Goal: Task Accomplishment & Management: Manage account settings

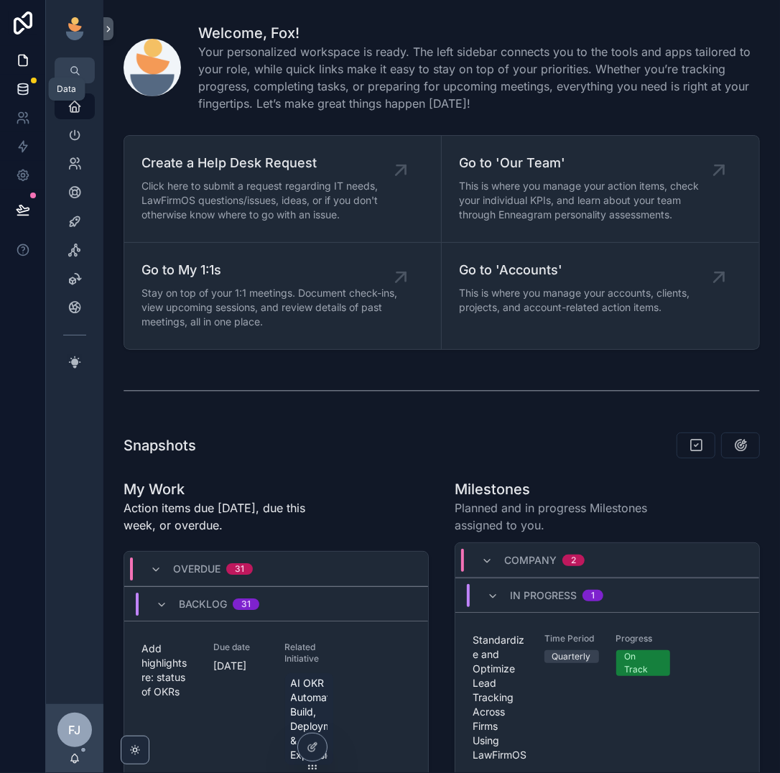
click at [25, 85] on icon at bounding box center [23, 89] width 14 height 14
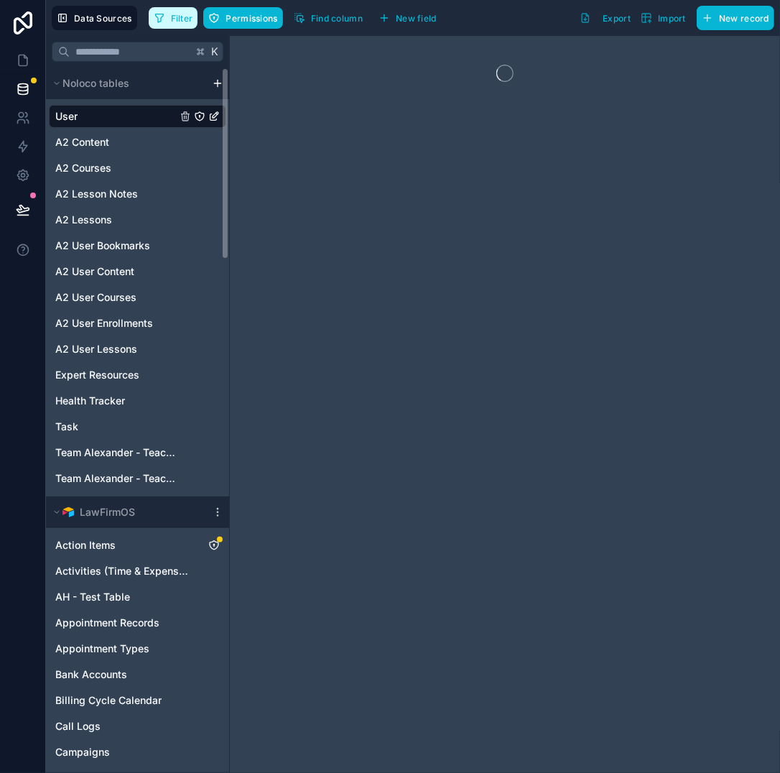
click at [164, 22] on button "Filter" at bounding box center [174, 18] width 50 height 22
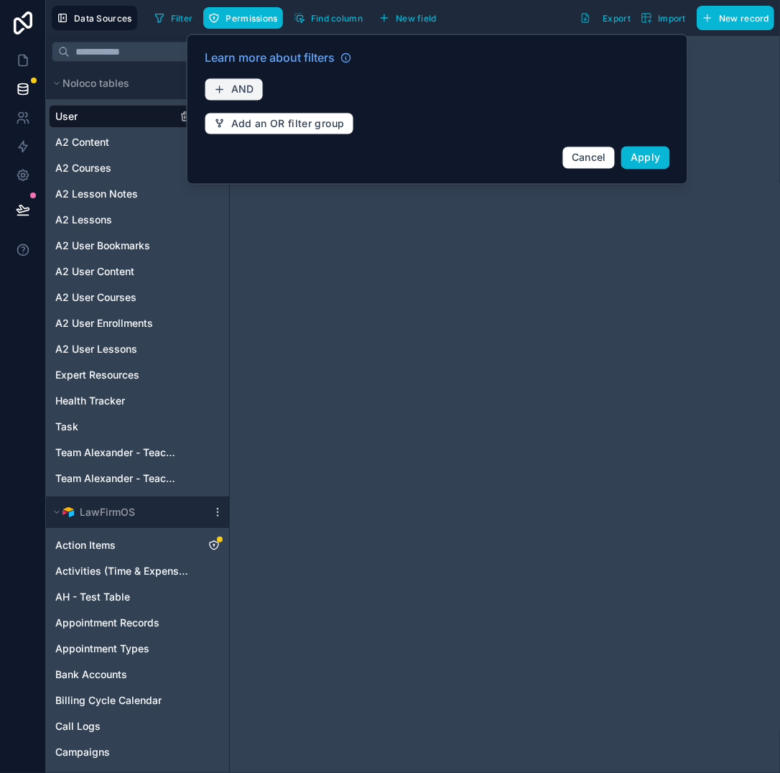
click at [240, 83] on span "AND" at bounding box center [242, 89] width 23 height 13
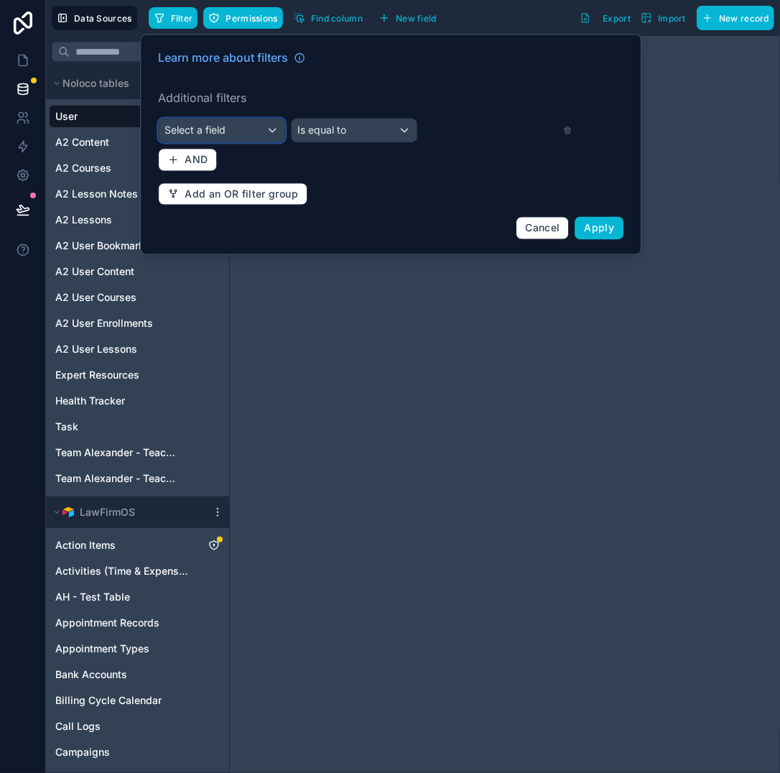
click at [257, 129] on div "Select a field" at bounding box center [222, 130] width 126 height 23
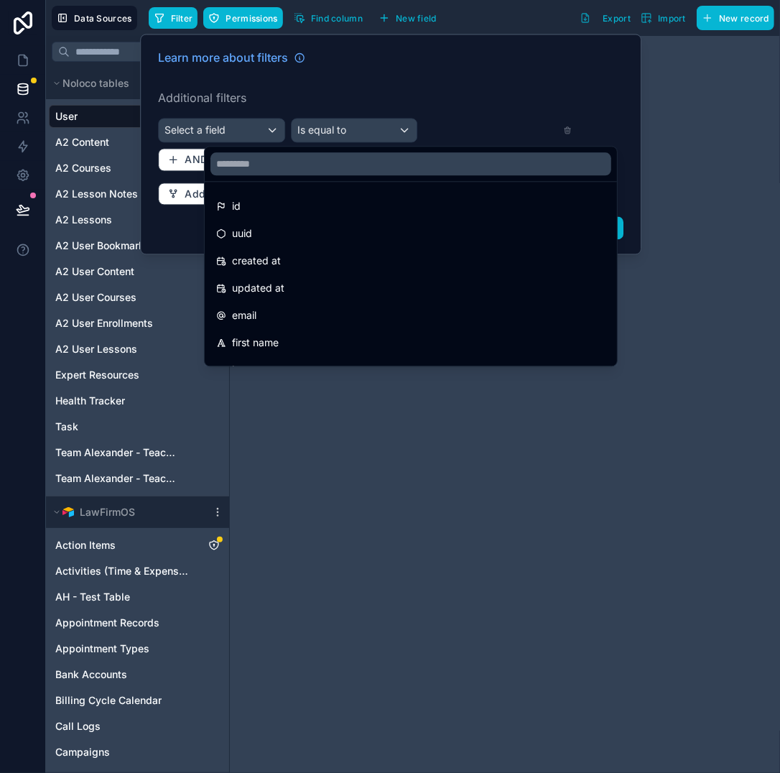
click at [261, 127] on div at bounding box center [390, 144] width 501 height 220
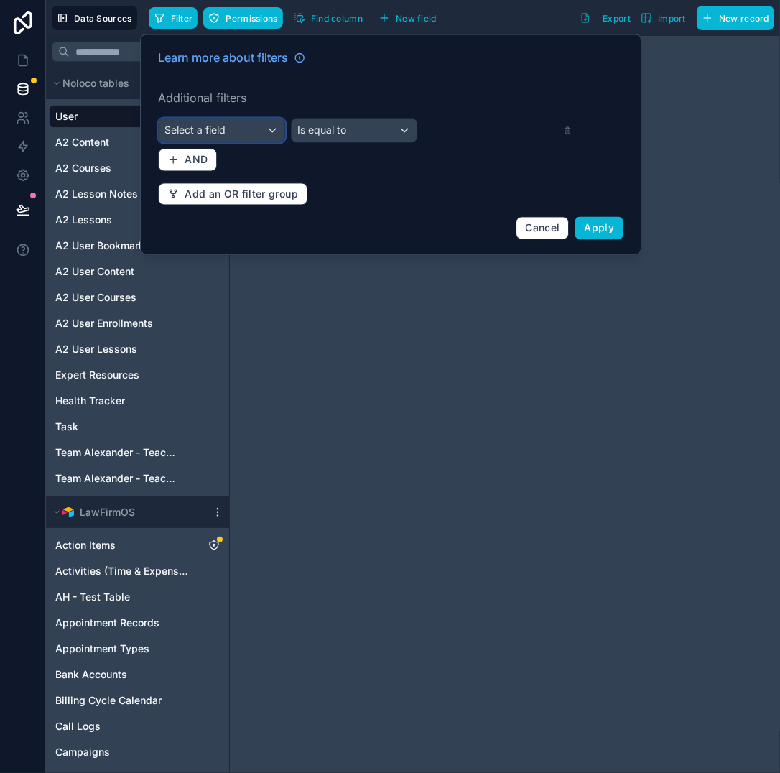
click at [261, 127] on div "Select a field" at bounding box center [222, 130] width 126 height 23
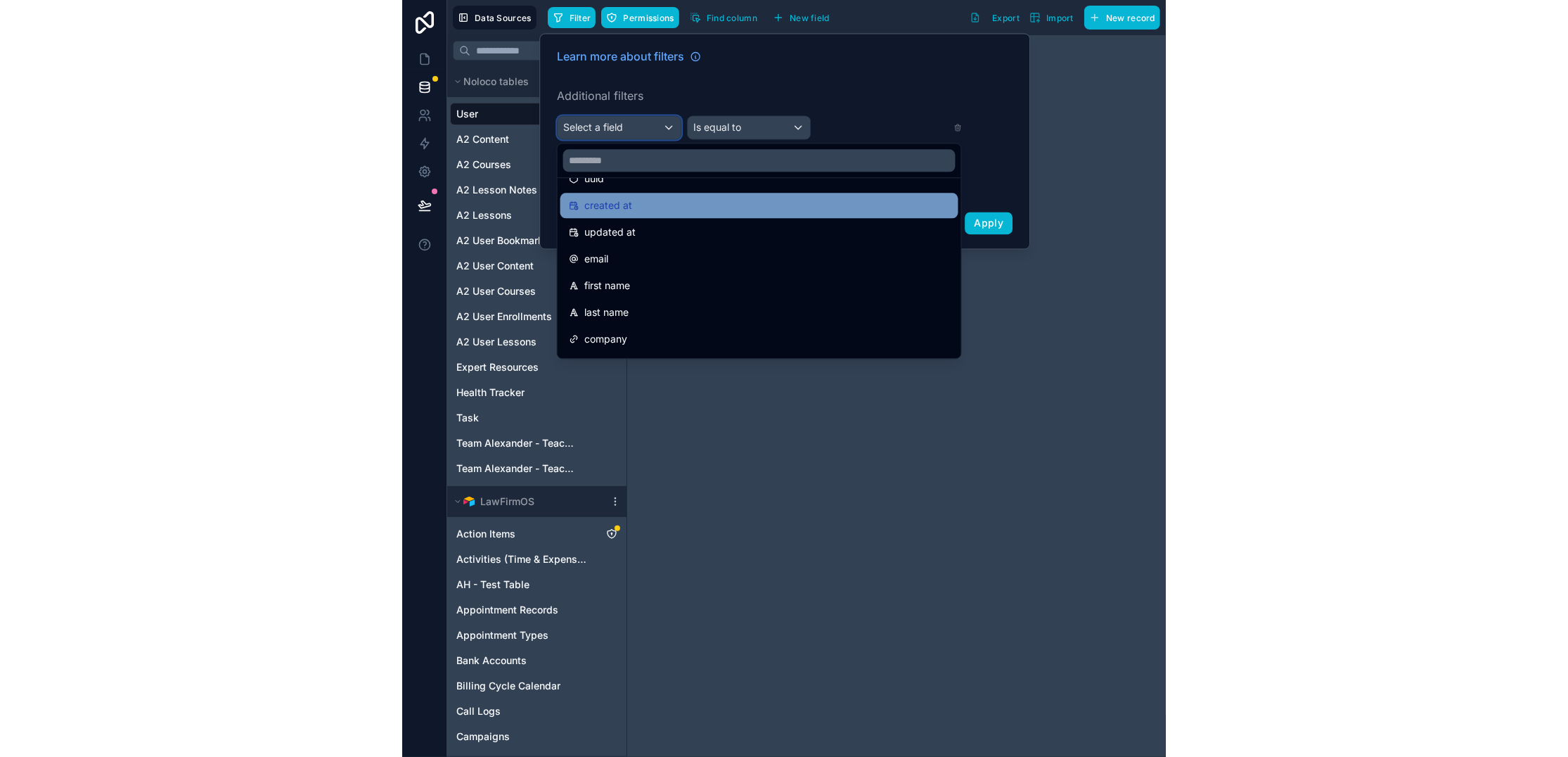
scroll to position [54, 0]
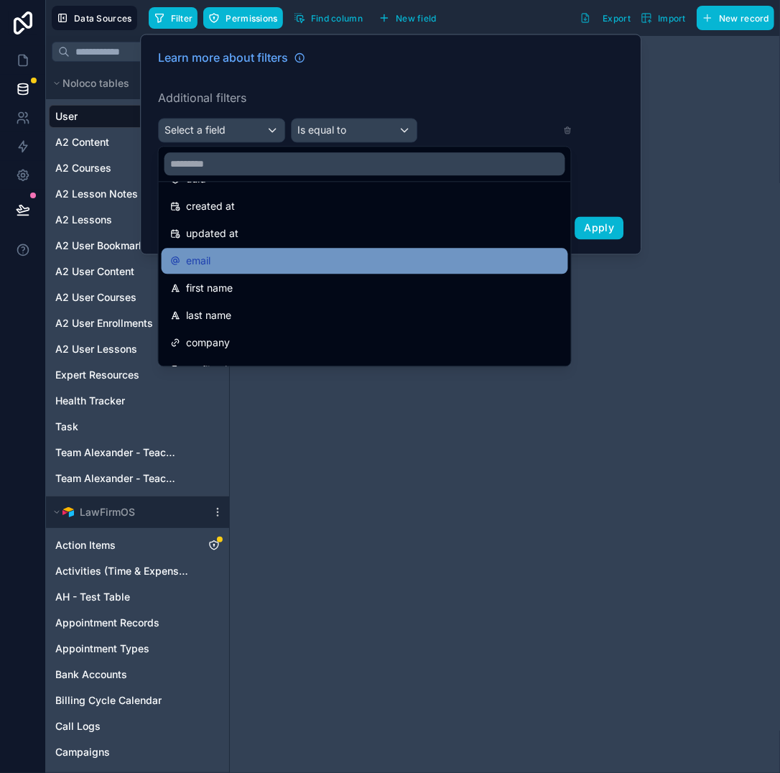
click at [270, 252] on div "email" at bounding box center [364, 260] width 389 height 17
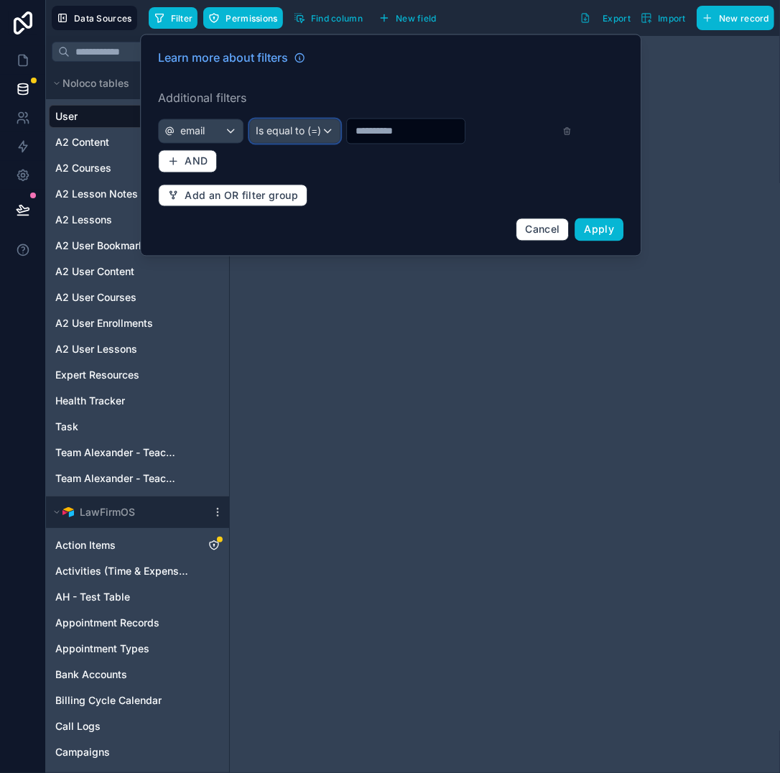
click at [269, 120] on div "Is equal to (=)" at bounding box center [295, 131] width 90 height 23
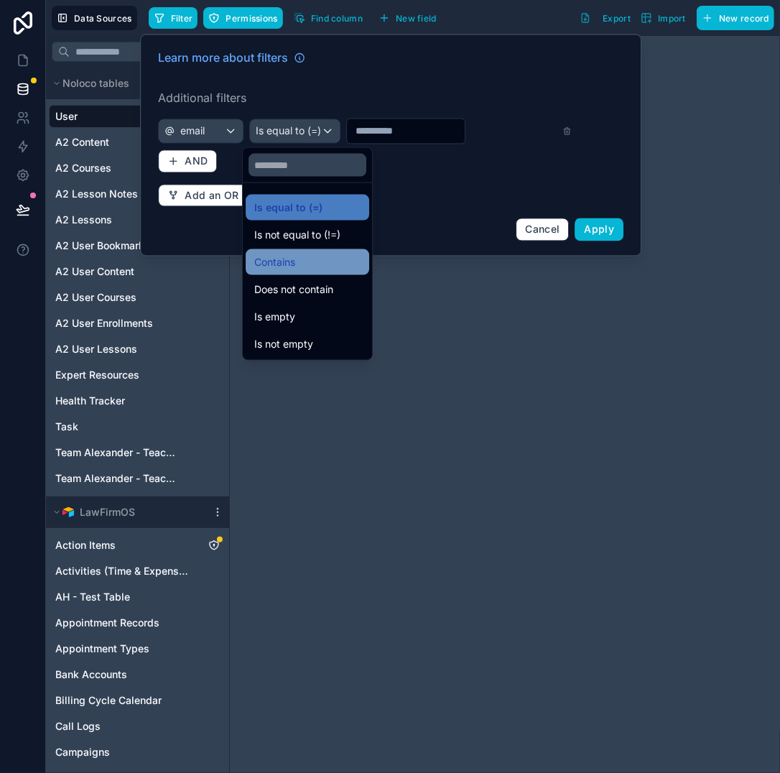
click at [331, 254] on div "Contains" at bounding box center [307, 261] width 106 height 17
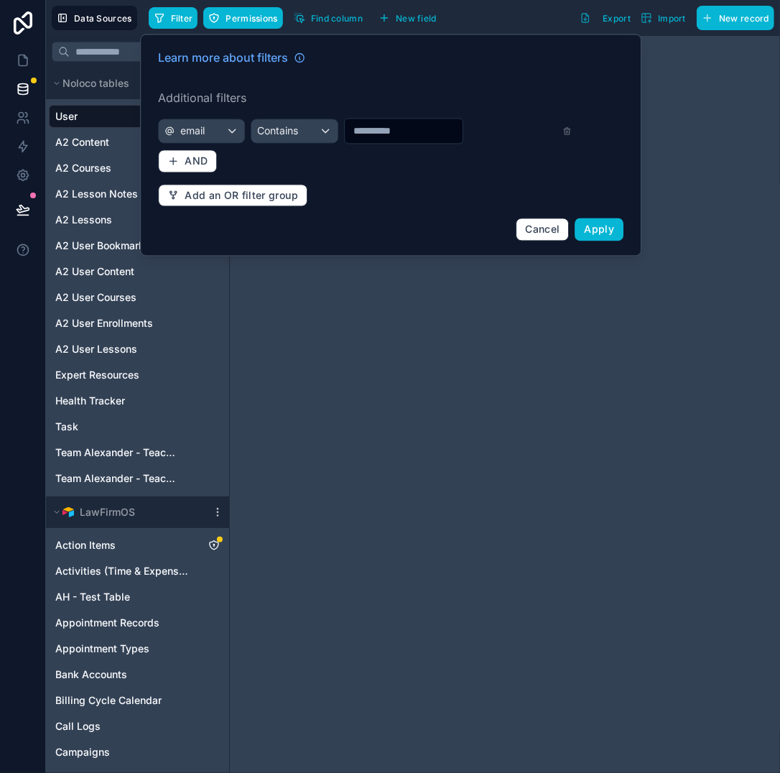
click at [358, 129] on input "text" at bounding box center [404, 131] width 118 height 20
type input "******"
click at [613, 229] on span "Apply" at bounding box center [599, 229] width 30 height 12
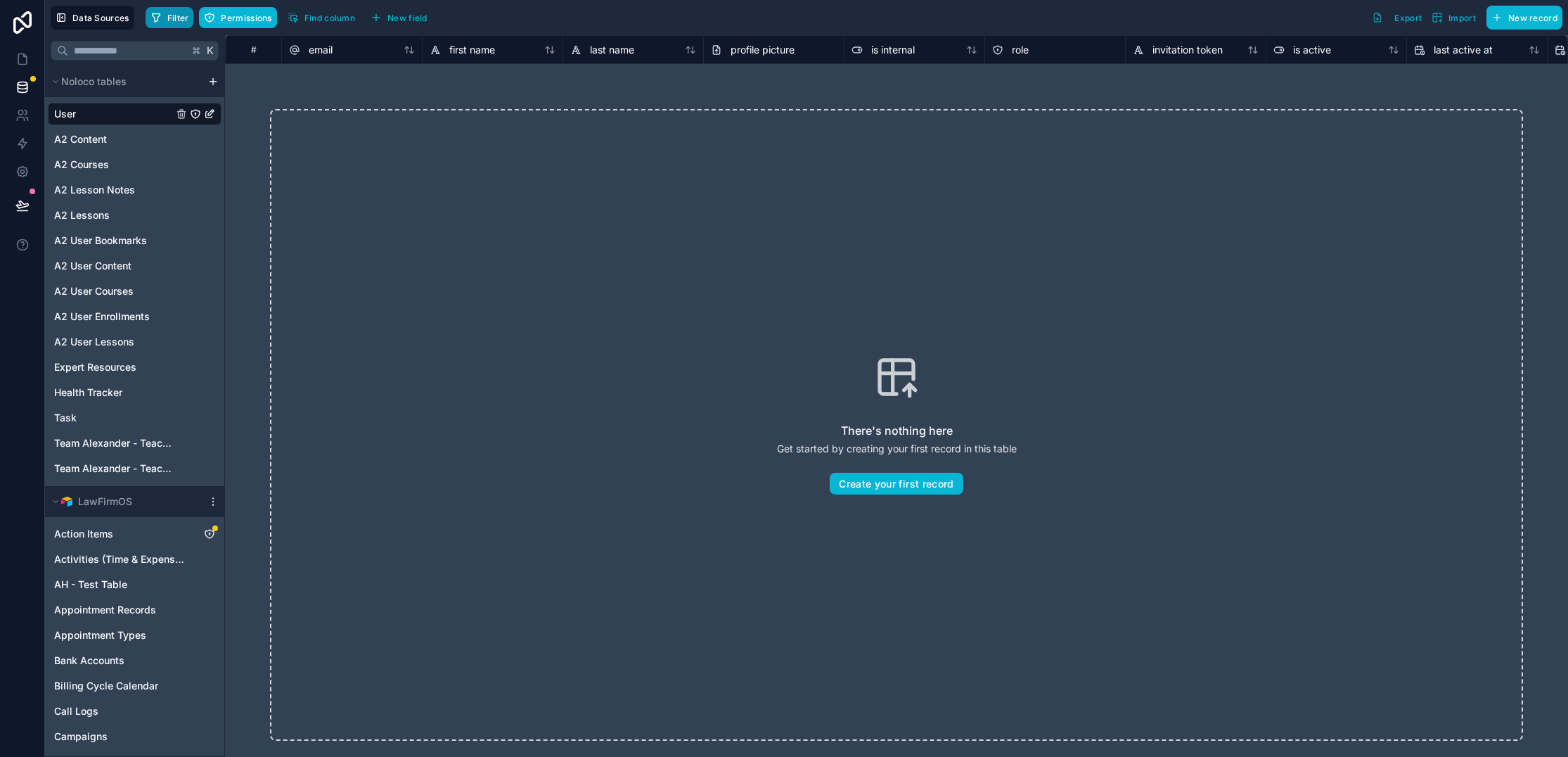
click at [170, 17] on span "Filter" at bounding box center [178, 18] width 22 height 11
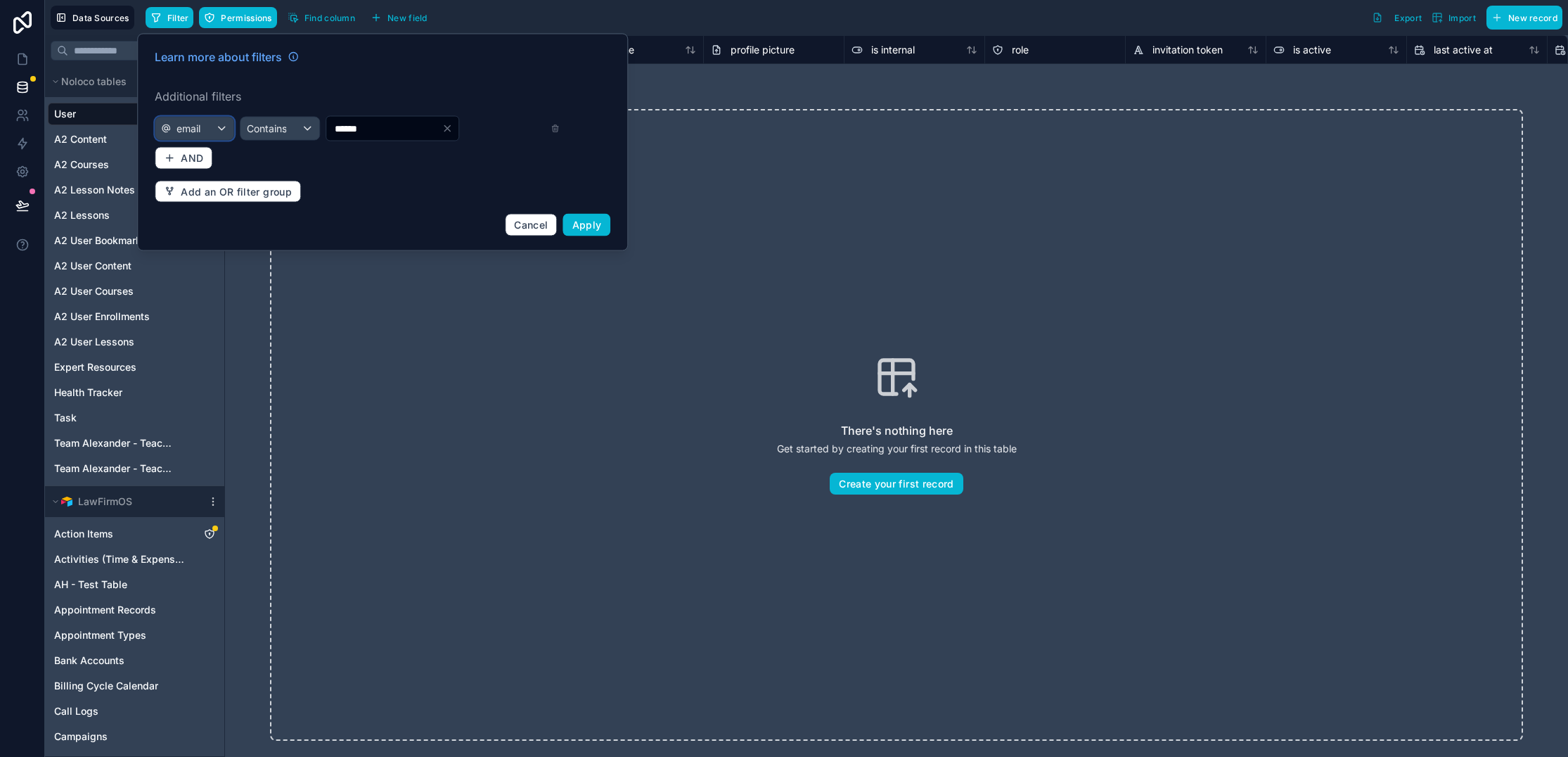
click at [198, 131] on span "email" at bounding box center [188, 128] width 24 height 14
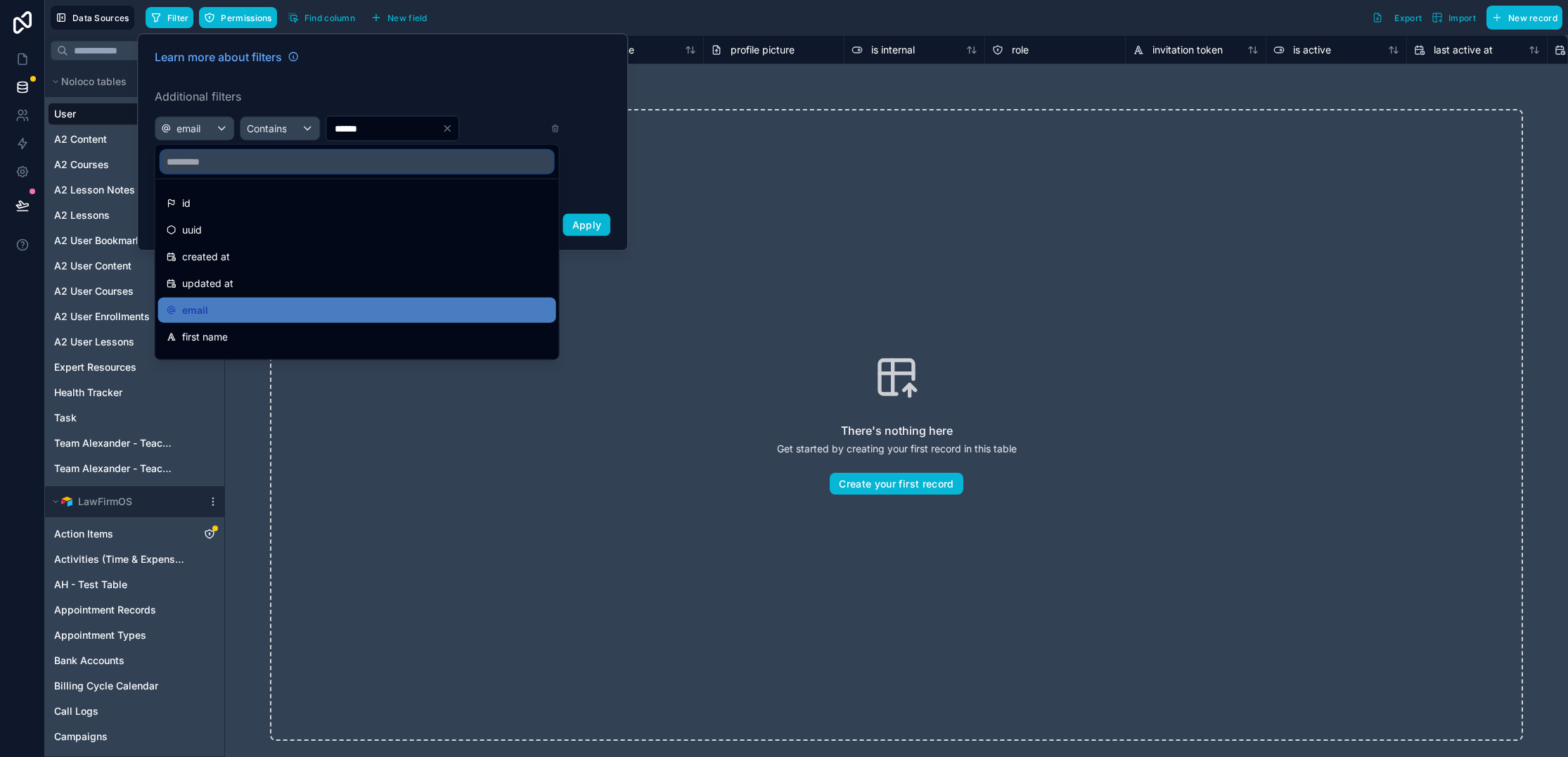
click at [243, 160] on input "text" at bounding box center [356, 162] width 393 height 23
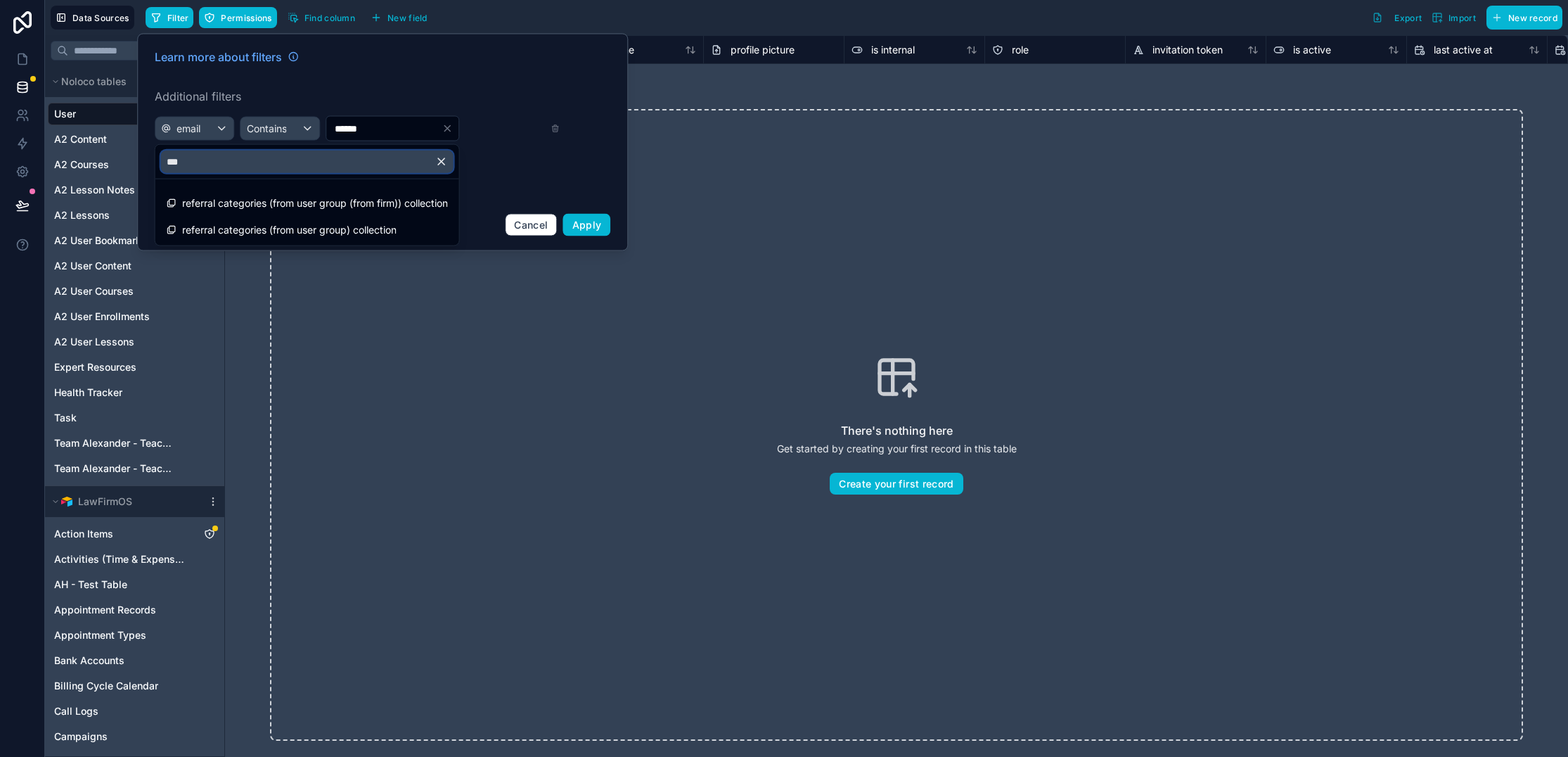
type input "***"
click at [201, 131] on div at bounding box center [382, 142] width 491 height 217
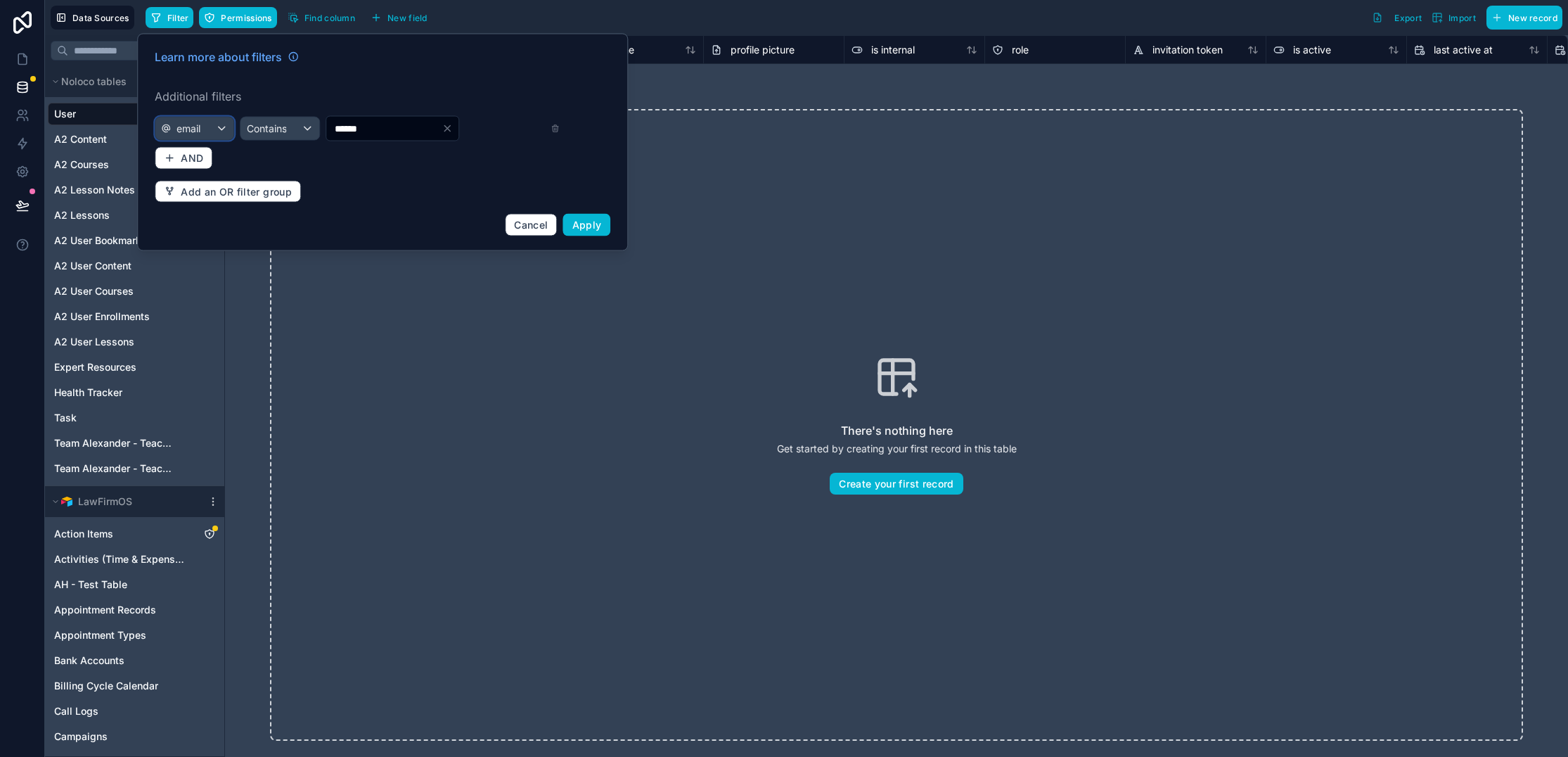
click at [205, 133] on div "email" at bounding box center [195, 128] width 78 height 23
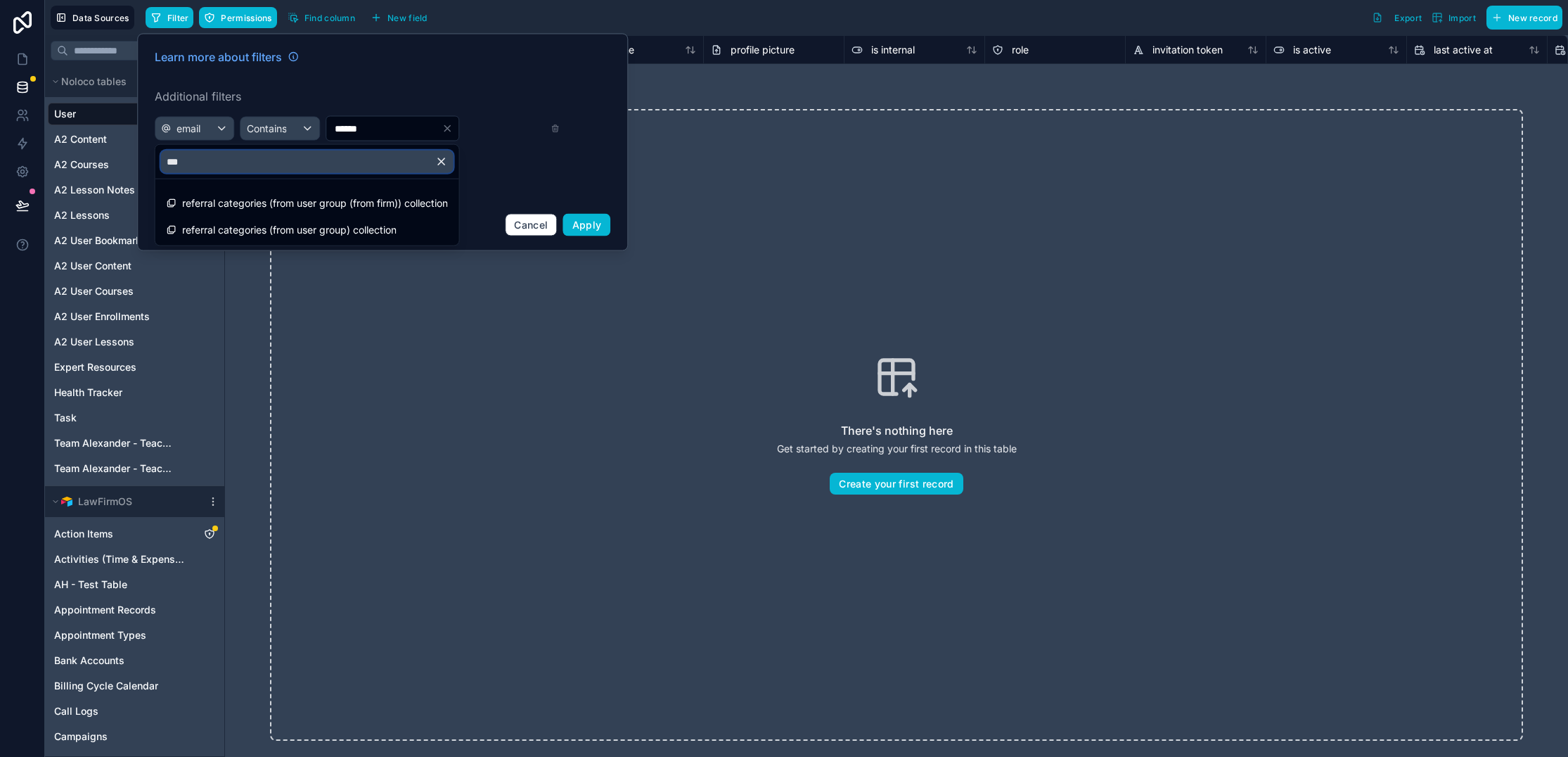
click at [209, 164] on input "***" at bounding box center [307, 162] width 293 height 23
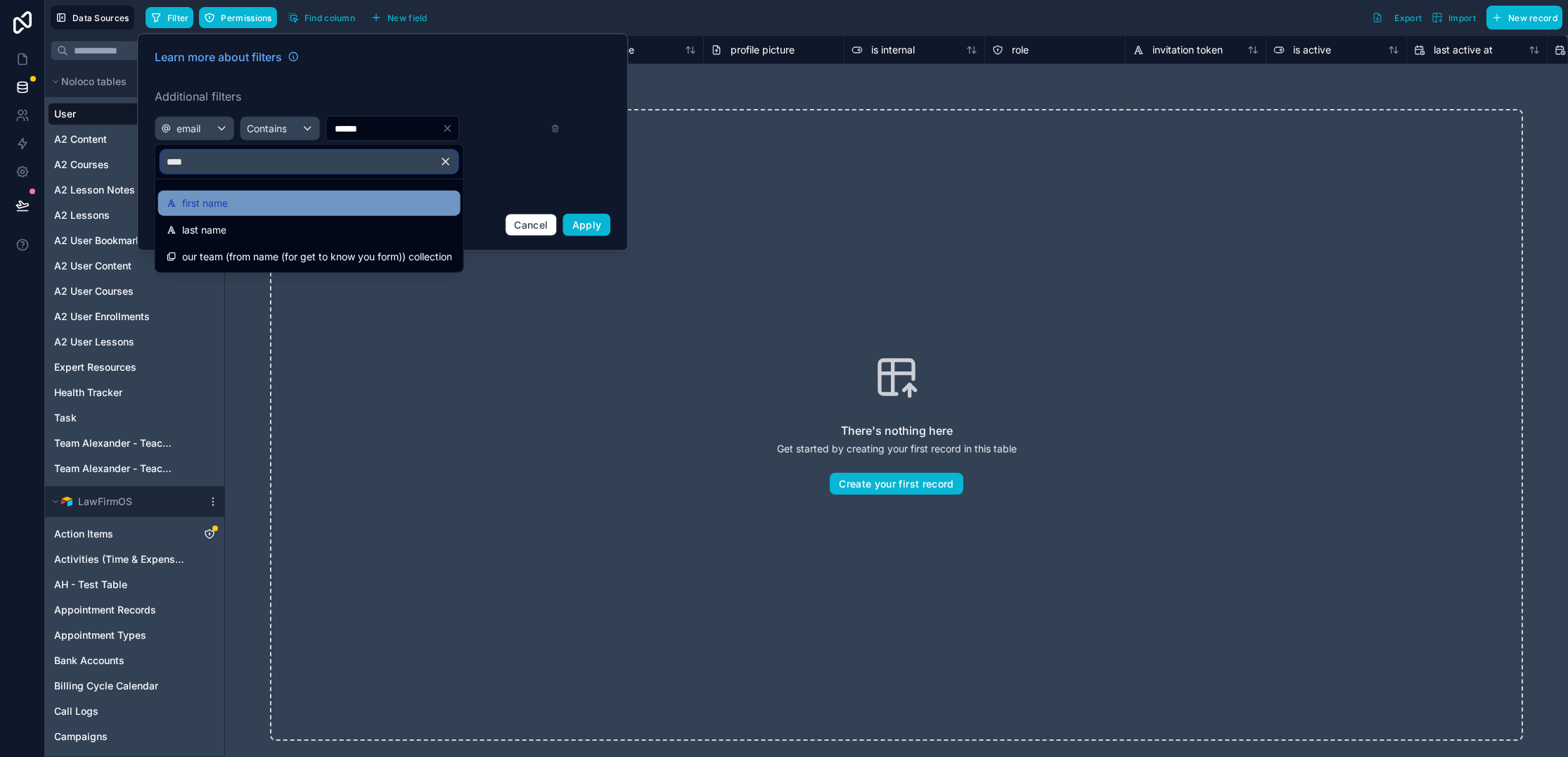
type input "****"
click at [219, 210] on span "first name" at bounding box center [205, 203] width 46 height 17
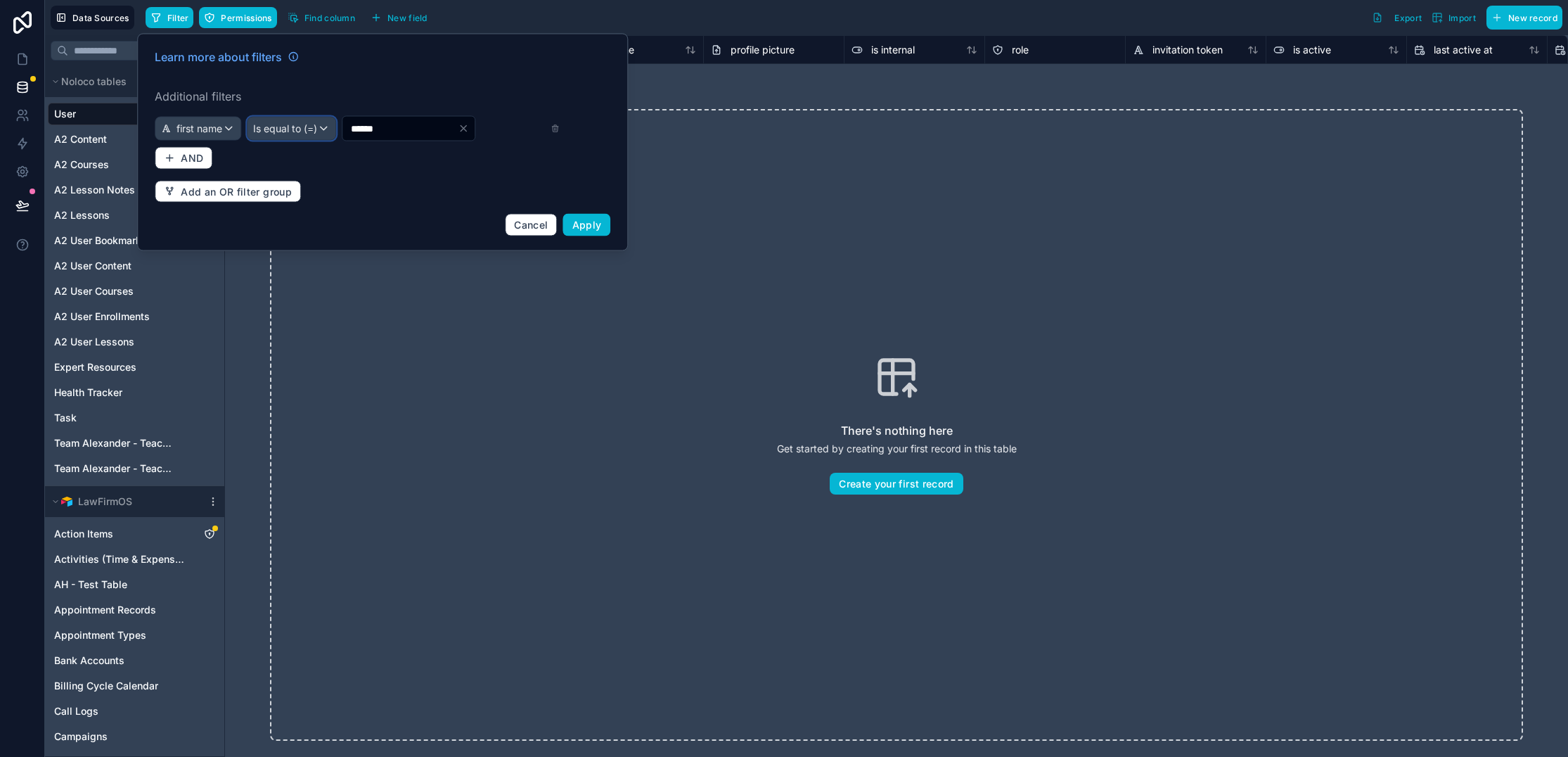
click at [305, 125] on span "Is equal to (=)" at bounding box center [284, 128] width 64 height 14
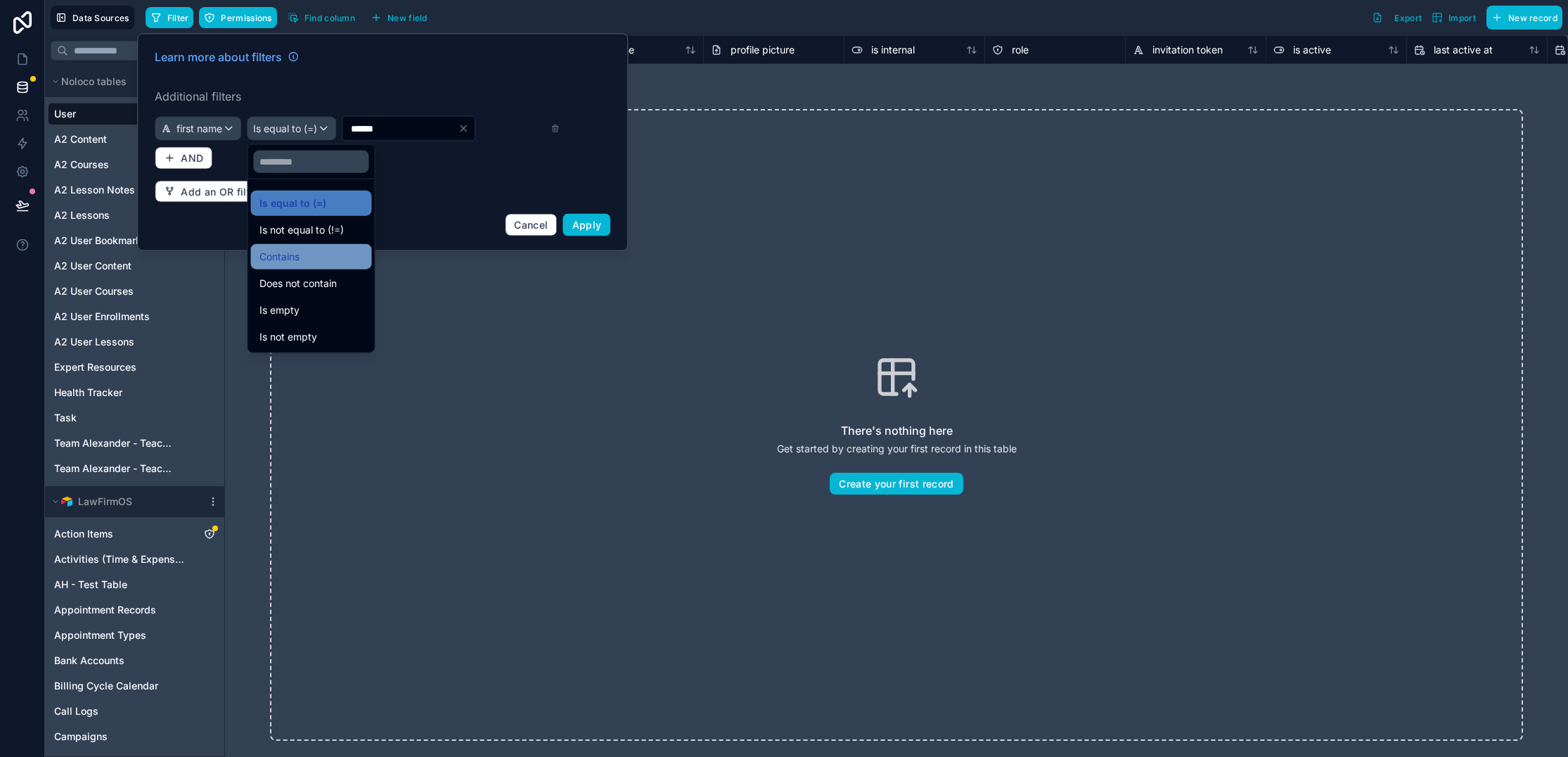
click at [291, 254] on span "Contains" at bounding box center [279, 256] width 40 height 17
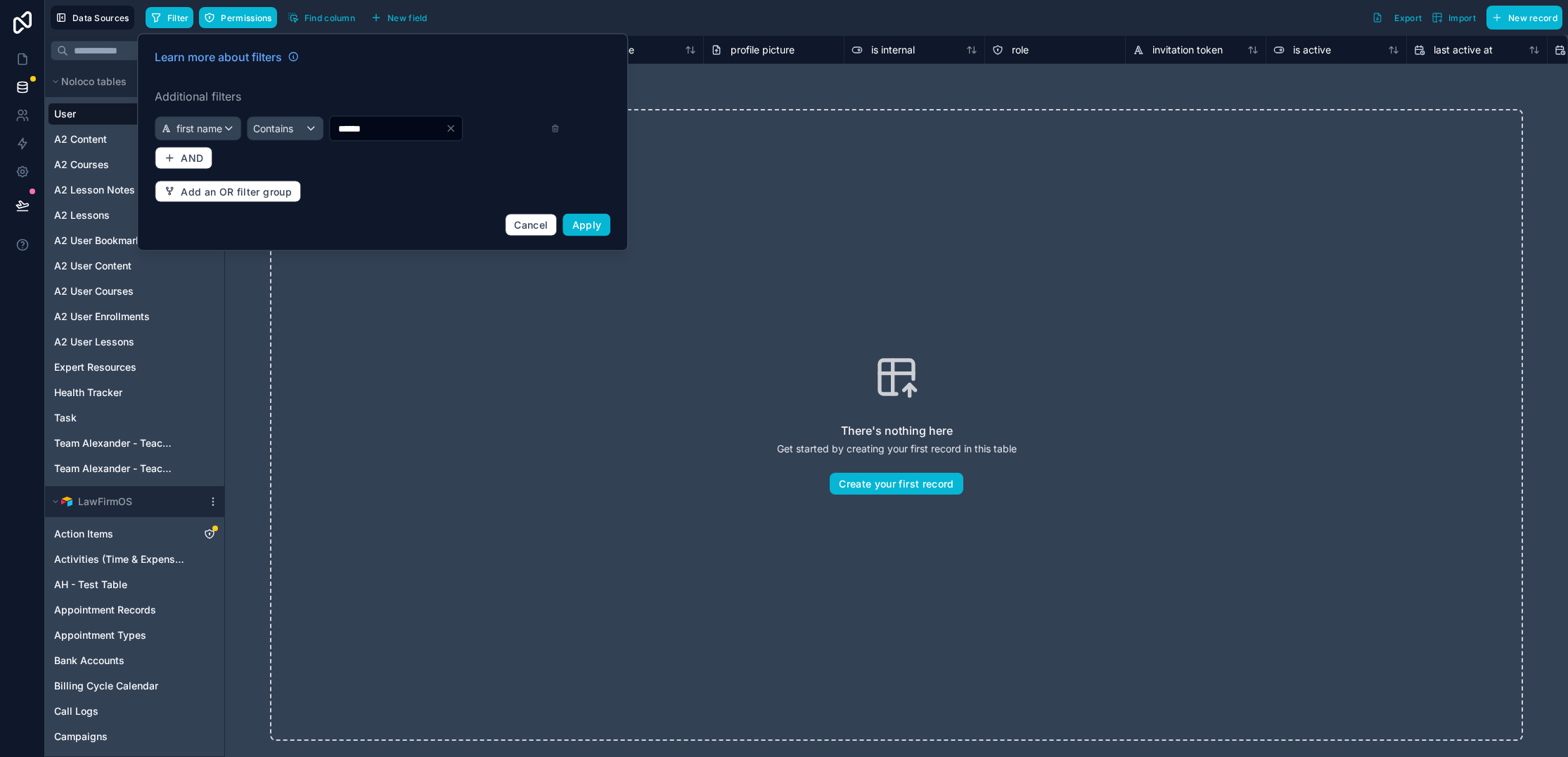
click at [373, 140] on div "******" at bounding box center [396, 128] width 133 height 25
click at [375, 135] on input "******" at bounding box center [388, 128] width 116 height 20
type input "*****"
click at [591, 225] on span "Apply" at bounding box center [587, 224] width 29 height 12
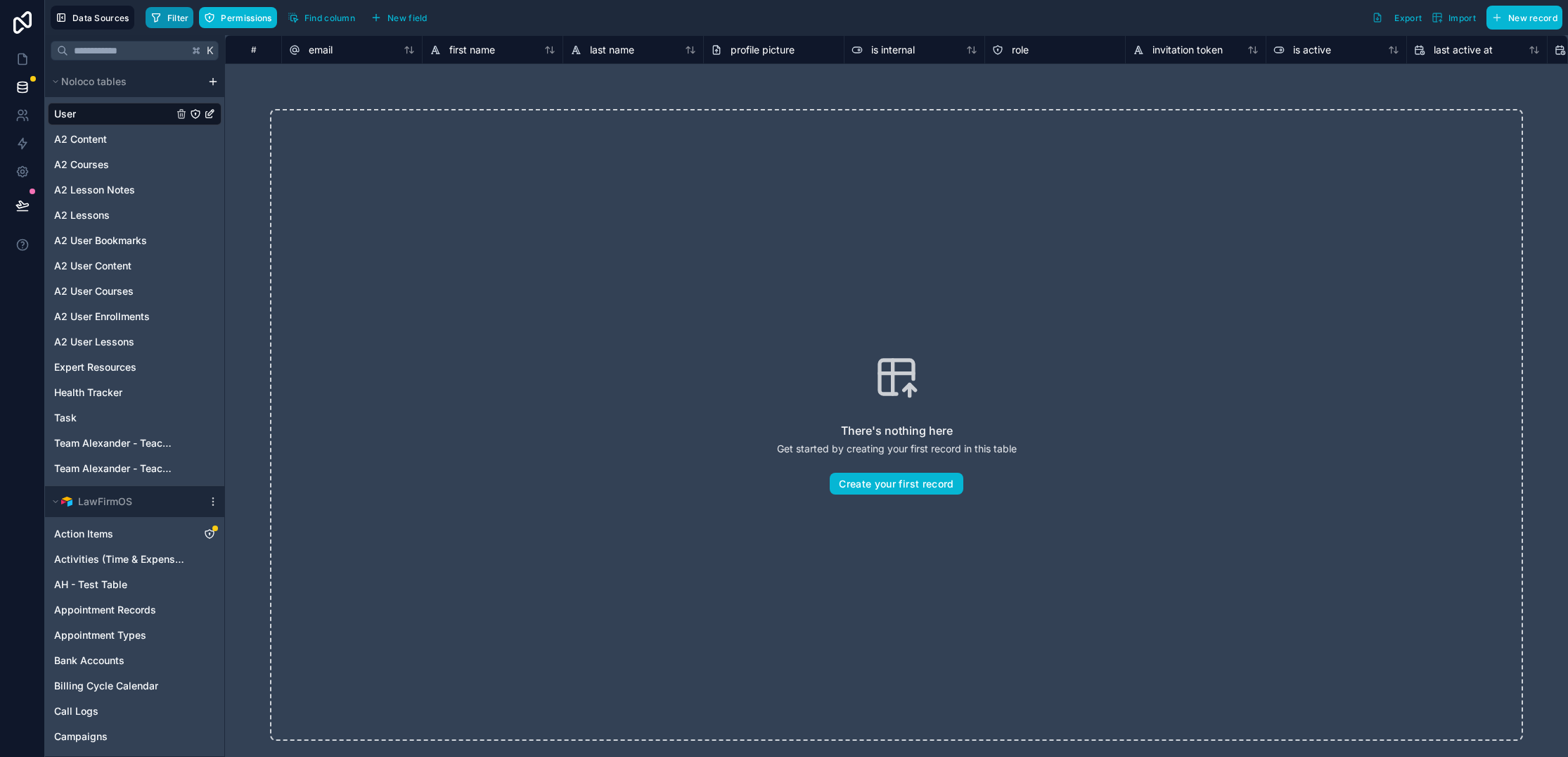
click at [164, 15] on button "Filter" at bounding box center [170, 18] width 49 height 22
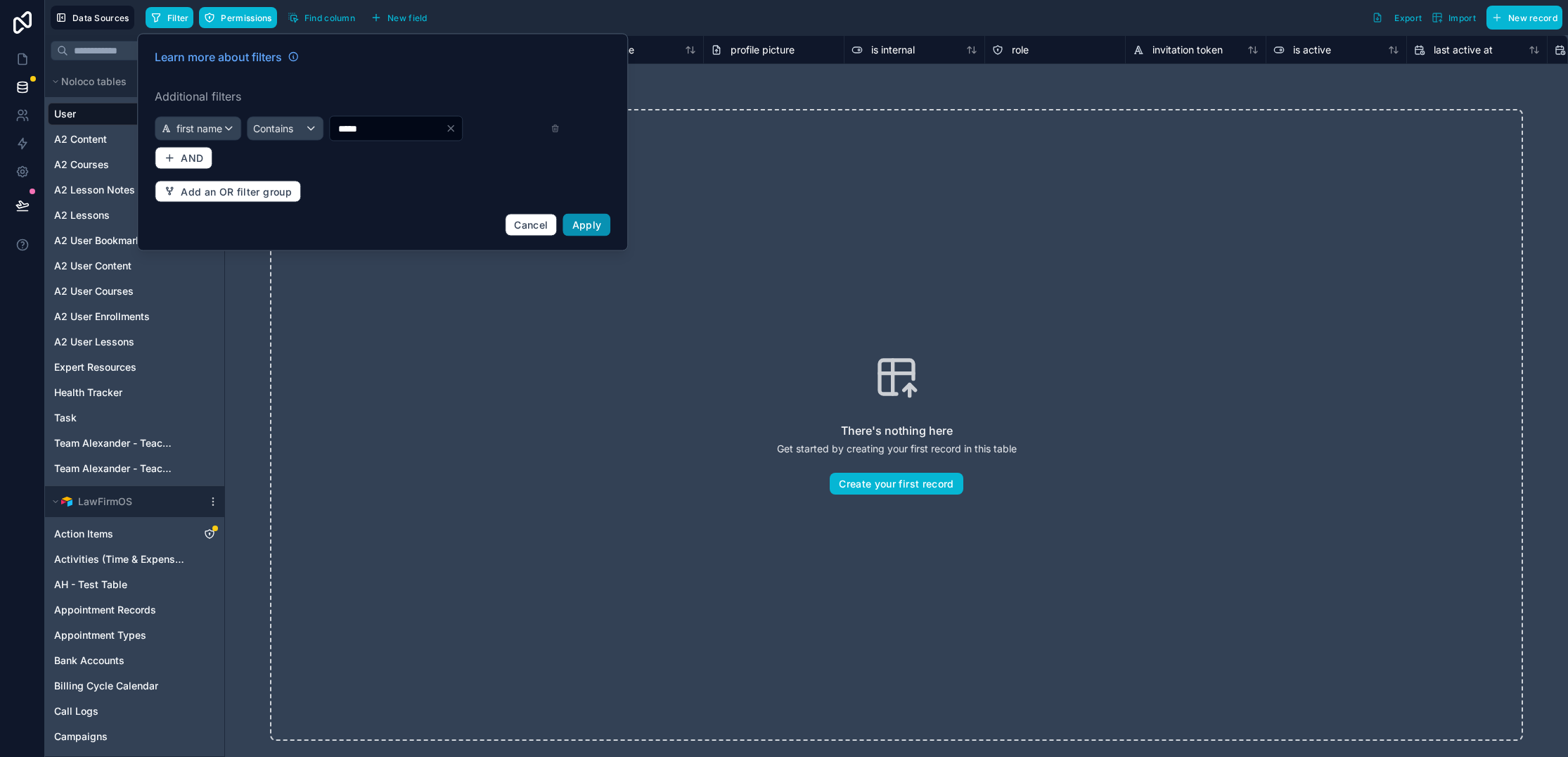
click at [604, 220] on button "Apply" at bounding box center [587, 224] width 48 height 23
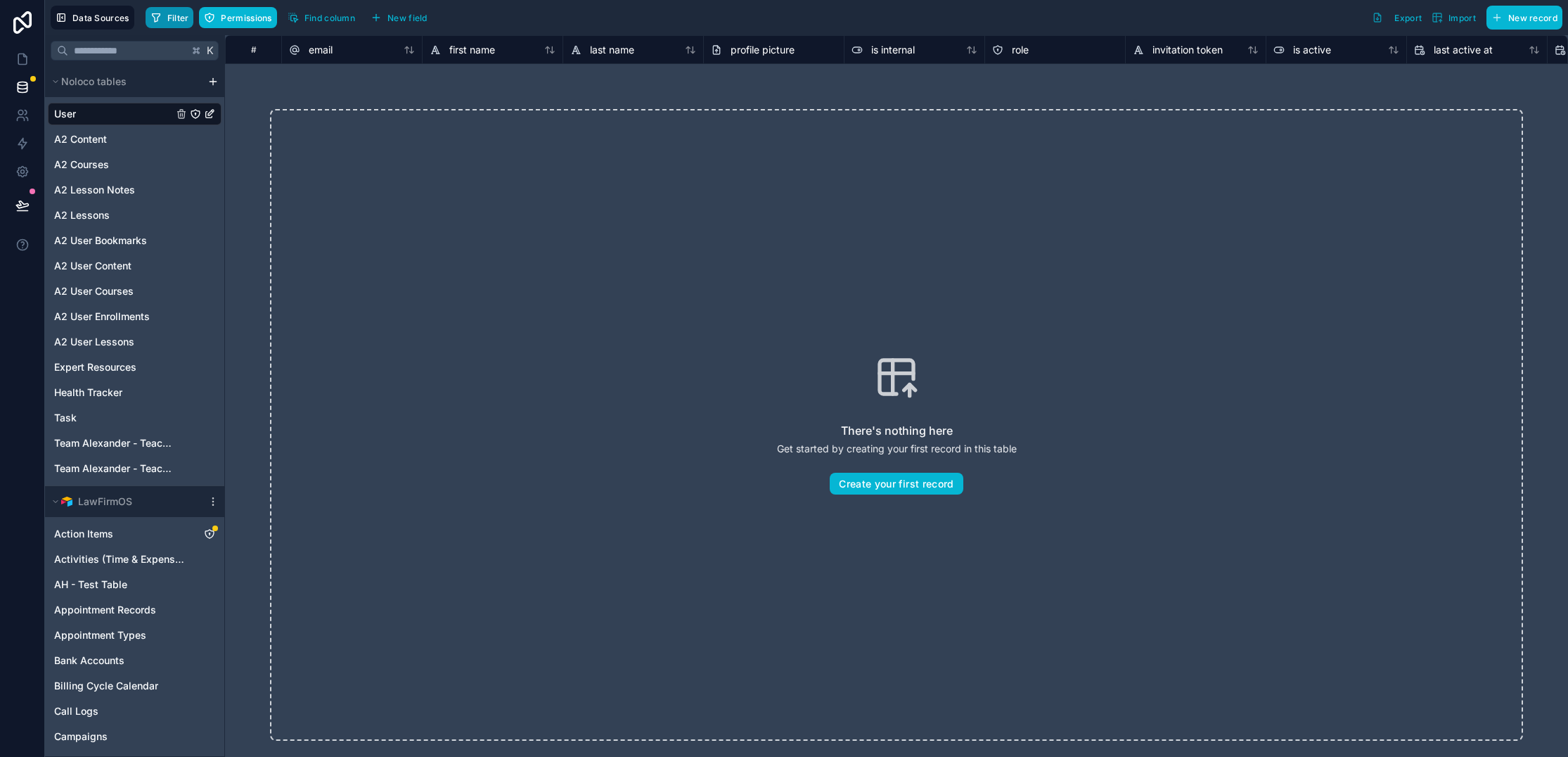
click at [164, 13] on button "Filter" at bounding box center [170, 18] width 49 height 22
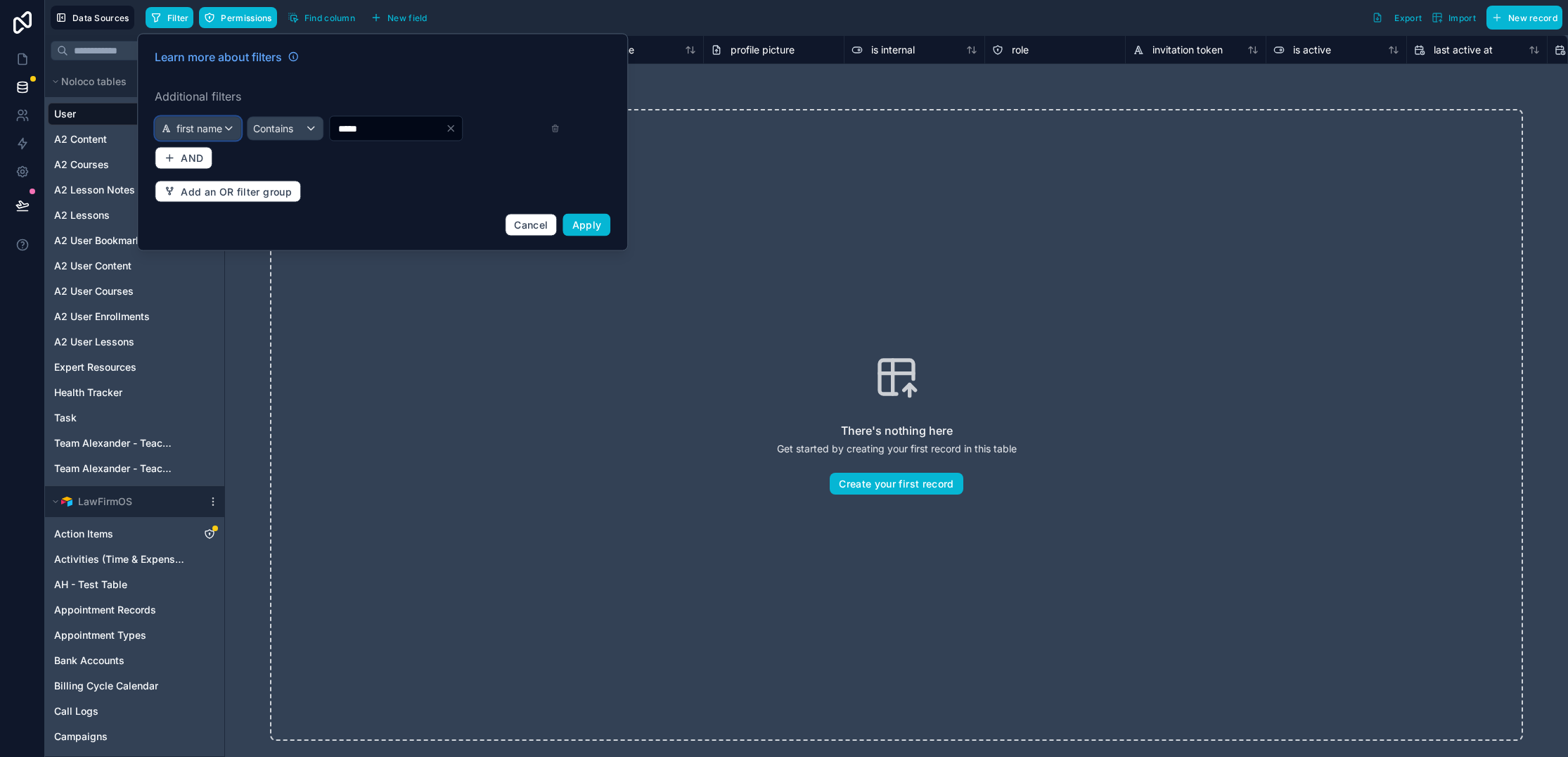
click at [209, 118] on div "first name" at bounding box center [198, 128] width 85 height 23
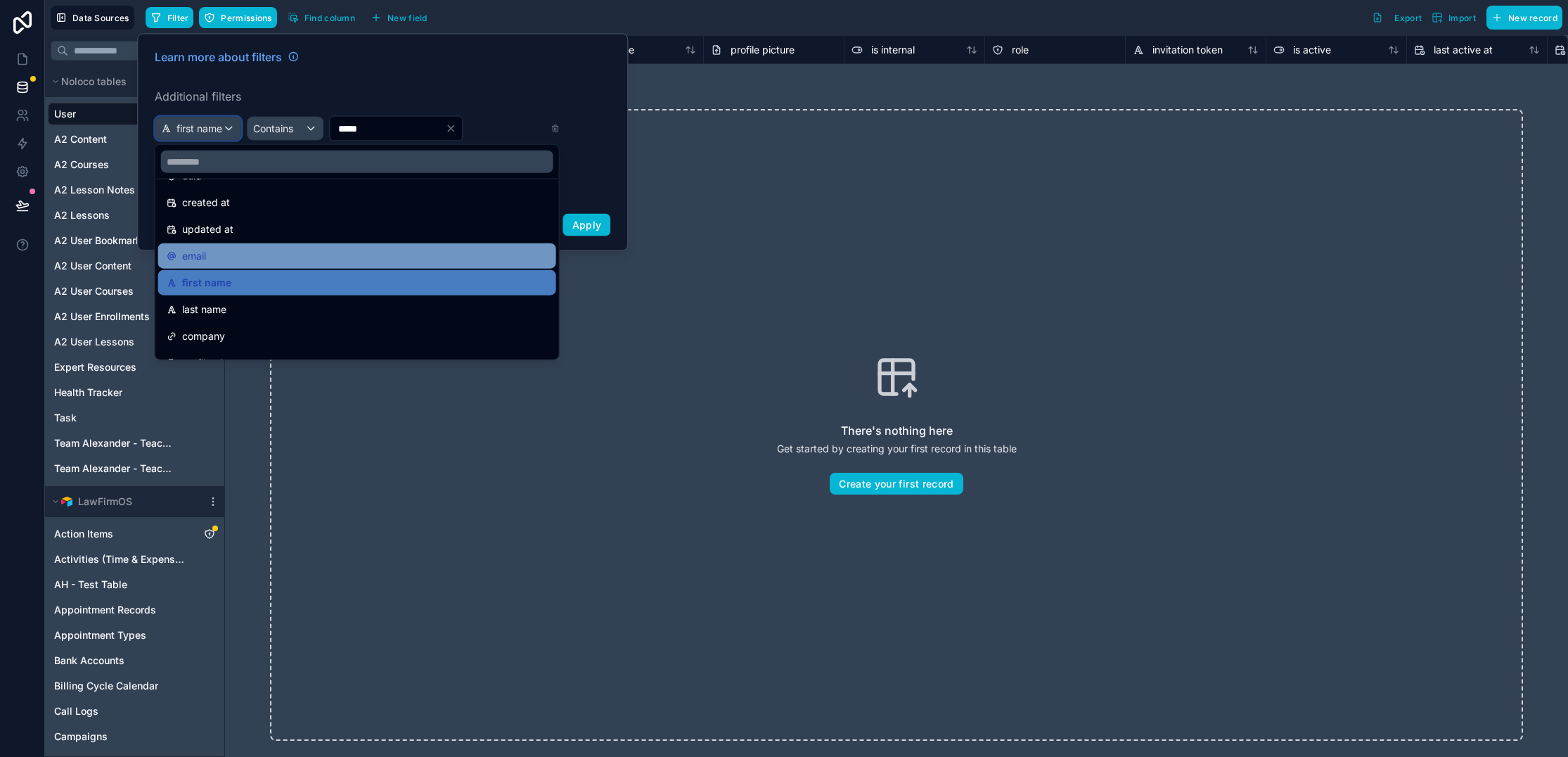
scroll to position [65, 0]
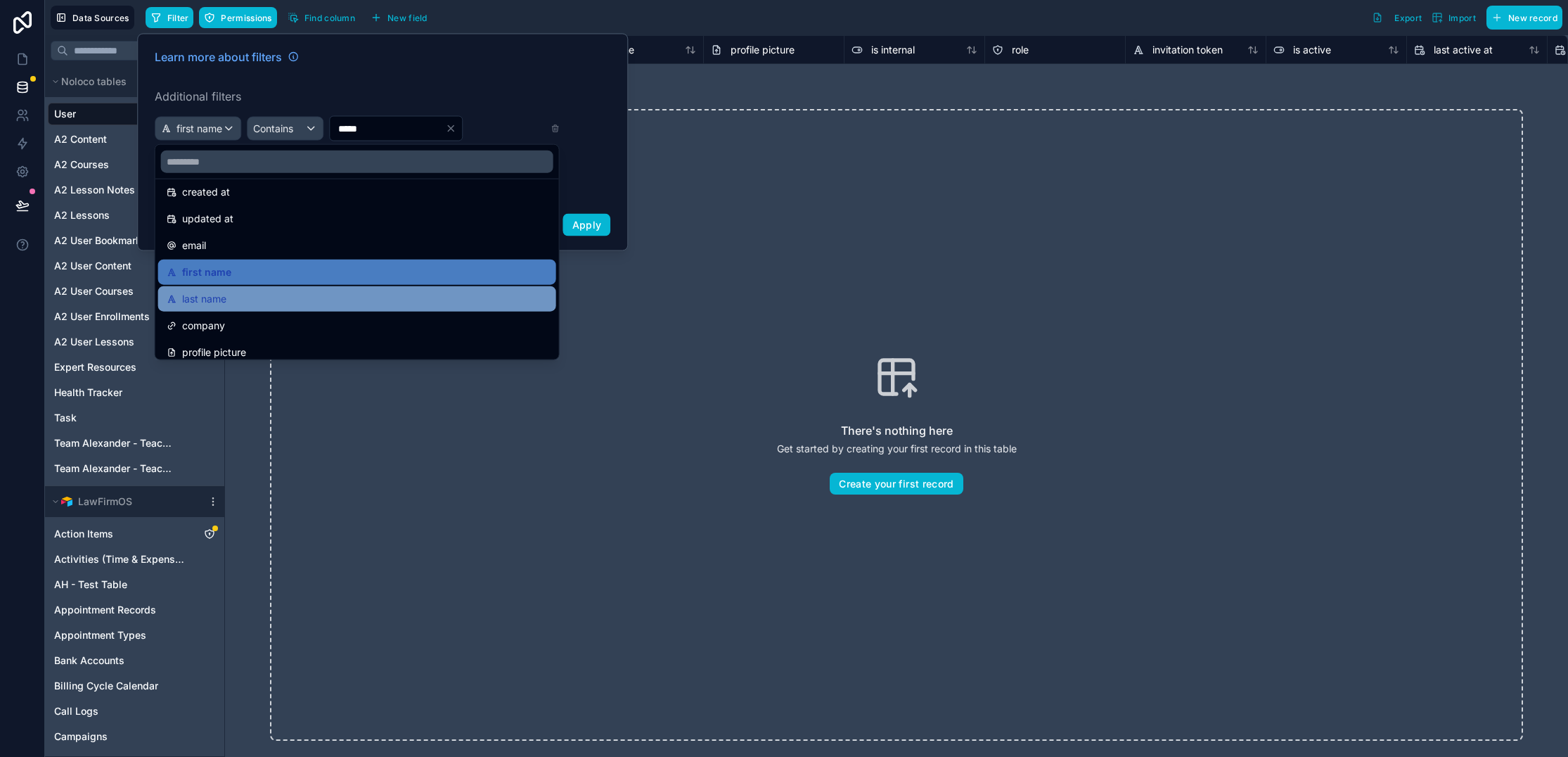
click at [218, 296] on span "last name" at bounding box center [204, 299] width 44 height 17
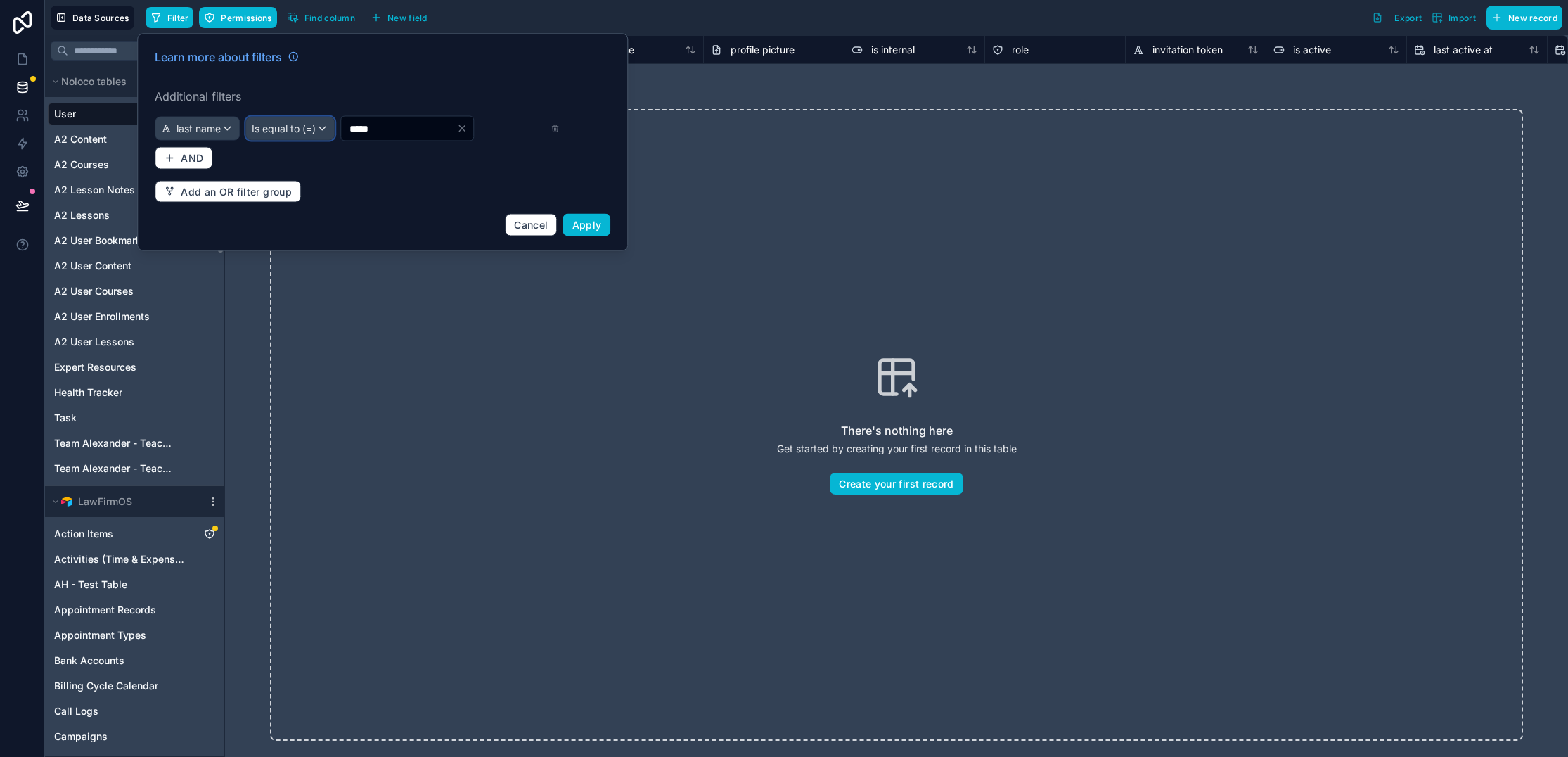
click at [304, 132] on span "Is equal to (=)" at bounding box center [283, 128] width 64 height 14
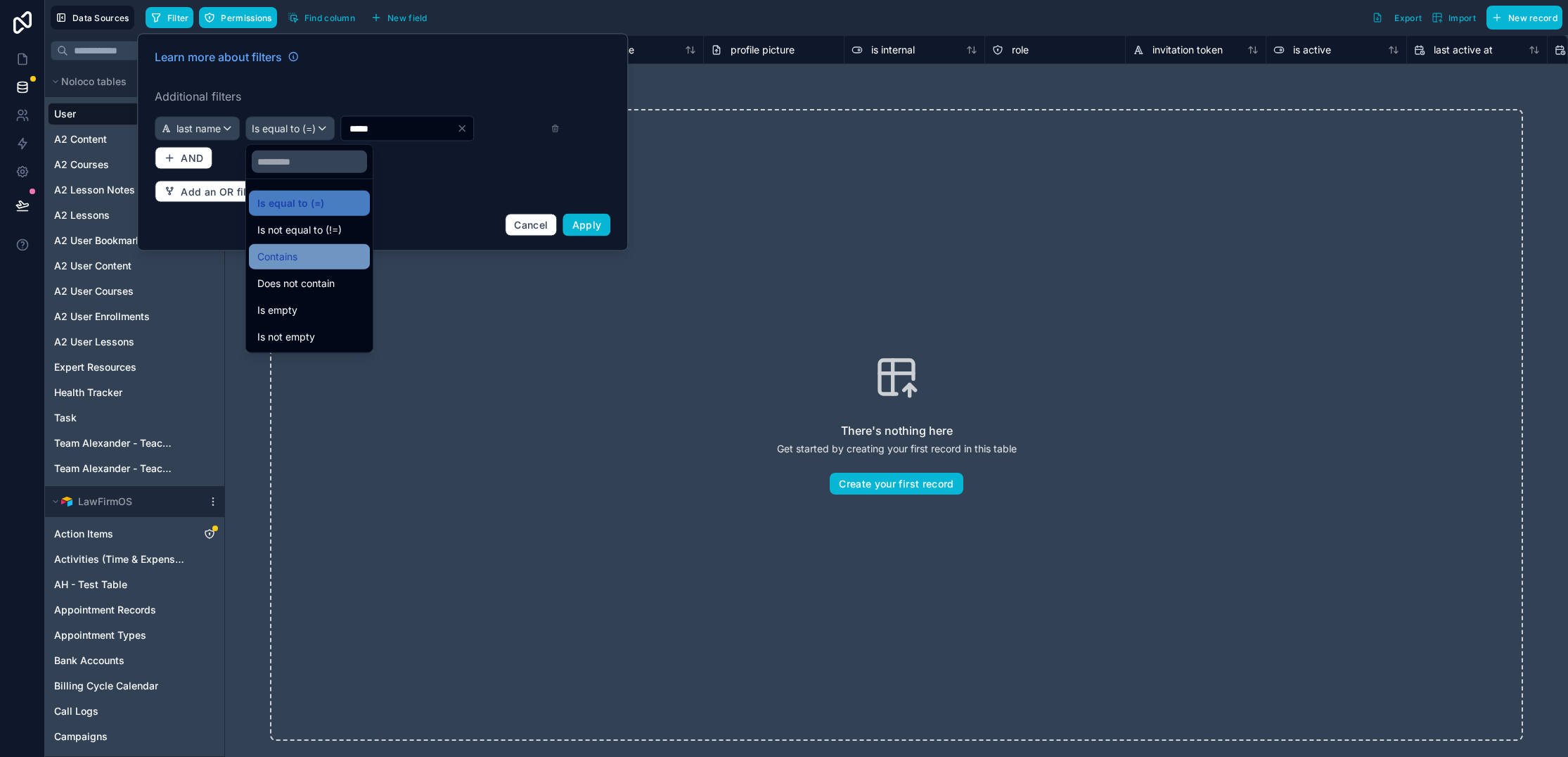
click at [285, 248] on span "Contains" at bounding box center [277, 256] width 40 height 17
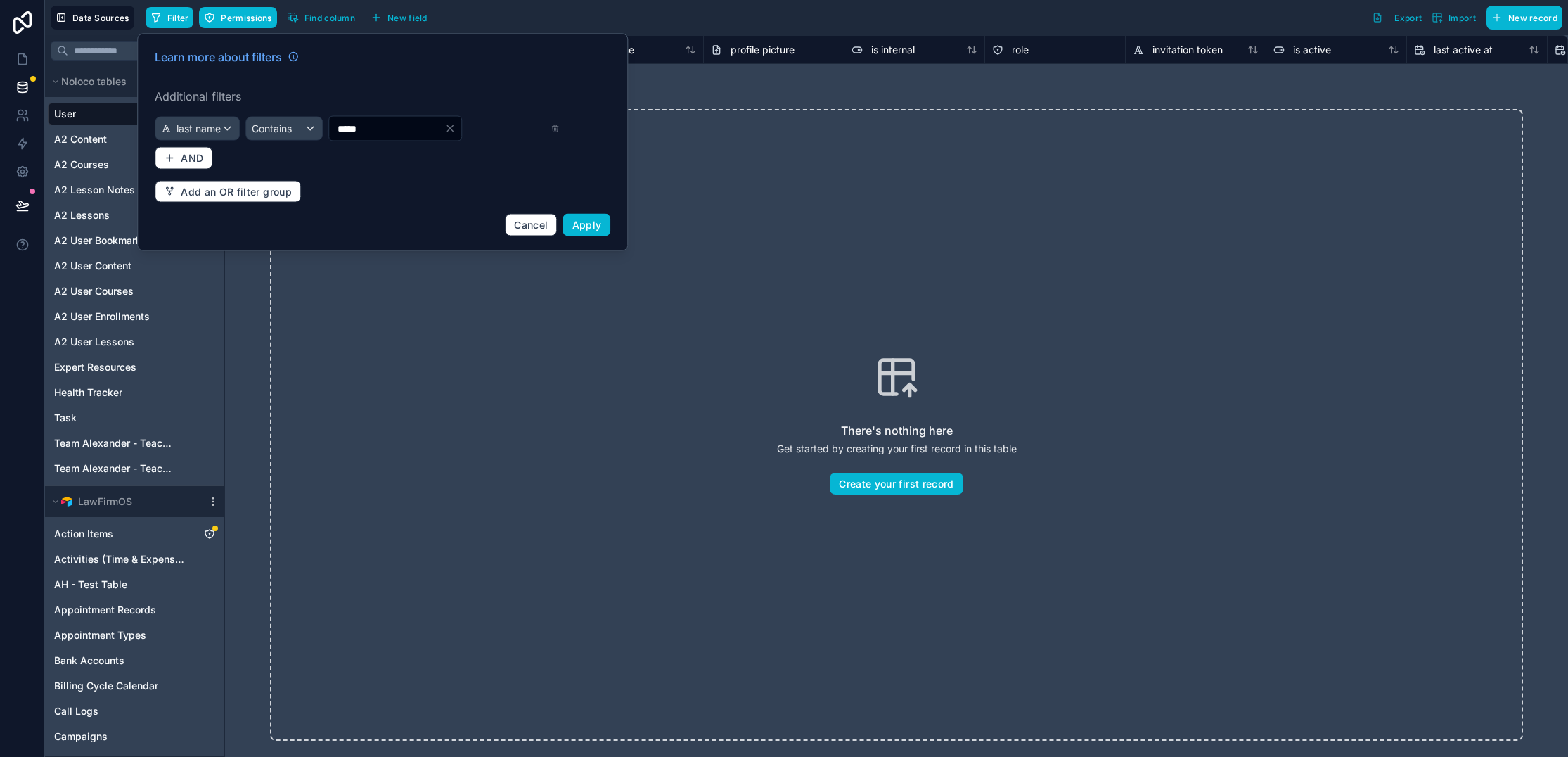
click at [405, 133] on input "*****" at bounding box center [387, 128] width 116 height 20
type input "*******"
click at [584, 218] on span "Apply" at bounding box center [587, 224] width 29 height 12
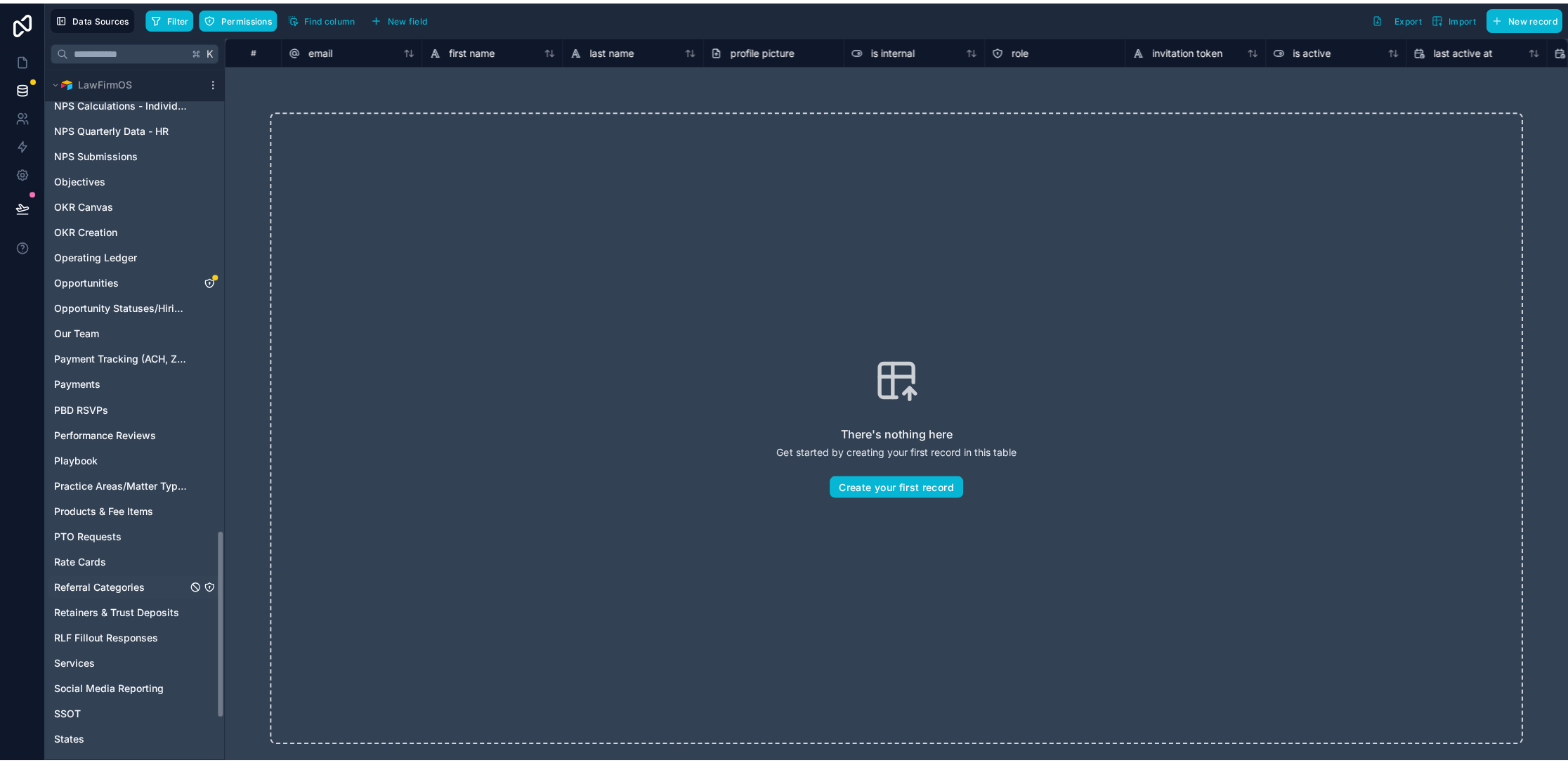
scroll to position [1687, 0]
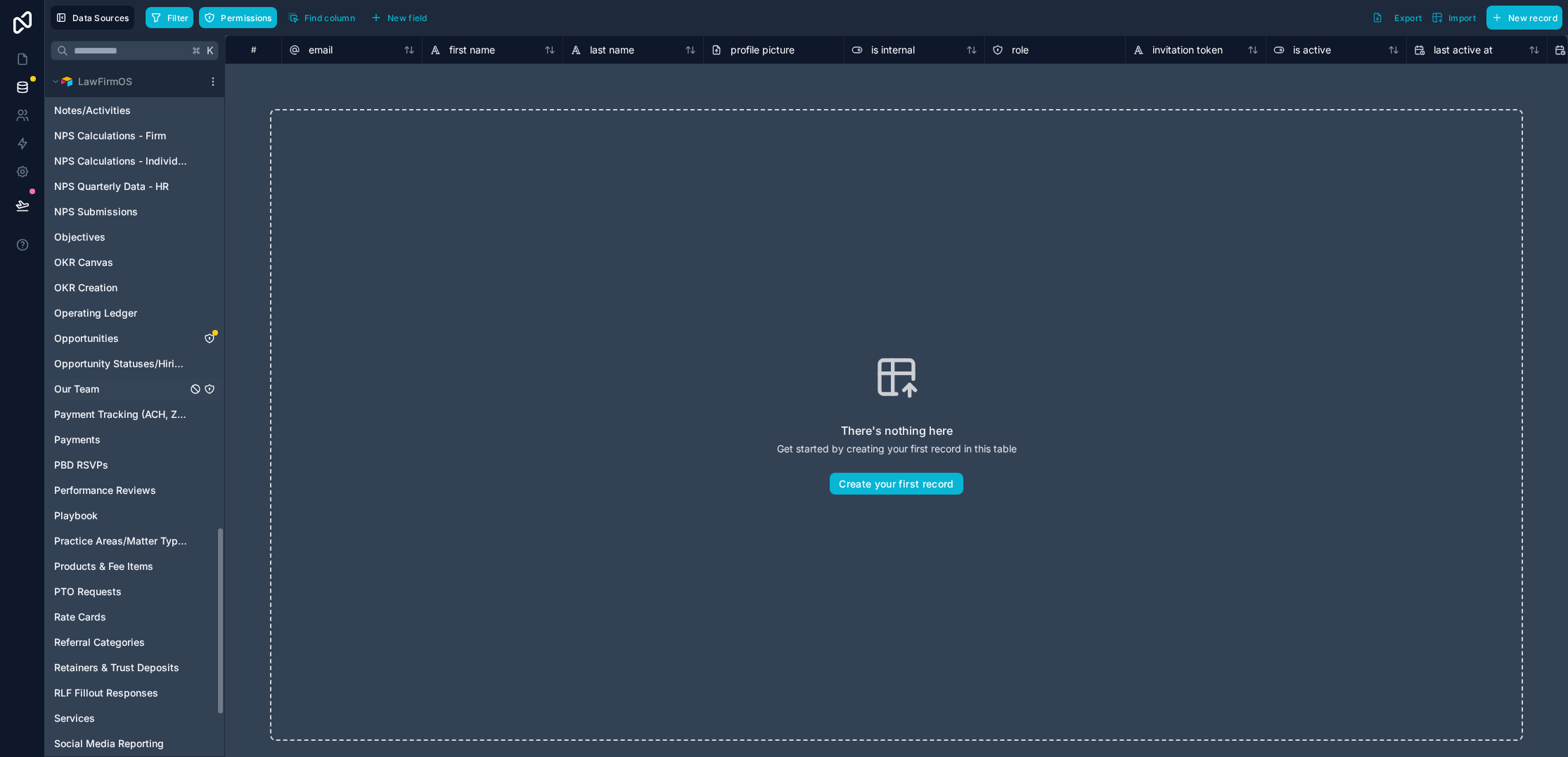
click at [85, 383] on span "Our Team" at bounding box center [76, 389] width 45 height 14
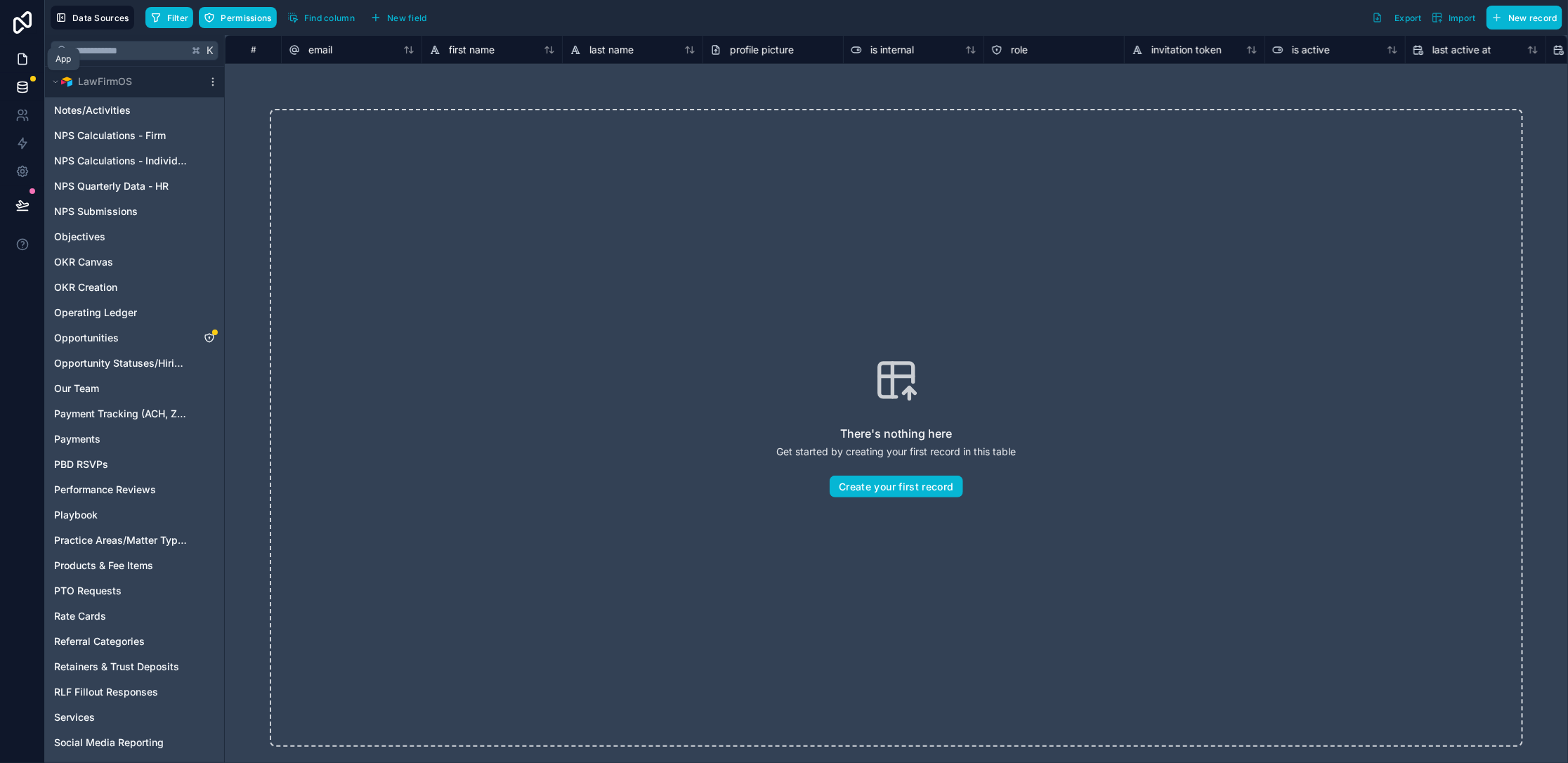
click at [23, 61] on icon at bounding box center [22, 59] width 14 height 14
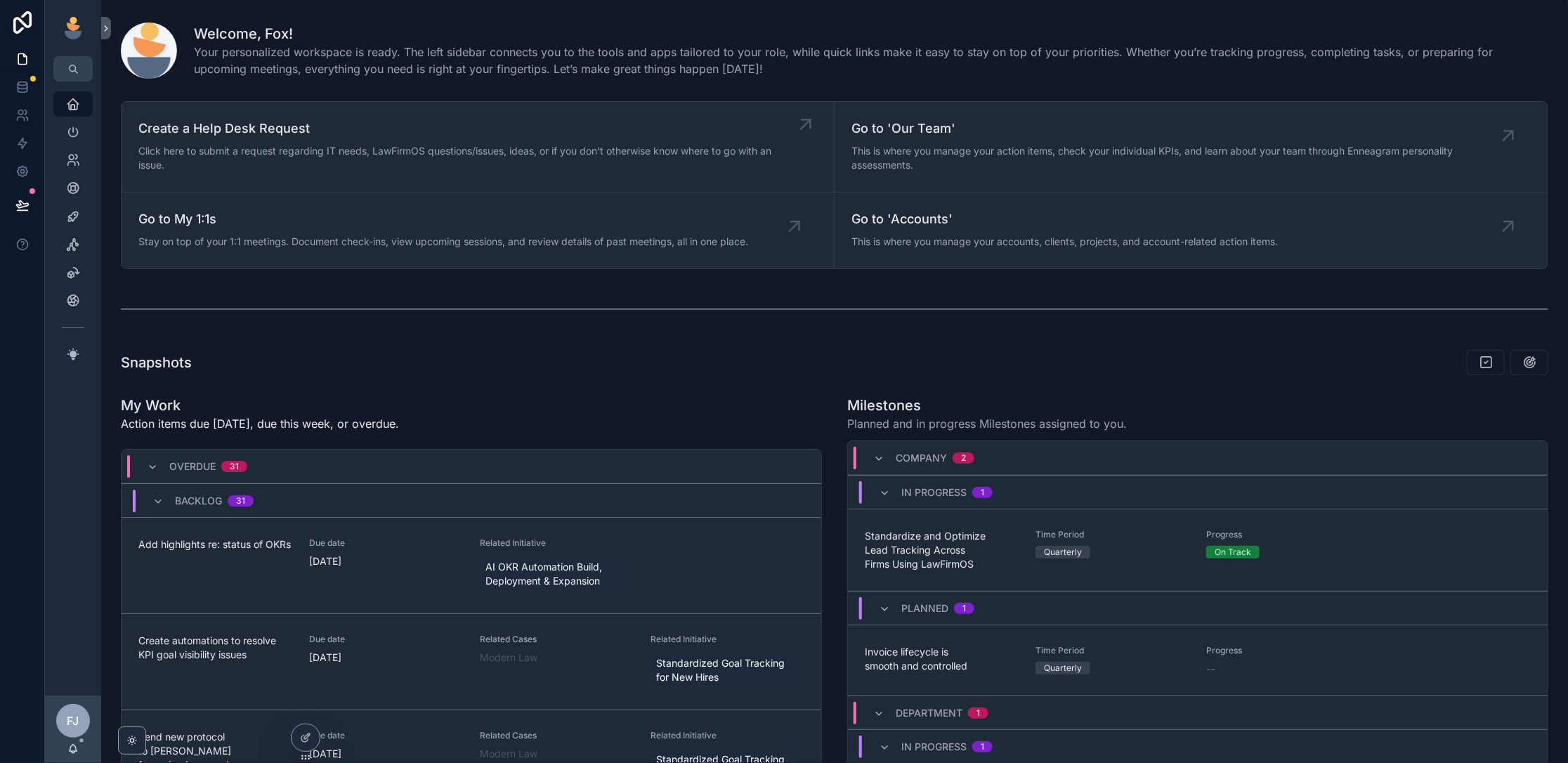
scroll to position [1, 0]
click at [17, 139] on icon at bounding box center [22, 143] width 14 height 14
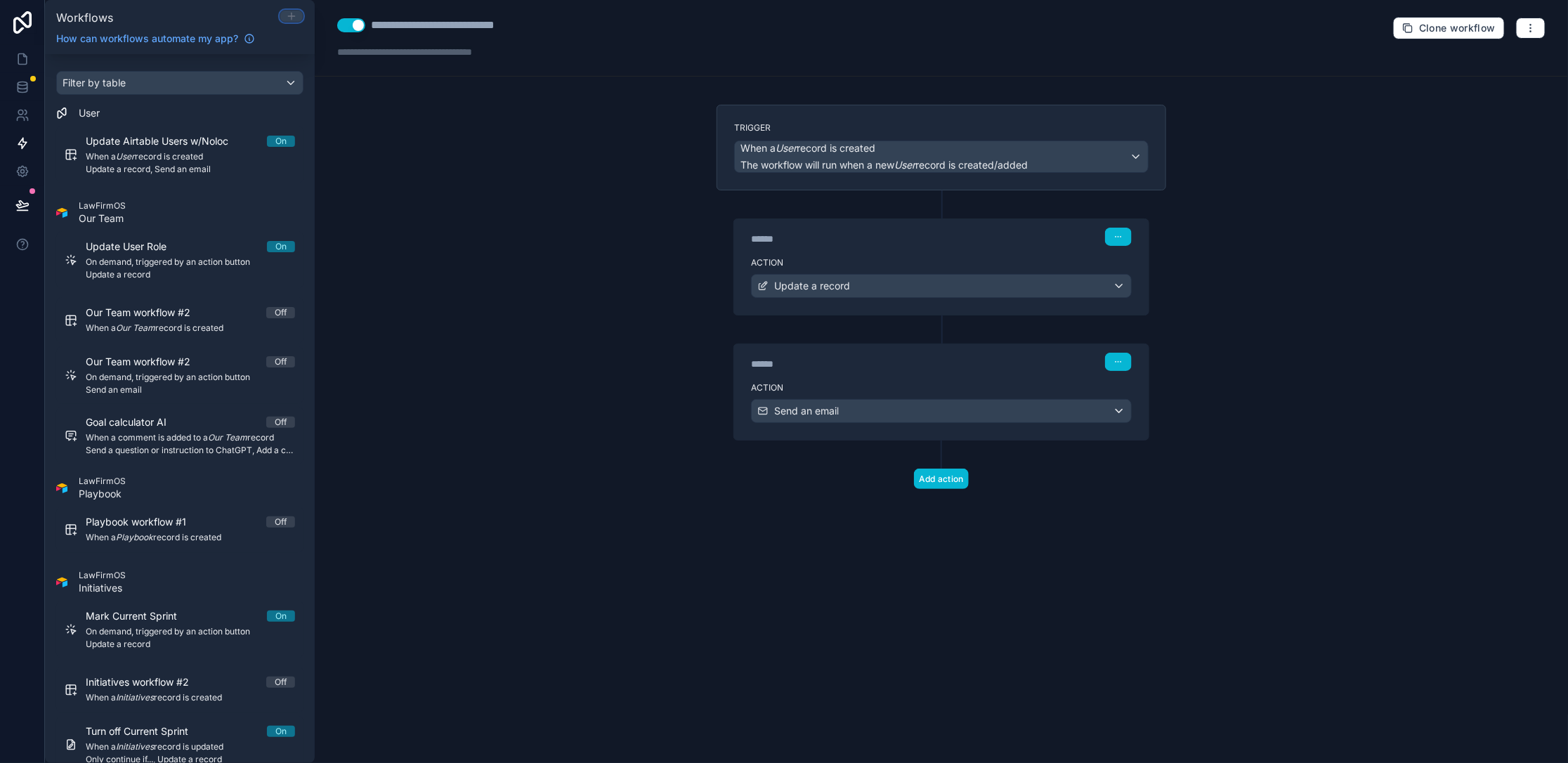
click at [288, 18] on icon at bounding box center [291, 16] width 11 height 11
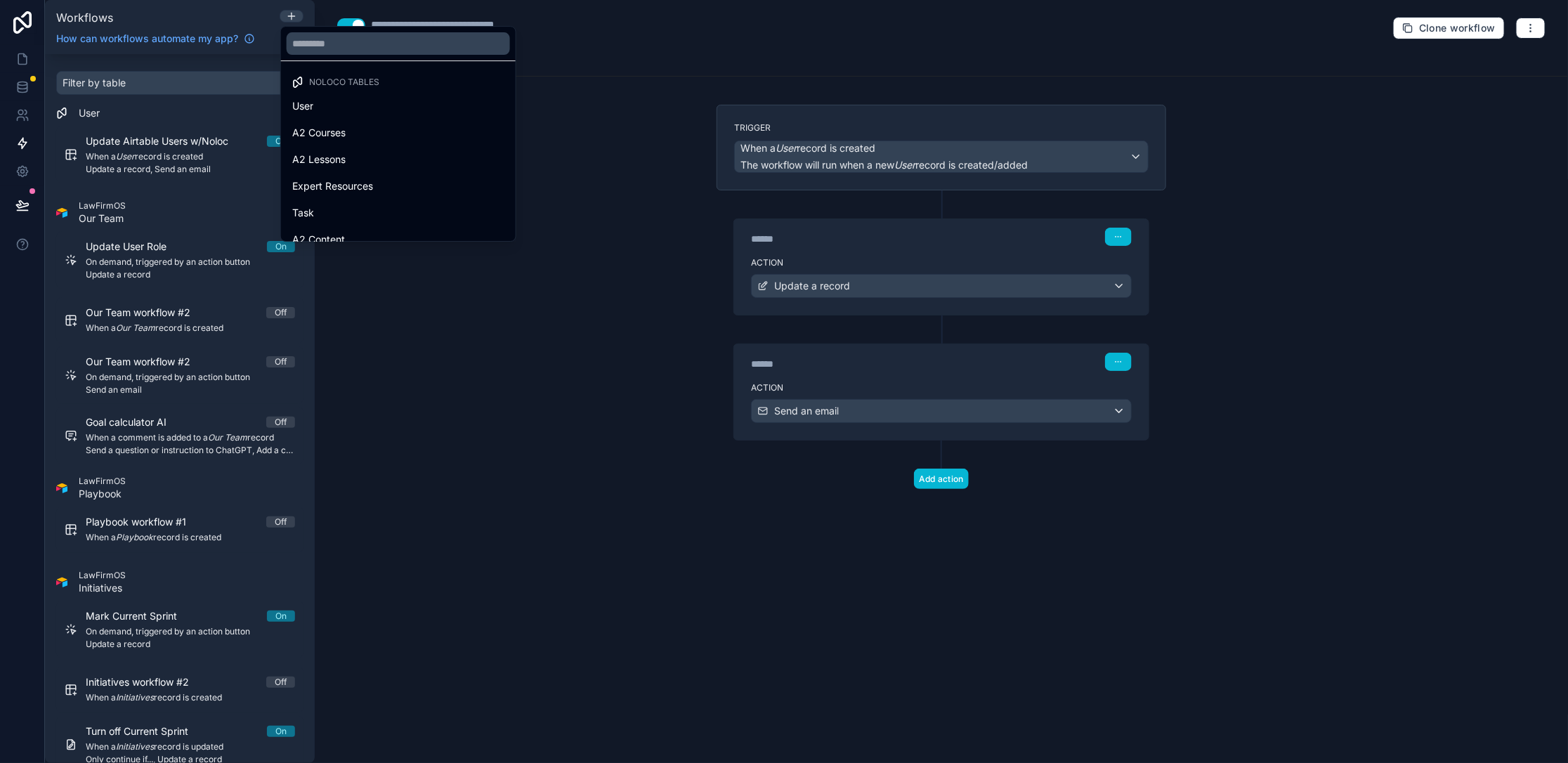
click at [428, 31] on div at bounding box center [398, 43] width 235 height 33
click at [420, 47] on input "text" at bounding box center [398, 43] width 223 height 22
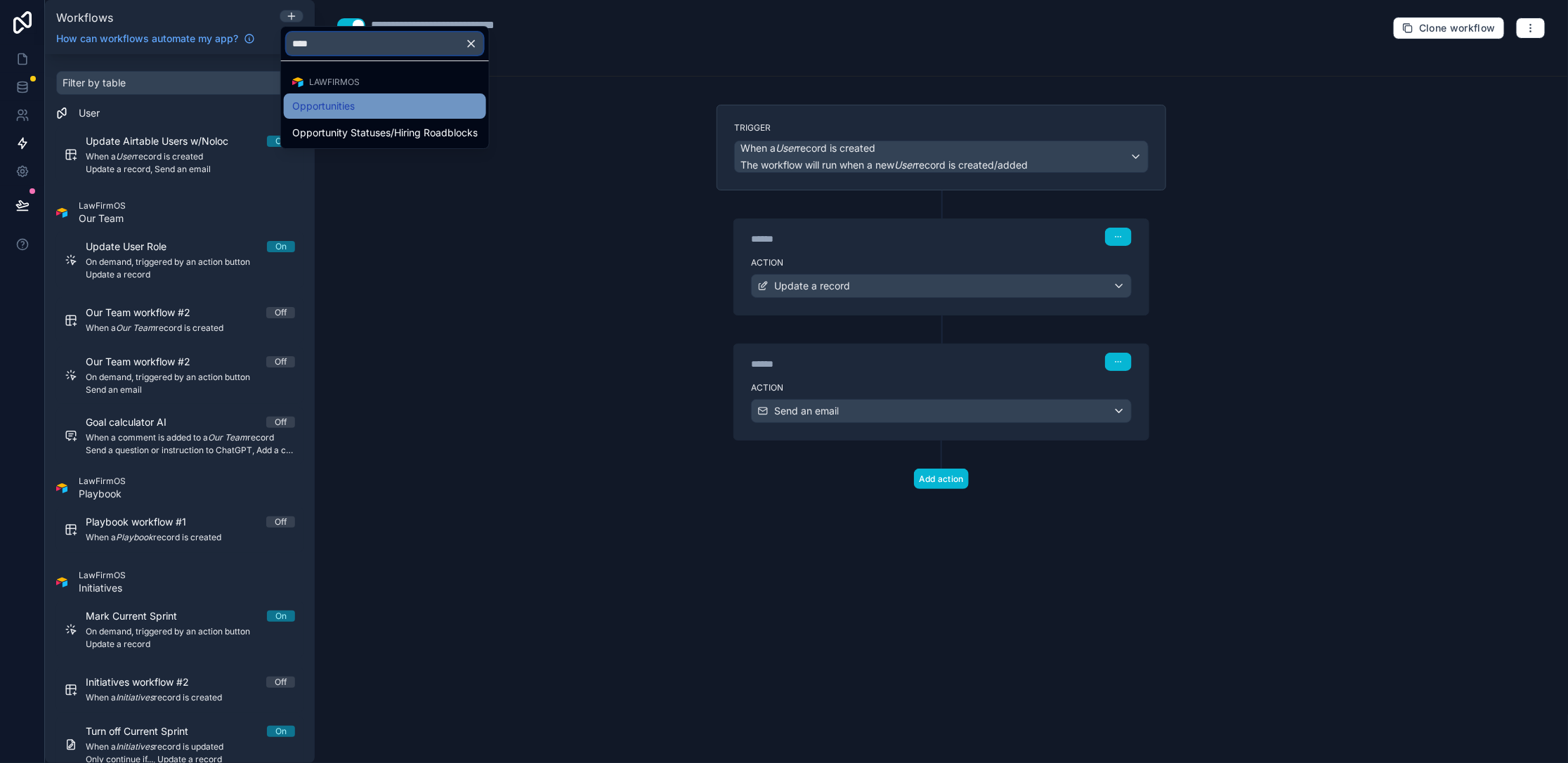
type input "****"
click at [385, 102] on div "Opportunities" at bounding box center [385, 106] width 186 height 17
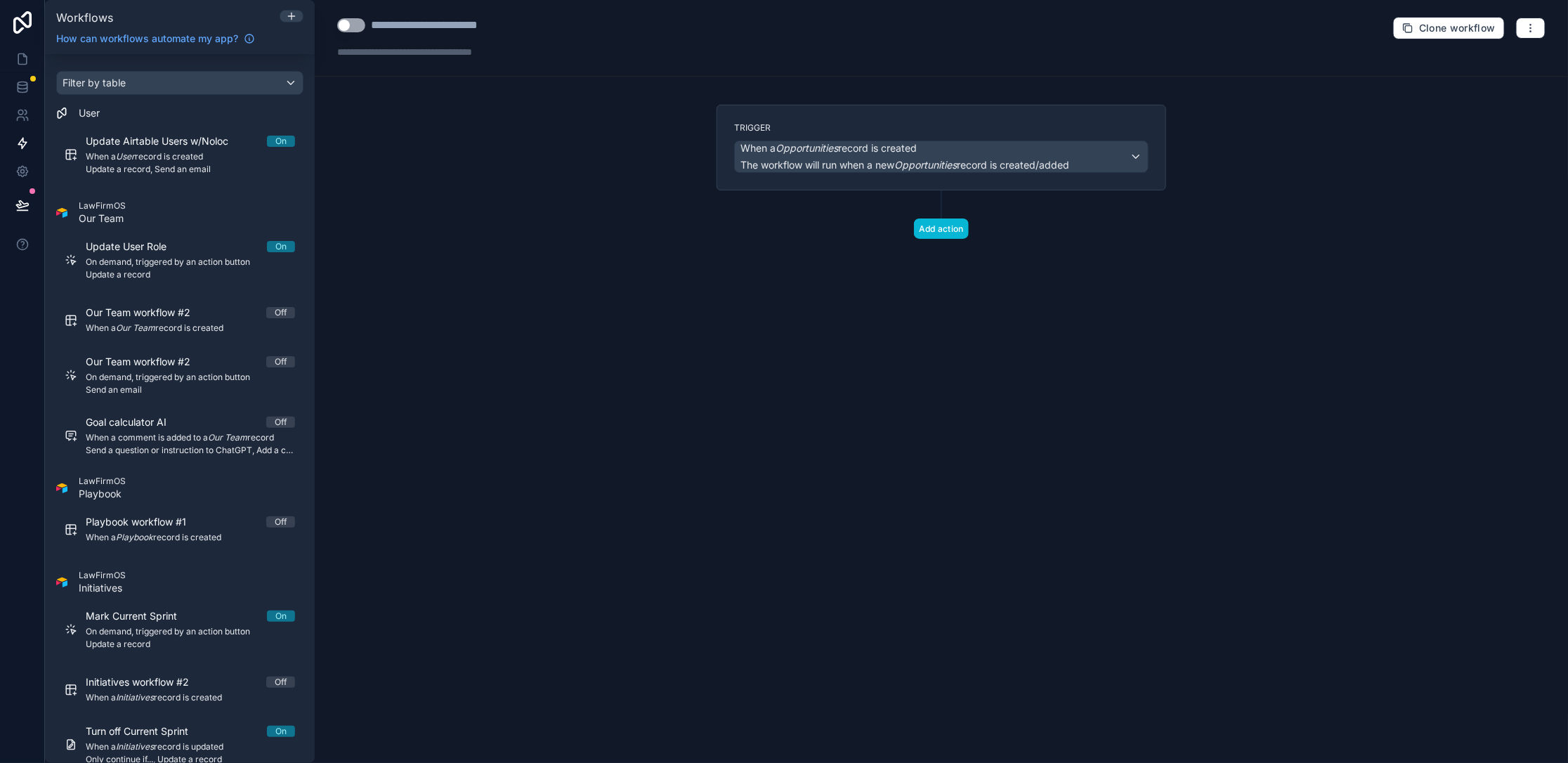
click at [455, 27] on div "**********" at bounding box center [447, 24] width 153 height 17
type div "**********"
click at [532, 163] on div "**********" at bounding box center [941, 382] width 1253 height 763
click at [609, 160] on em "Opportunities" at bounding box center [925, 164] width 63 height 12
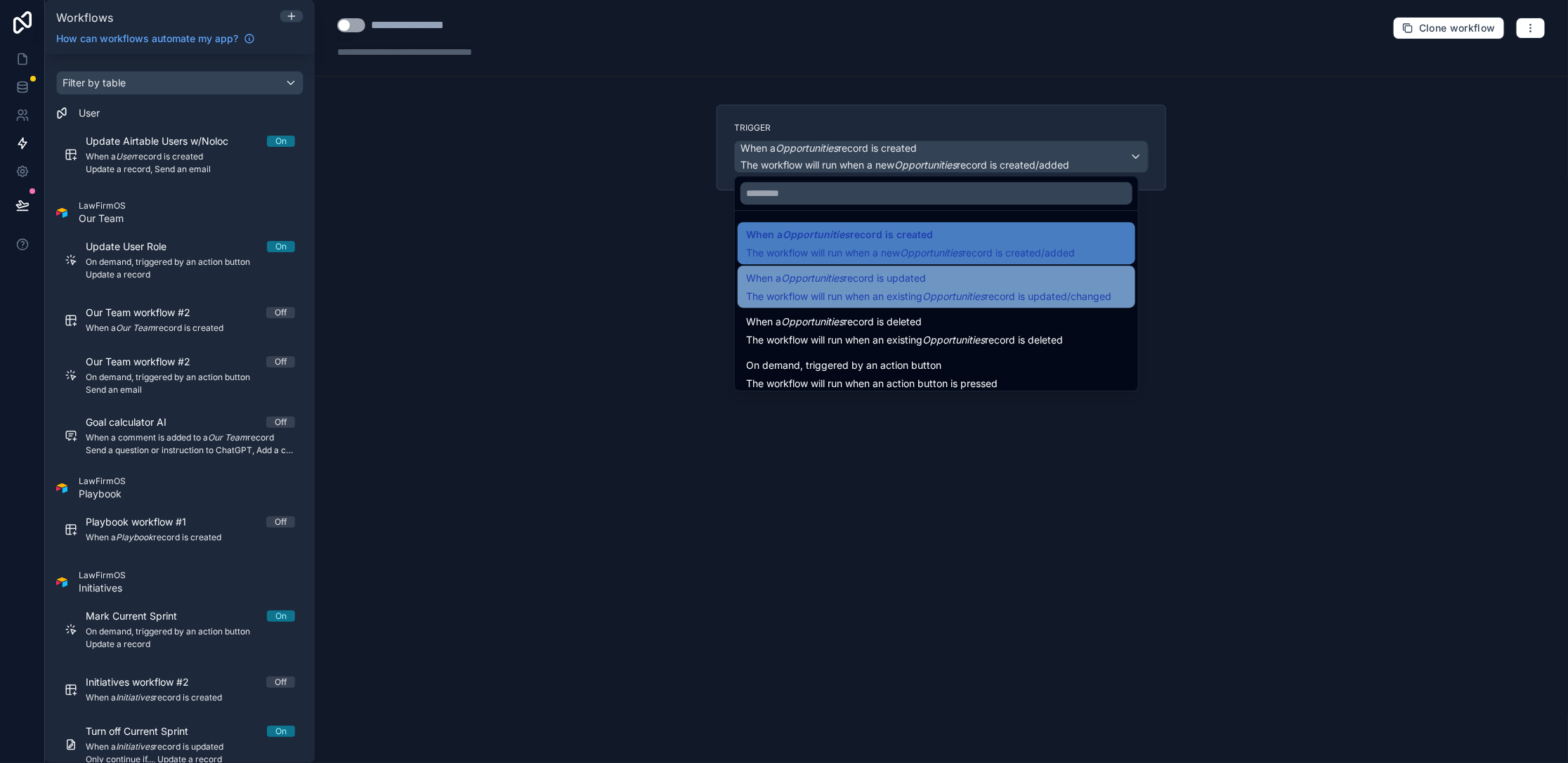
click at [609, 276] on span "When a Opportunities record is updated" at bounding box center [836, 278] width 180 height 17
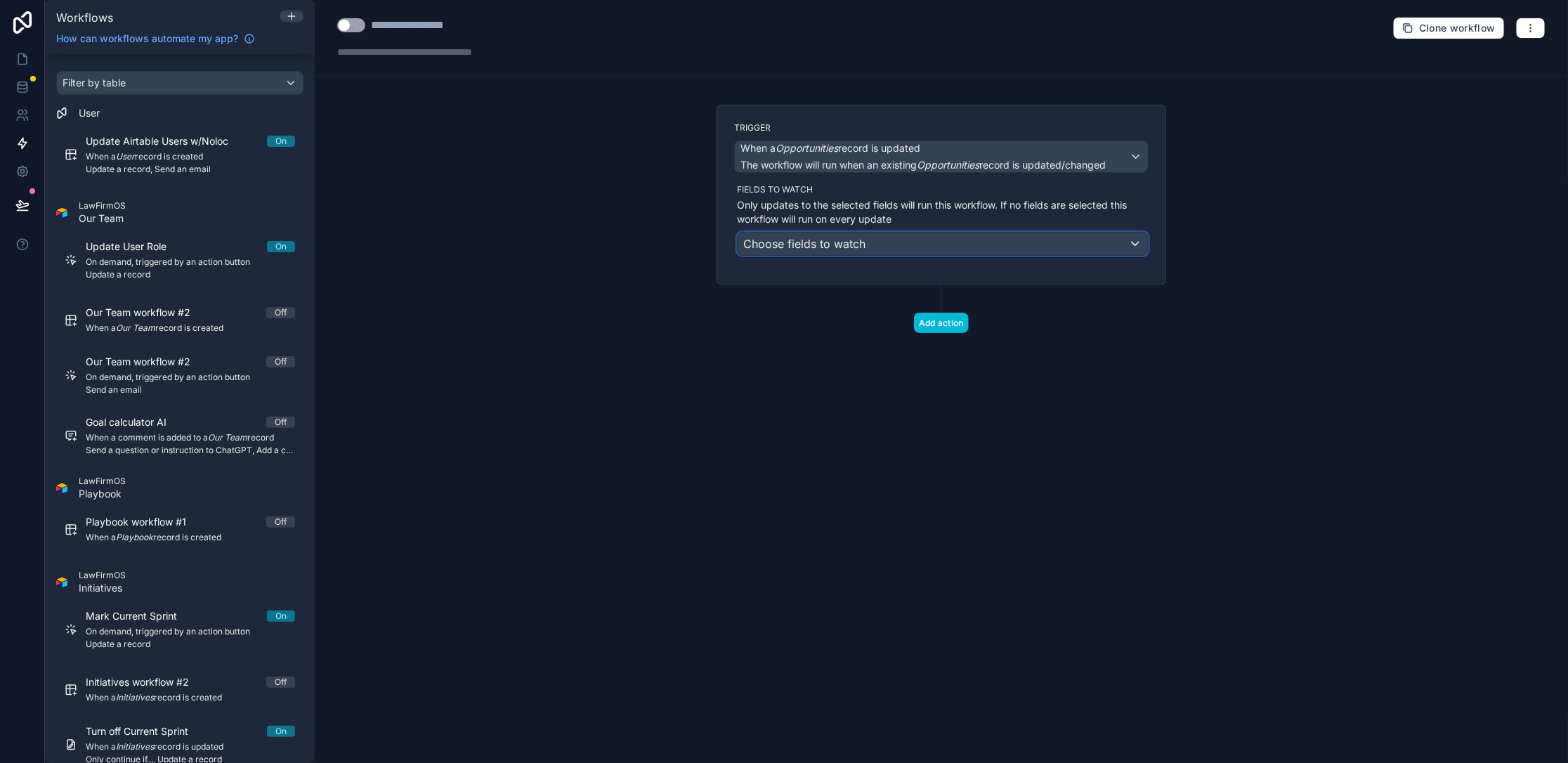
click at [609, 247] on span "Choose fields to watch" at bounding box center [804, 244] width 122 height 14
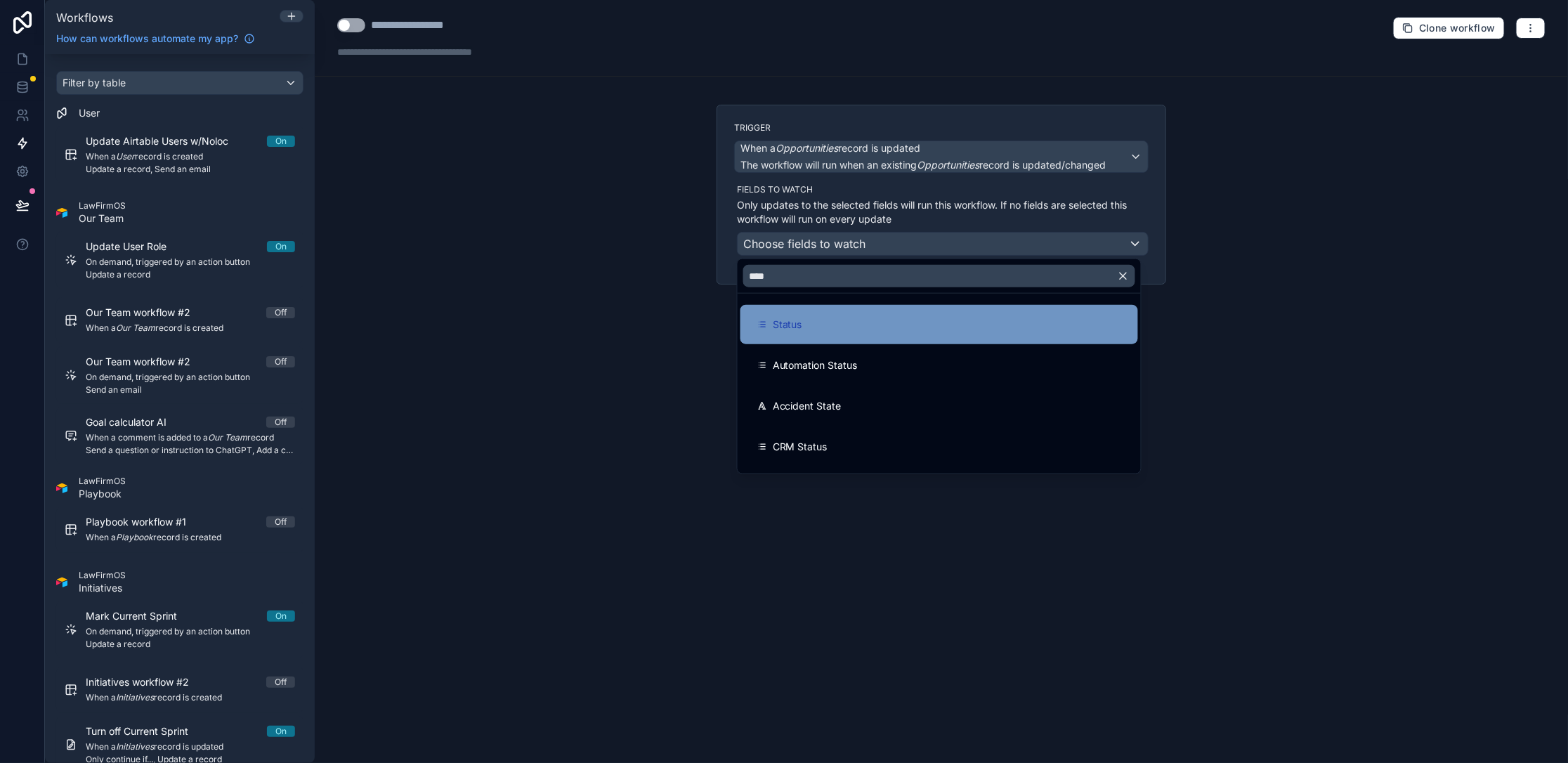
type input "****"
click at [609, 316] on div "Status" at bounding box center [939, 324] width 364 height 17
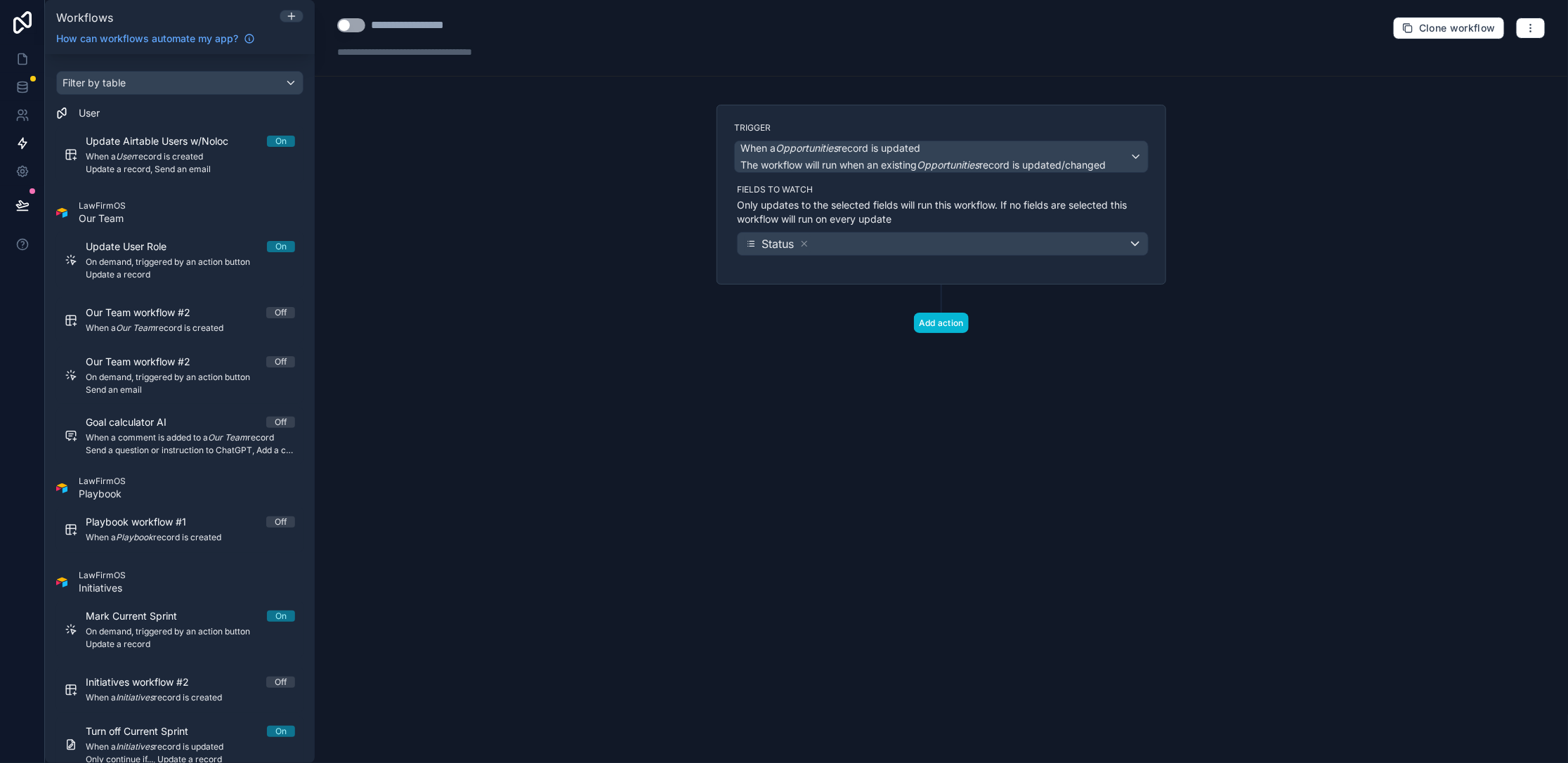
click at [575, 360] on div "**********" at bounding box center [941, 382] width 1253 height 763
click at [609, 243] on icon at bounding box center [804, 243] width 5 height 5
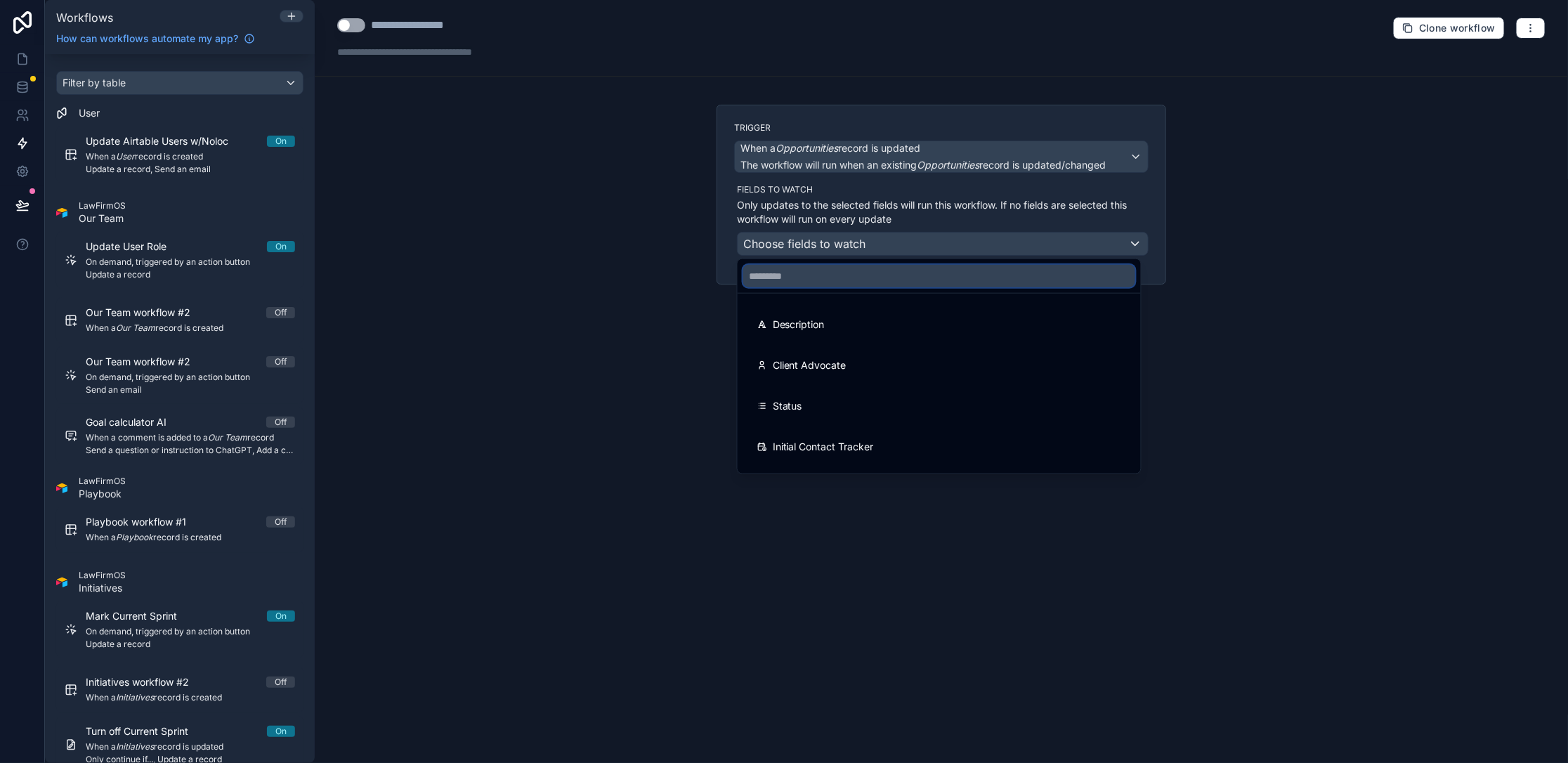
click at [609, 283] on input "text" at bounding box center [939, 276] width 392 height 22
type input "*"
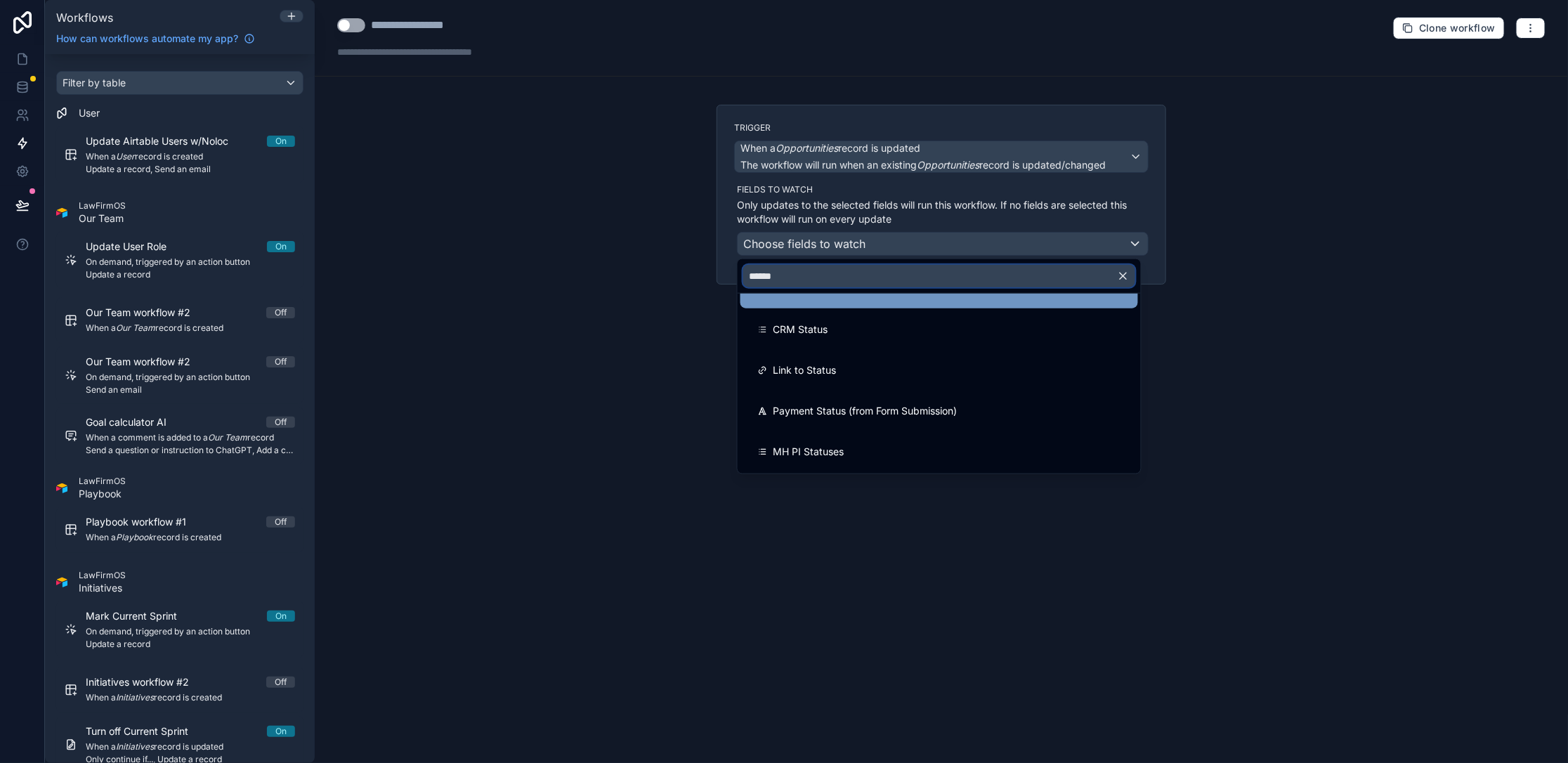
scroll to position [72, 0]
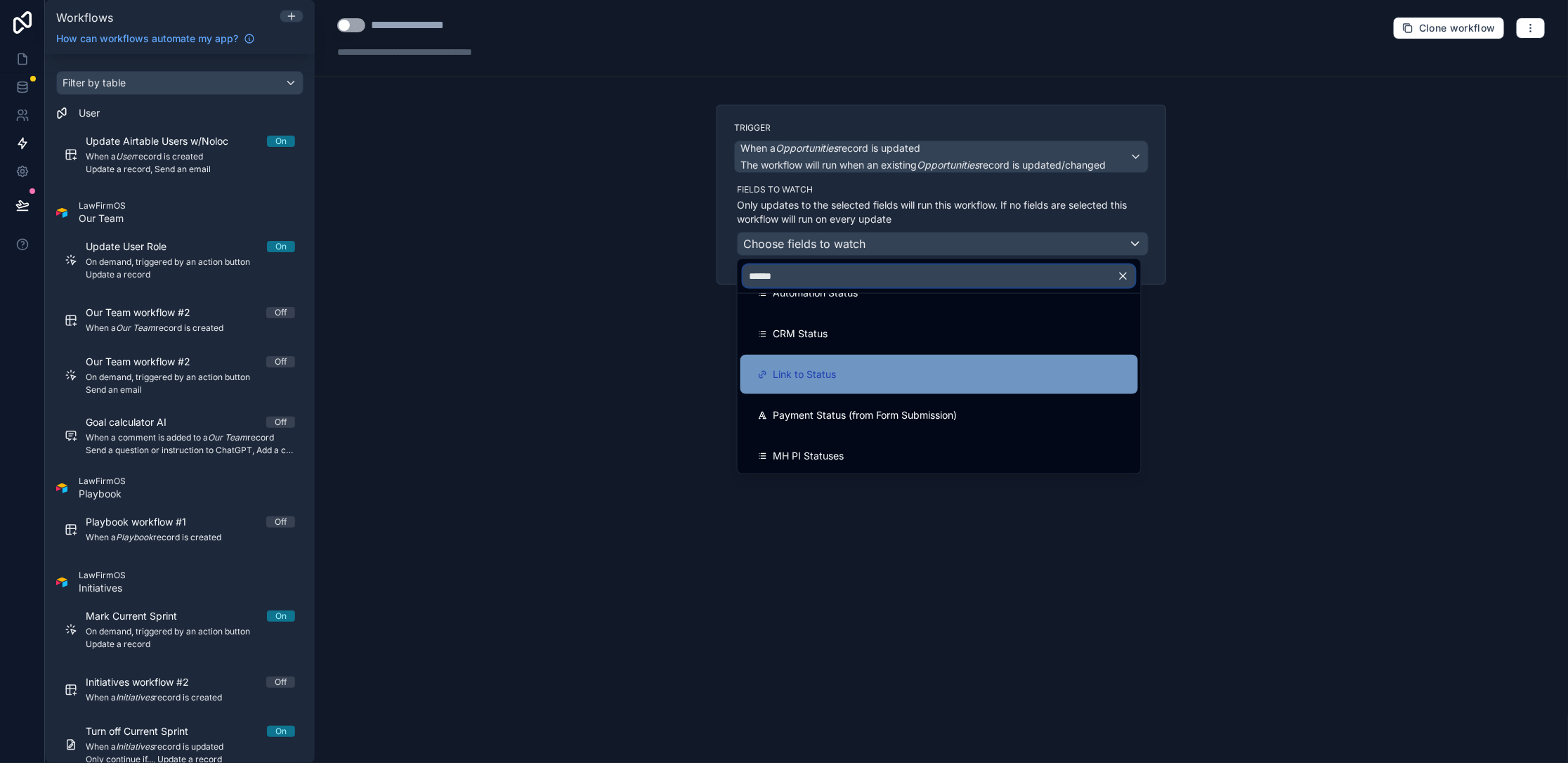
type input "******"
click at [609, 368] on div "Link to Status" at bounding box center [939, 374] width 364 height 17
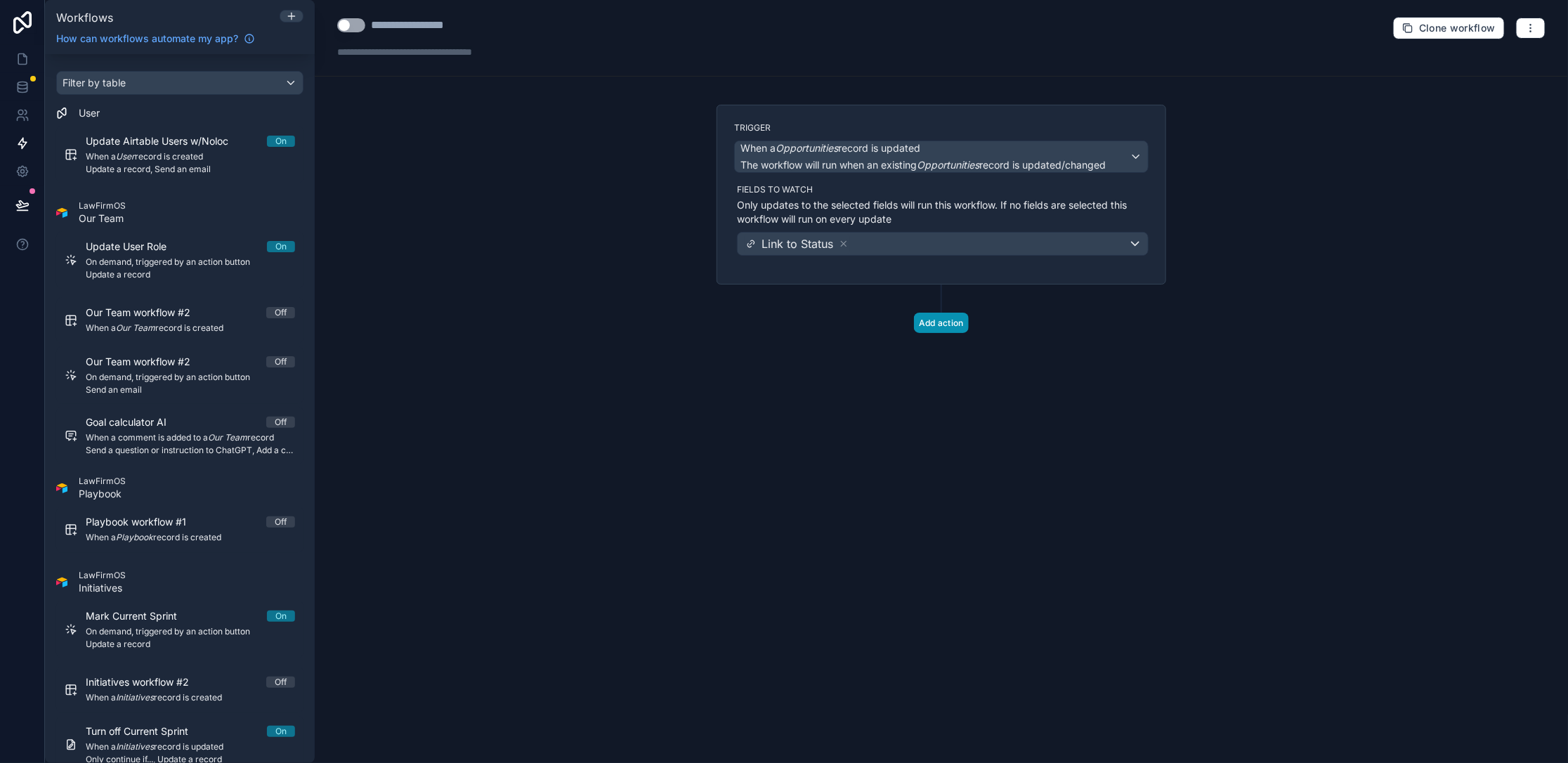
click at [609, 320] on button "Add action" at bounding box center [941, 323] width 55 height 21
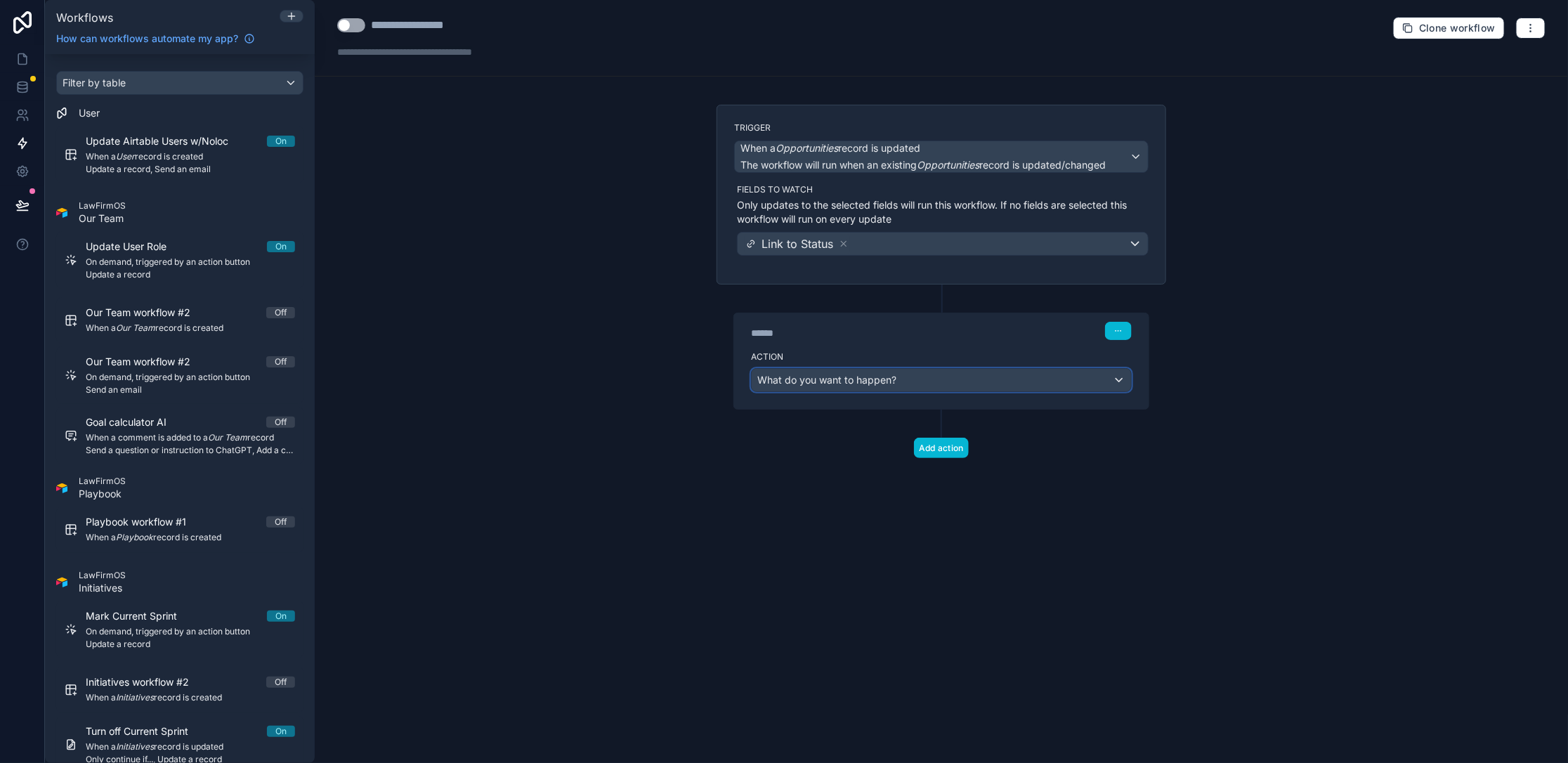
click at [609, 382] on div "What do you want to happen?" at bounding box center [941, 380] width 380 height 22
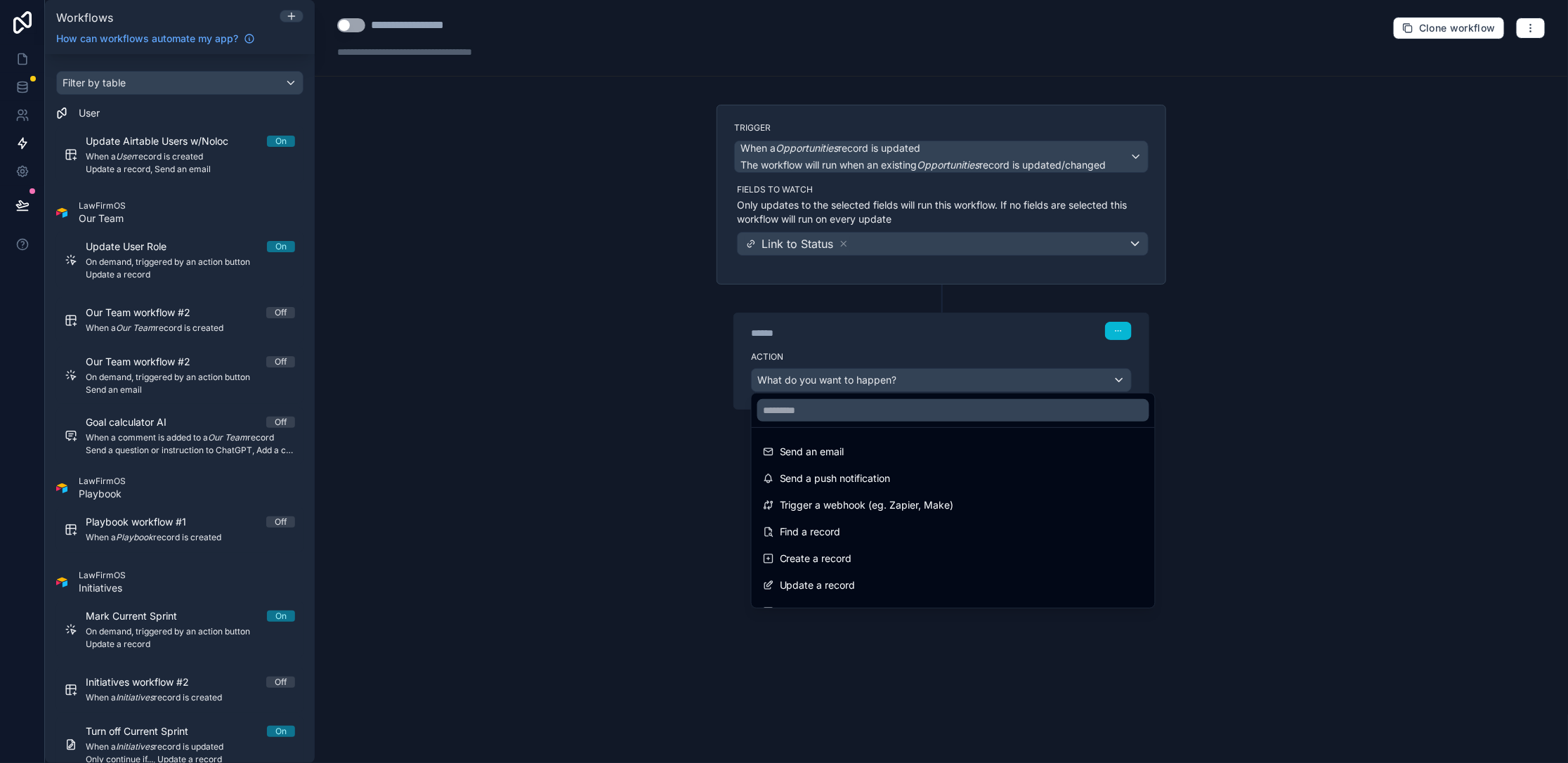
click at [591, 403] on div at bounding box center [784, 382] width 1568 height 763
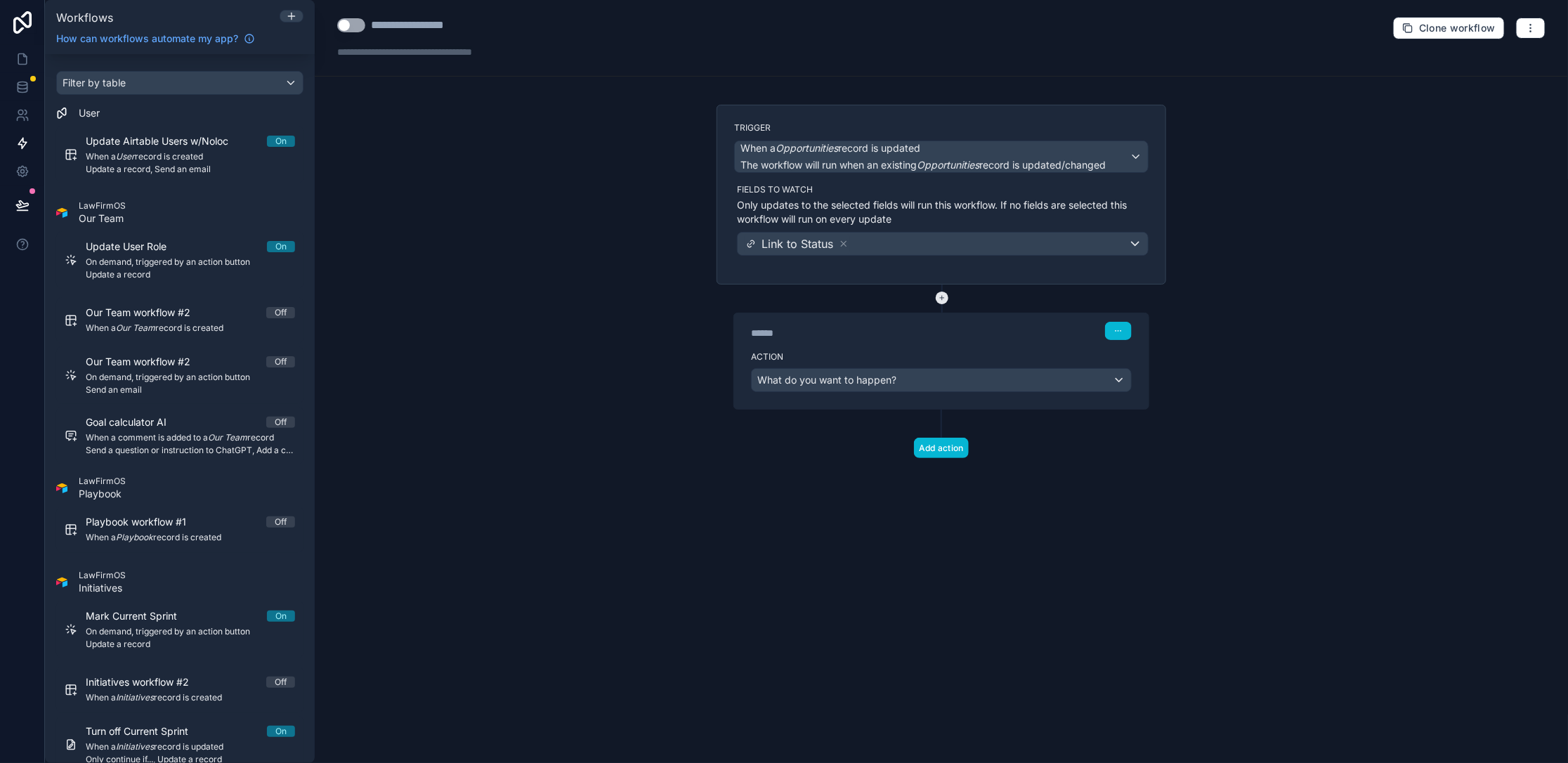
click at [609, 297] on button at bounding box center [941, 297] width 13 height 13
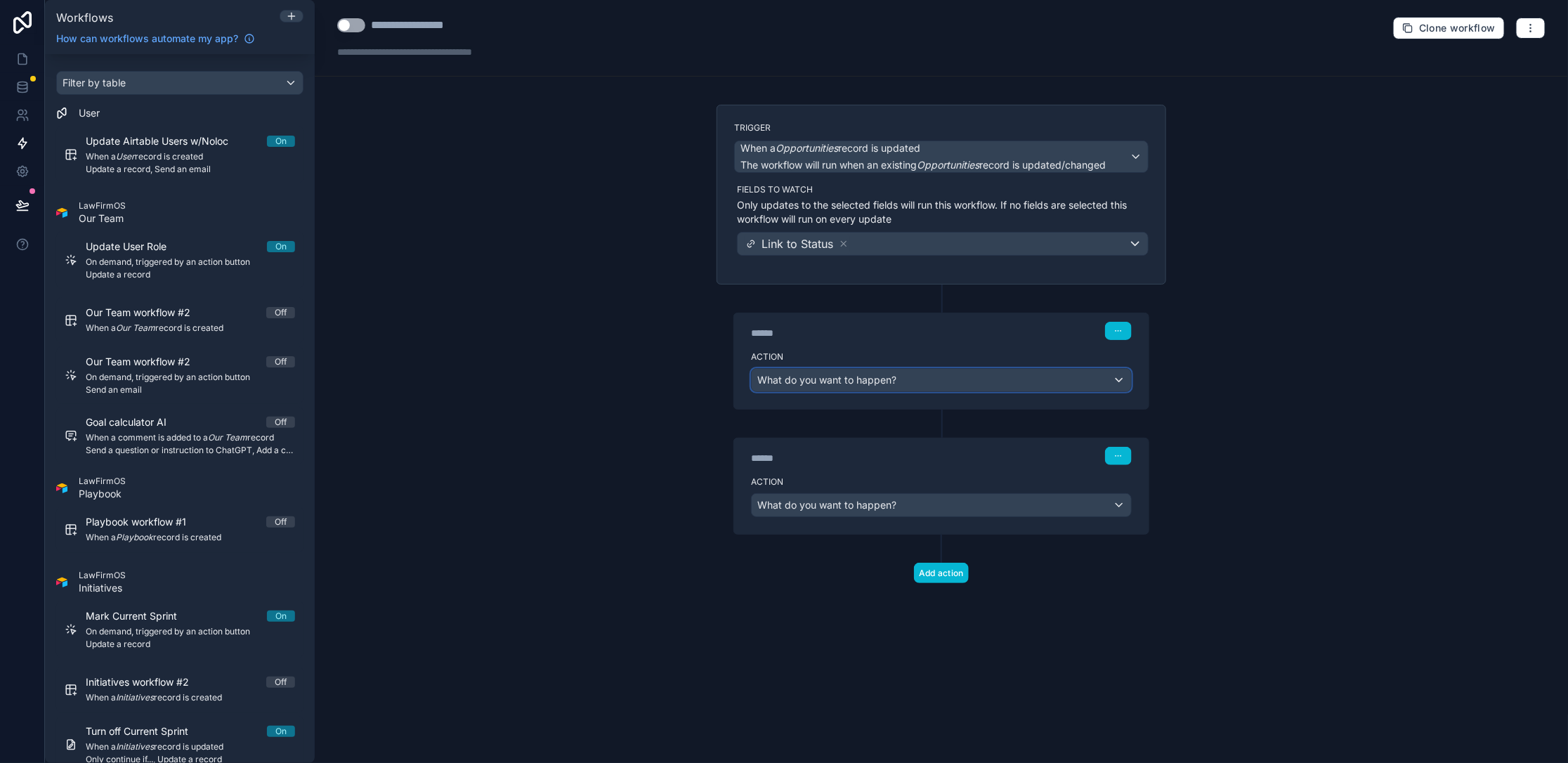
click at [609, 384] on div "What do you want to happen?" at bounding box center [941, 380] width 380 height 22
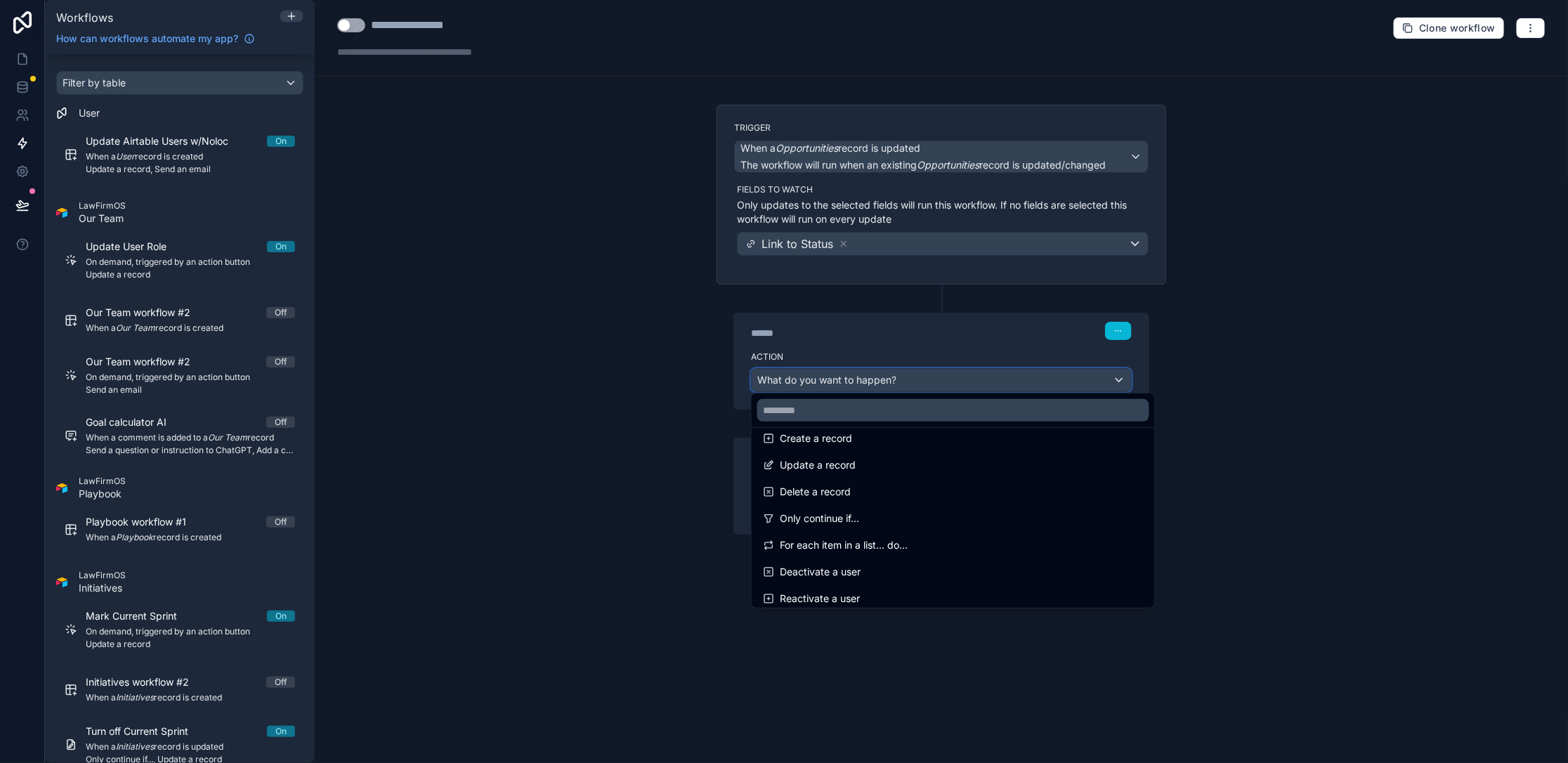
scroll to position [123, 0]
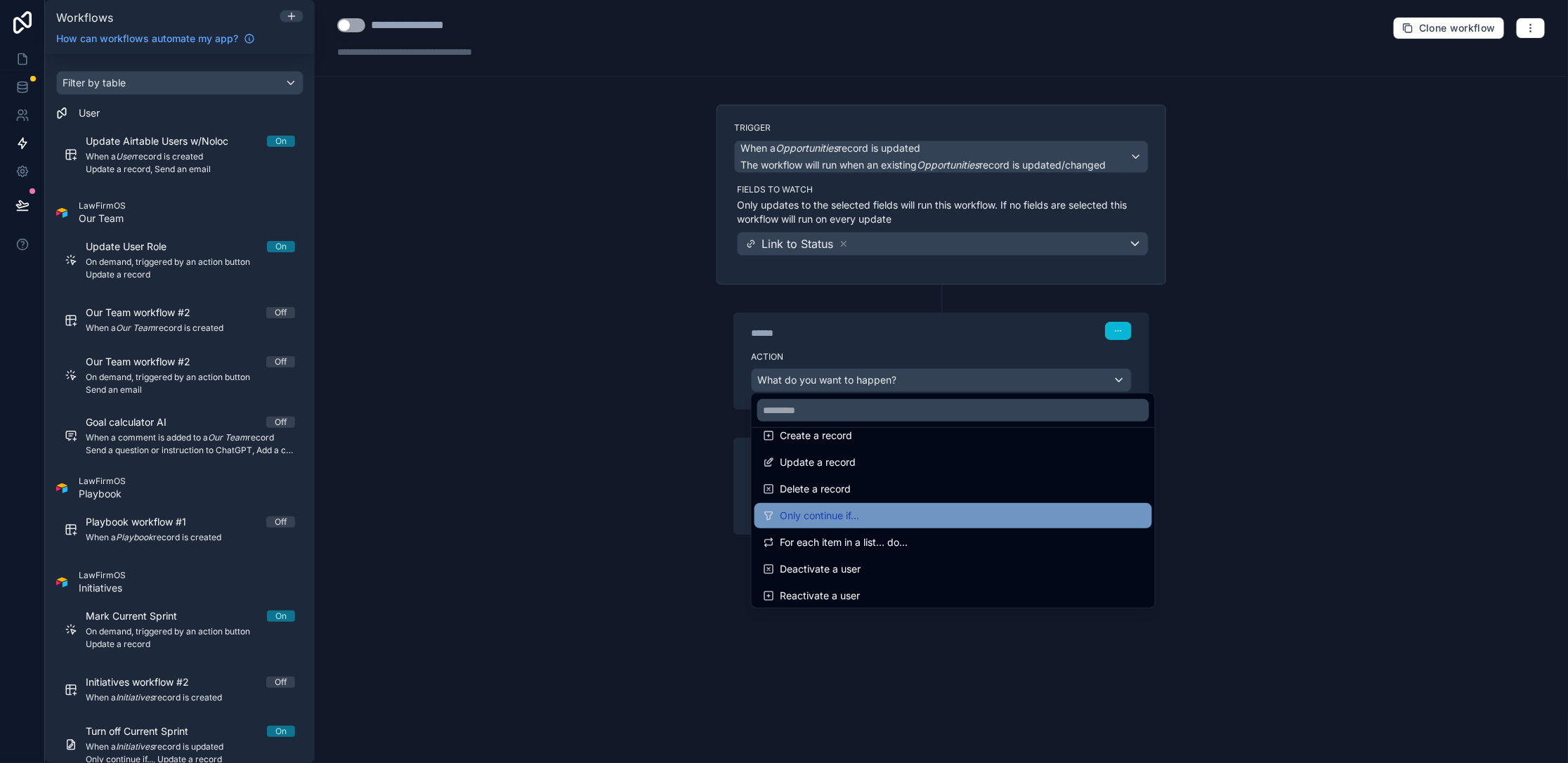
click at [609, 514] on div "Only continue if..." at bounding box center [953, 515] width 381 height 17
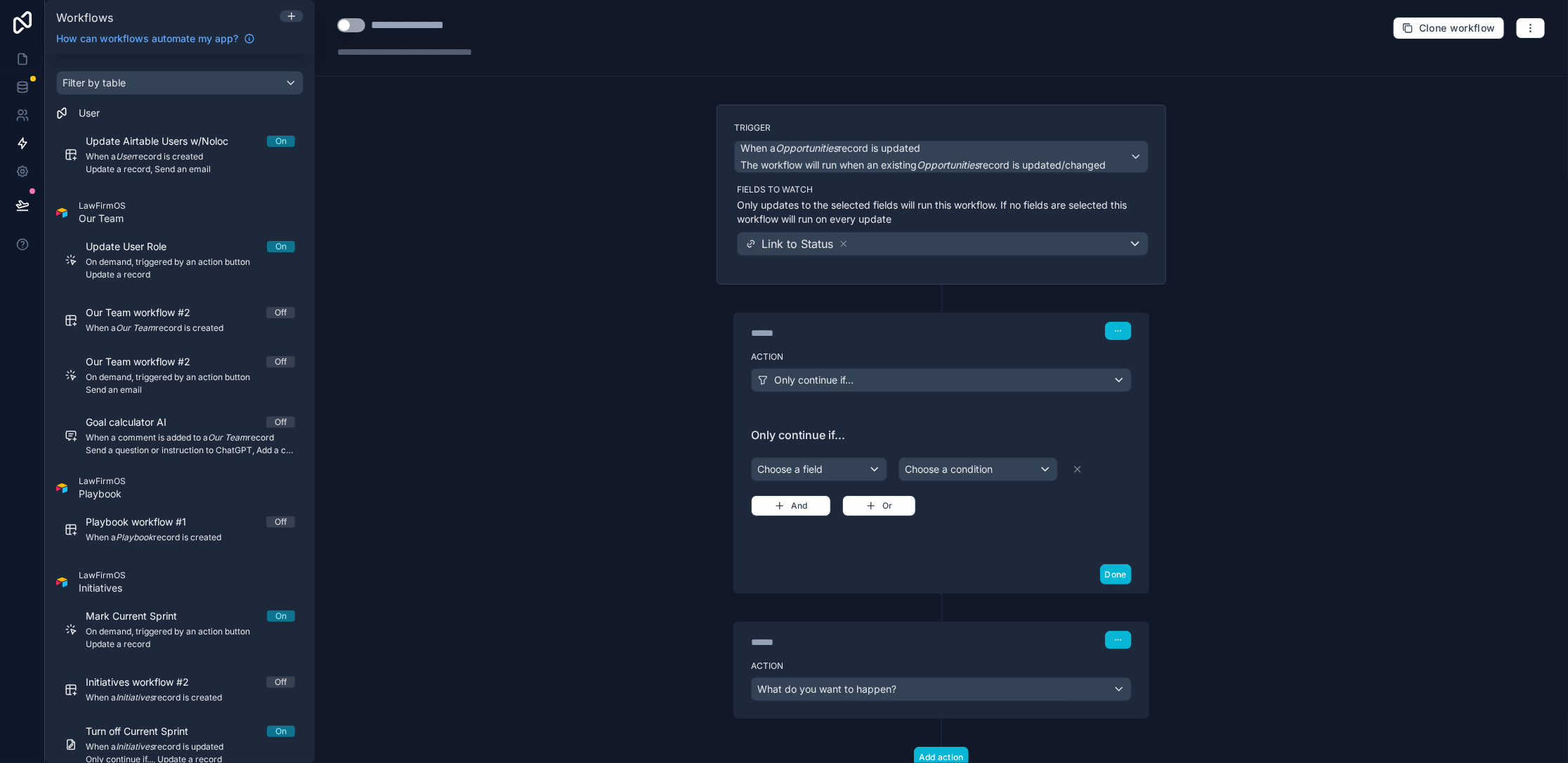
scroll to position [41, 0]
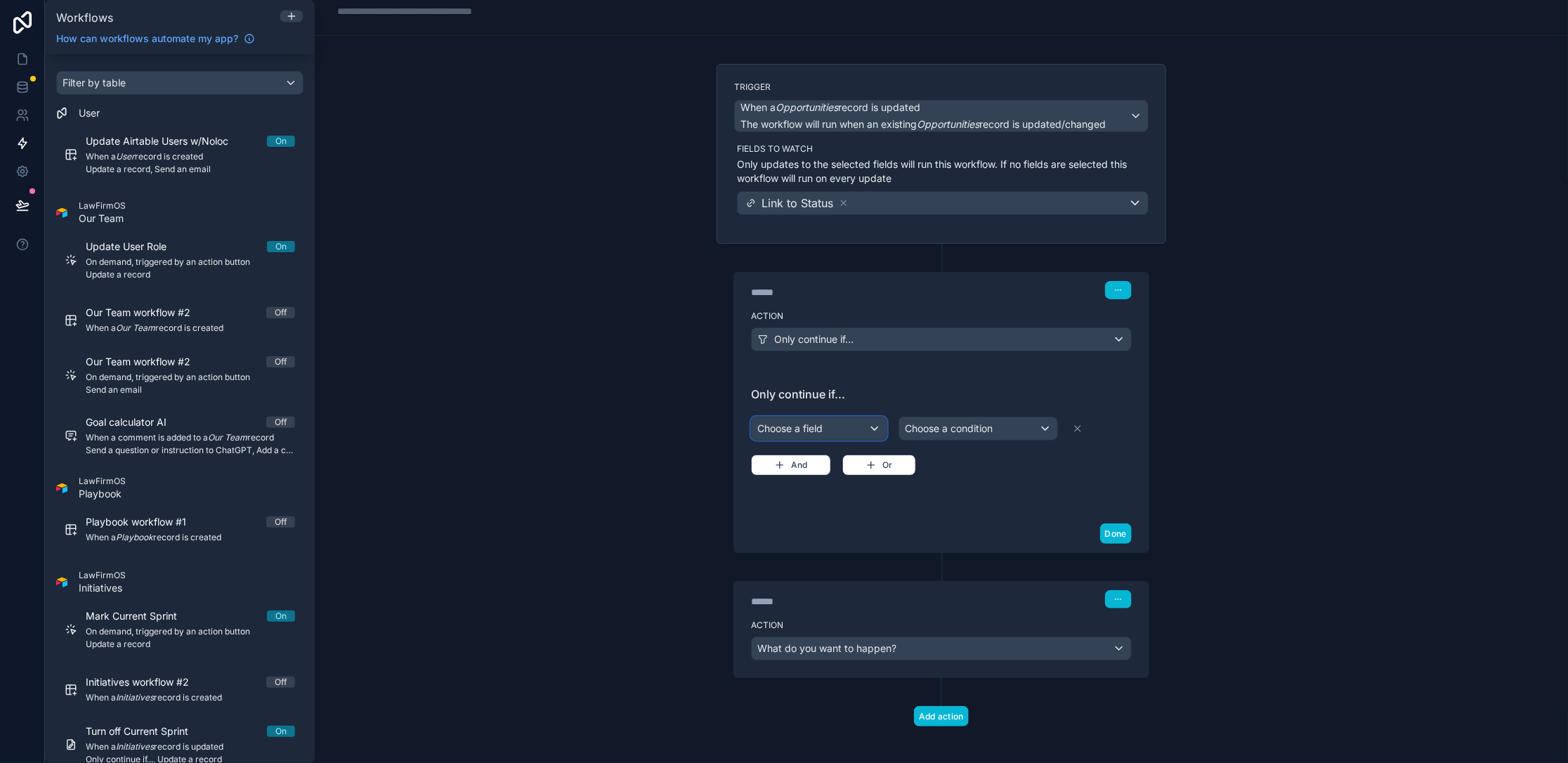
click at [609, 429] on div "Choose a field" at bounding box center [819, 427] width 135 height 22
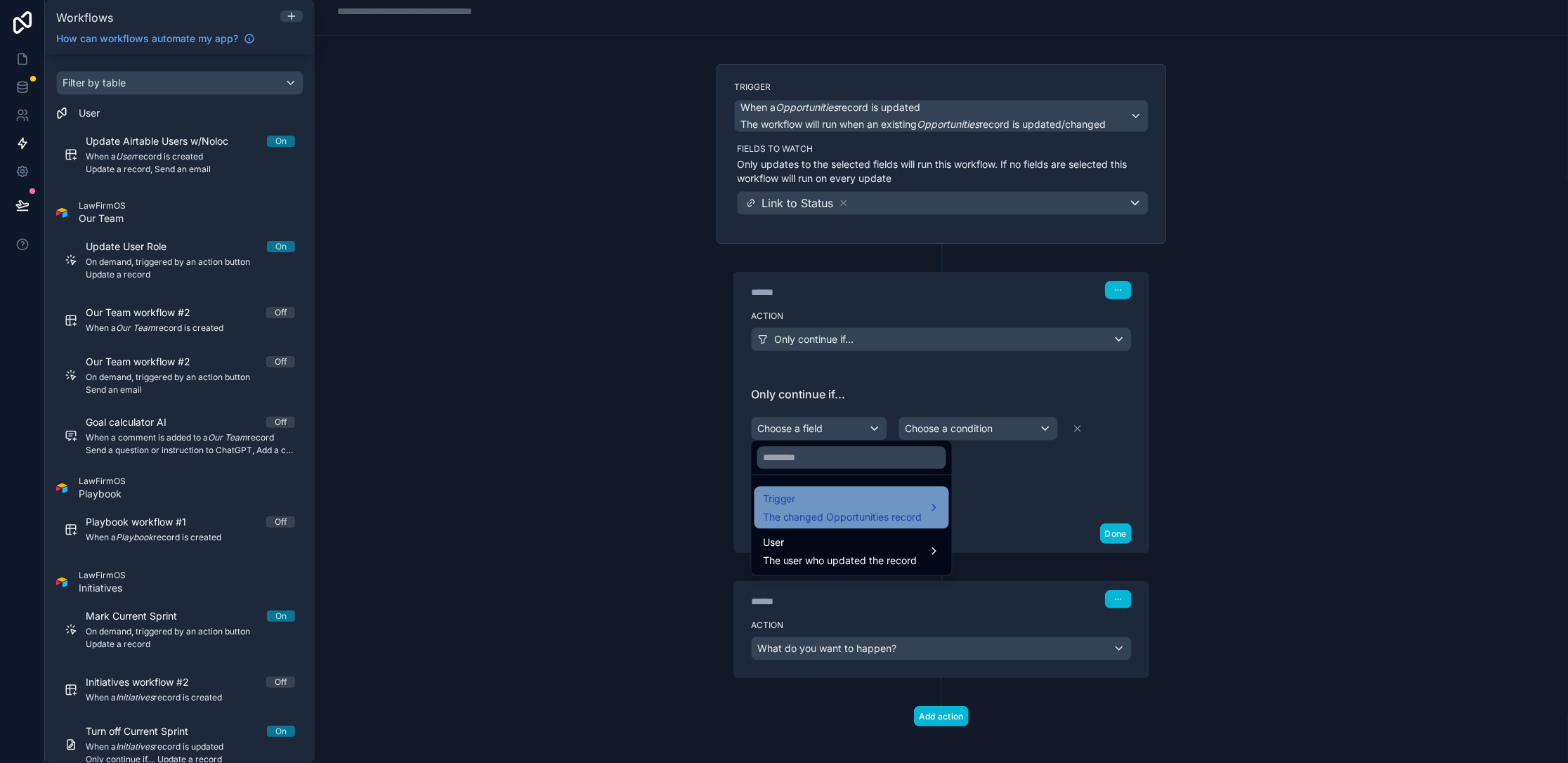
click at [609, 511] on span "The changed Opportunities record" at bounding box center [842, 517] width 159 height 14
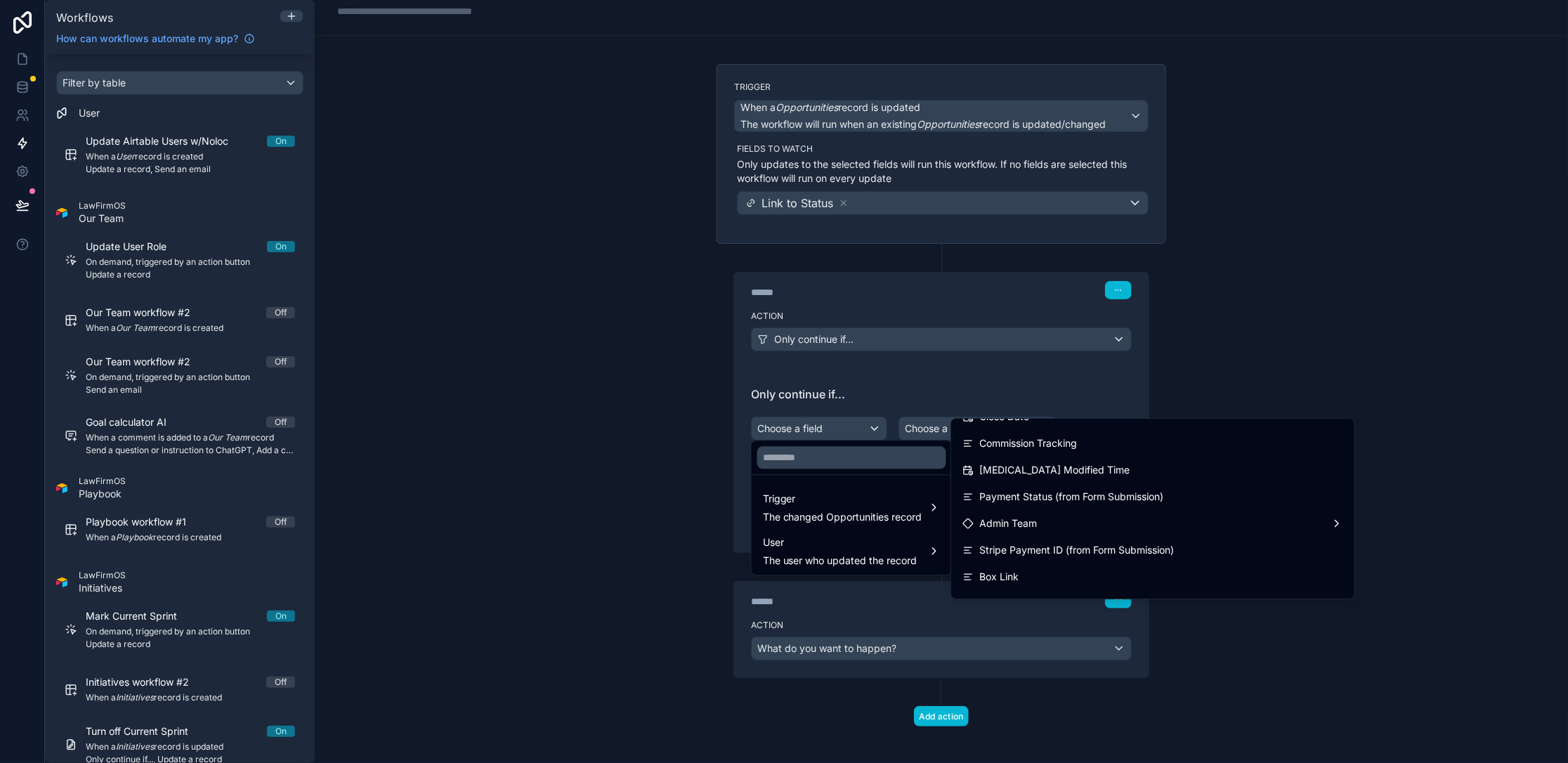
scroll to position [7102, 0]
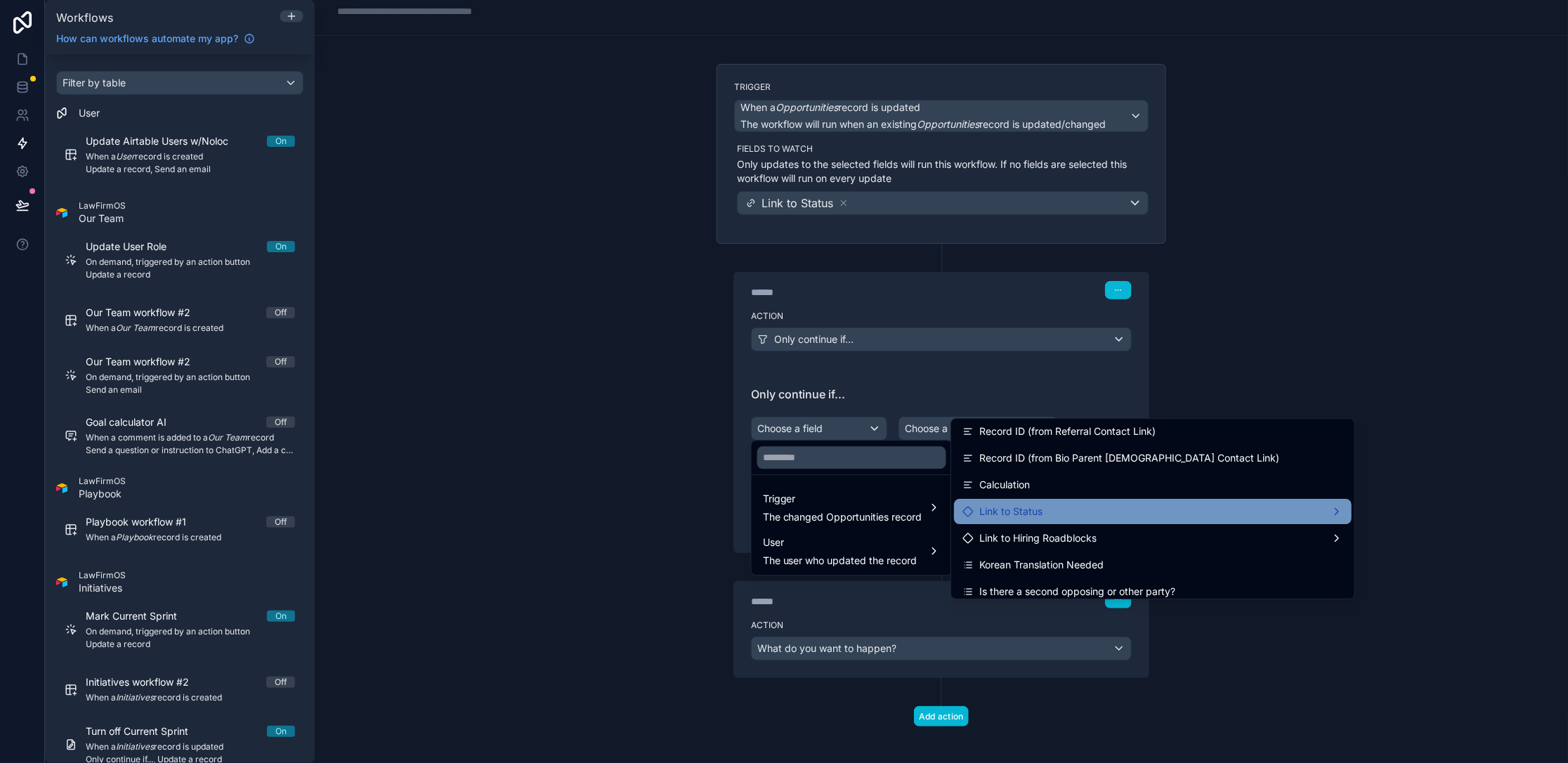
click at [609, 509] on div "Link to Status" at bounding box center [1152, 511] width 381 height 17
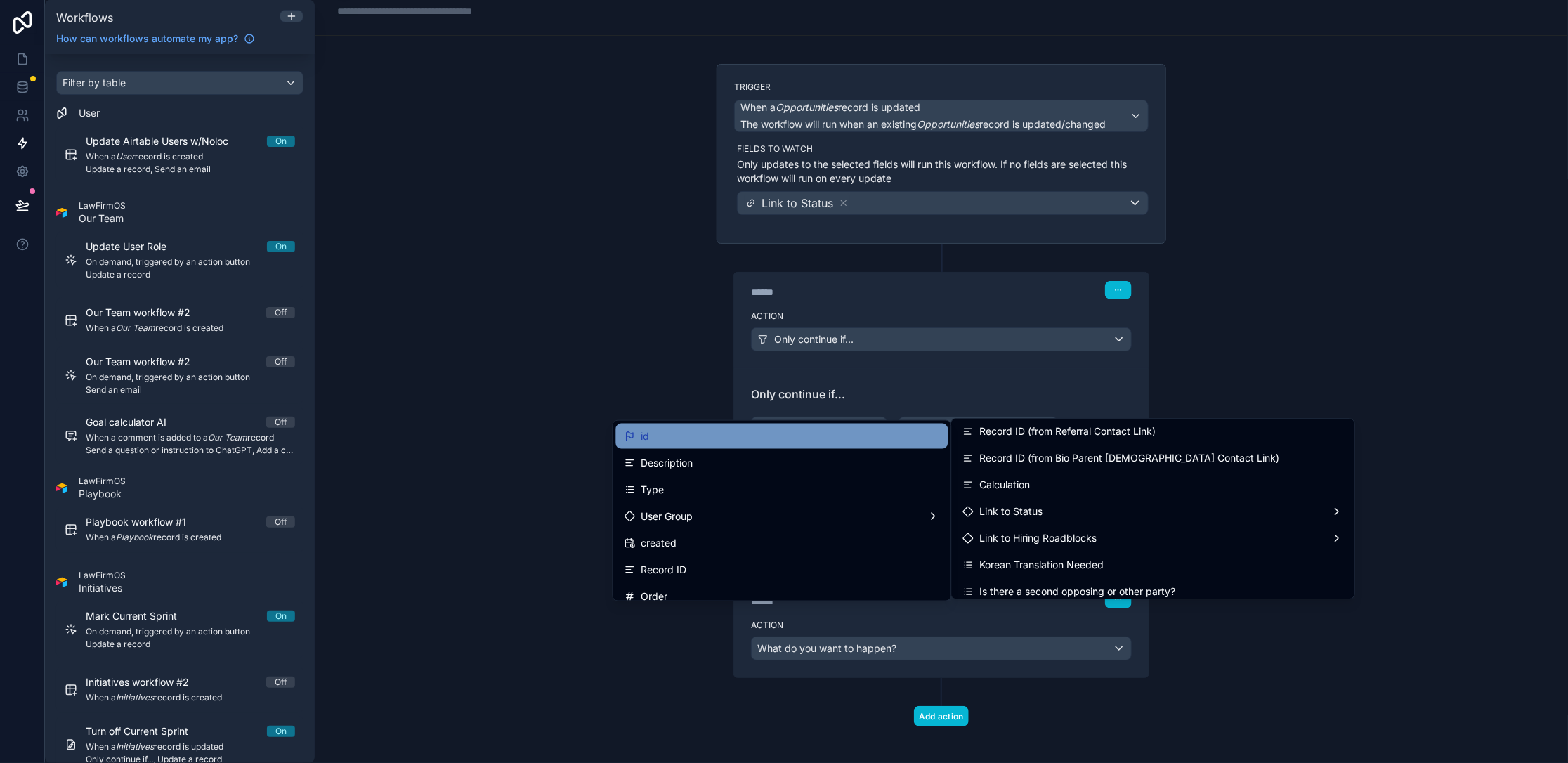
click at [609, 433] on div "id" at bounding box center [782, 435] width 315 height 17
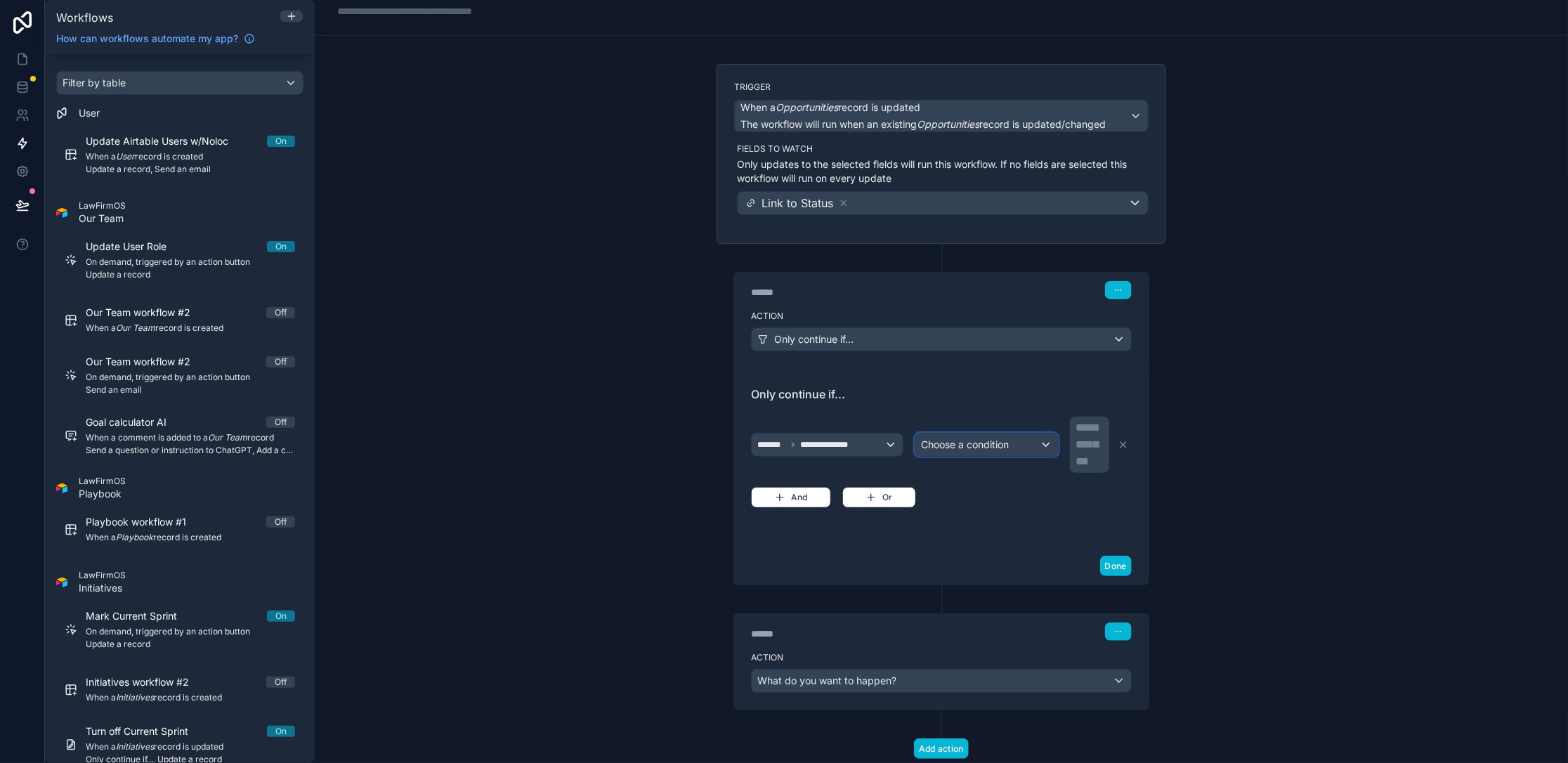
click at [609, 449] on div "Choose a condition" at bounding box center [987, 444] width 143 height 22
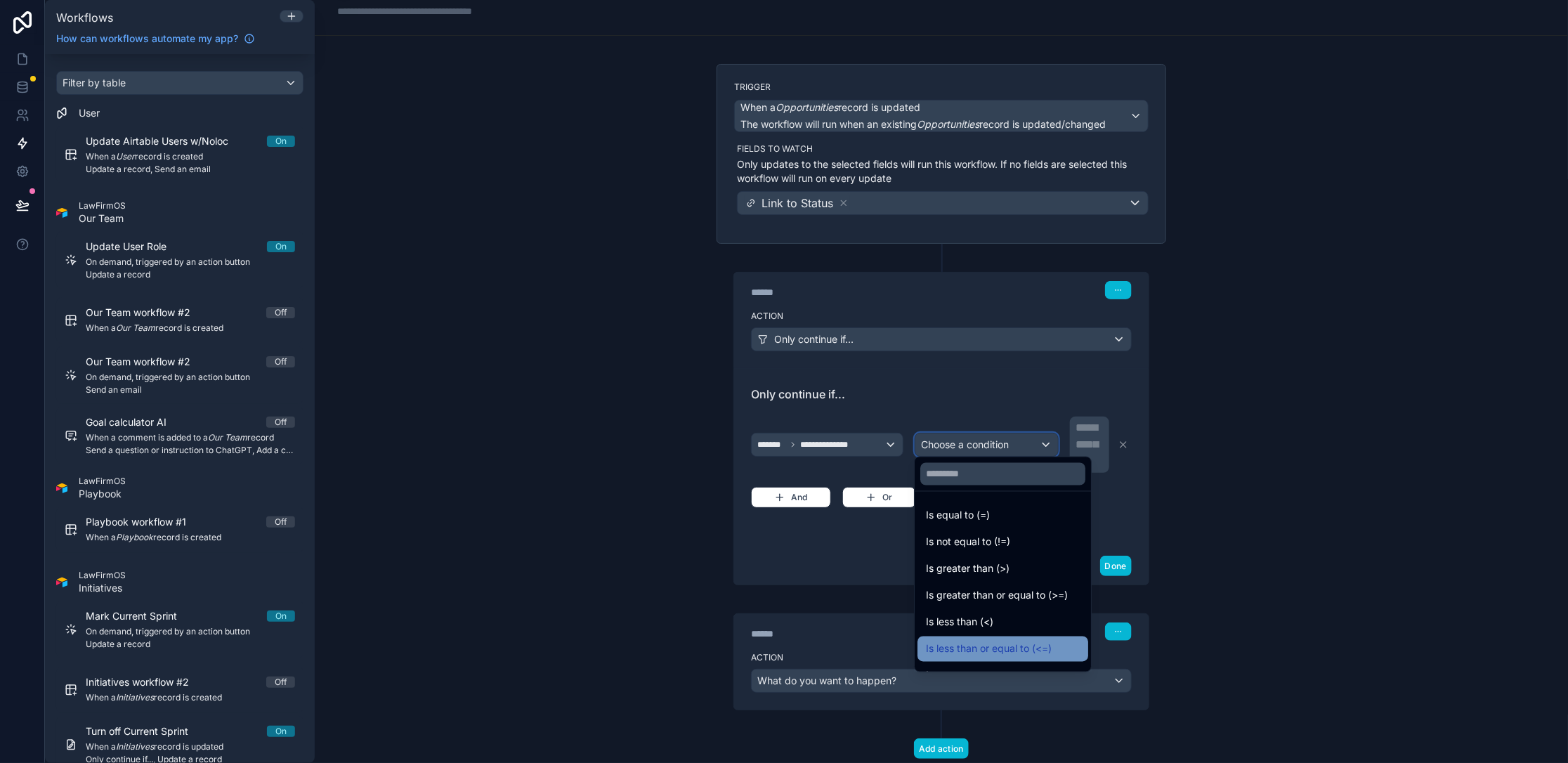
scroll to position [99, 0]
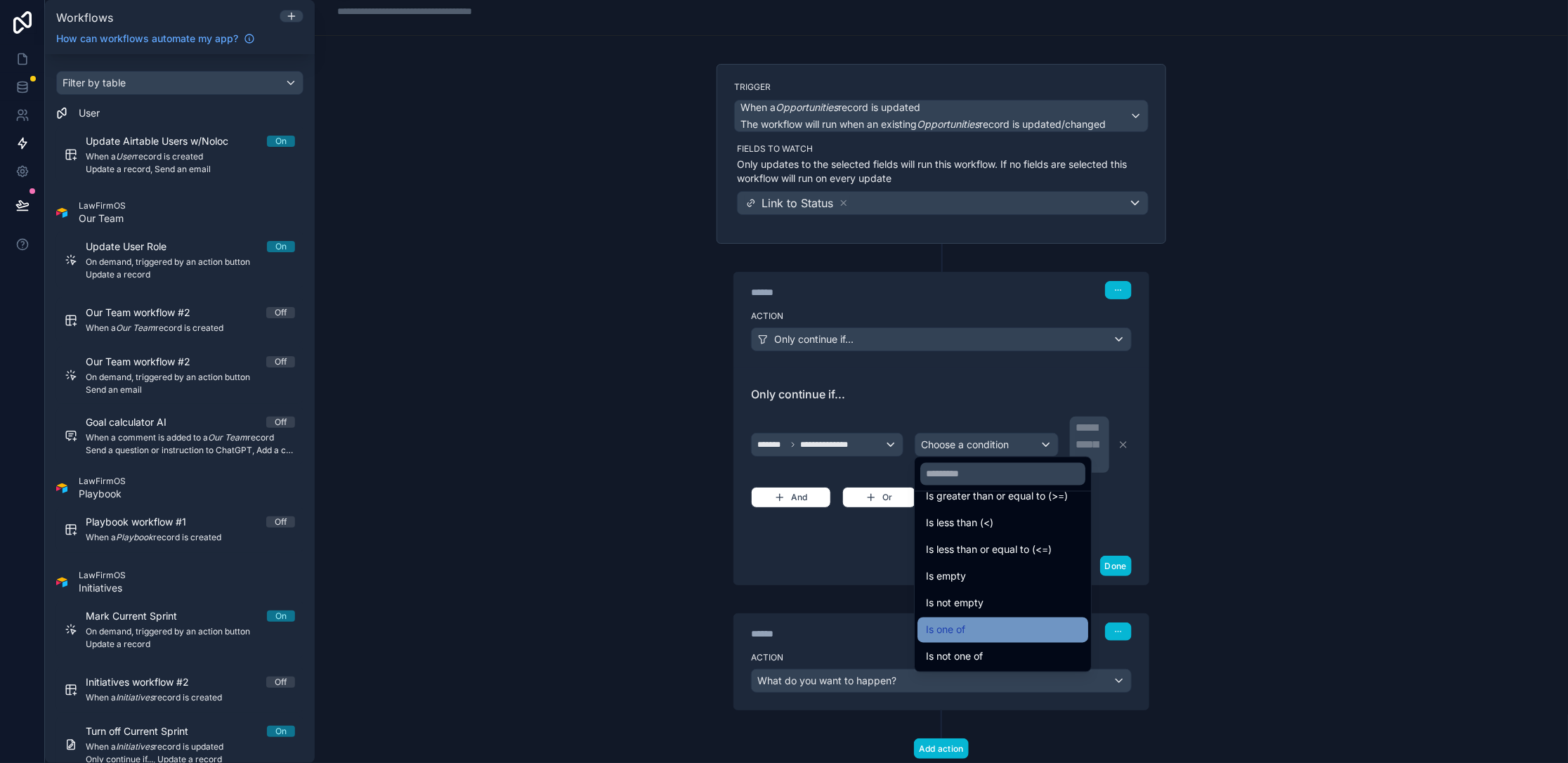
click at [609, 604] on div "Is one of" at bounding box center [1002, 629] width 154 height 17
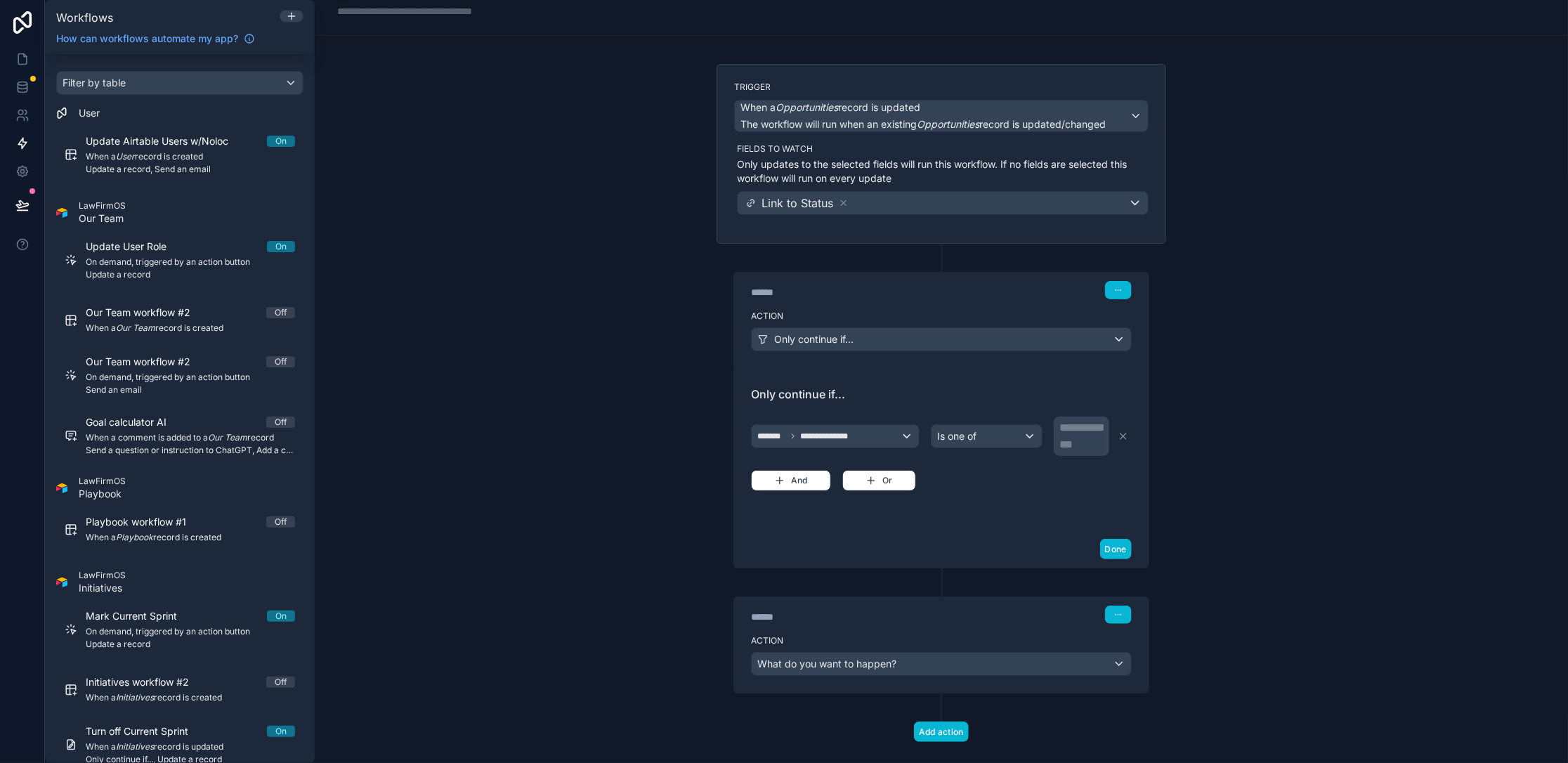
click at [609, 431] on p "**********" at bounding box center [1083, 427] width 47 height 17
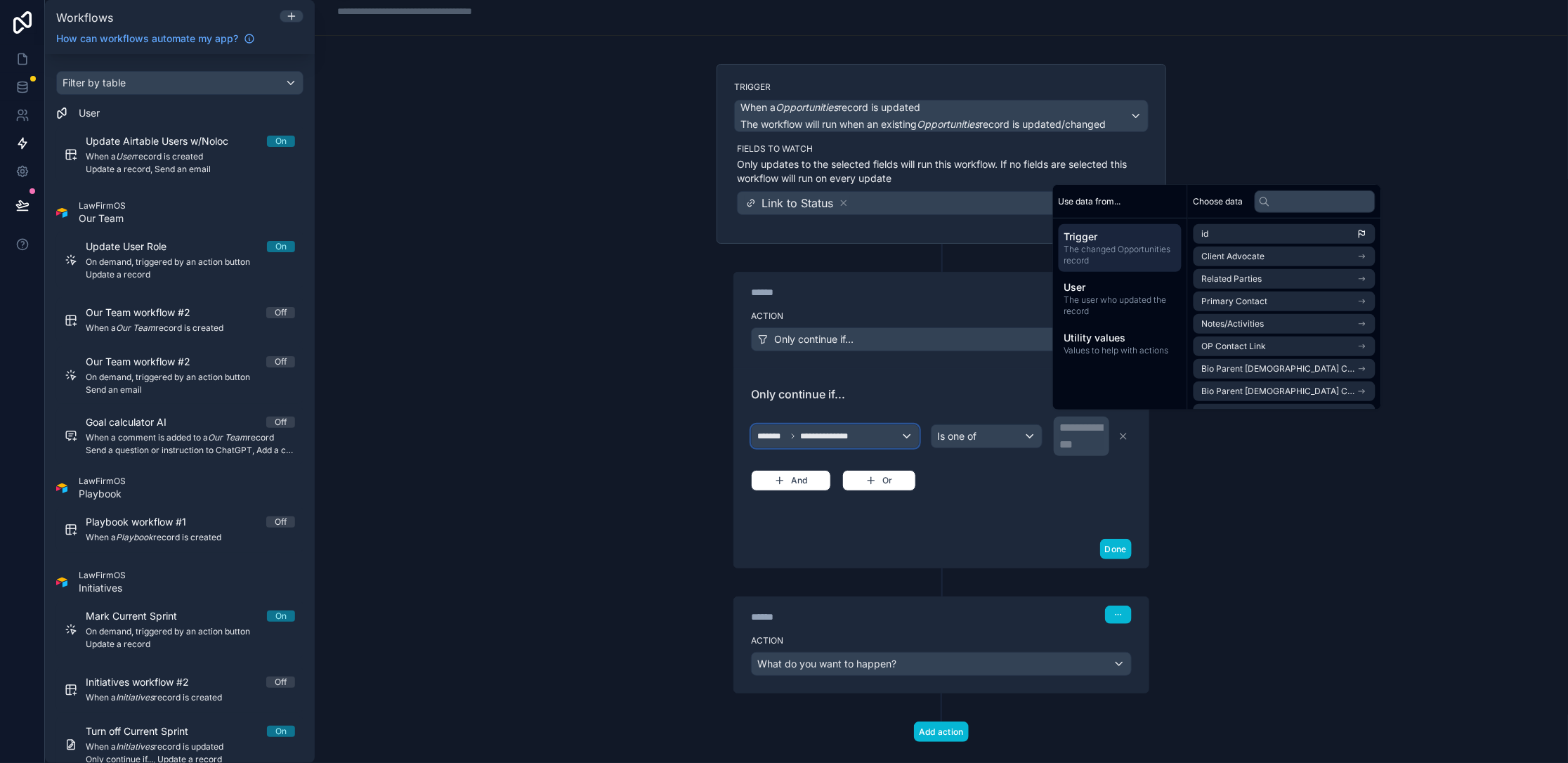
click at [609, 428] on div "**********" at bounding box center [834, 435] width 167 height 22
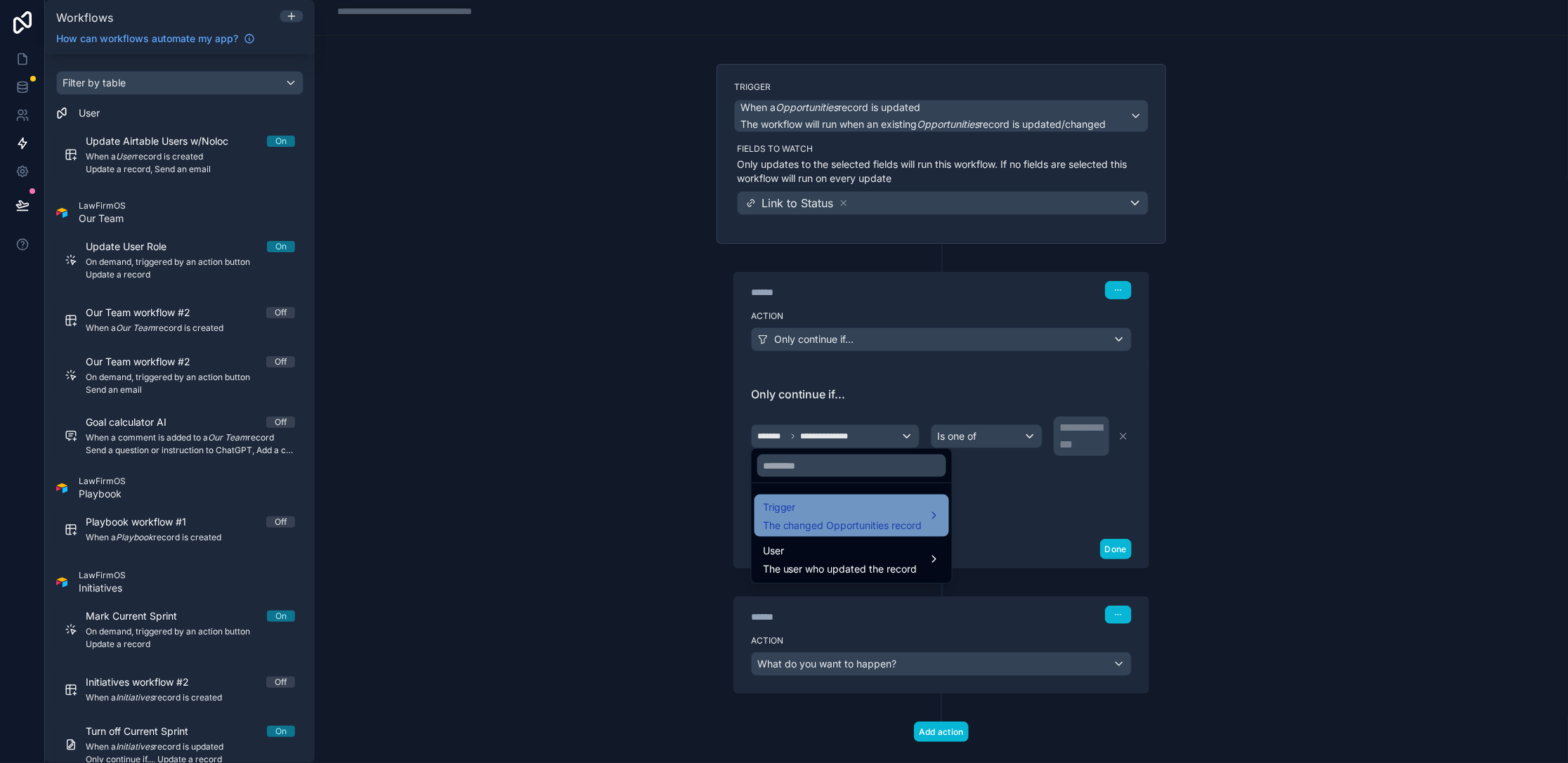
click at [609, 507] on span "Trigger" at bounding box center [842, 507] width 159 height 17
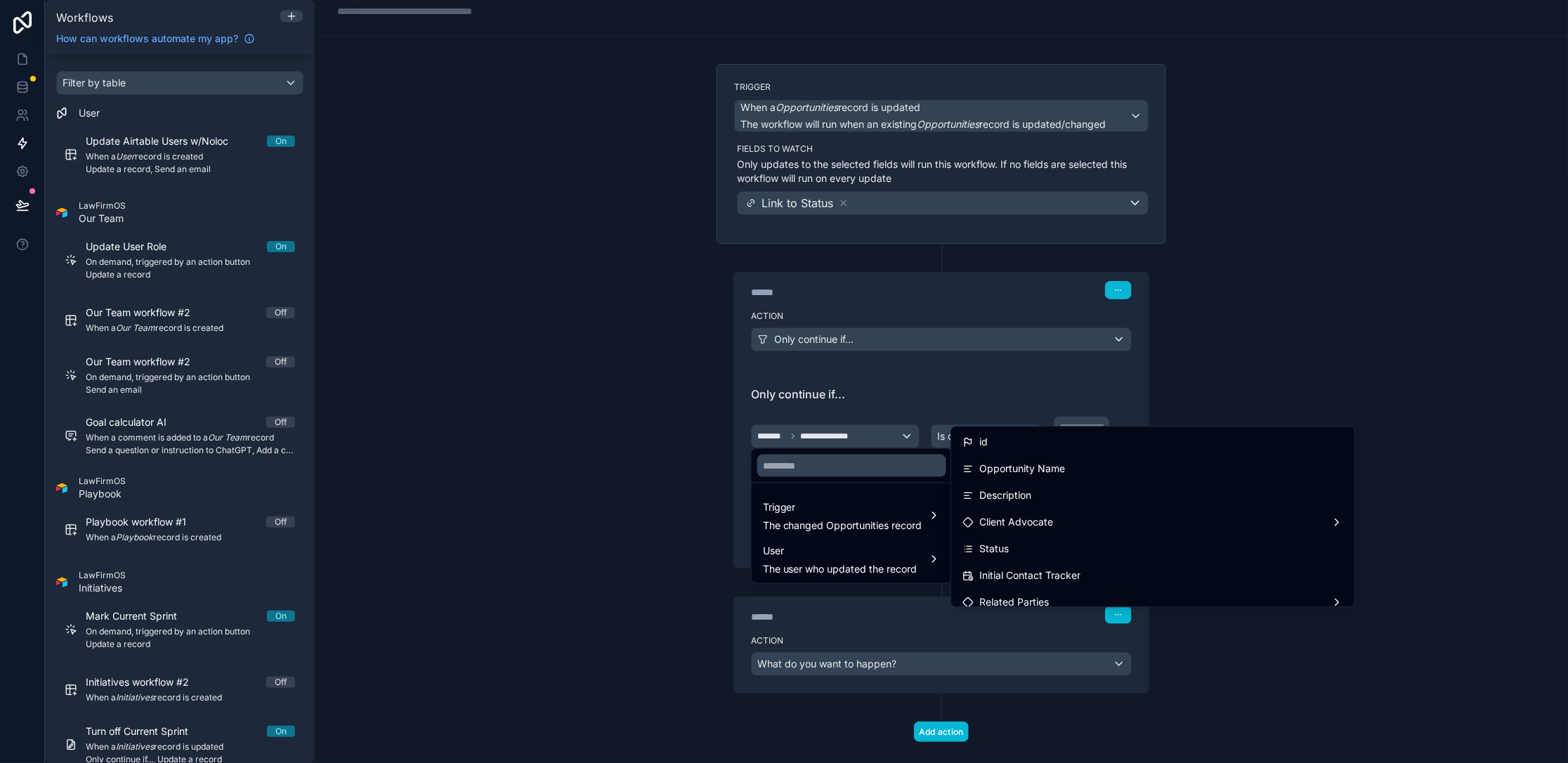
scroll to position [7102, 0]
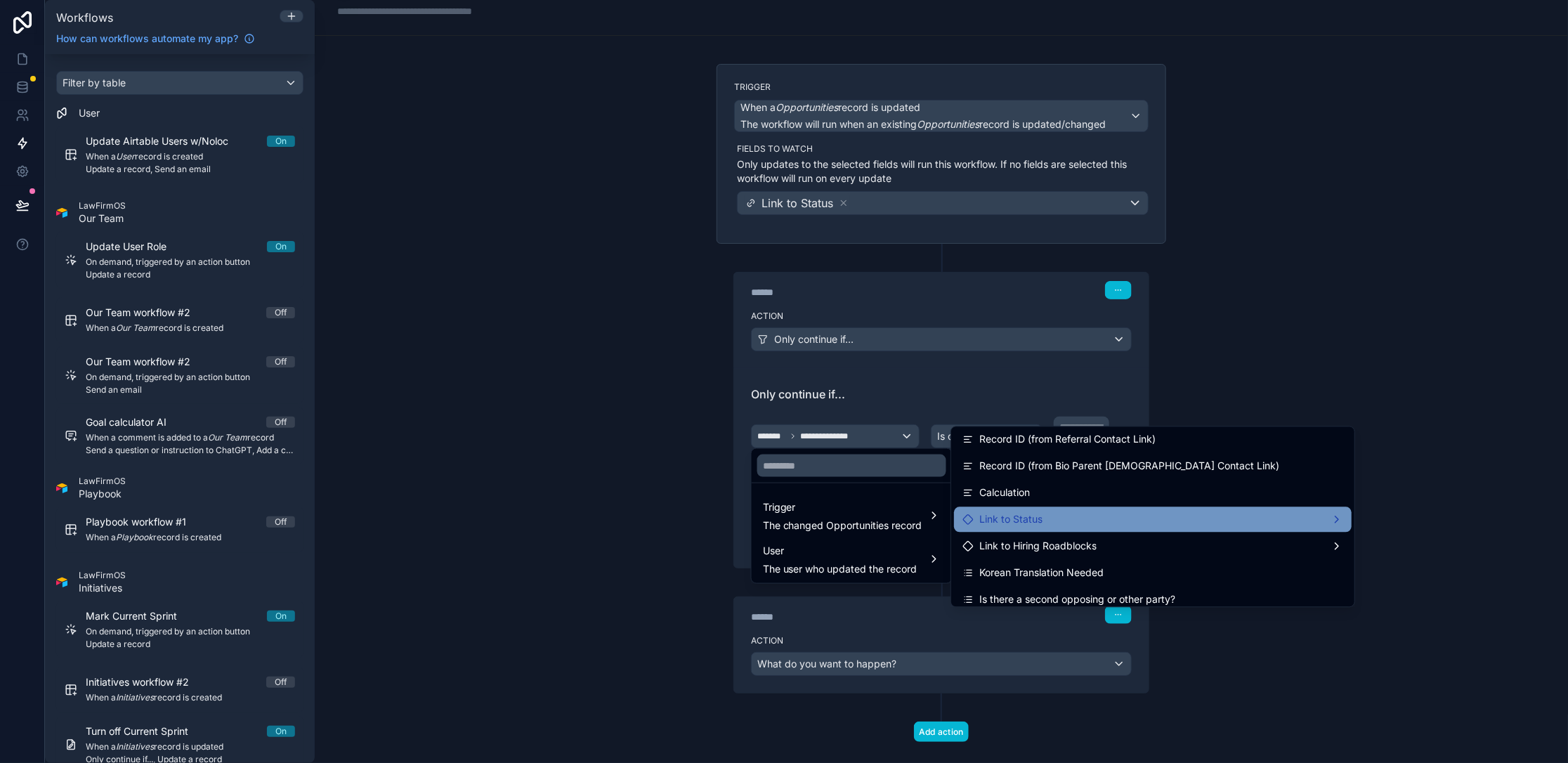
click at [609, 520] on div "Link to Status" at bounding box center [1152, 519] width 381 height 17
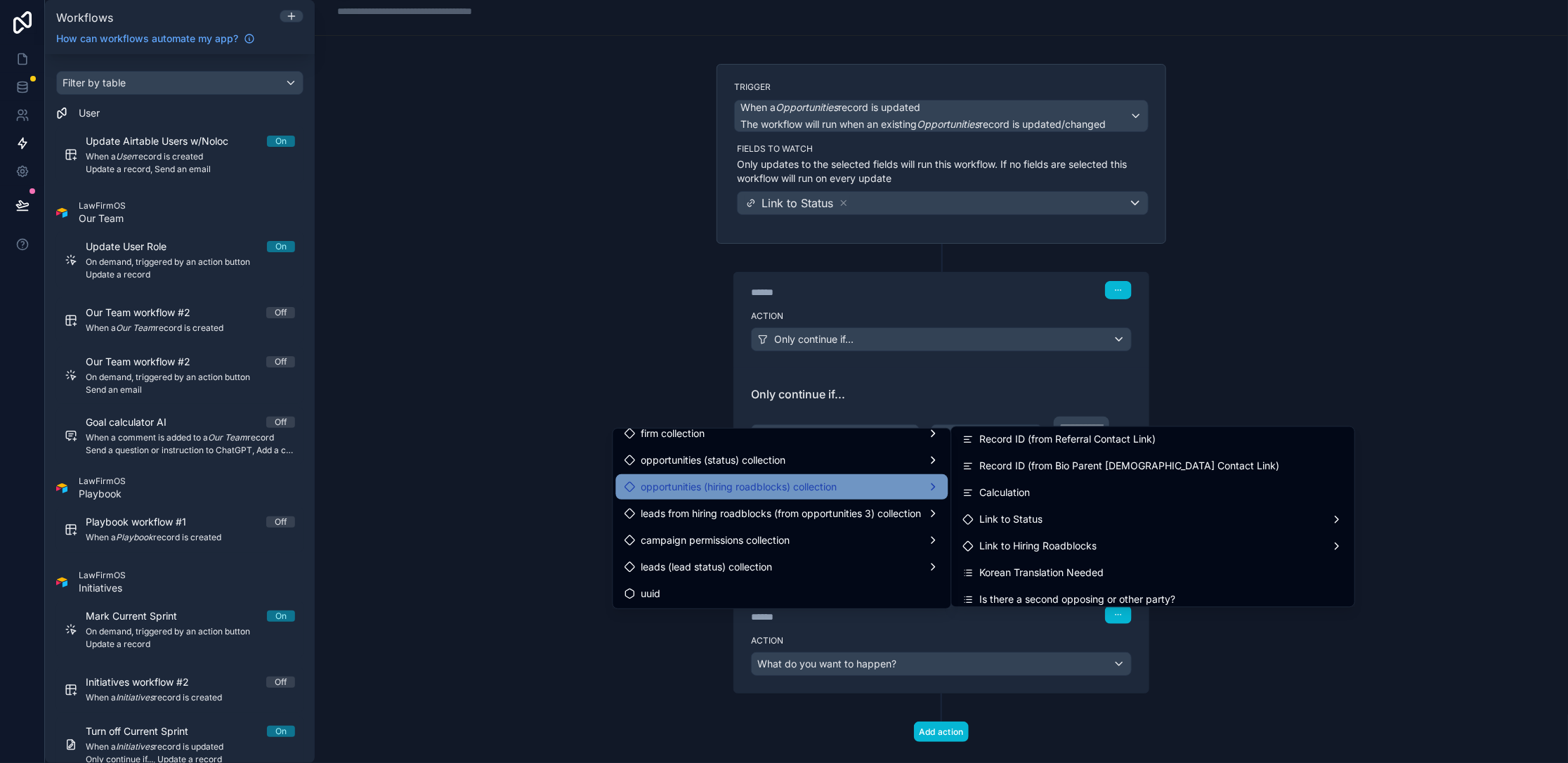
scroll to position [0, 0]
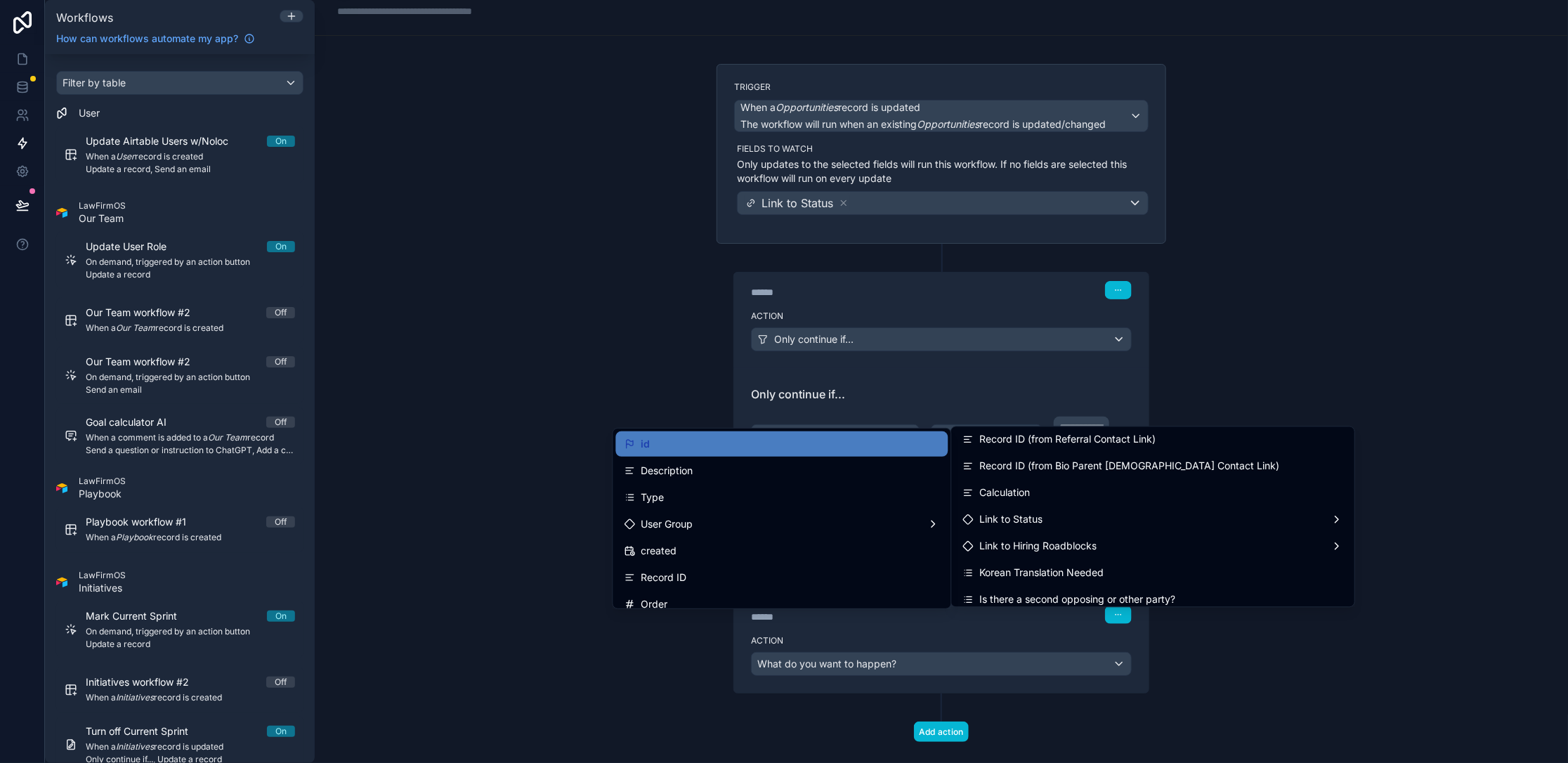
click at [478, 357] on div at bounding box center [784, 382] width 1568 height 763
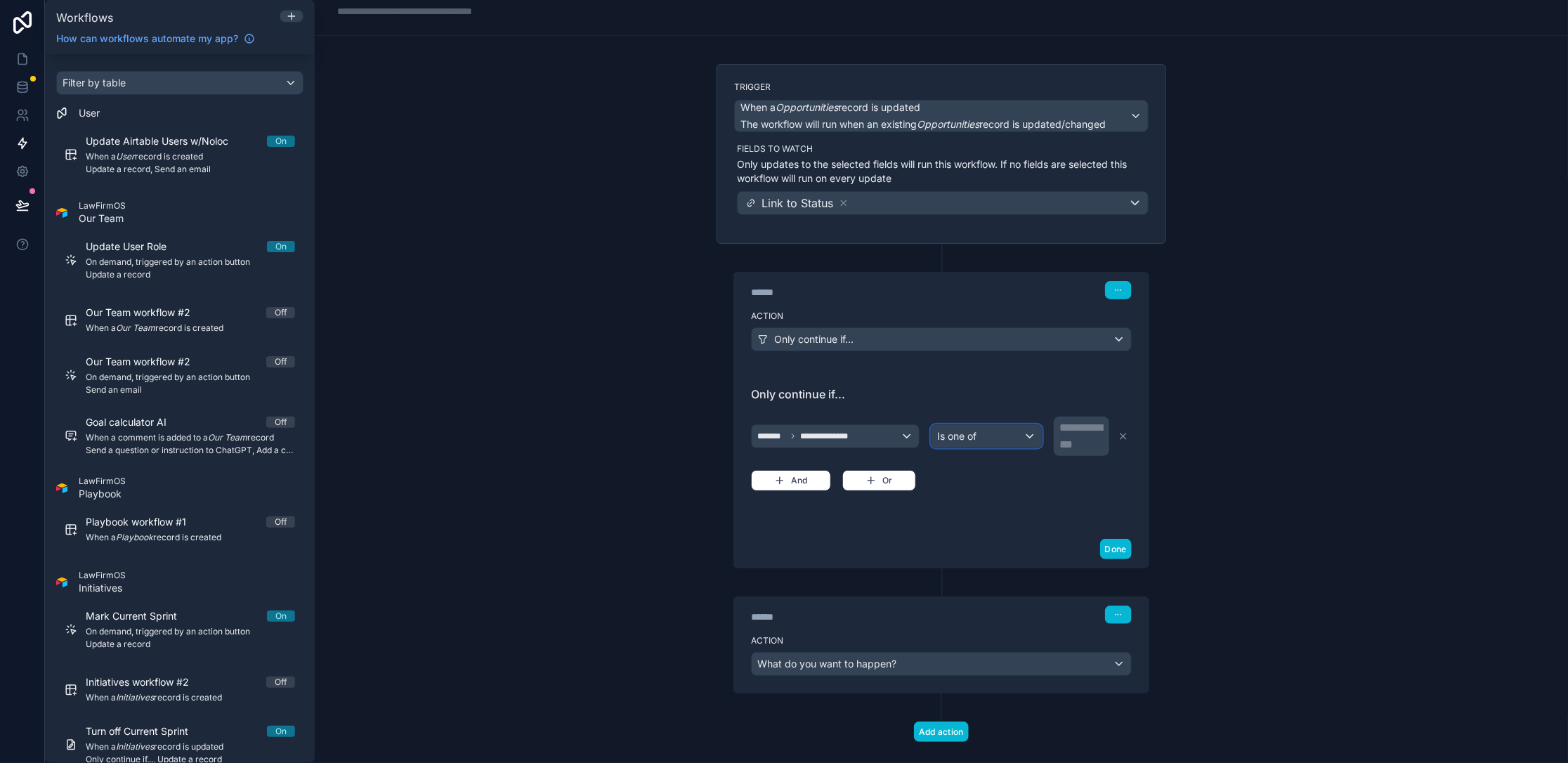
click at [609, 436] on span "Is one of" at bounding box center [957, 436] width 39 height 14
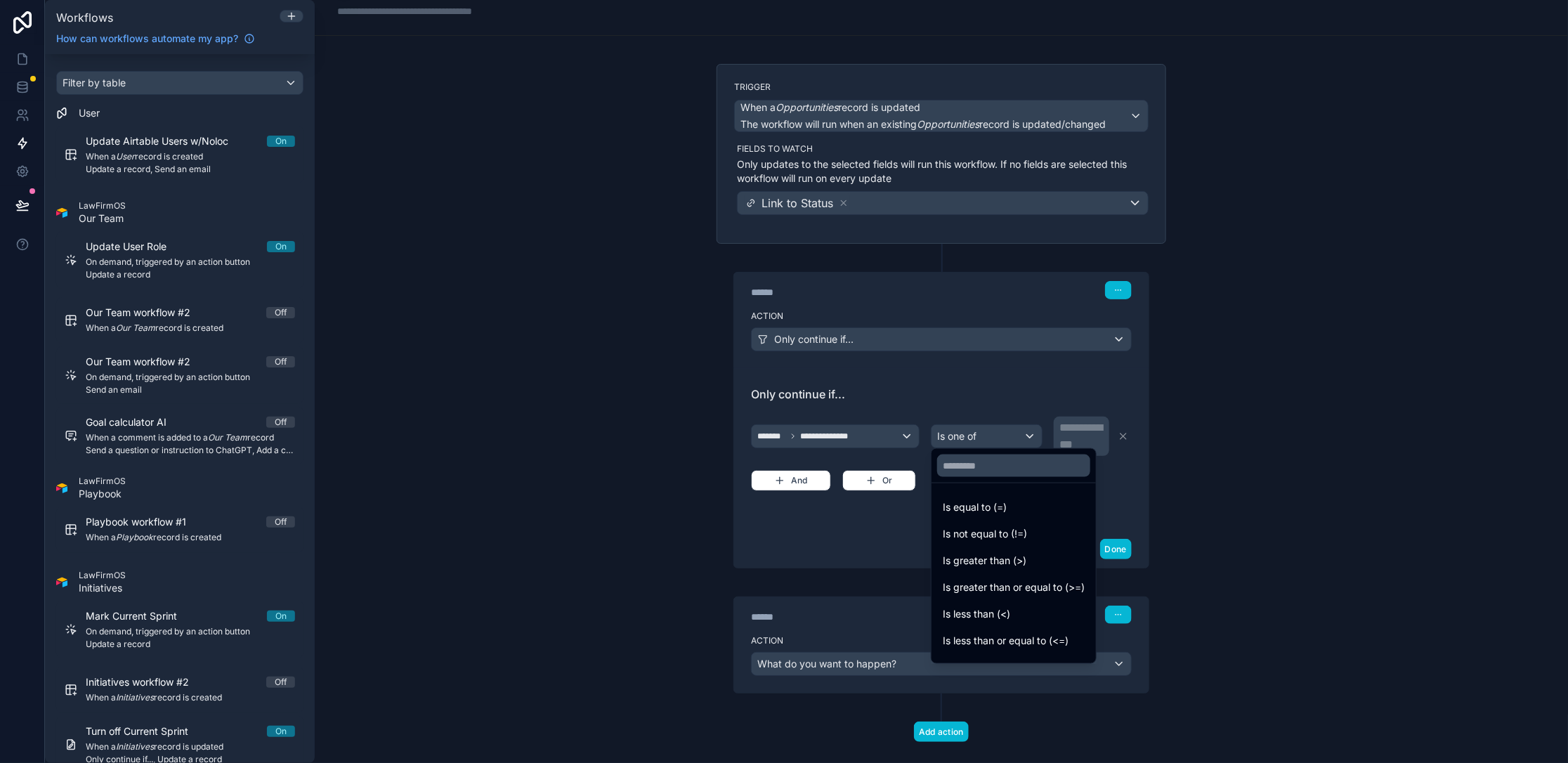
click at [609, 434] on div at bounding box center [784, 382] width 1568 height 763
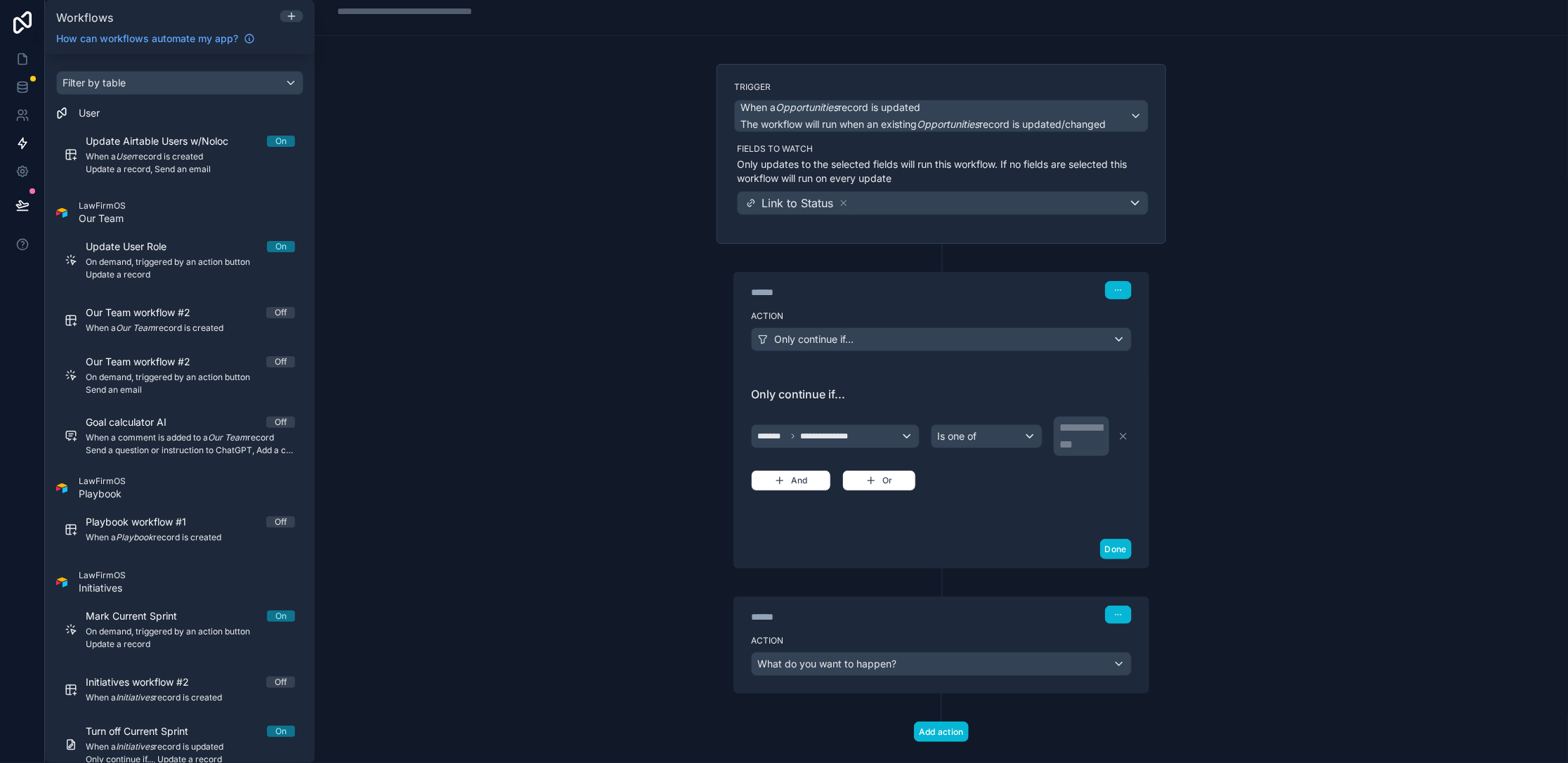
click at [609, 434] on icon at bounding box center [1123, 436] width 6 height 6
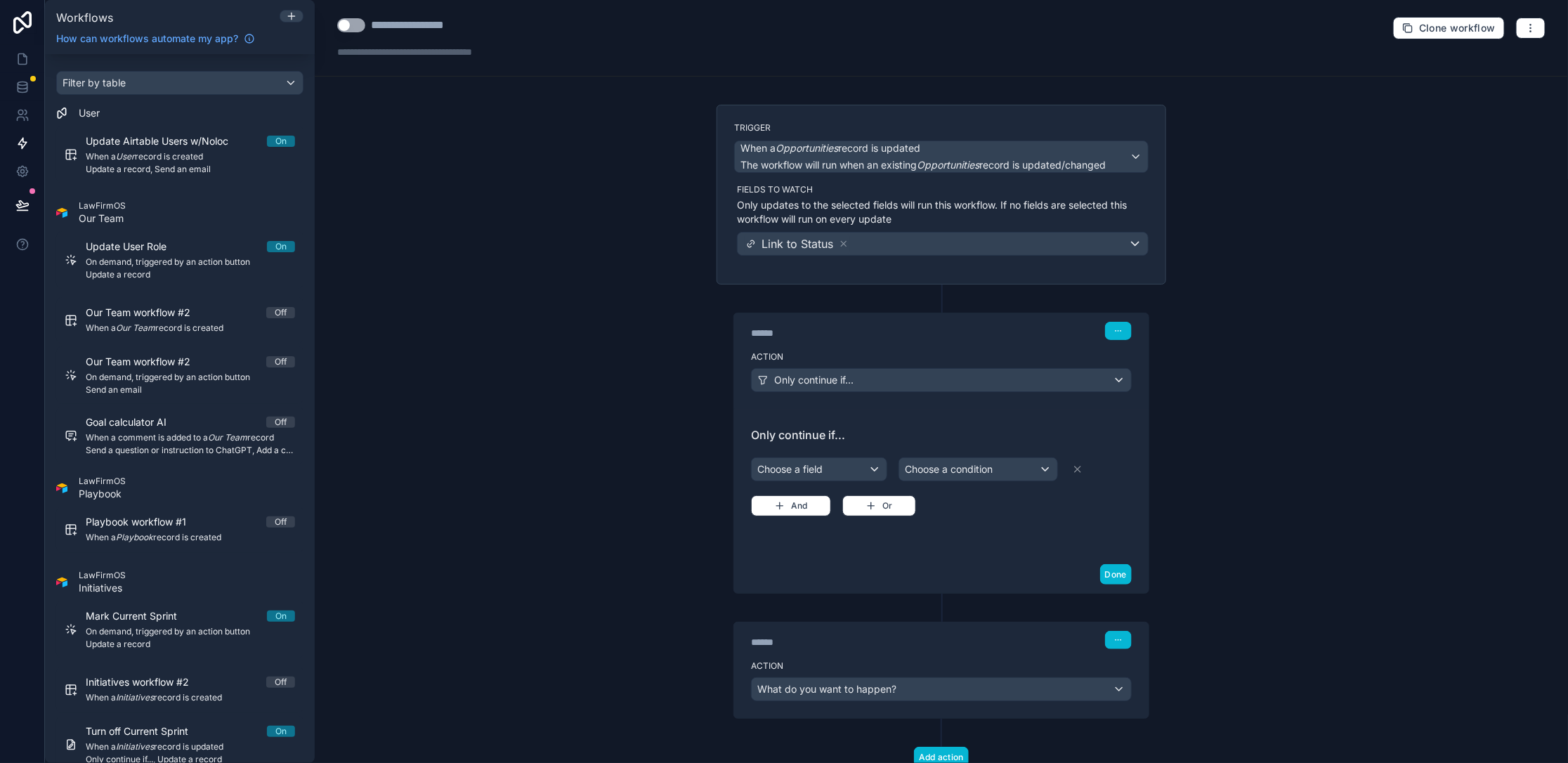
click at [609, 285] on div "****** Step 1 Action Only continue if... Only continue if... Choose a field Cho…" at bounding box center [941, 439] width 450 height 309
click at [609, 328] on icon "button" at bounding box center [1118, 331] width 9 height 9
click at [609, 390] on button "Delete" at bounding box center [1152, 382] width 96 height 22
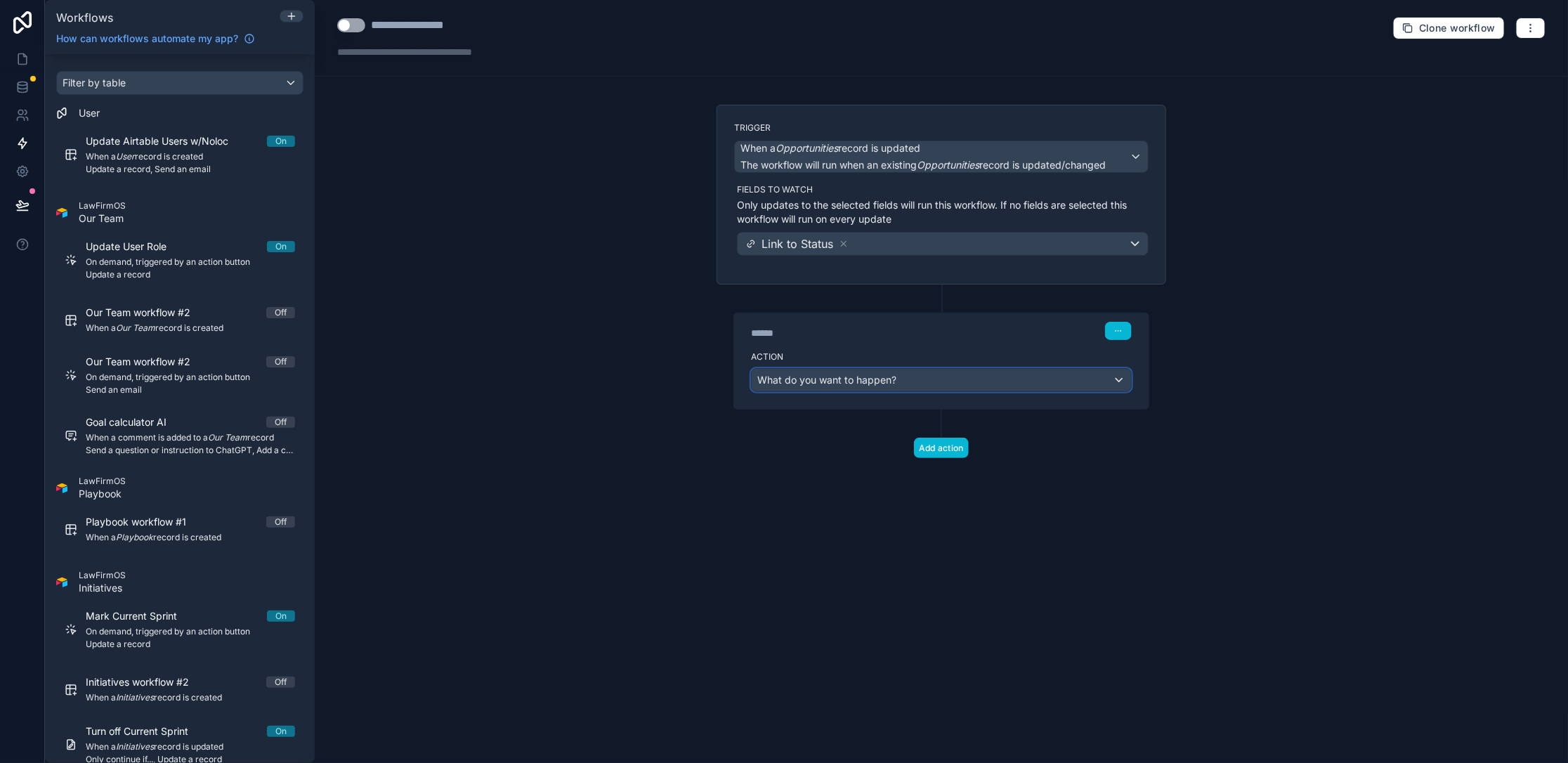
click at [609, 379] on span "What do you want to happen?" at bounding box center [827, 380] width 139 height 12
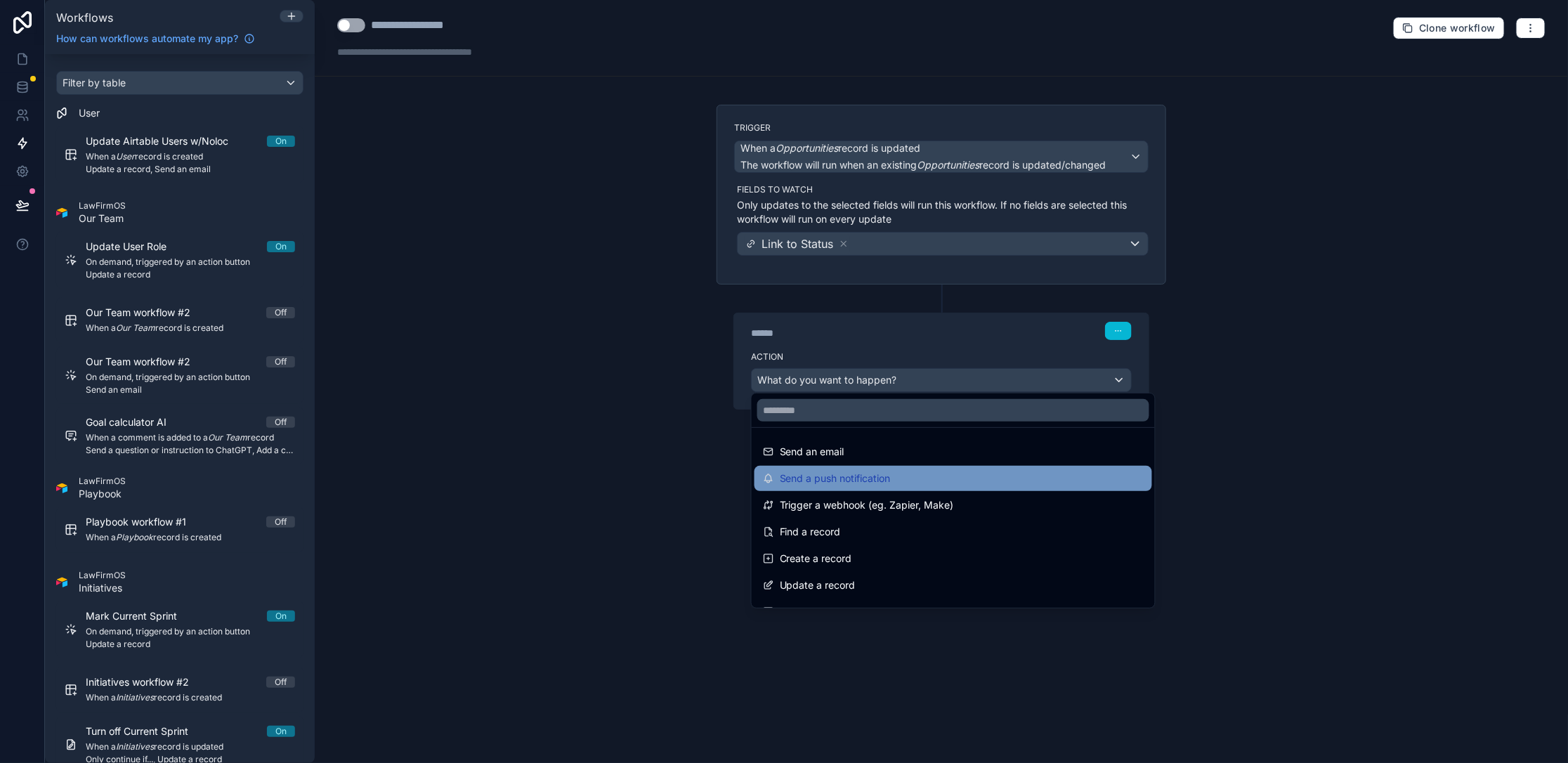
click at [609, 487] on div "Send a push notification" at bounding box center [953, 478] width 397 height 25
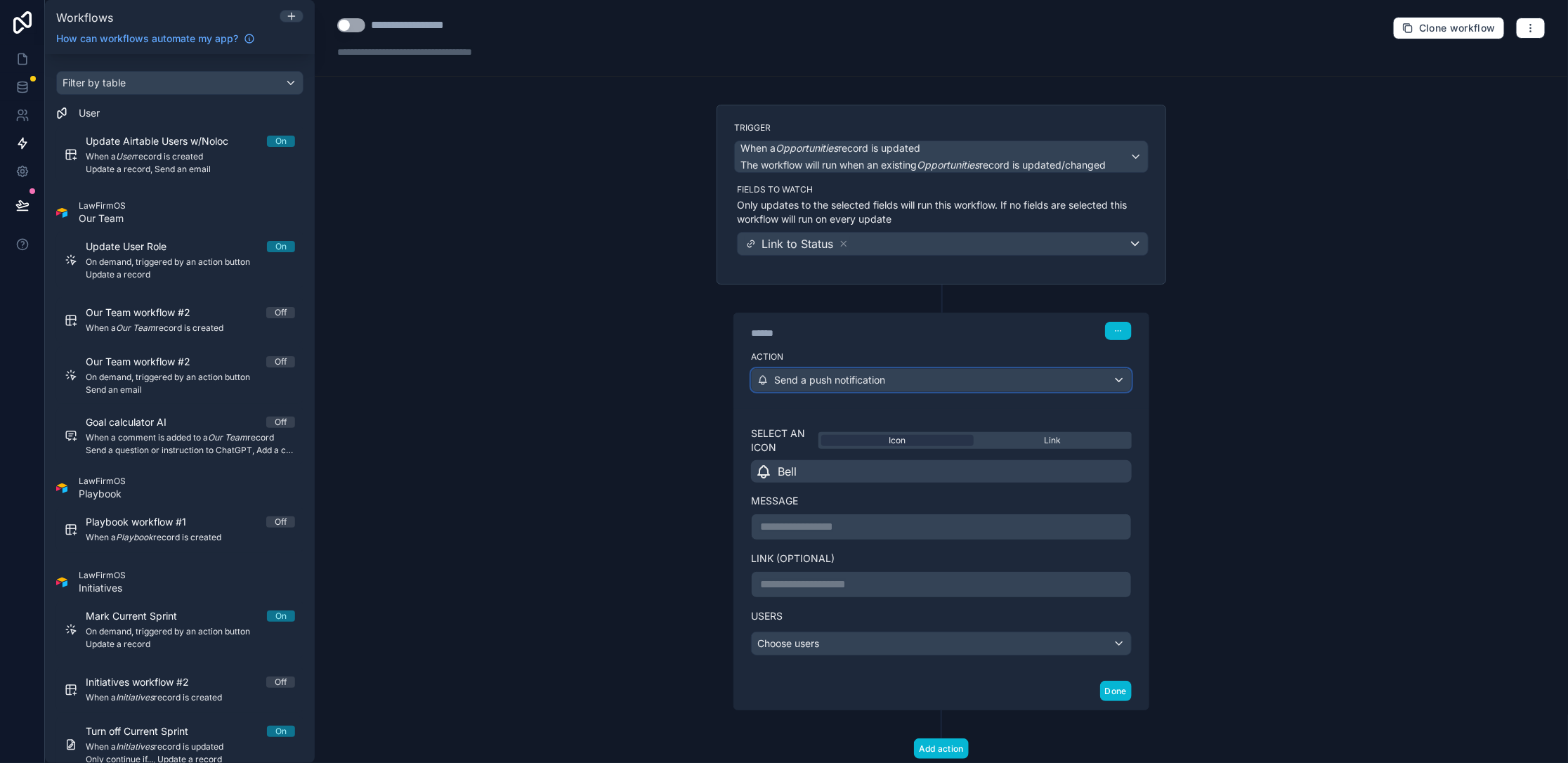
click at [609, 373] on div "Send a push notification" at bounding box center [941, 380] width 380 height 22
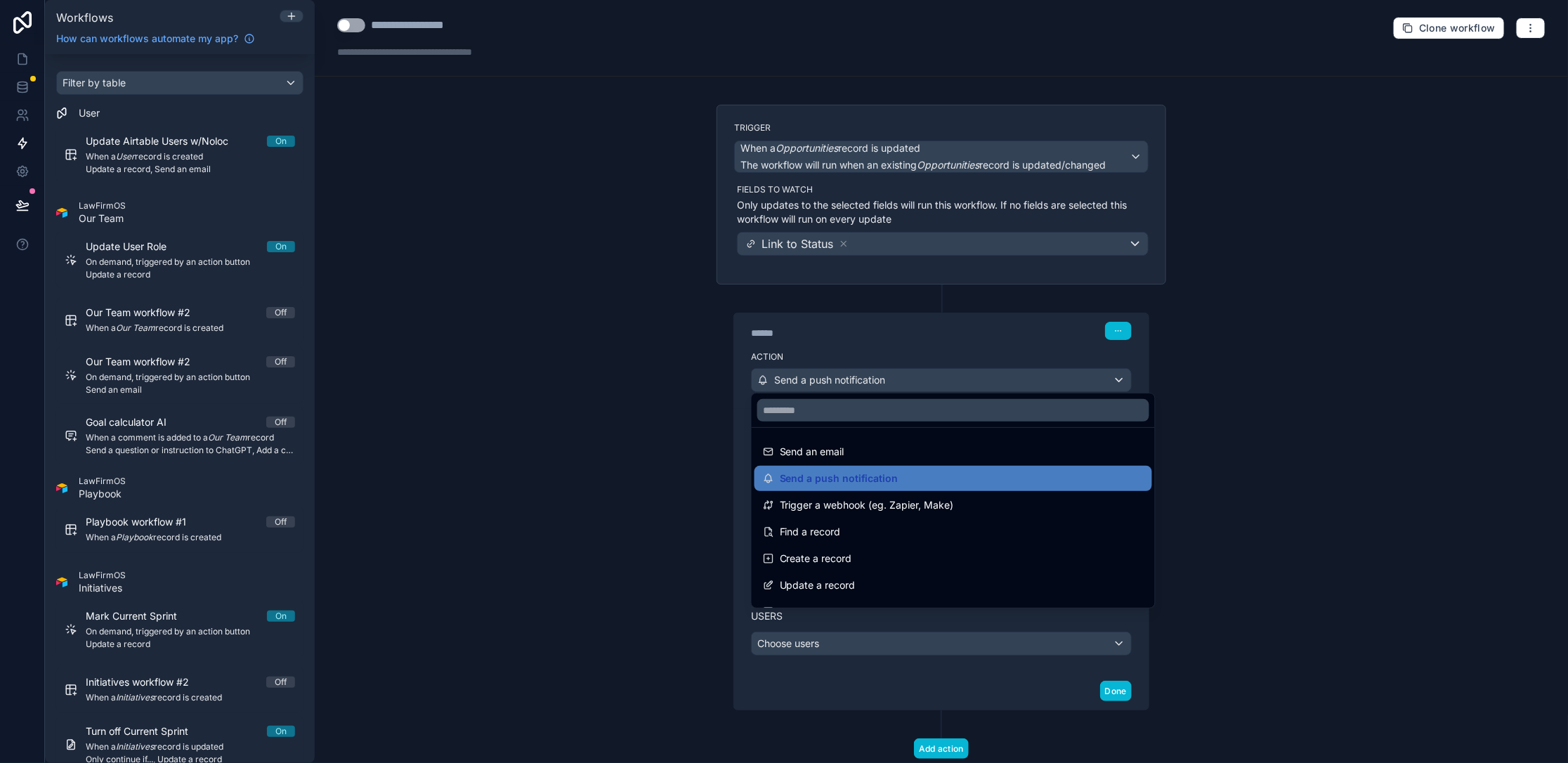
click at [609, 512] on span "Trigger a webhook (eg. Zapier, Make)" at bounding box center [867, 505] width 174 height 17
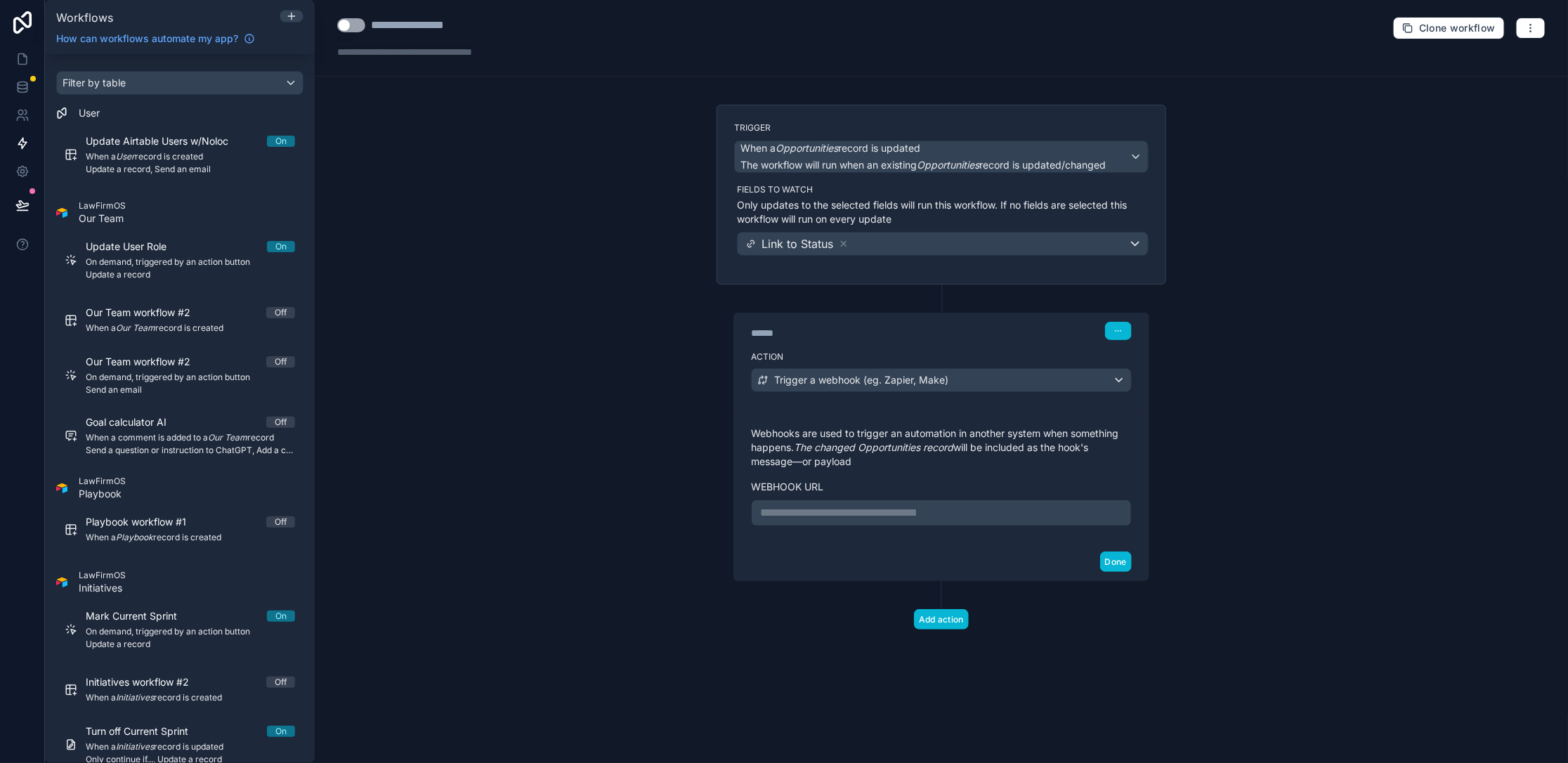
click at [609, 519] on div "**********" at bounding box center [941, 512] width 381 height 26
click at [609, 505] on p "**********" at bounding box center [941, 513] width 362 height 17
click at [609, 604] on div "**********" at bounding box center [941, 382] width 1253 height 763
click at [609, 561] on button "Done" at bounding box center [1115, 561] width 31 height 21
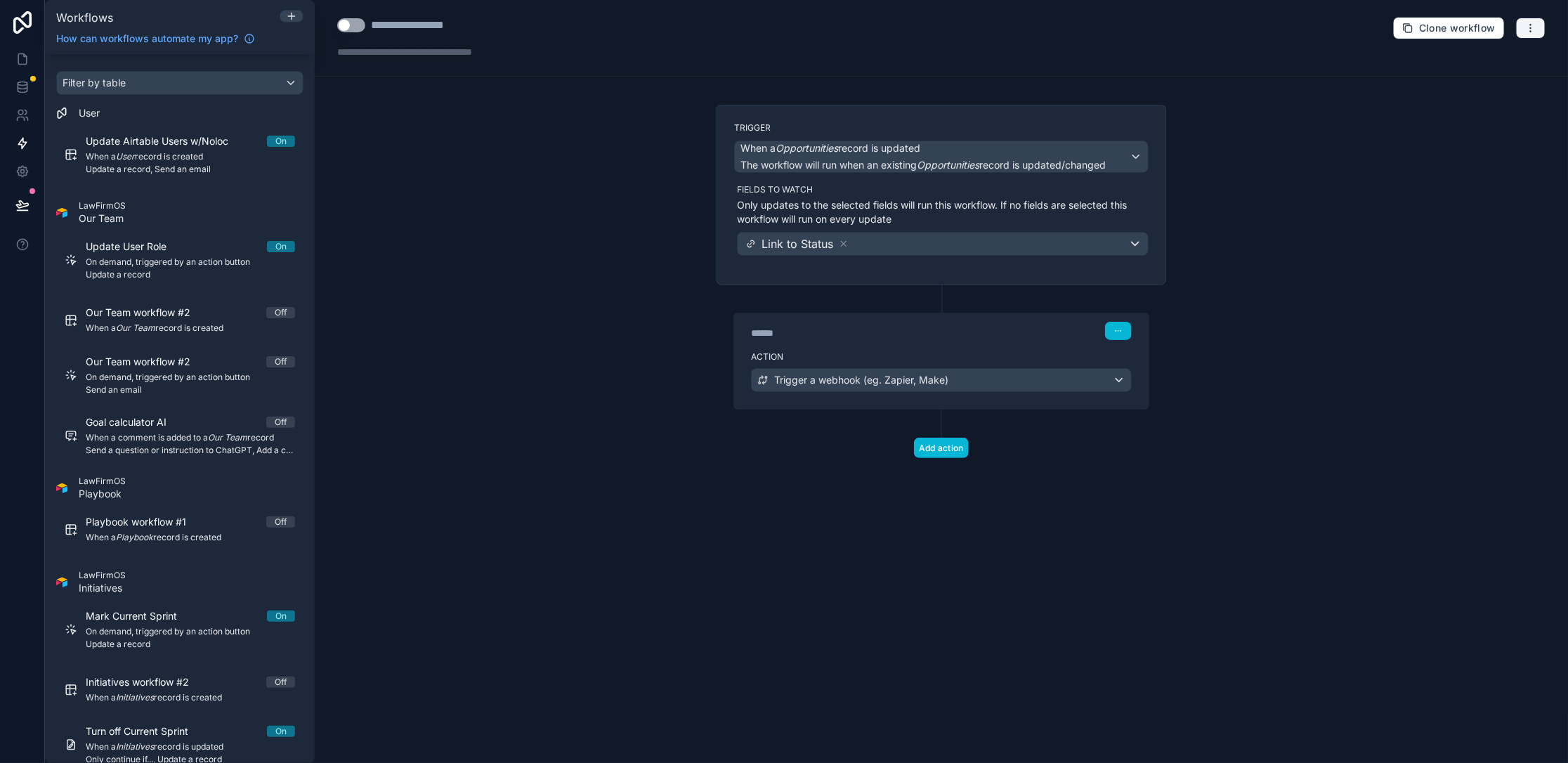
click at [609, 31] on icon "button" at bounding box center [1530, 31] width 1 height 1
click at [609, 68] on button "Test workflow" at bounding box center [1481, 60] width 101 height 22
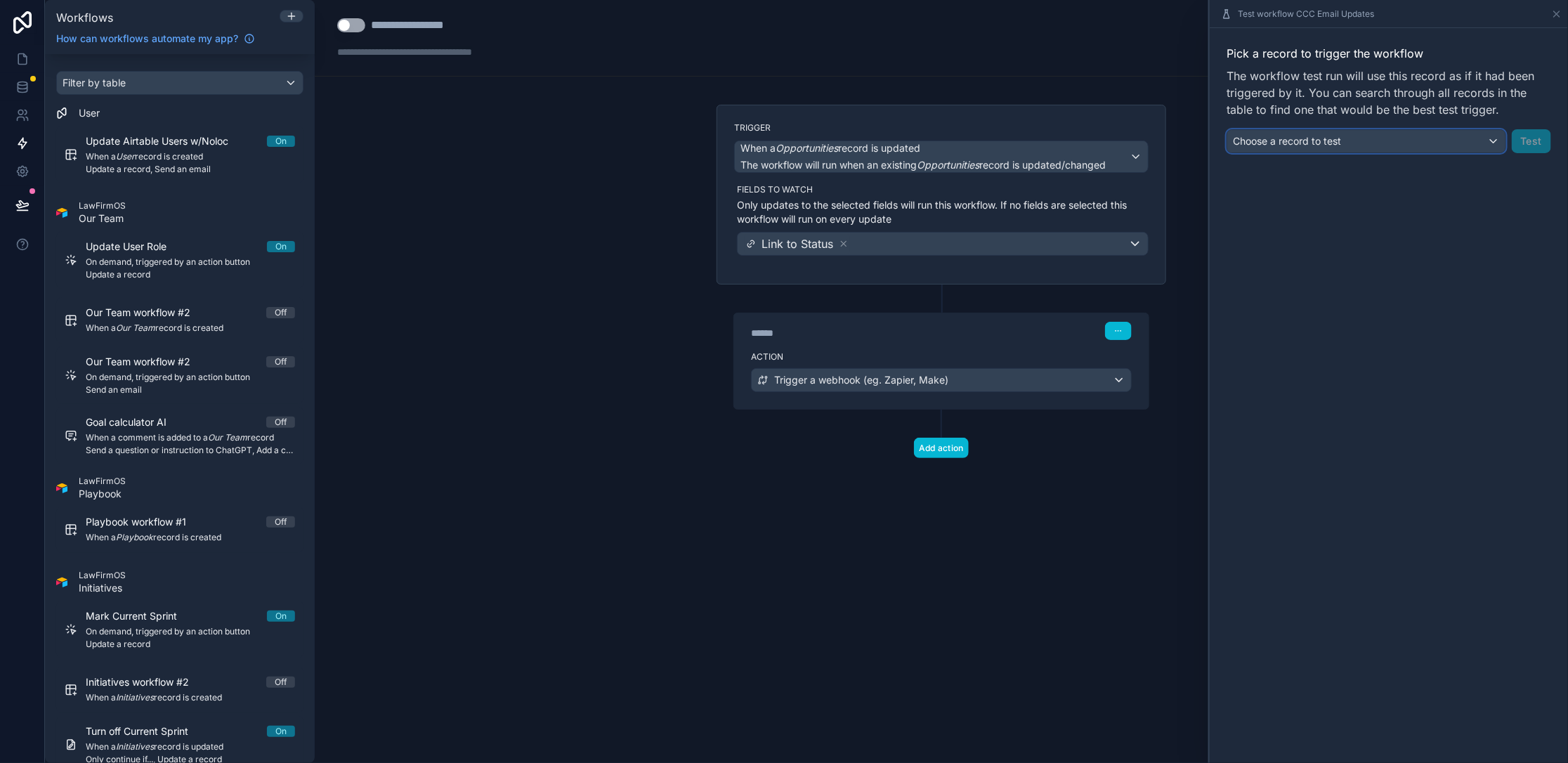
click at [609, 145] on span "Choose a record to test" at bounding box center [1286, 141] width 109 height 12
click at [609, 177] on input "text" at bounding box center [1350, 174] width 236 height 22
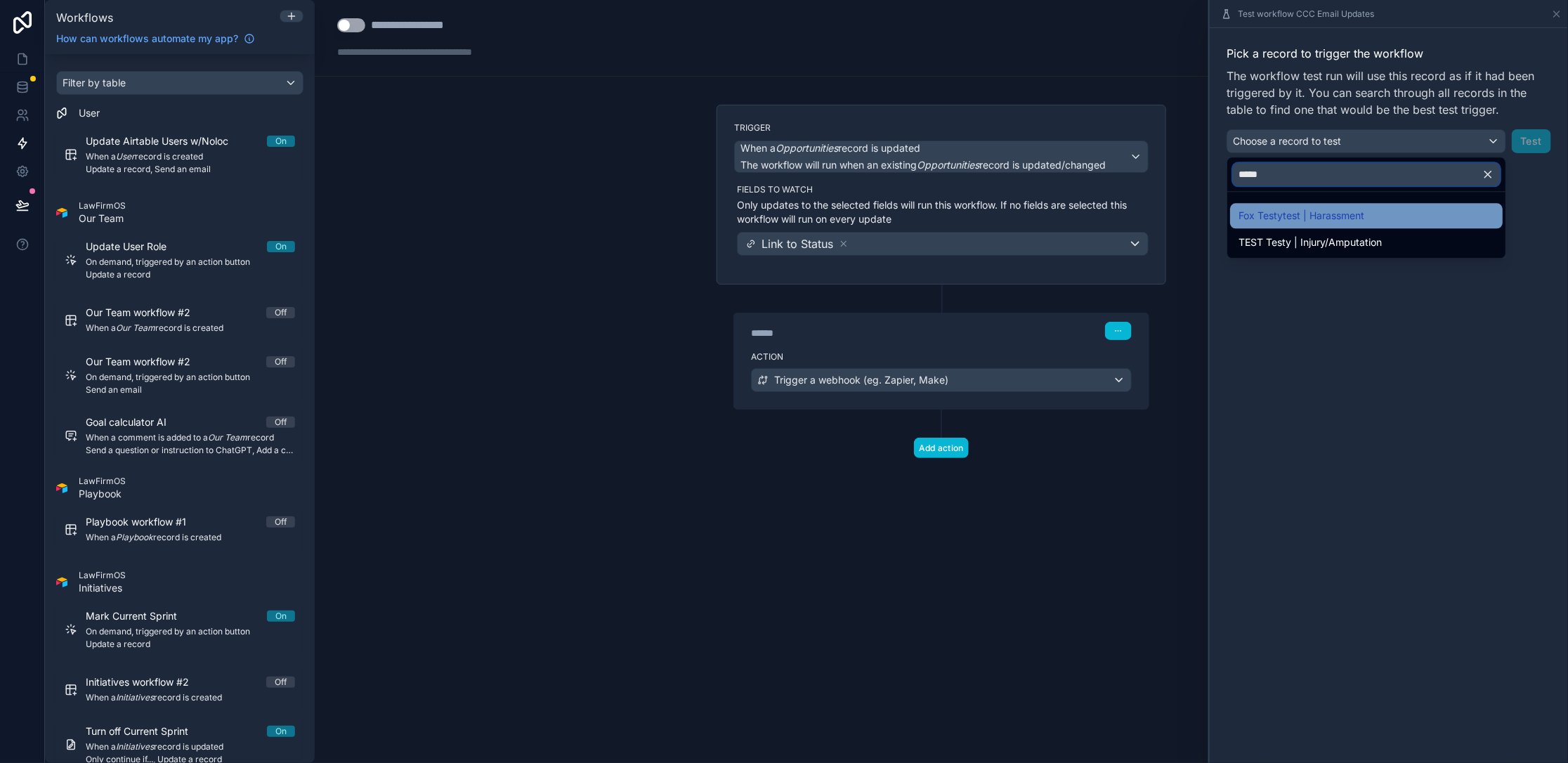
type input "*****"
click at [609, 210] on span "Fox Testytest | Harassment" at bounding box center [1301, 215] width 126 height 17
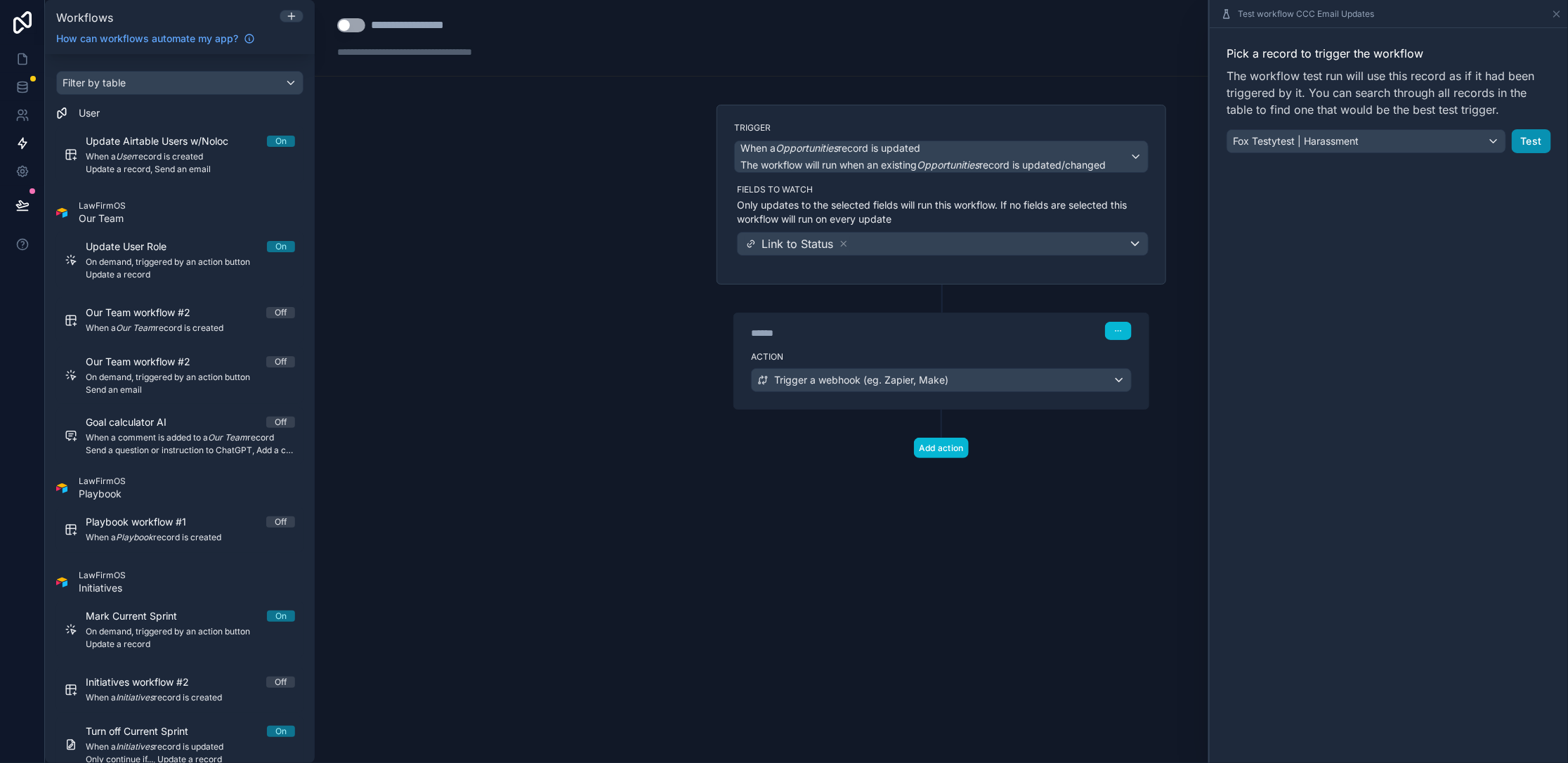
click at [609, 142] on button "Test" at bounding box center [1531, 141] width 39 height 23
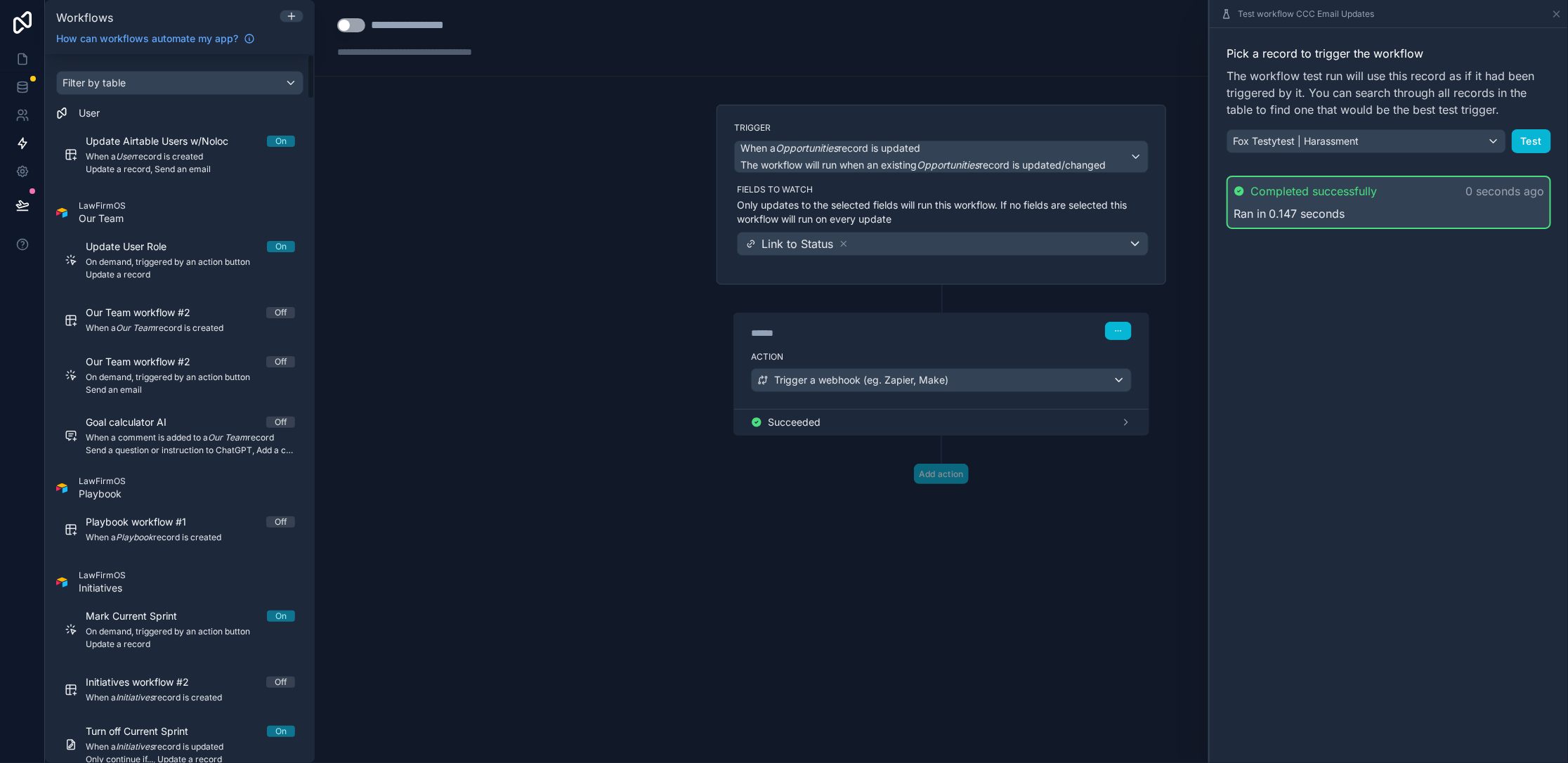
click at [609, 313] on div "**********" at bounding box center [941, 382] width 1253 height 763
click at [22, 64] on icon at bounding box center [22, 59] width 9 height 11
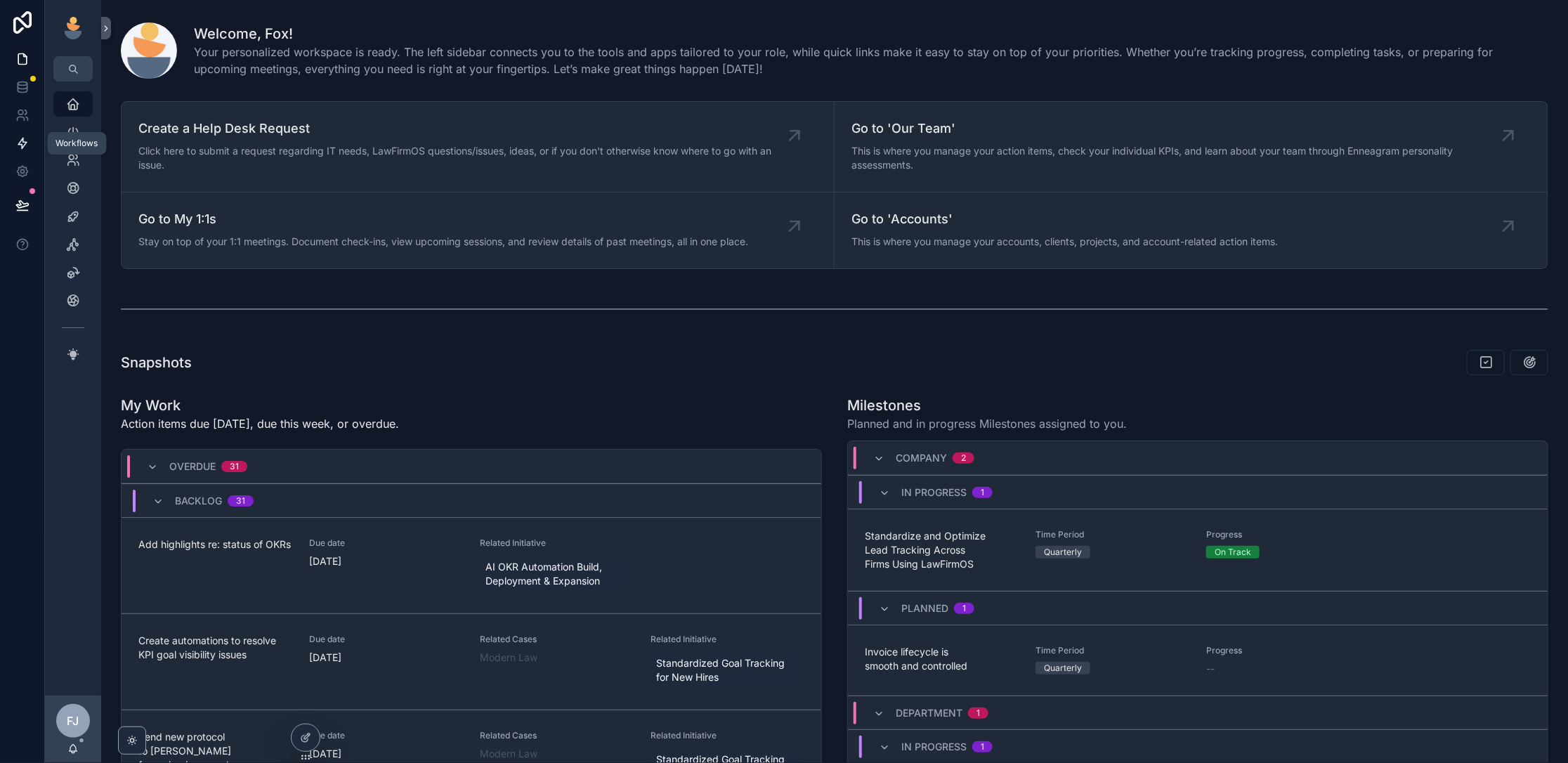
click at [23, 144] on icon at bounding box center [22, 143] width 9 height 11
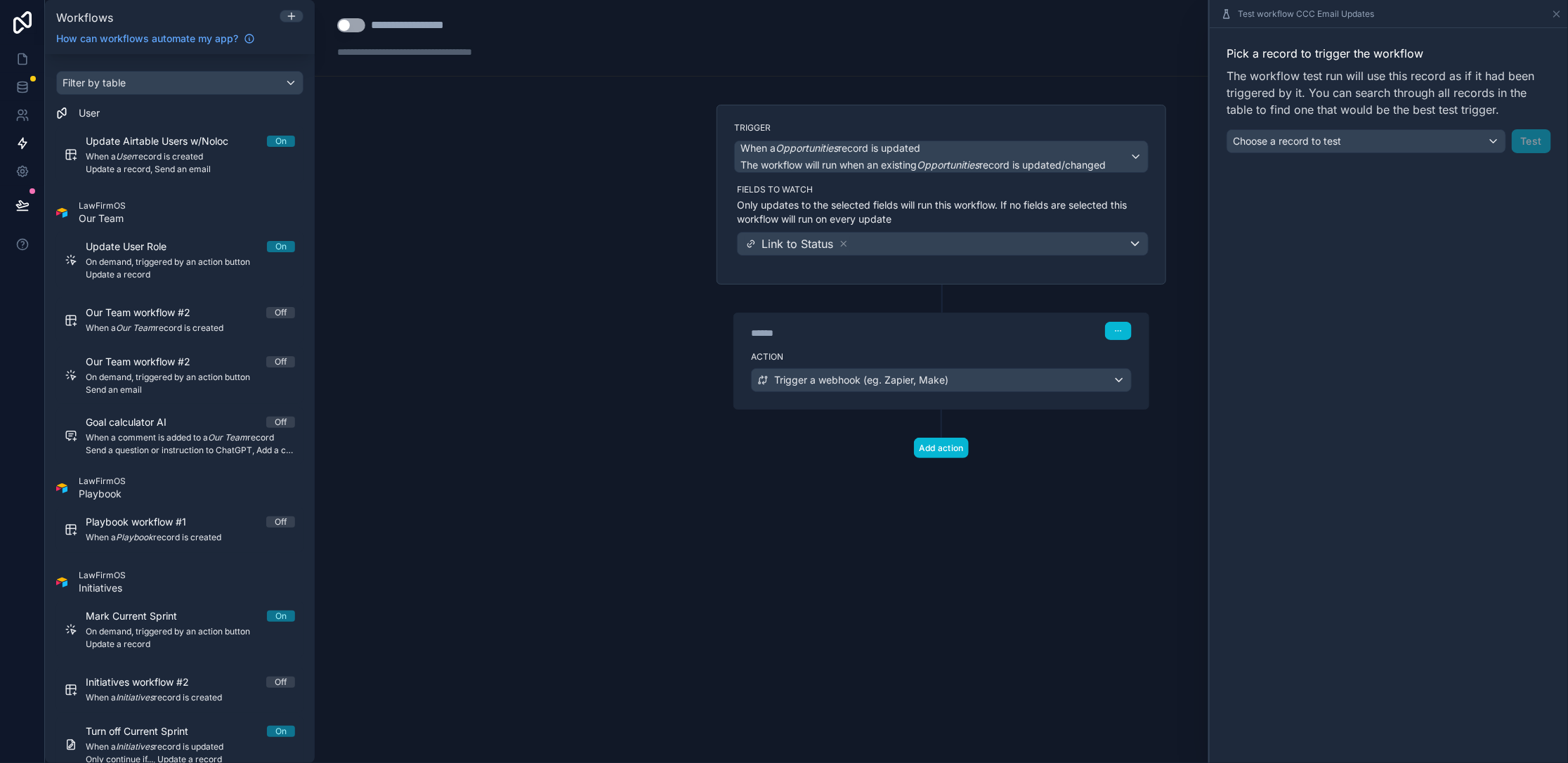
click at [609, 300] on div "****** Step 1 Action Trigger a webhook (eg. Zapier, Make)" at bounding box center [941, 347] width 450 height 125
click at [609, 295] on div "****** Step 1 Action Trigger a webhook (eg. Zapier, Make)" at bounding box center [941, 347] width 450 height 125
click at [609, 294] on icon at bounding box center [941, 297] width 13 height 13
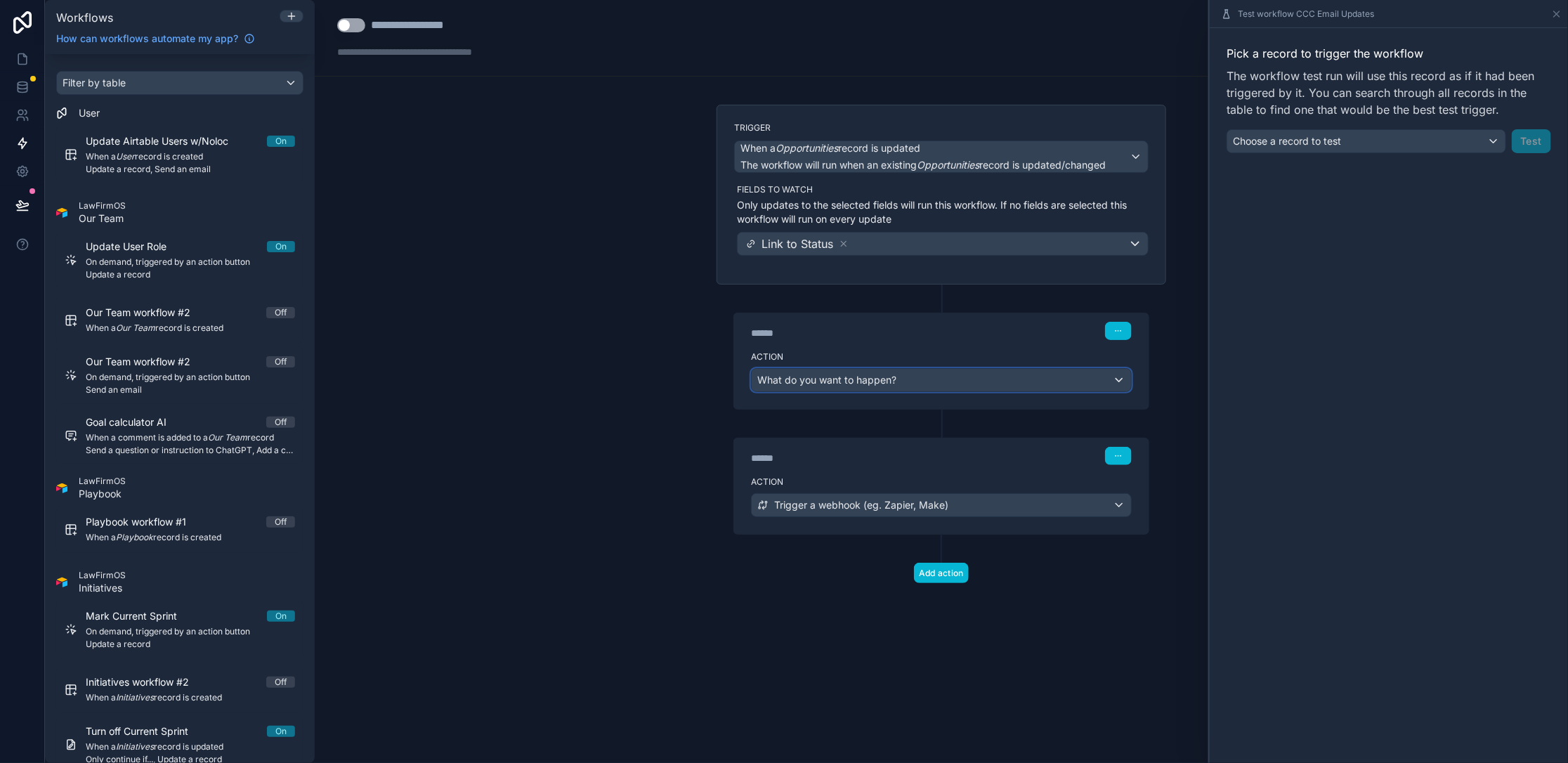
click at [609, 384] on div "What do you want to happen?" at bounding box center [941, 380] width 380 height 22
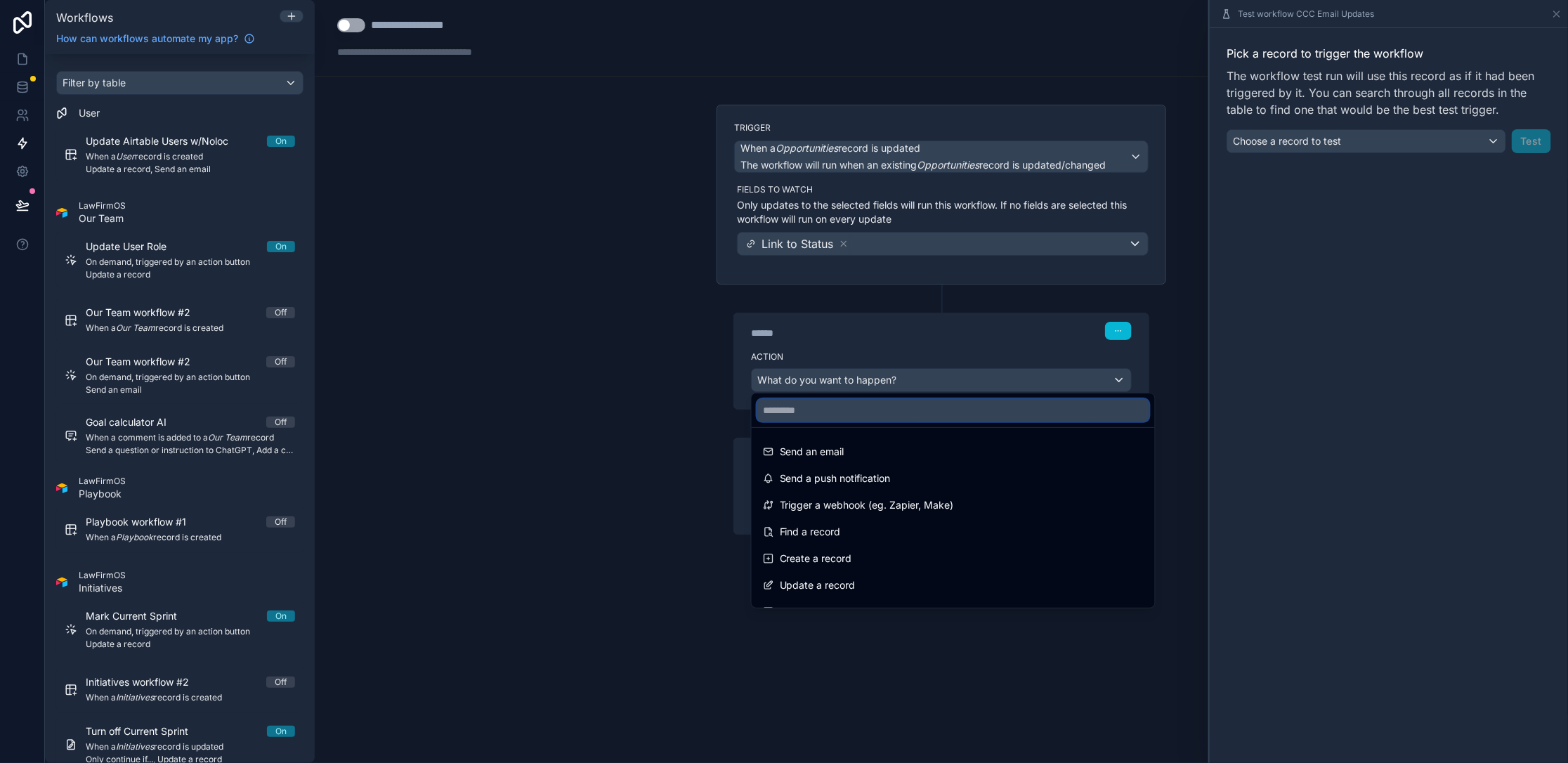
click at [609, 407] on input "text" at bounding box center [953, 410] width 392 height 22
type input "****"
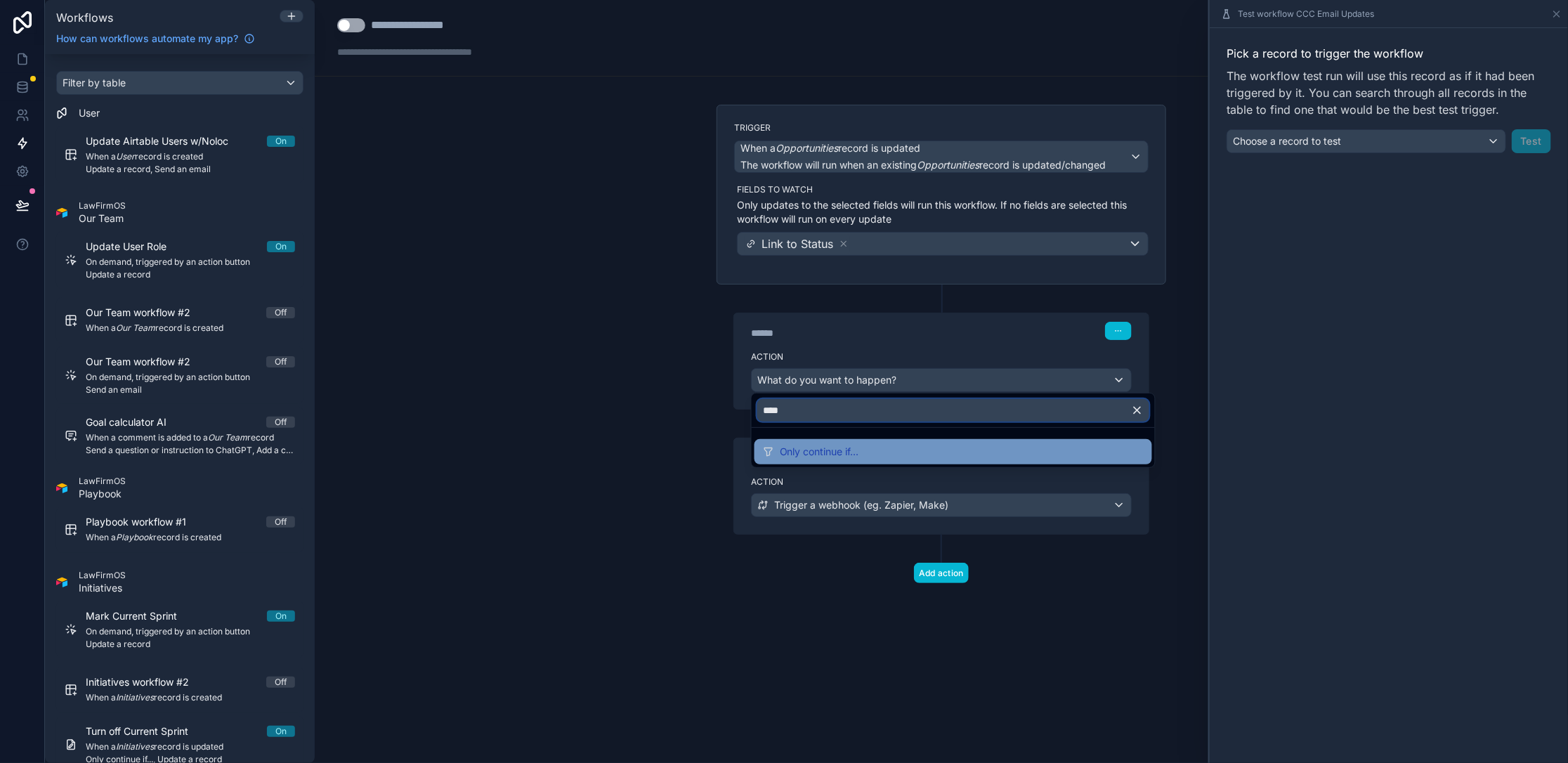
type input "****"
click at [609, 439] on div "Only continue if..." at bounding box center [953, 452] width 397 height 25
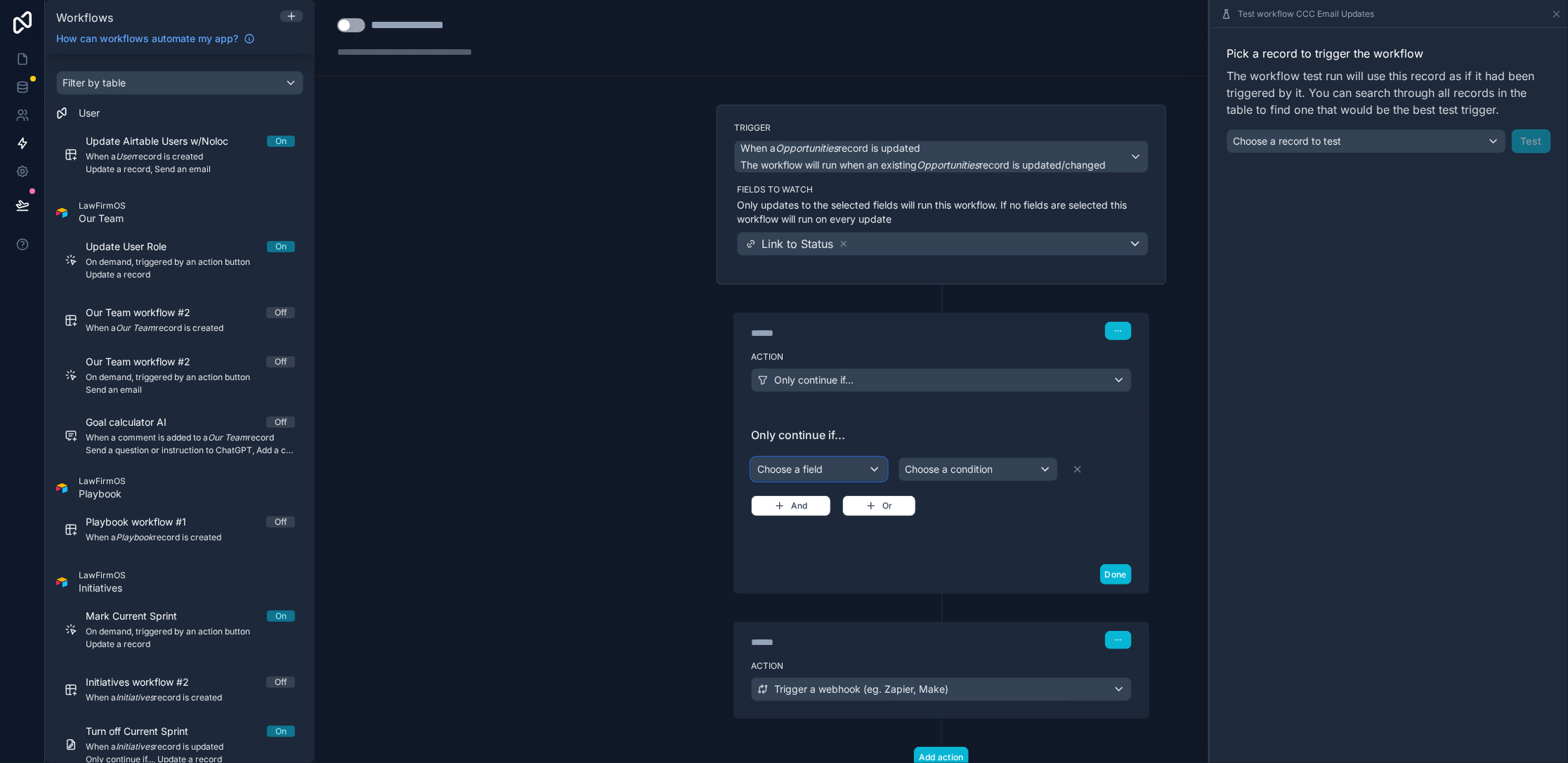
click at [609, 471] on div "Choose a field" at bounding box center [819, 469] width 135 height 22
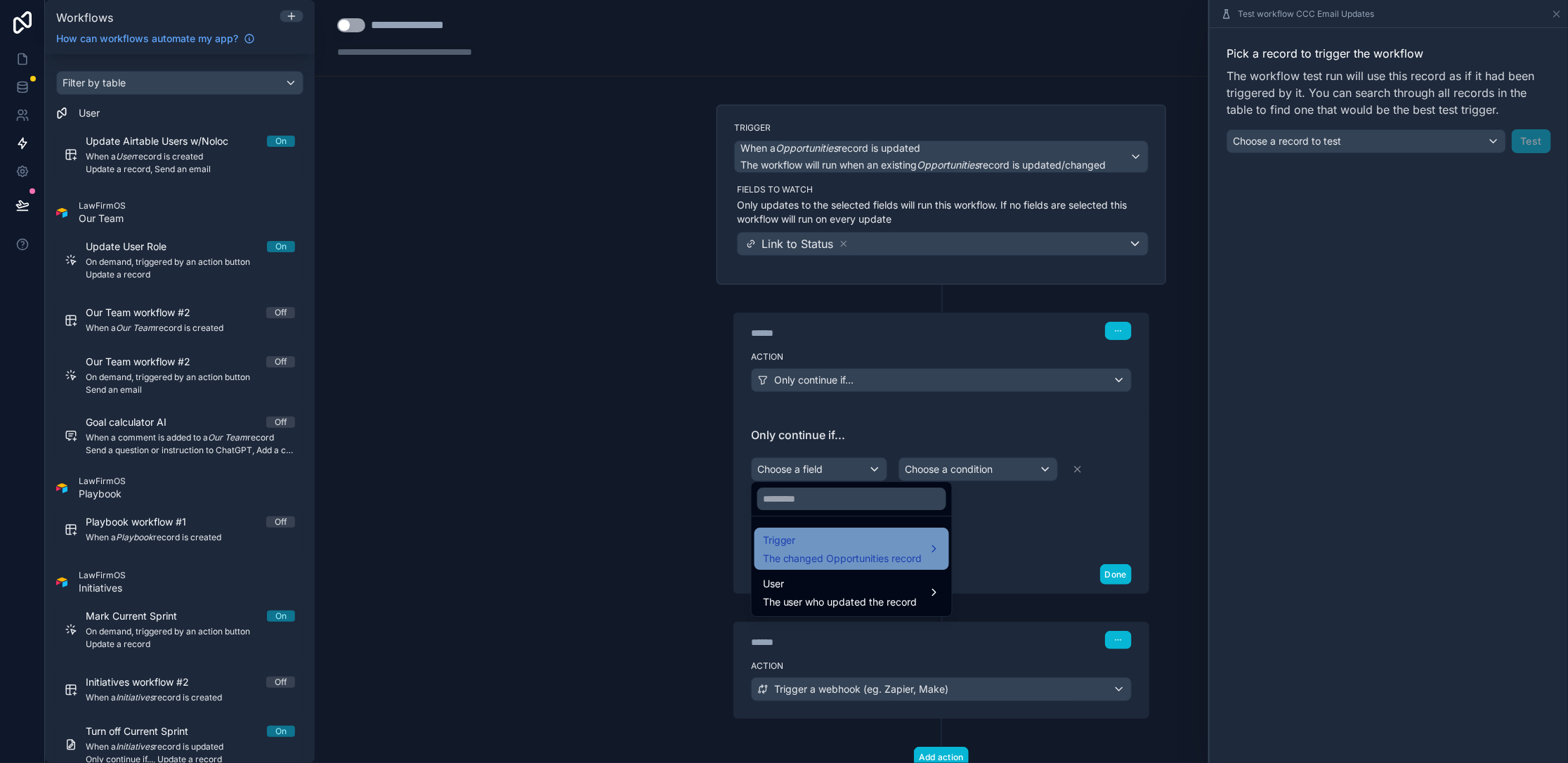
click at [609, 554] on span "The changed Opportunities record" at bounding box center [842, 559] width 159 height 14
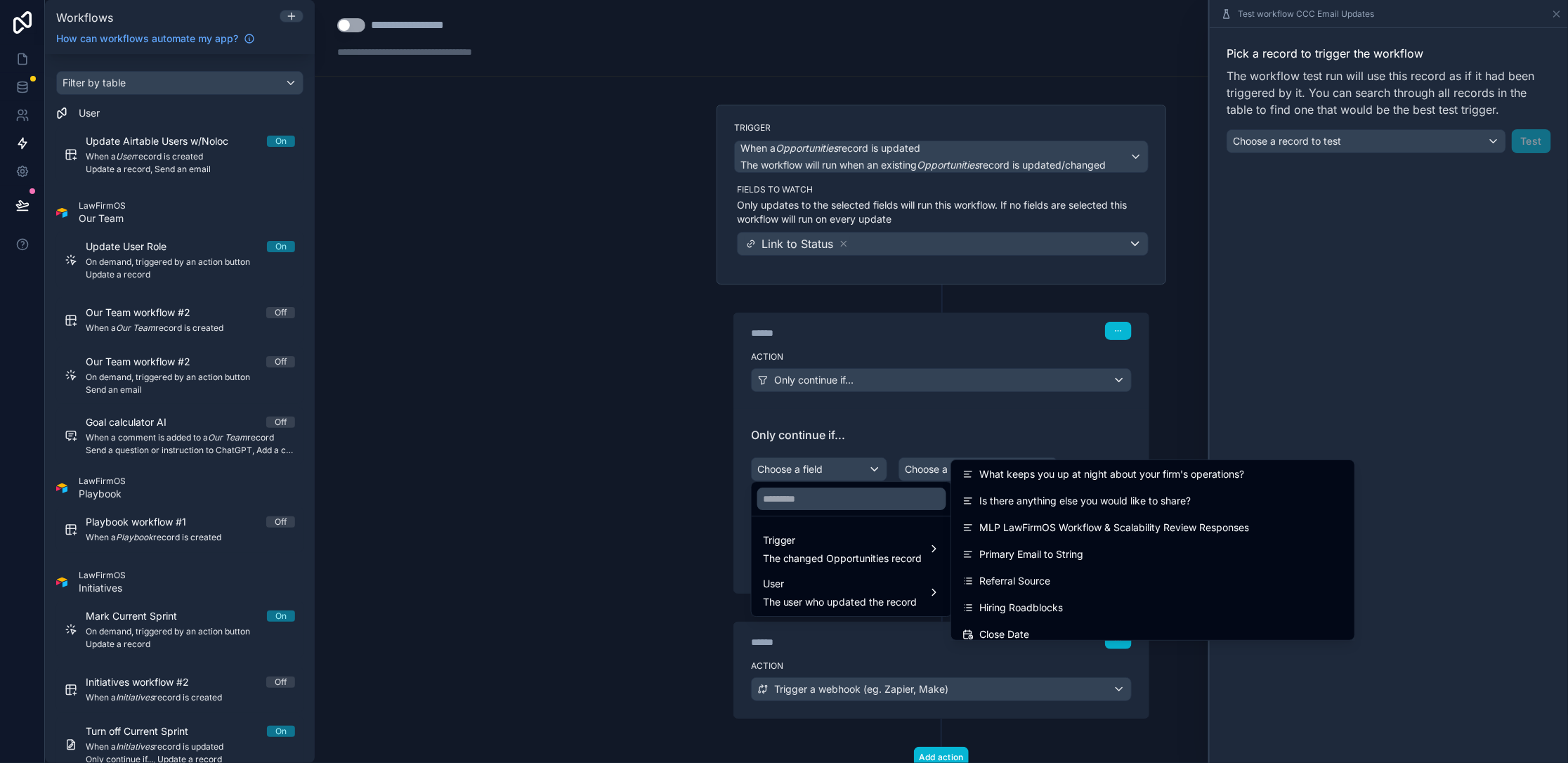
scroll to position [11318, 0]
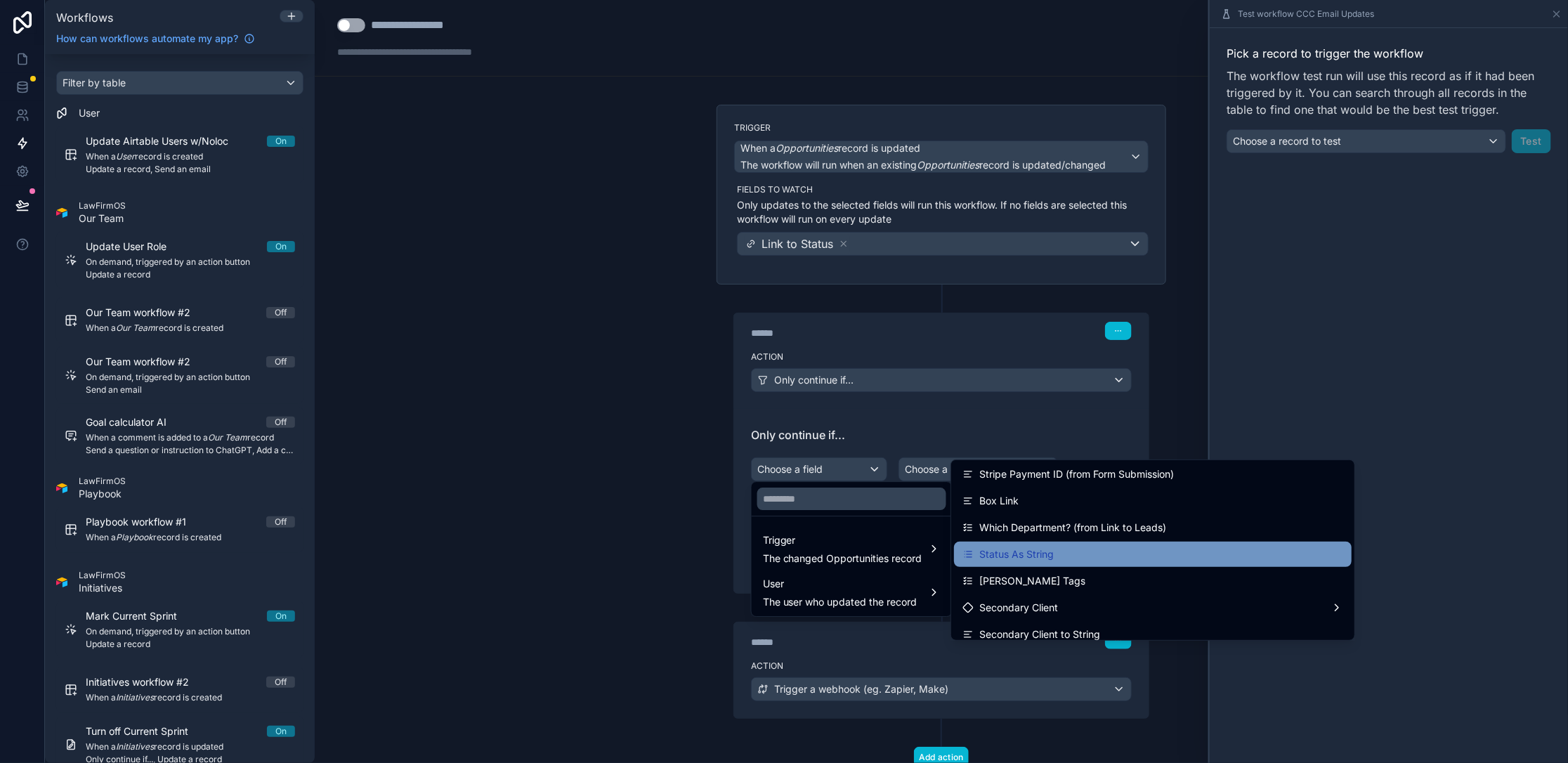
click at [609, 552] on span "Status As String" at bounding box center [1016, 554] width 74 height 17
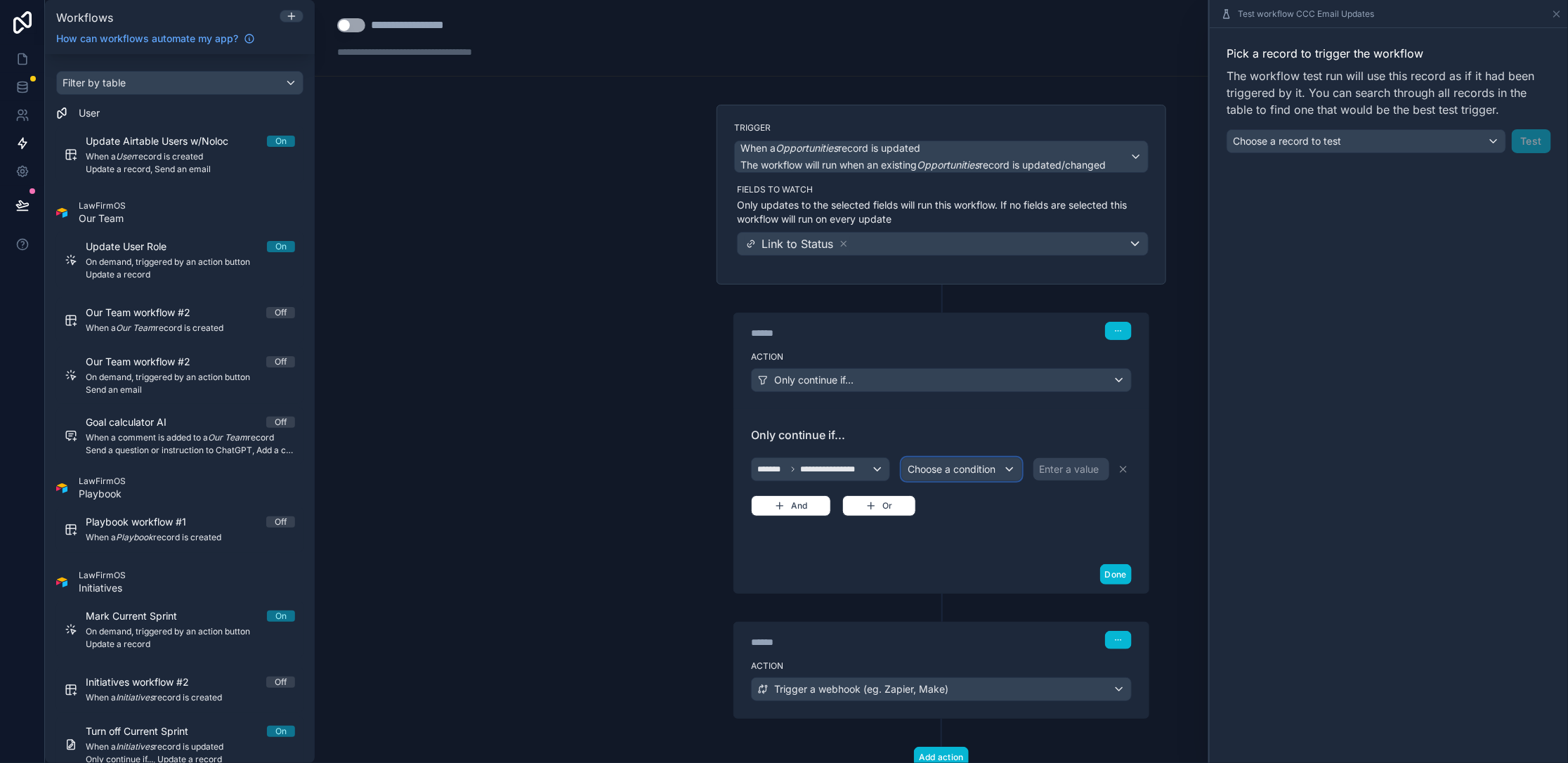
click at [609, 462] on div "Choose a condition" at bounding box center [962, 469] width 119 height 22
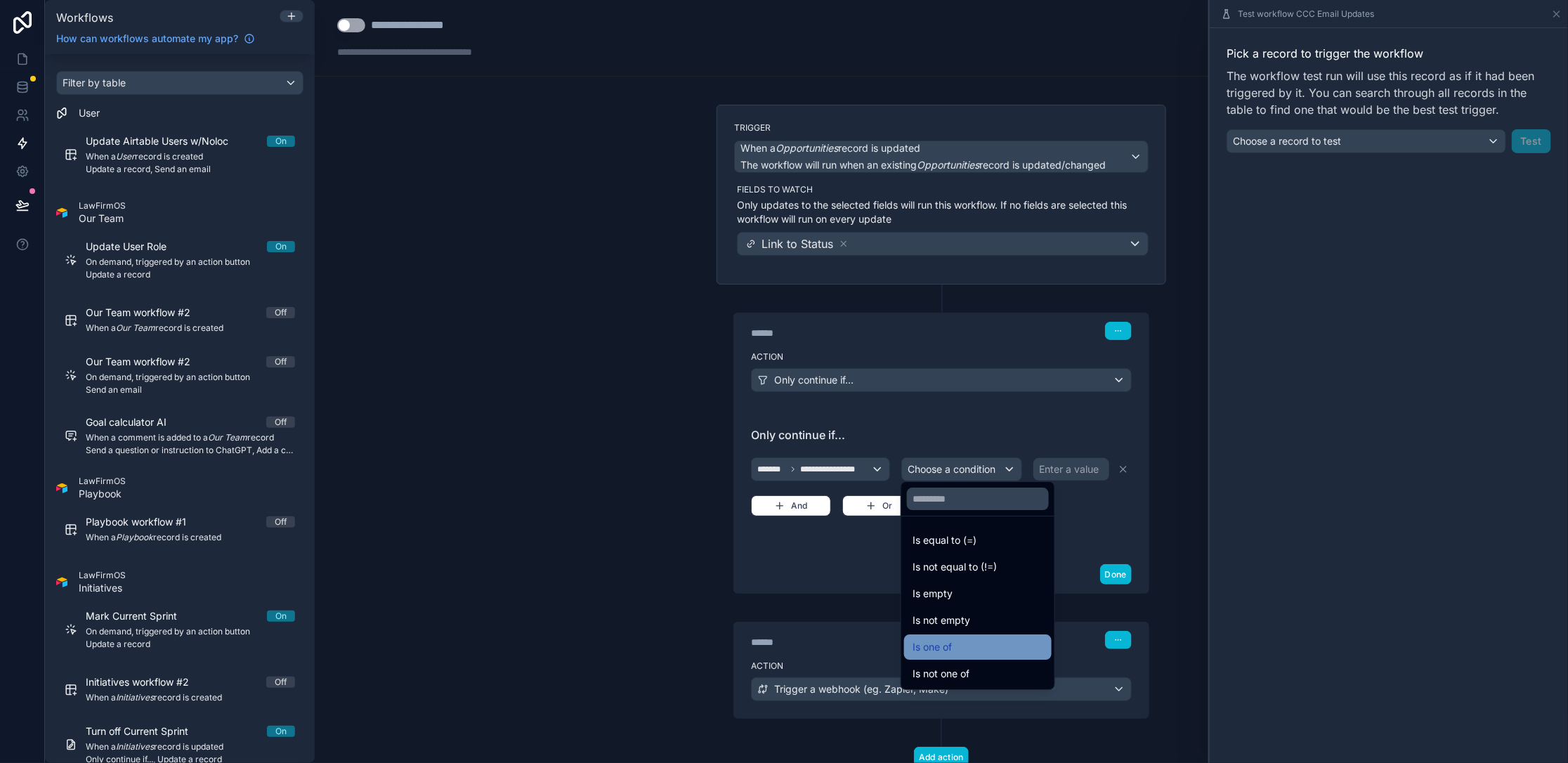
click at [609, 604] on div "Is one of" at bounding box center [977, 647] width 148 height 25
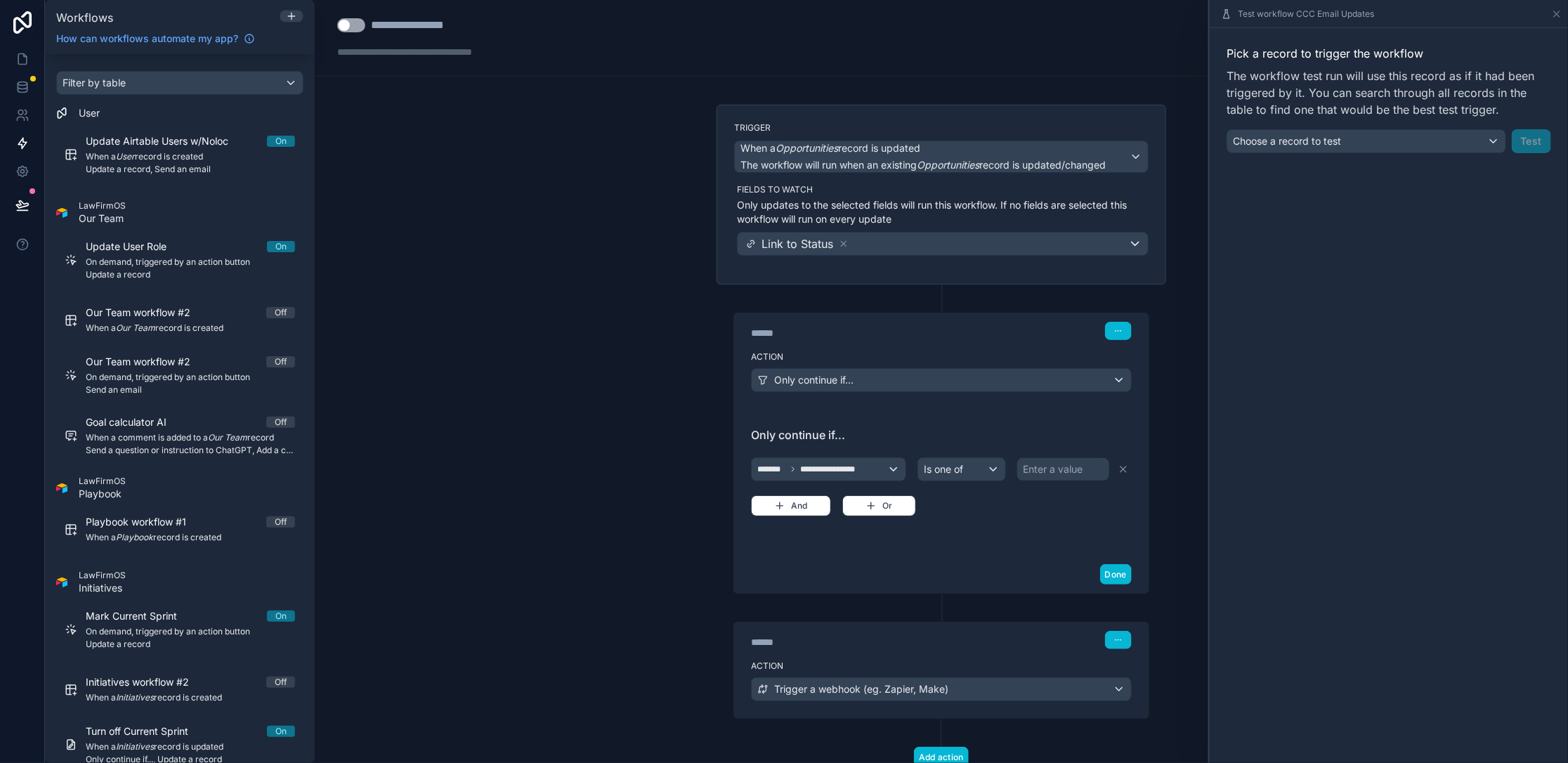
click at [609, 462] on div "Enter a value" at bounding box center [1052, 469] width 60 height 14
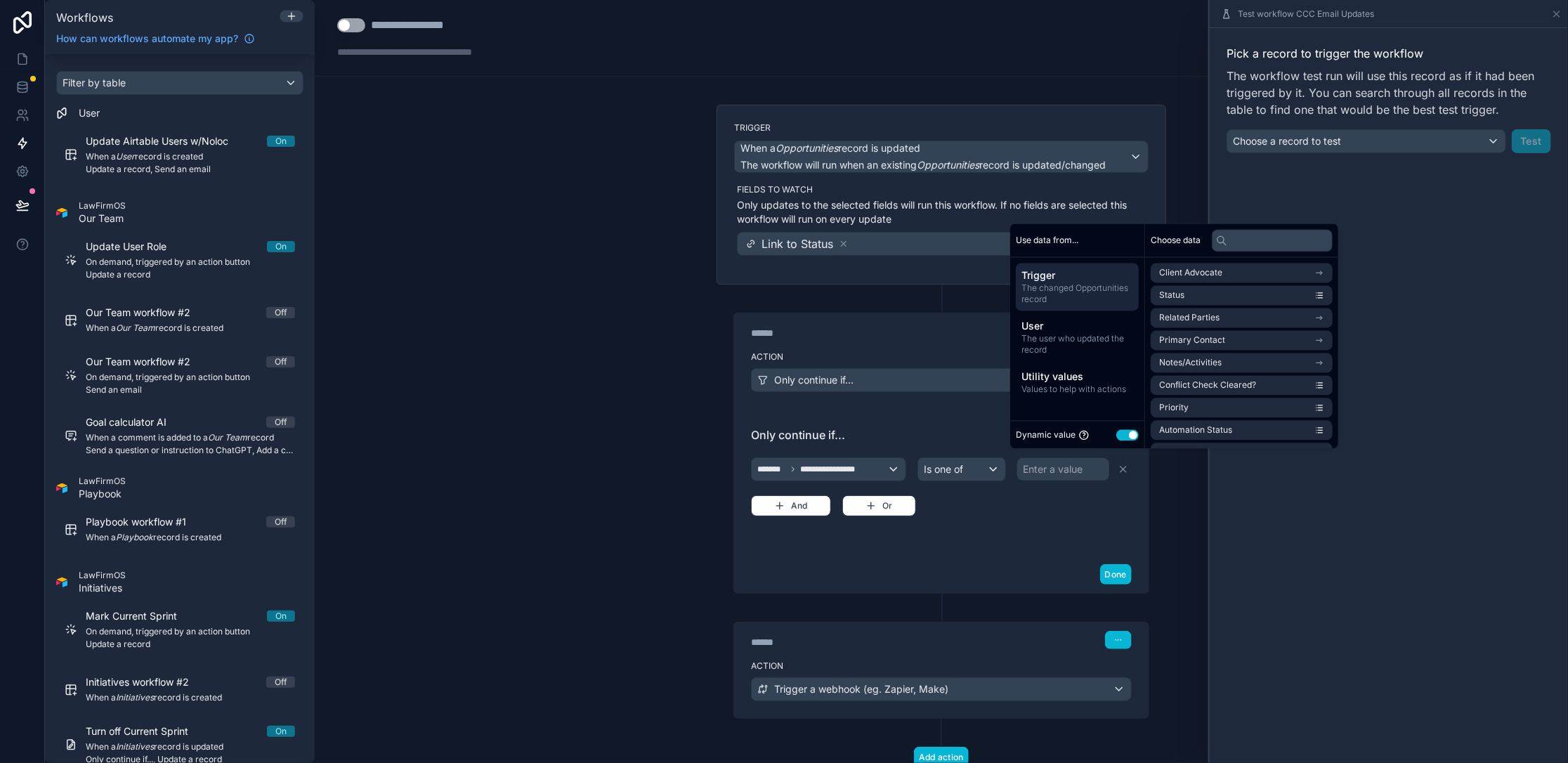
click at [609, 442] on div "Dynamic value Use setting" at bounding box center [1077, 435] width 123 height 17
click at [609, 427] on div "Dynamic value Use setting" at bounding box center [1077, 435] width 123 height 17
click at [609, 435] on button "Use setting" at bounding box center [1127, 434] width 22 height 11
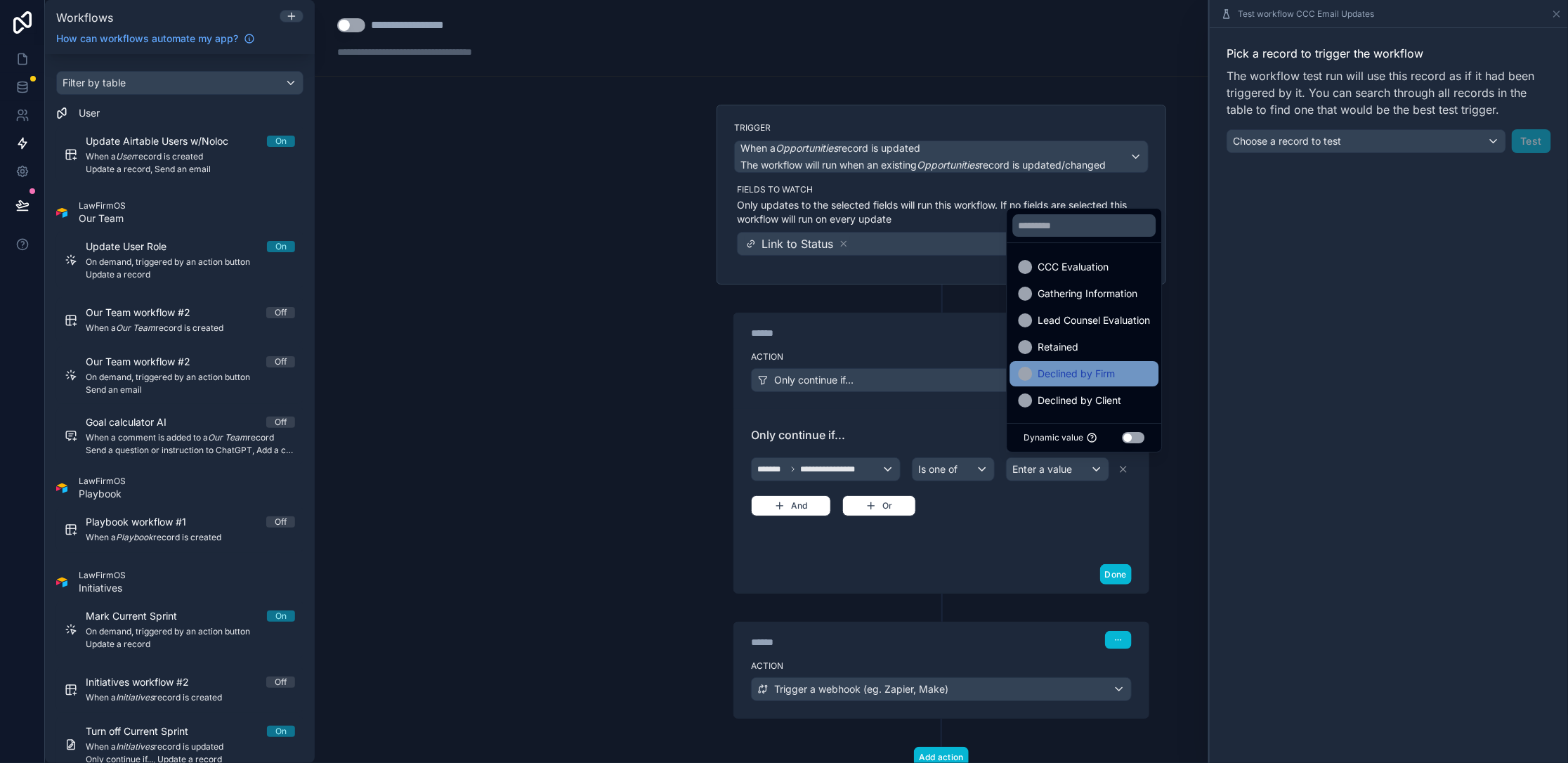
scroll to position [1, 0]
click at [609, 382] on div "Declined by Firm" at bounding box center [1084, 373] width 149 height 25
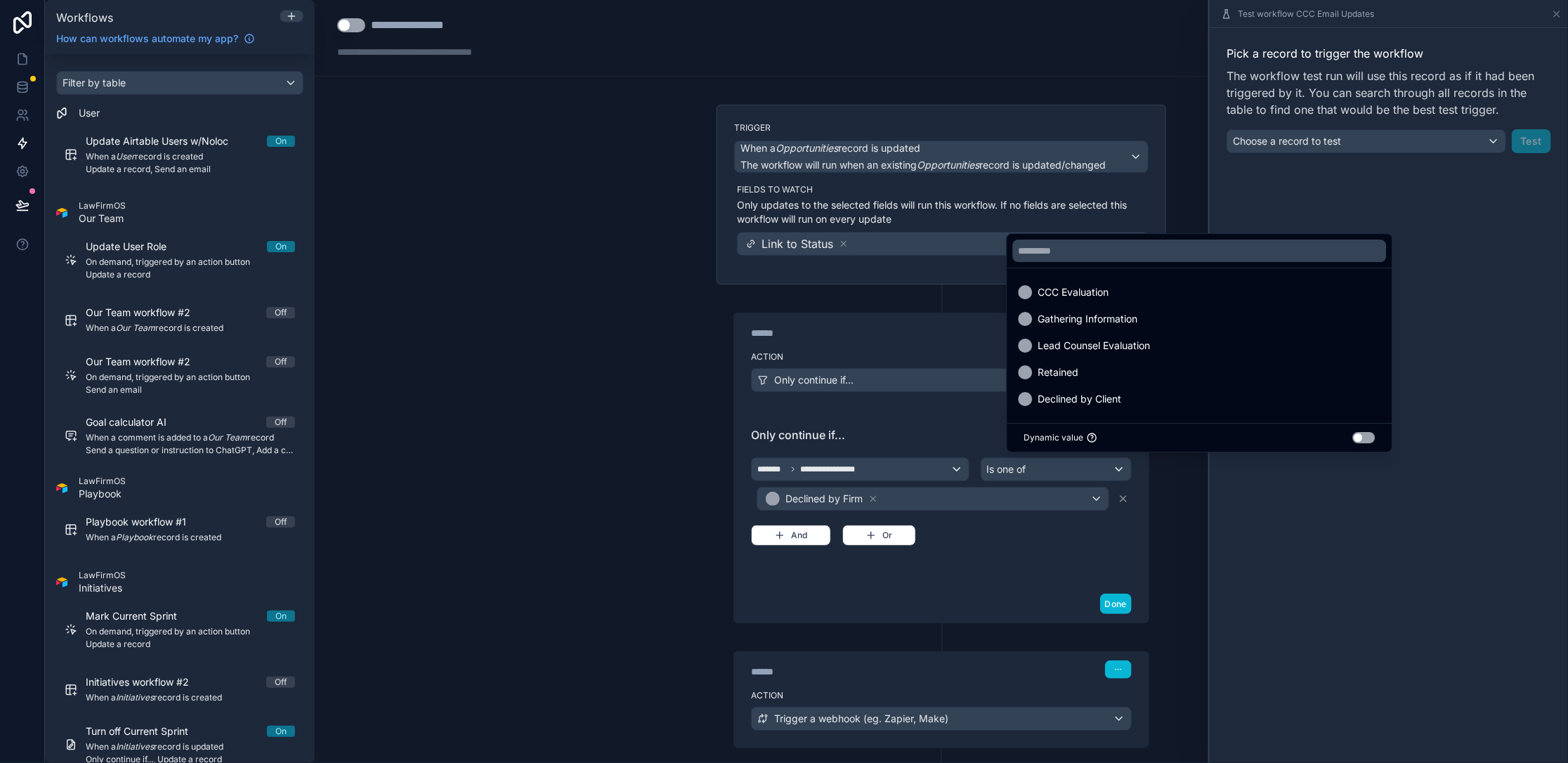
scroll to position [0, 0]
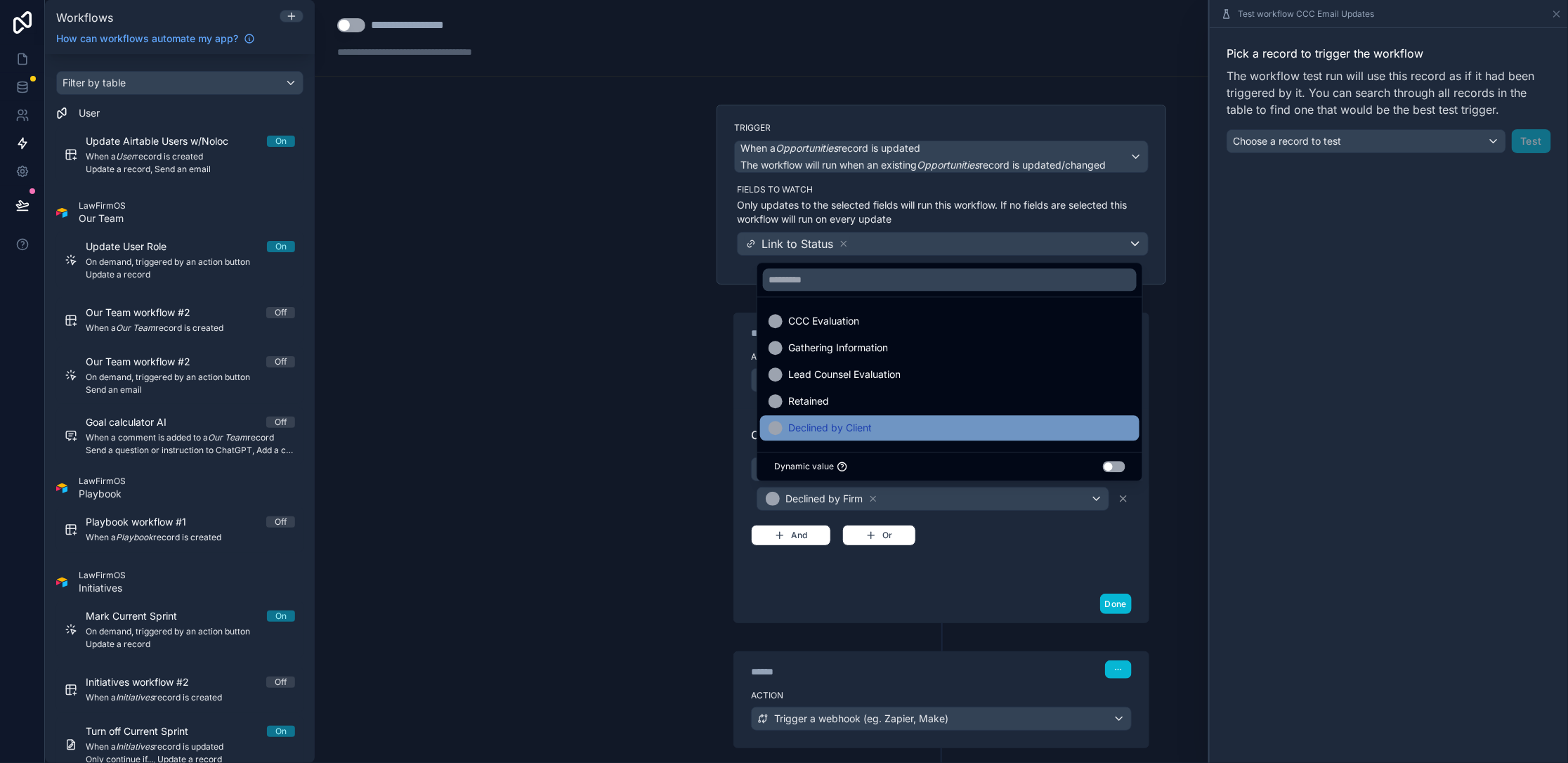
click at [609, 430] on div "Declined by Client" at bounding box center [949, 427] width 362 height 17
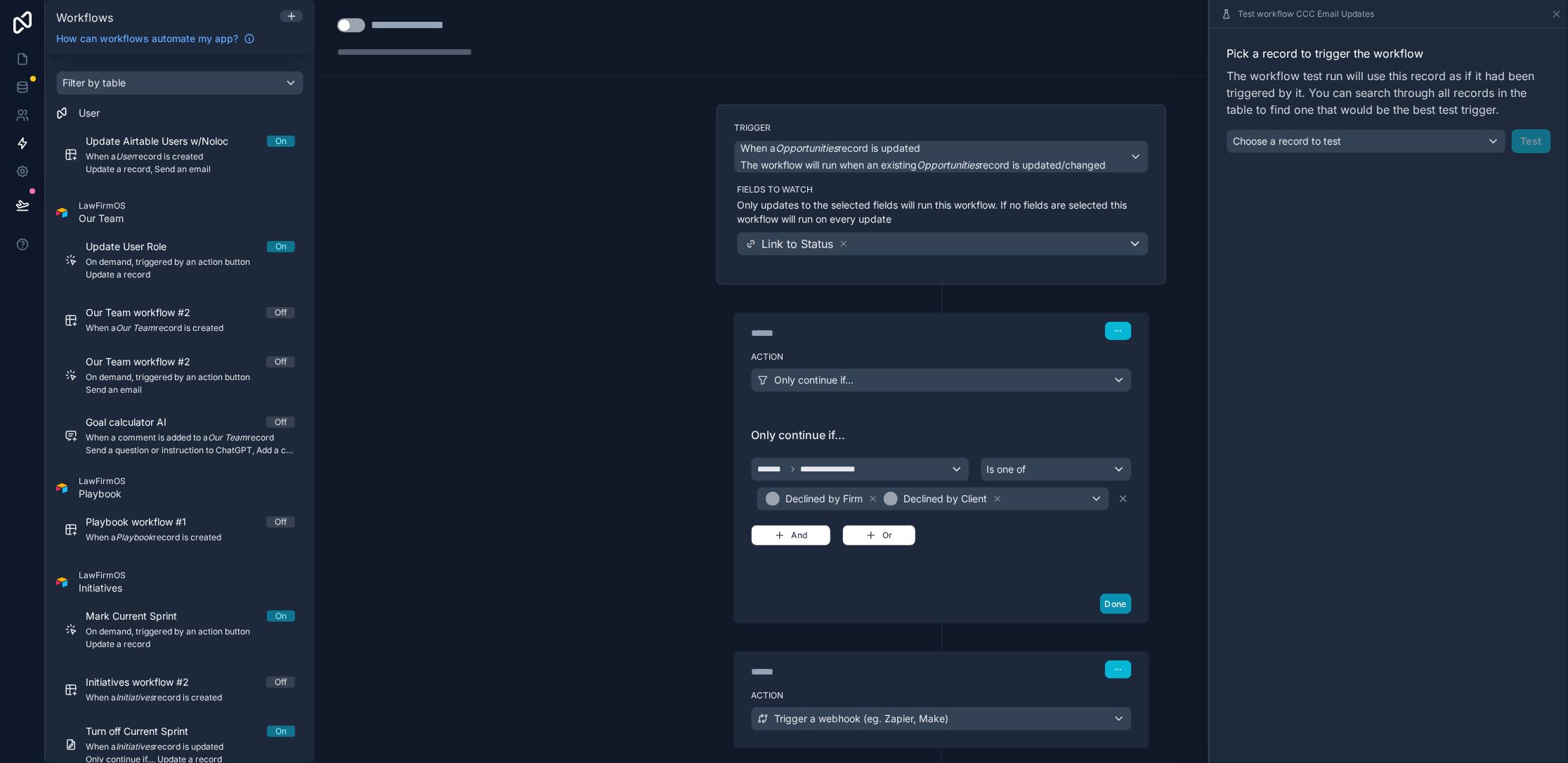
click at [609, 599] on button "Done" at bounding box center [1115, 604] width 31 height 21
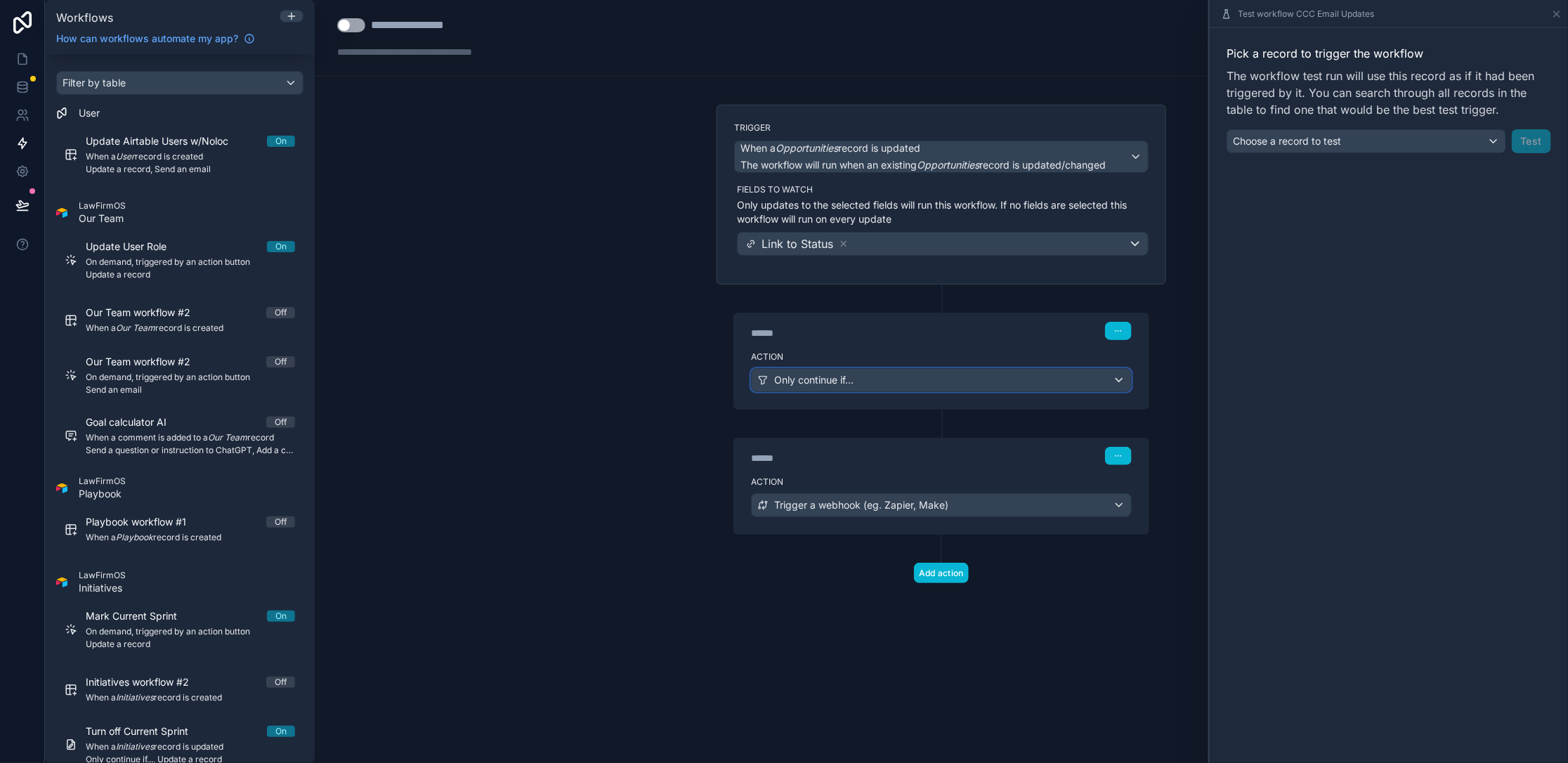
click at [609, 380] on span "Only continue if..." at bounding box center [813, 380] width 79 height 14
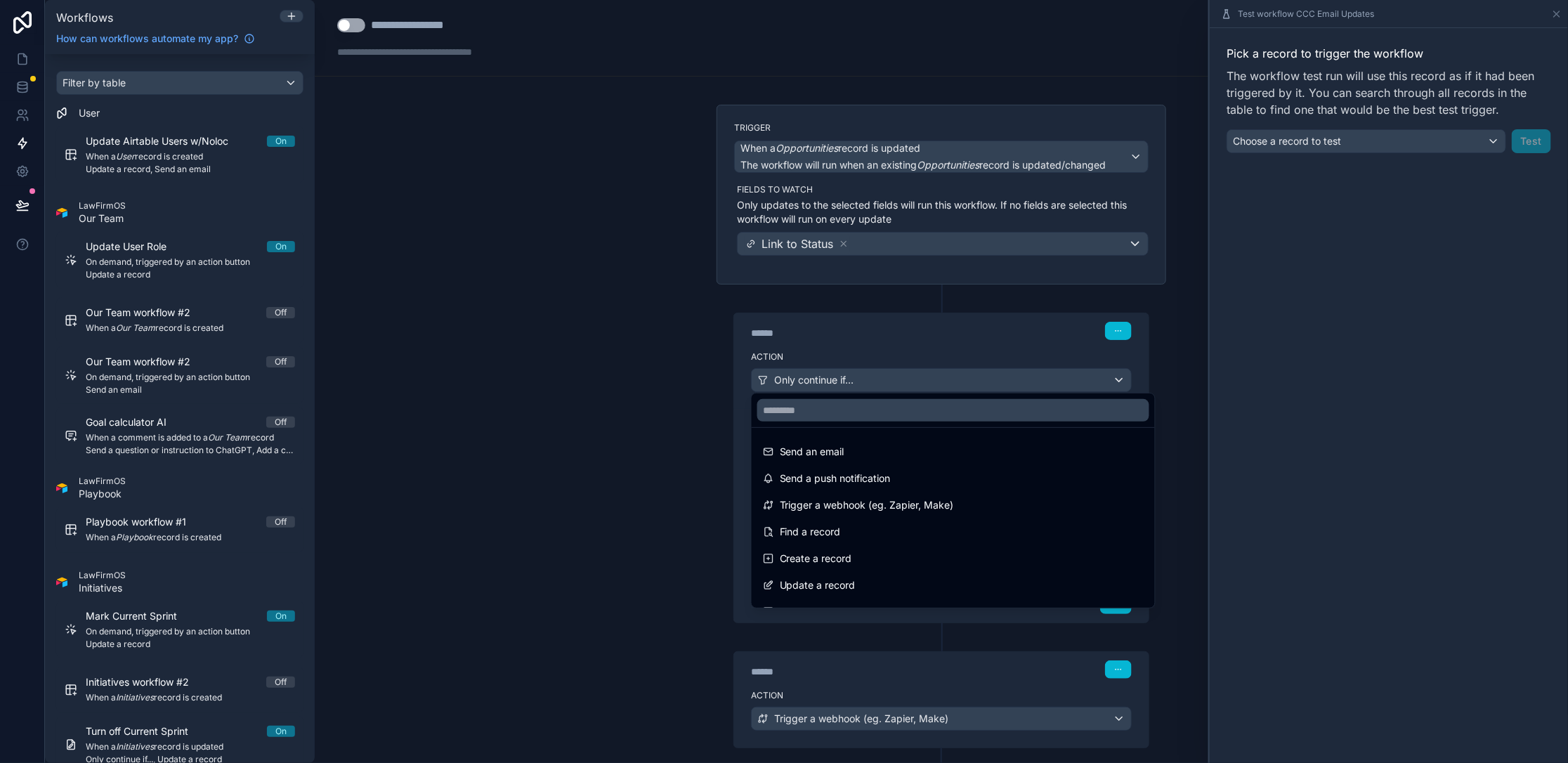
click at [609, 380] on div at bounding box center [784, 382] width 1568 height 763
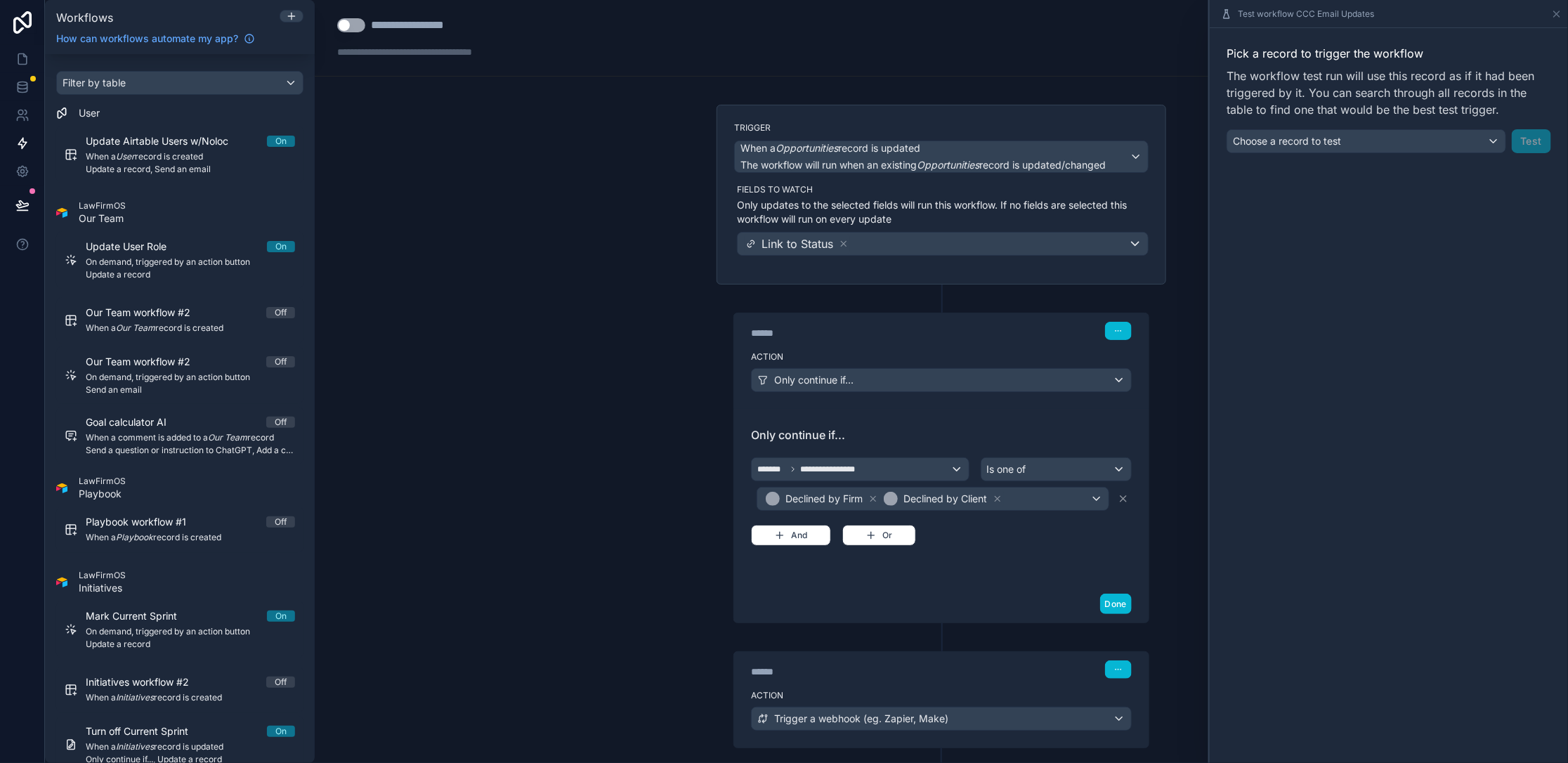
scroll to position [70, 0]
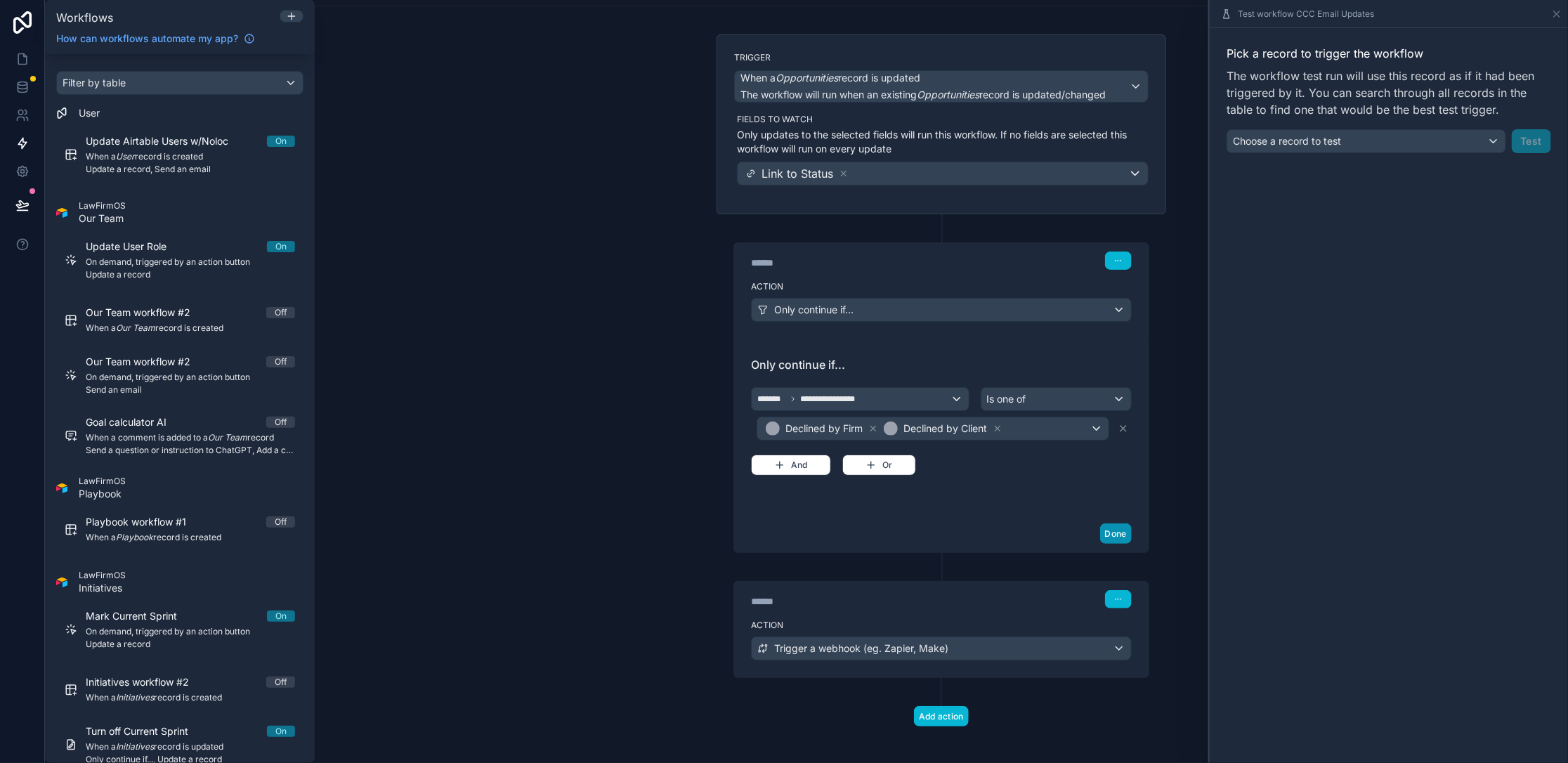
click at [609, 523] on button "Done" at bounding box center [1115, 533] width 31 height 21
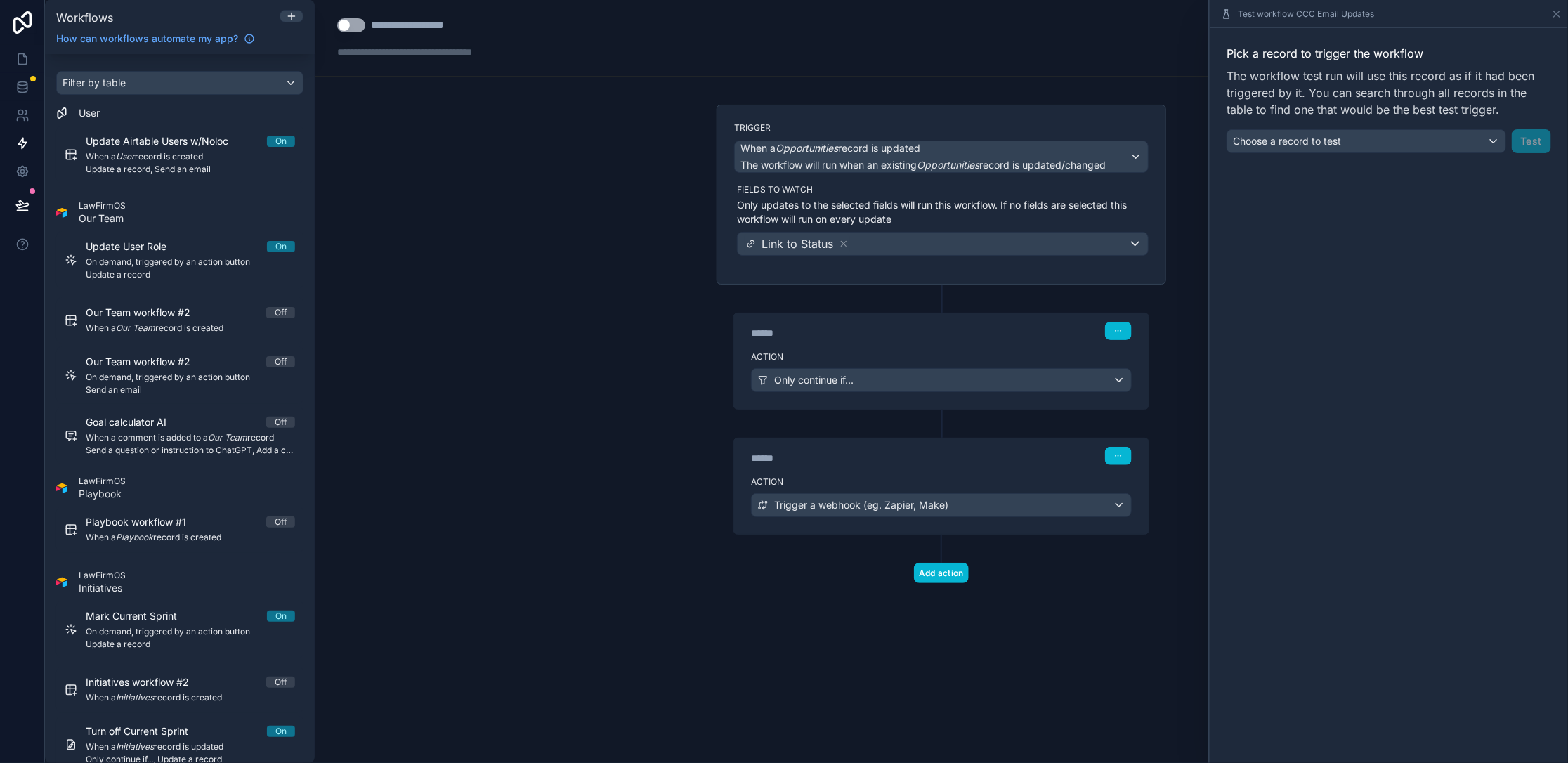
click at [353, 19] on button "Use setting" at bounding box center [351, 25] width 28 height 14
click at [356, 27] on button "Use setting" at bounding box center [351, 25] width 28 height 14
click at [609, 139] on div "Choose a record to test" at bounding box center [1366, 141] width 278 height 22
click at [609, 178] on input "text" at bounding box center [1350, 174] width 236 height 22
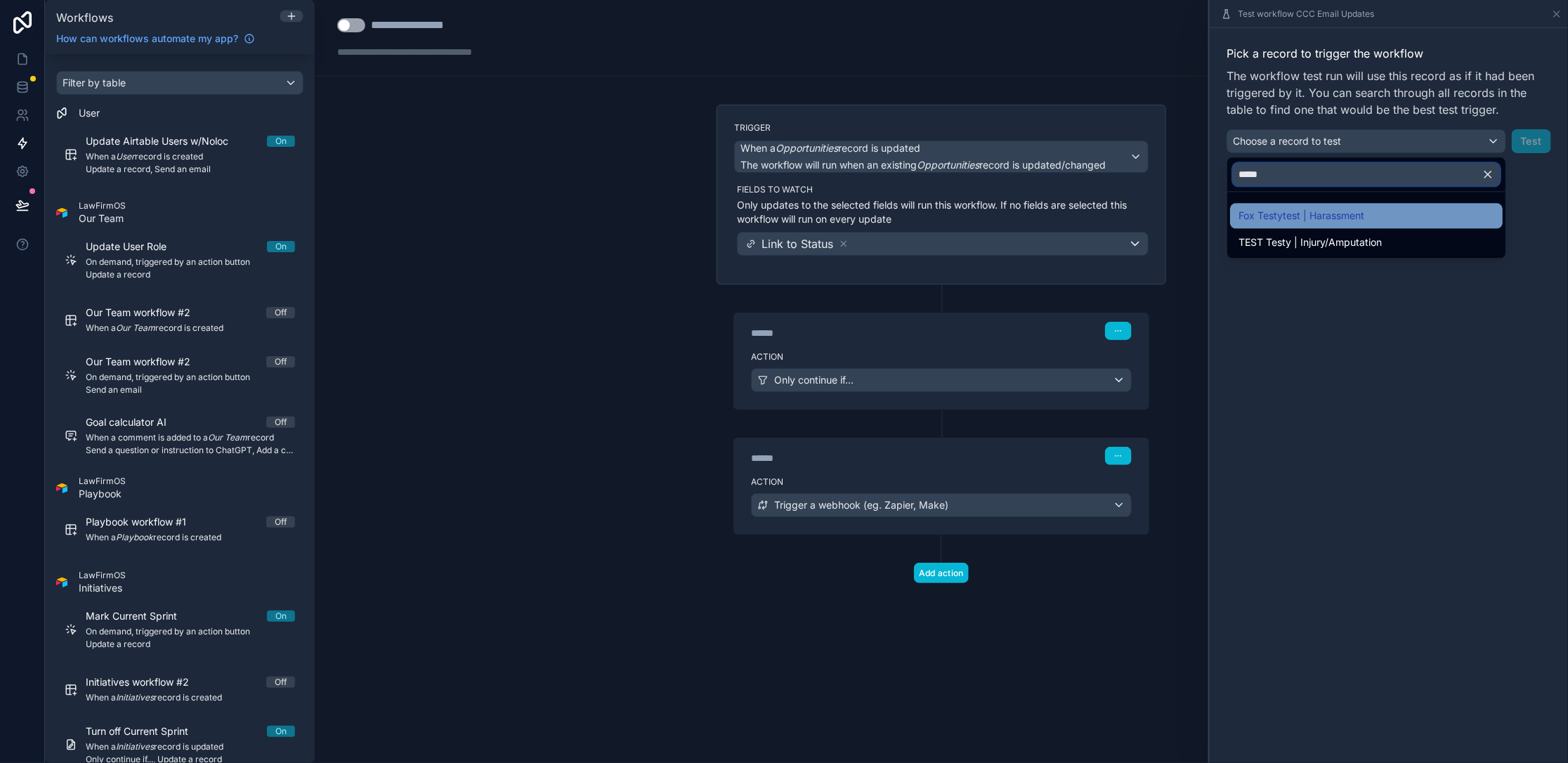
type input "*****"
click at [609, 212] on span "Fox Testytest | Harassment" at bounding box center [1301, 215] width 126 height 17
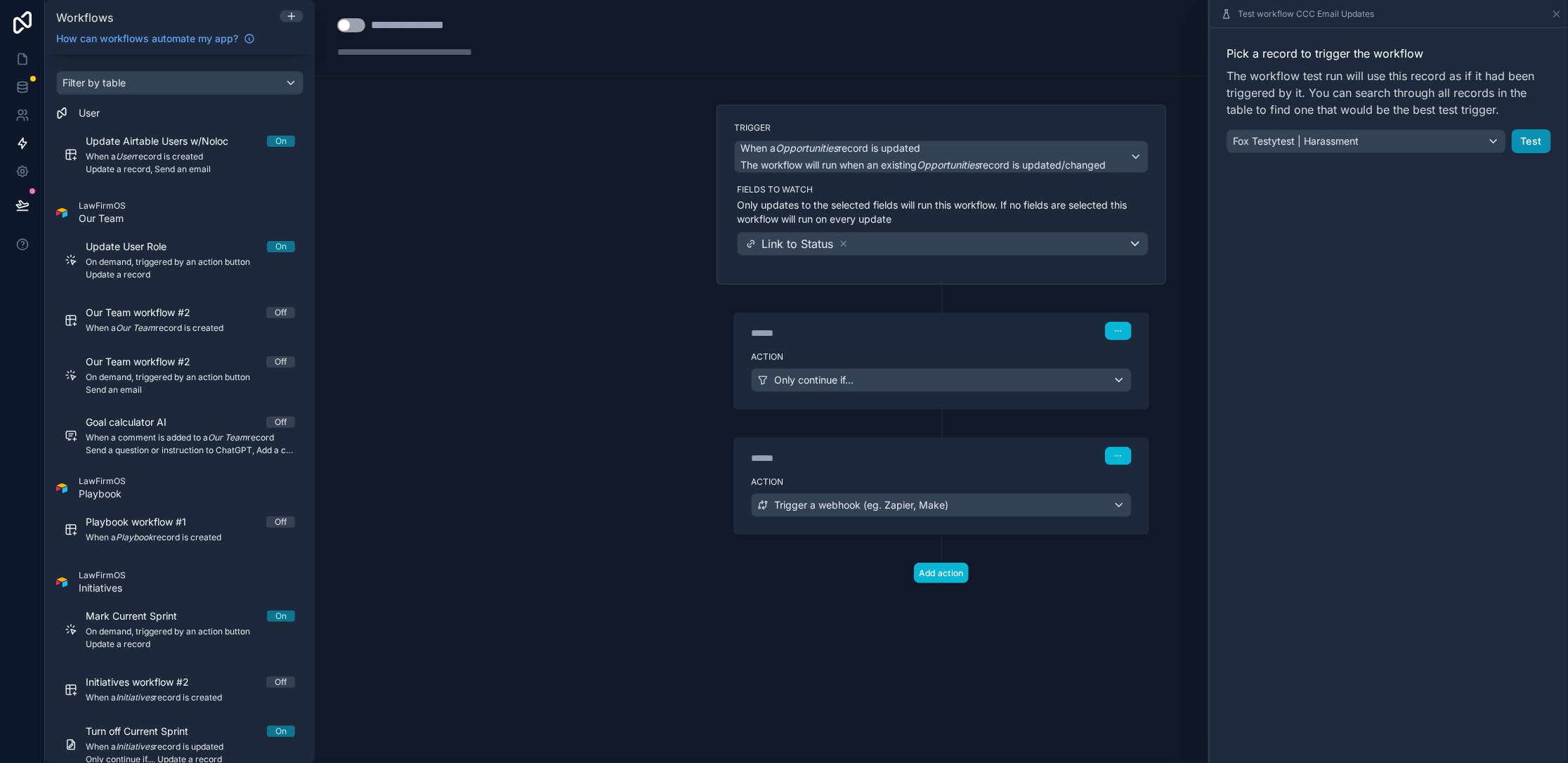
click at [609, 139] on button "Test" at bounding box center [1531, 141] width 39 height 23
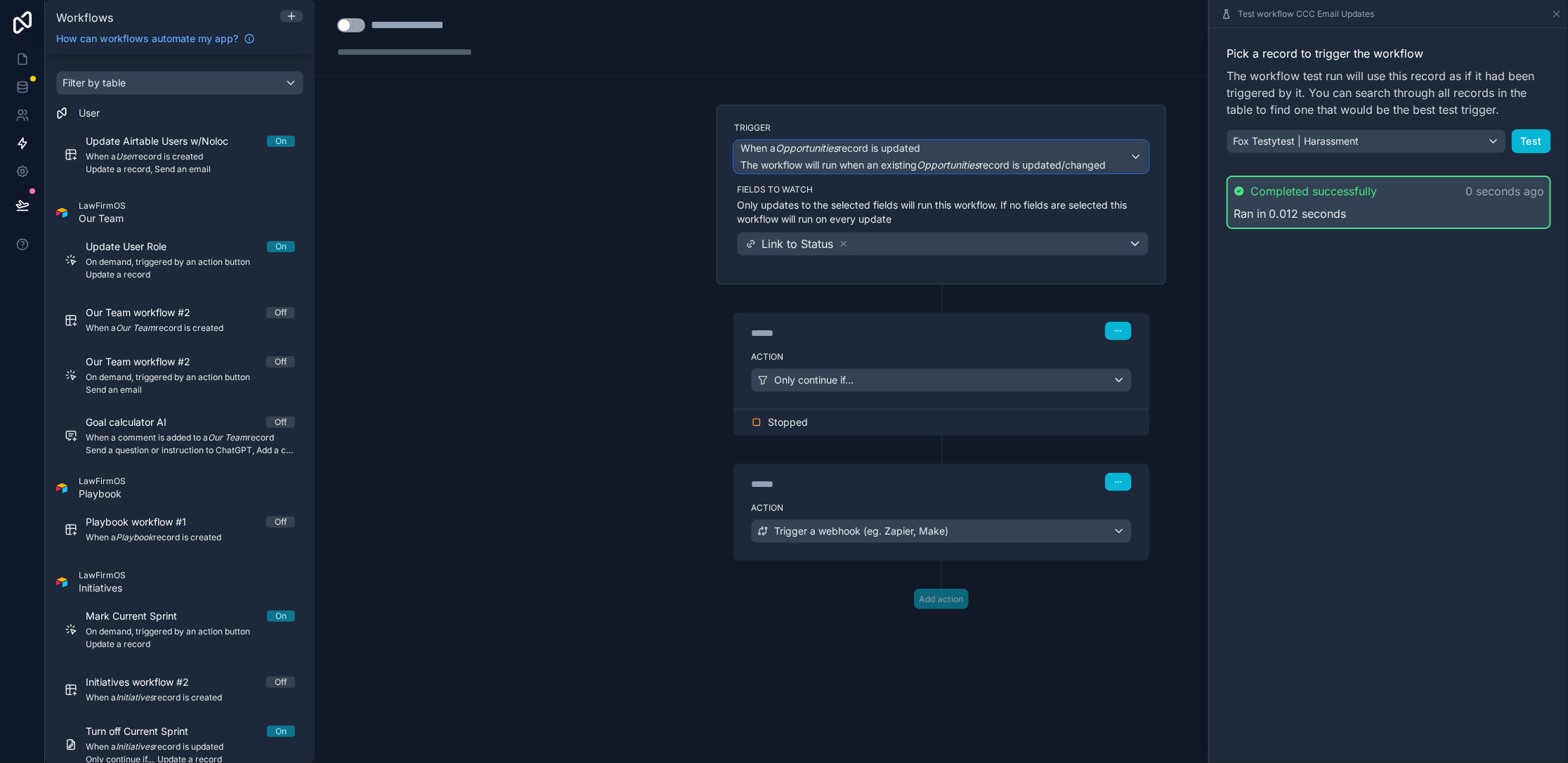
click at [609, 165] on span "The workflow will run when an existing Opportunities record is updated/changed" at bounding box center [922, 164] width 365 height 12
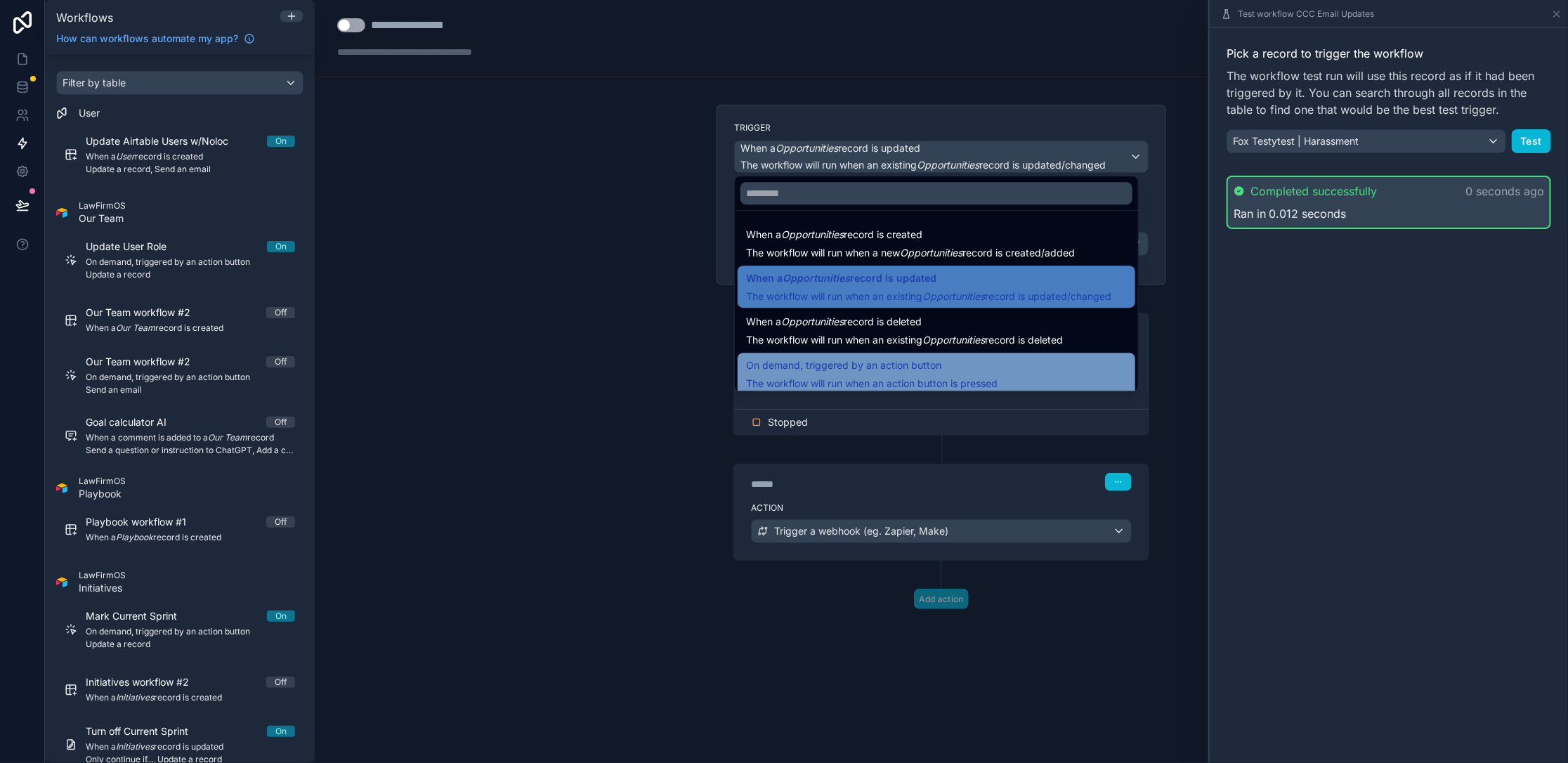
click at [609, 382] on span "The workflow will run when an action button is pressed" at bounding box center [872, 383] width 251 height 12
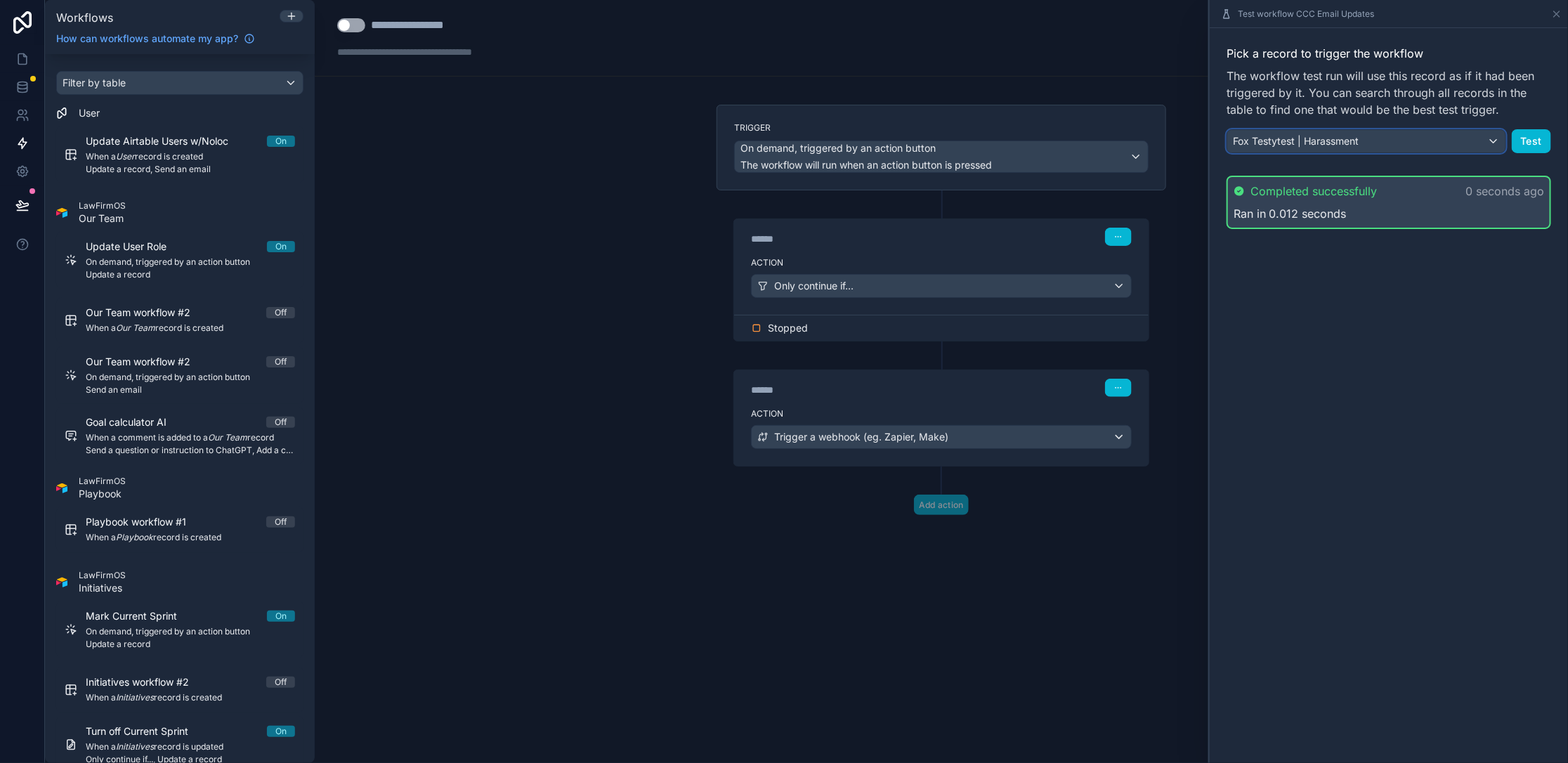
click at [609, 141] on span "Fox Testytest | Harassment" at bounding box center [1295, 141] width 126 height 14
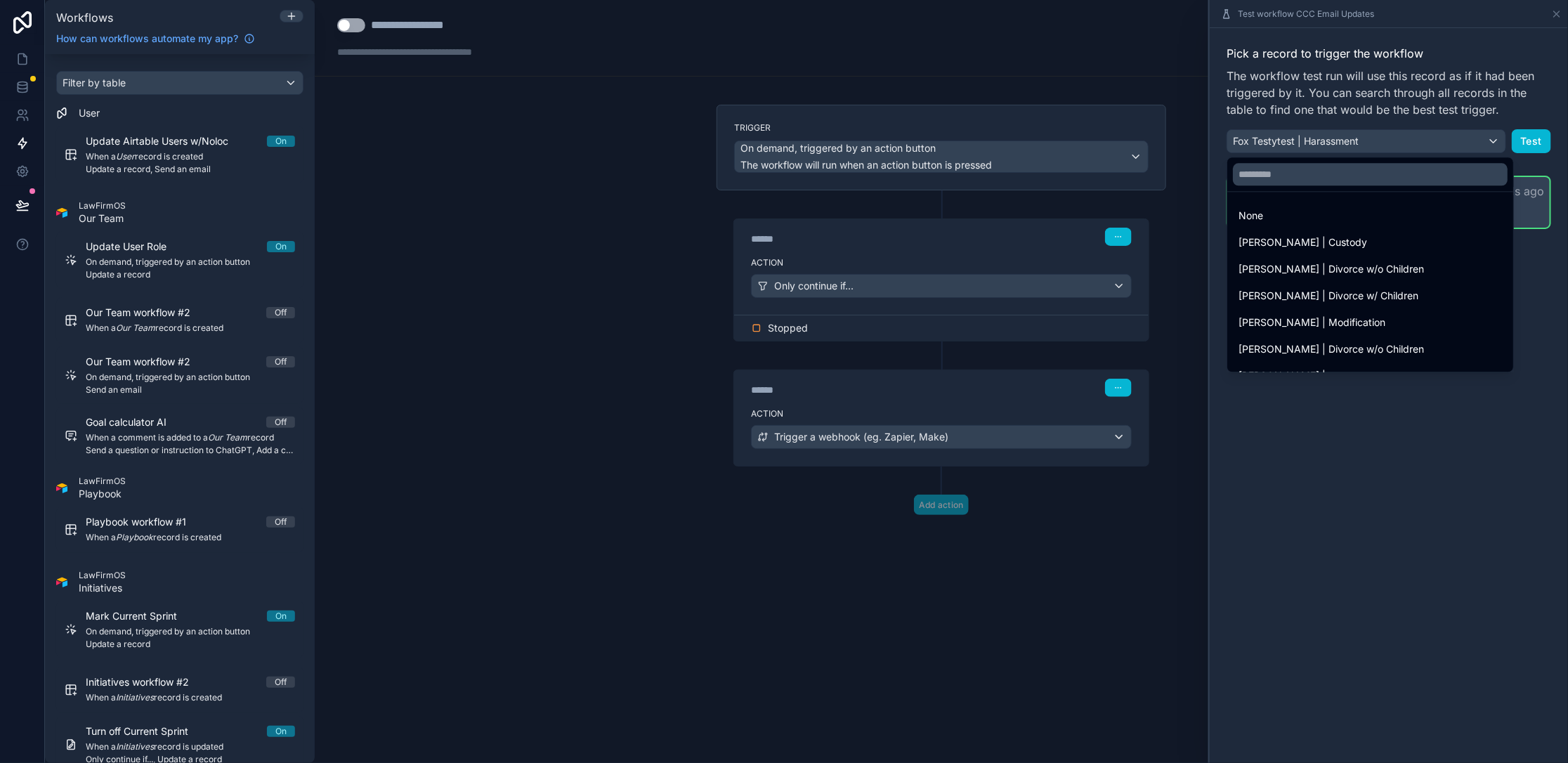
click at [609, 77] on div at bounding box center [1388, 382] width 358 height 763
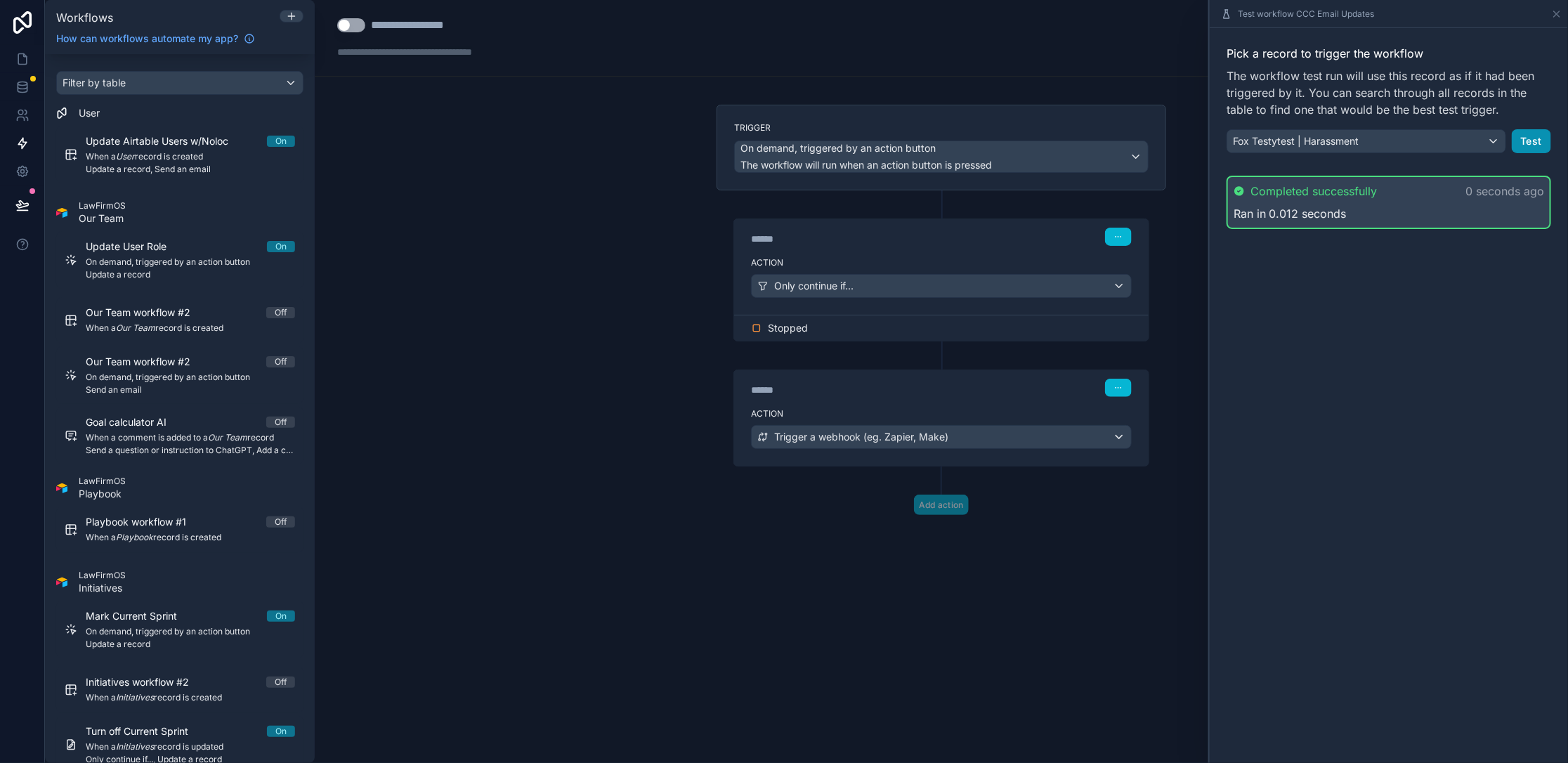
click at [609, 141] on button "Test" at bounding box center [1531, 141] width 39 height 23
click at [22, 61] on icon at bounding box center [22, 59] width 14 height 14
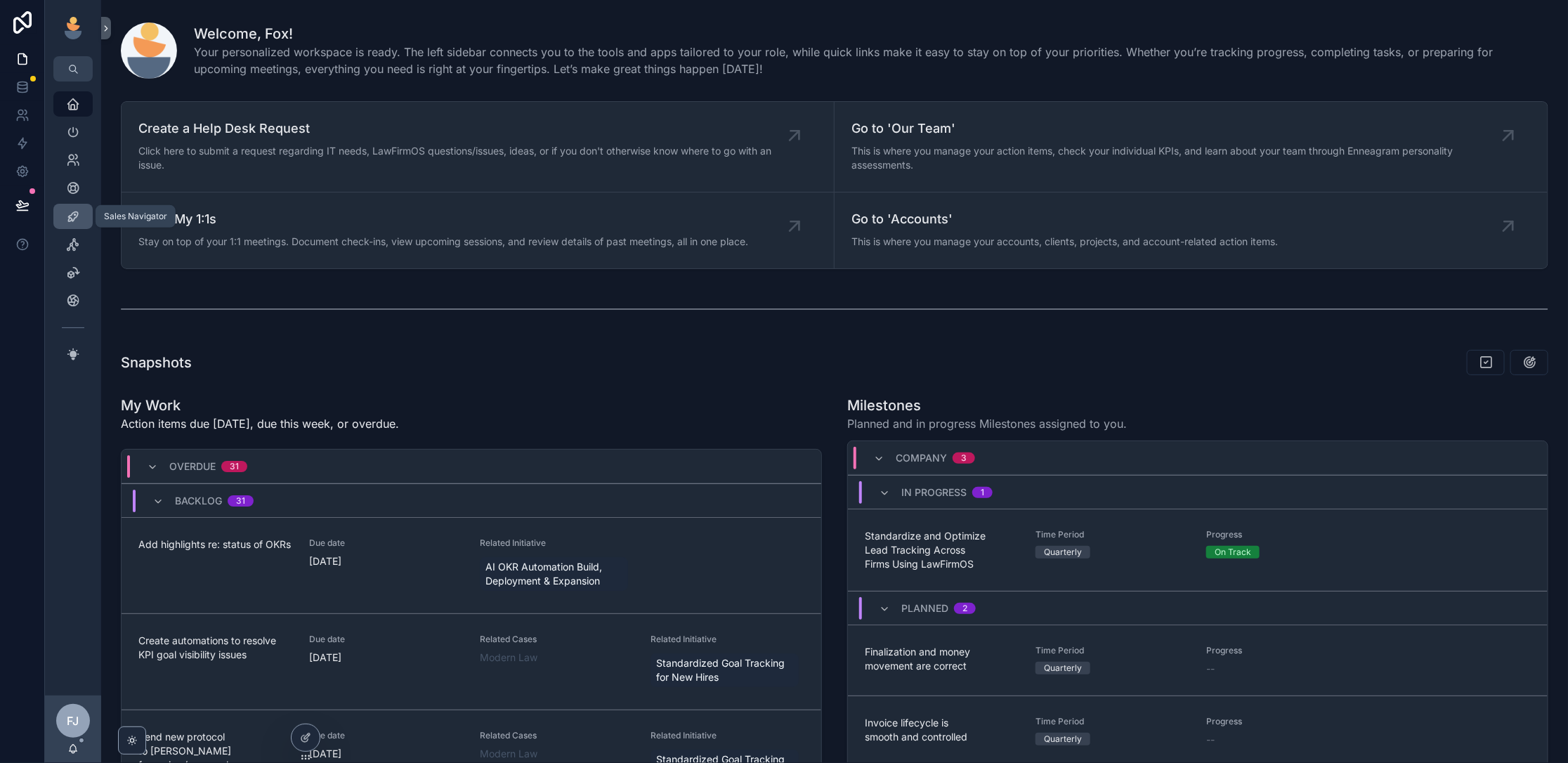
click at [74, 213] on icon "scrollable content" at bounding box center [72, 216] width 14 height 14
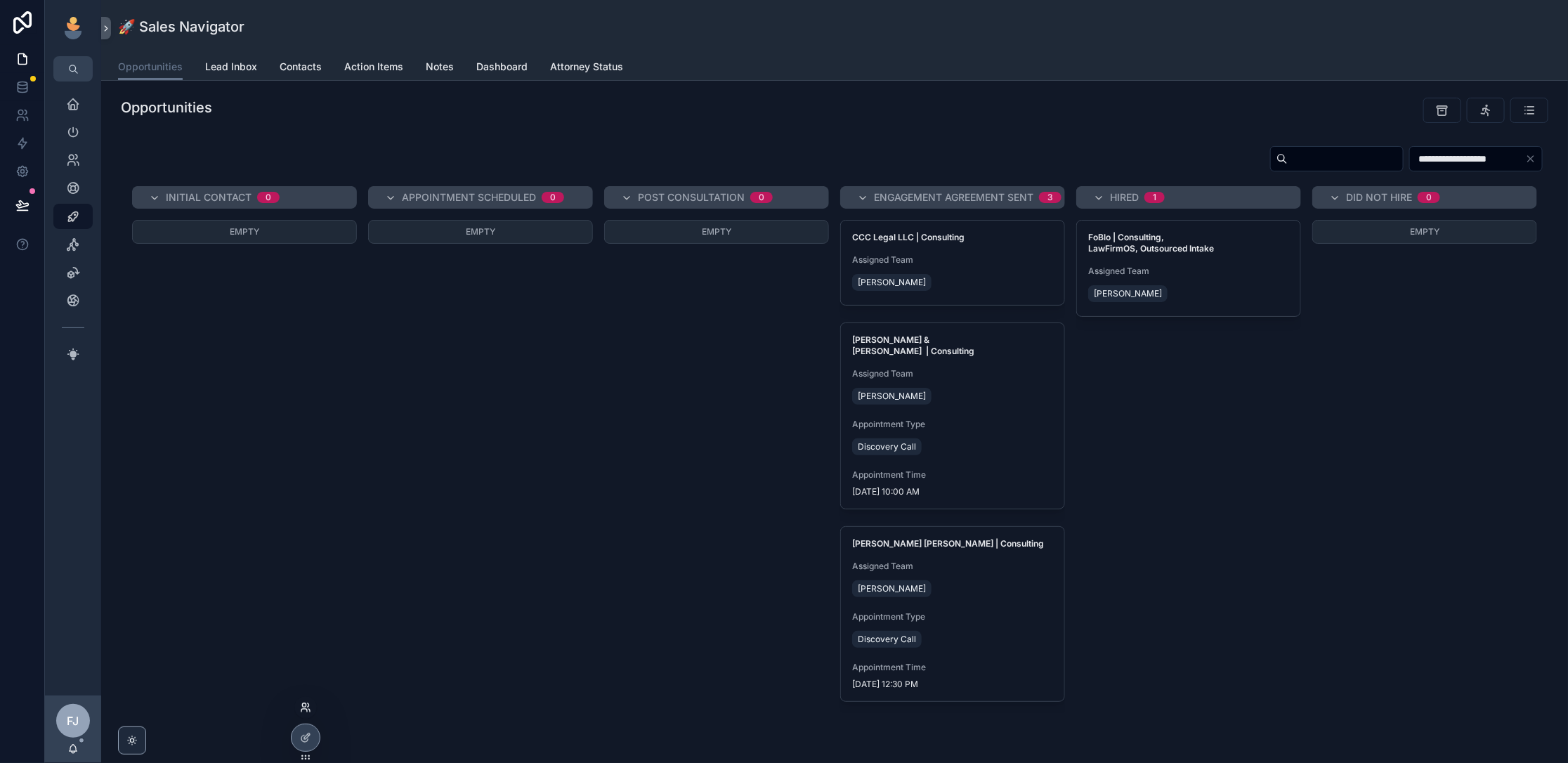
click at [302, 604] on icon at bounding box center [305, 706] width 11 height 11
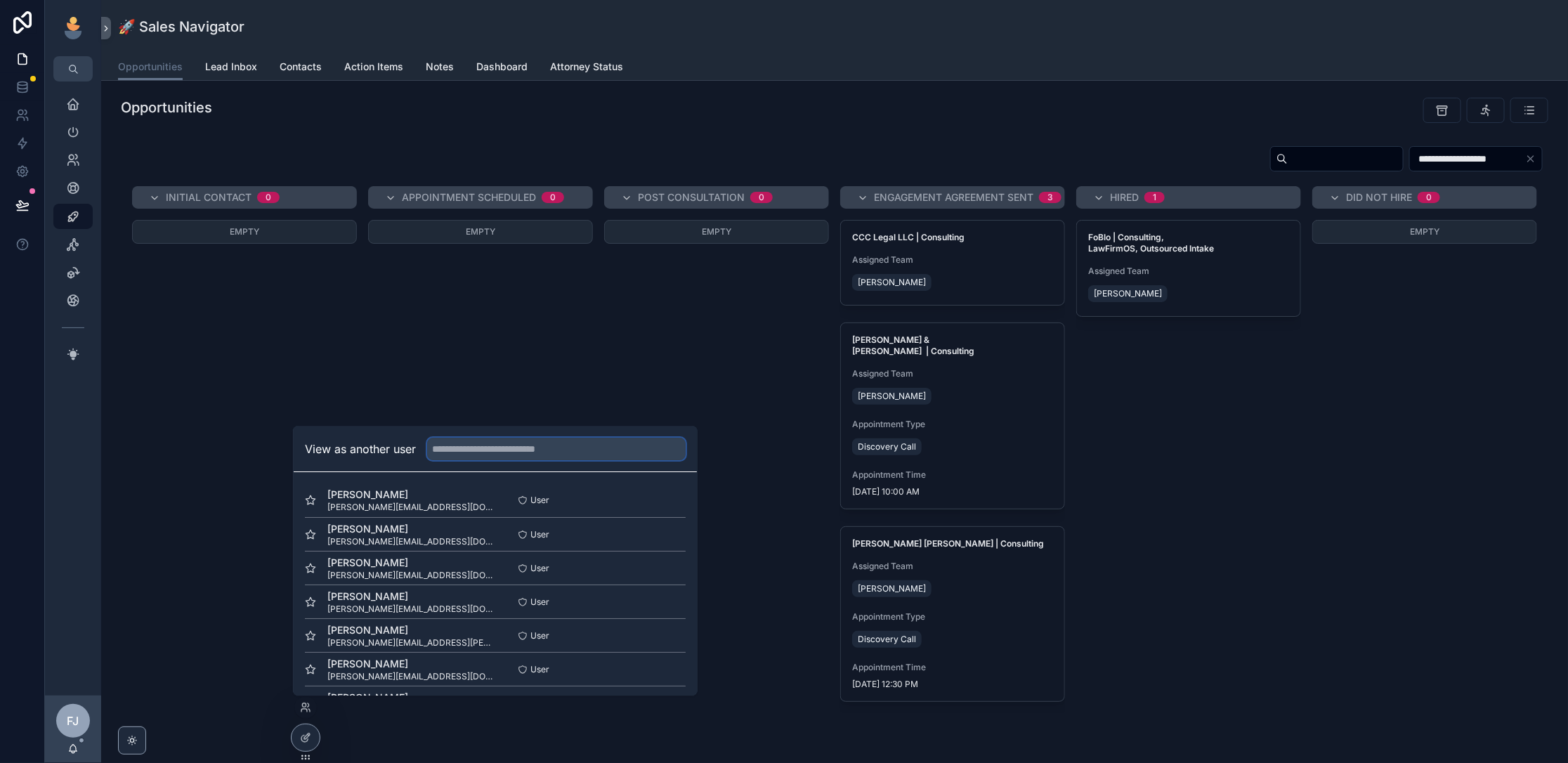
click at [467, 455] on input "text" at bounding box center [557, 448] width 258 height 22
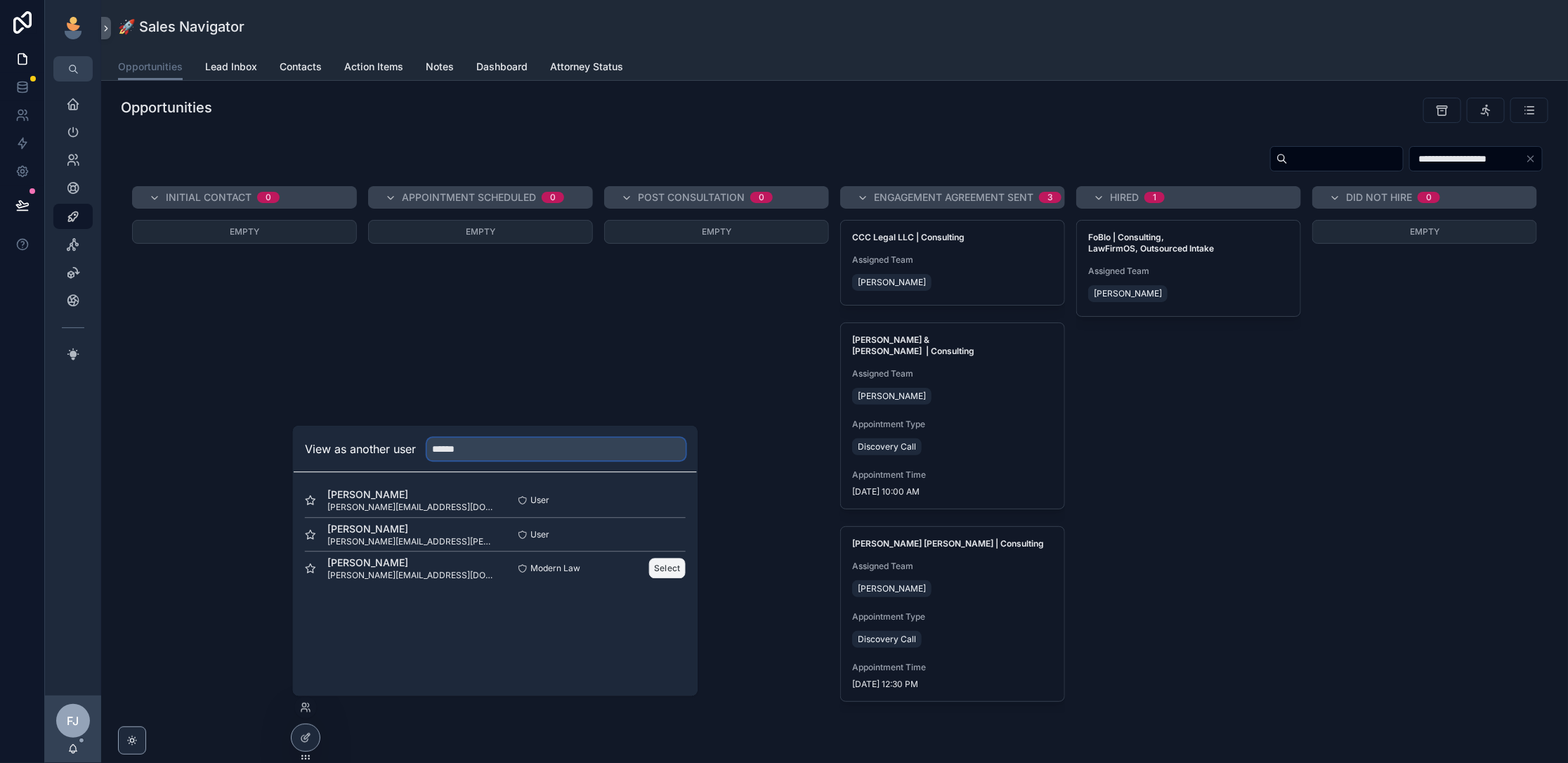
type input "******"
click at [609, 573] on button "Select" at bounding box center [666, 567] width 36 height 21
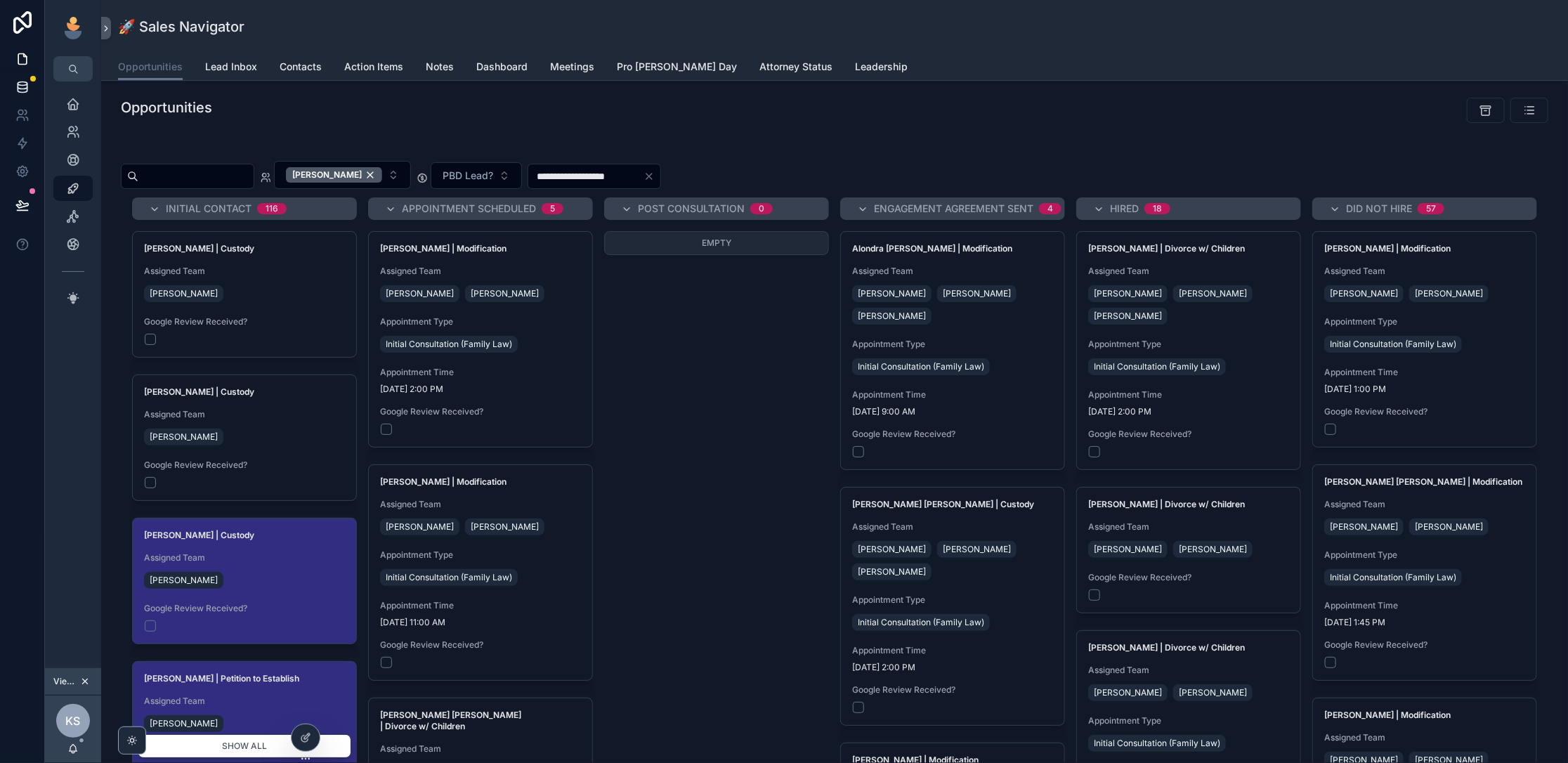
click at [21, 80] on icon at bounding box center [22, 87] width 14 height 14
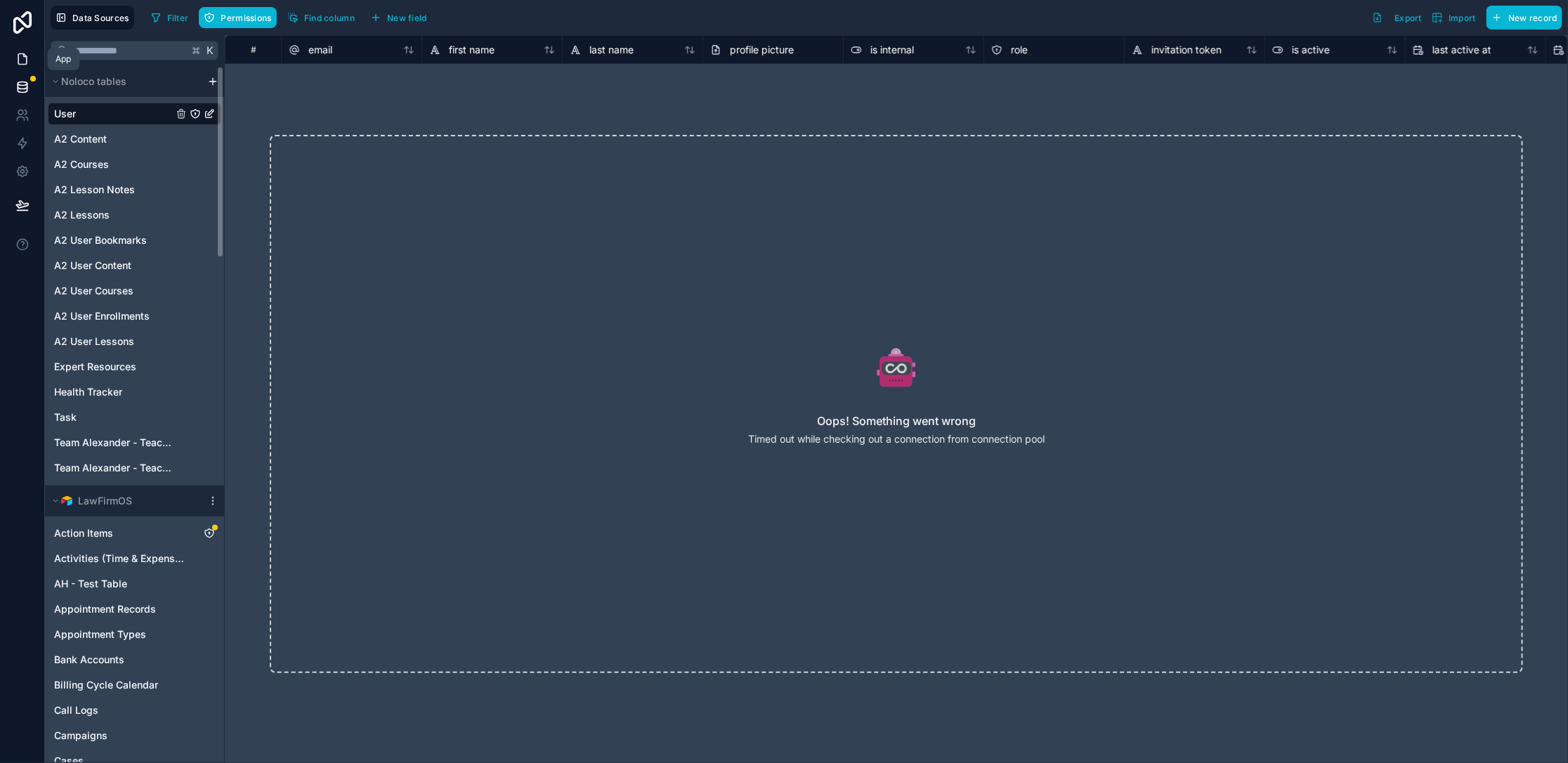
click at [28, 65] on link at bounding box center [22, 59] width 44 height 28
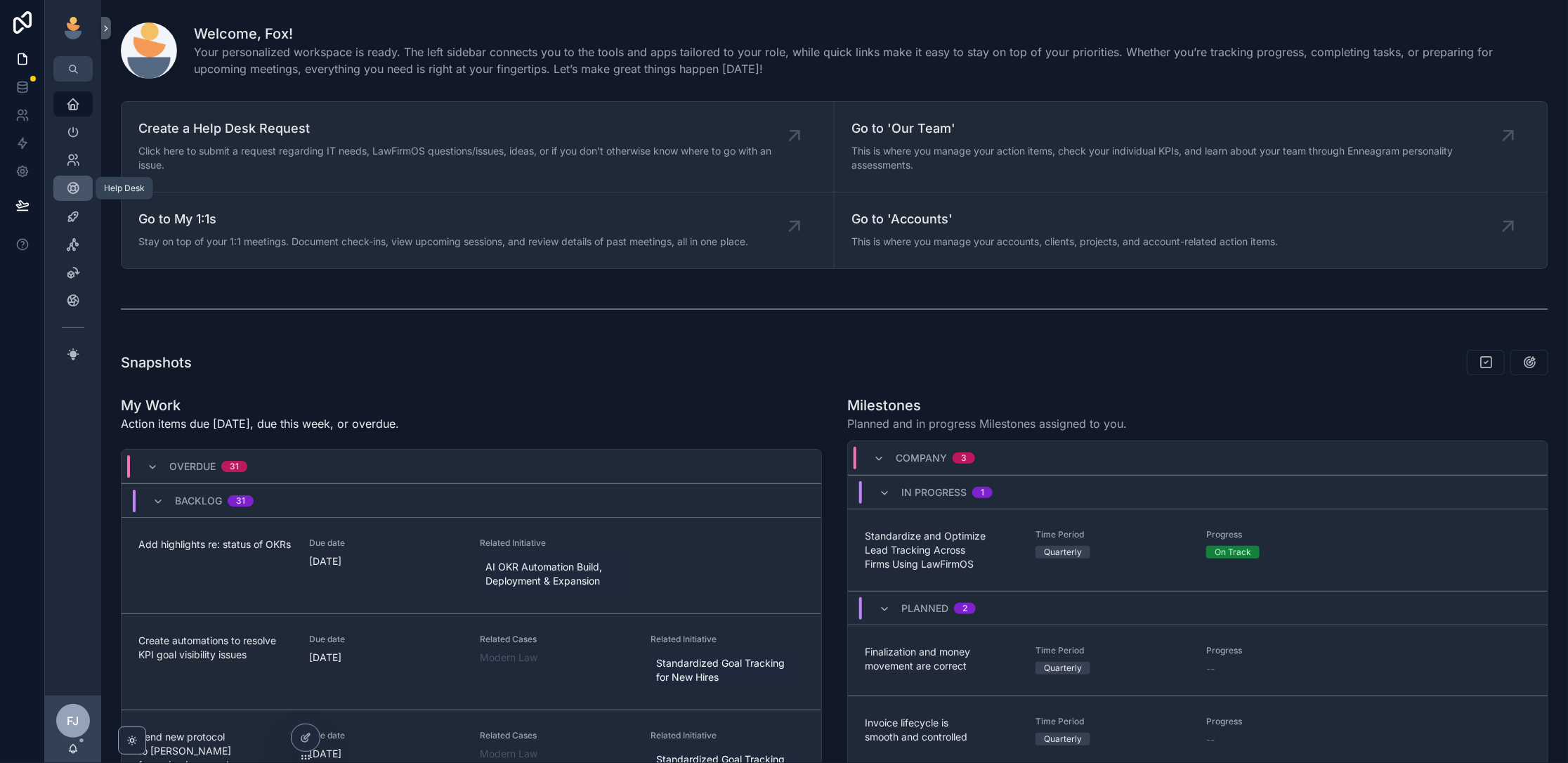
click at [74, 190] on icon "scrollable content" at bounding box center [72, 188] width 14 height 14
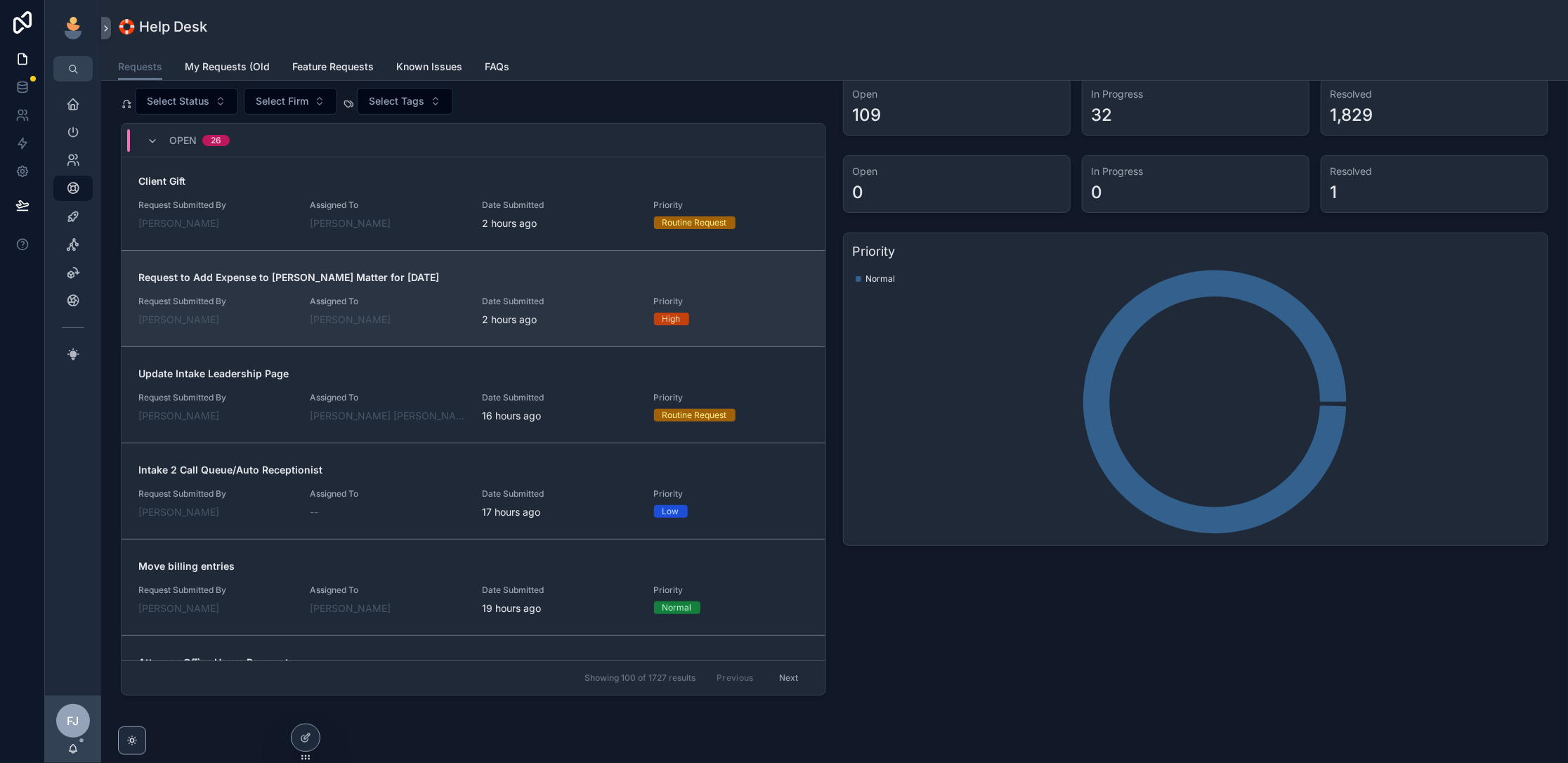
scroll to position [113, 0]
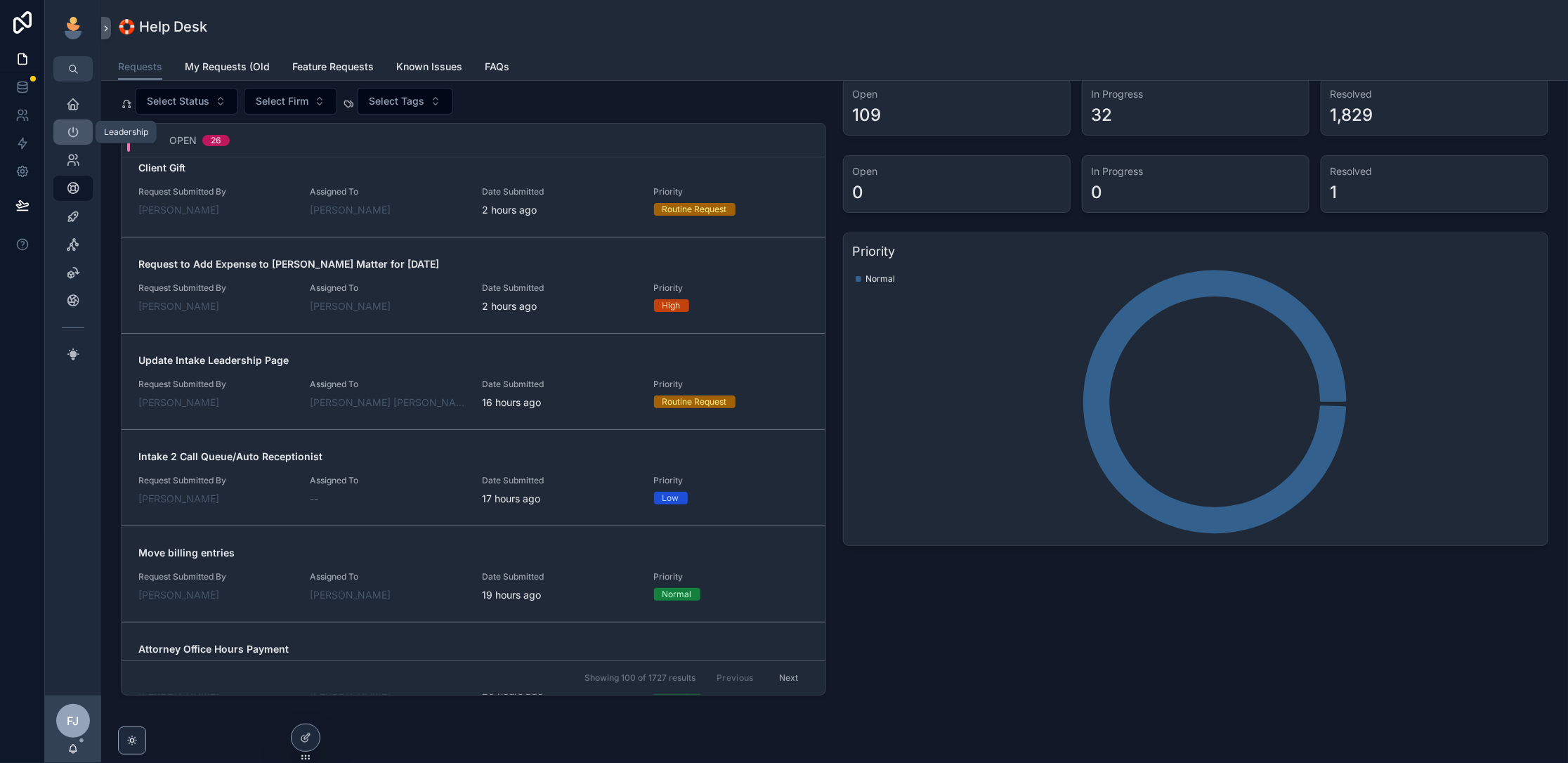
click at [68, 128] on icon "scrollable content" at bounding box center [72, 132] width 14 height 14
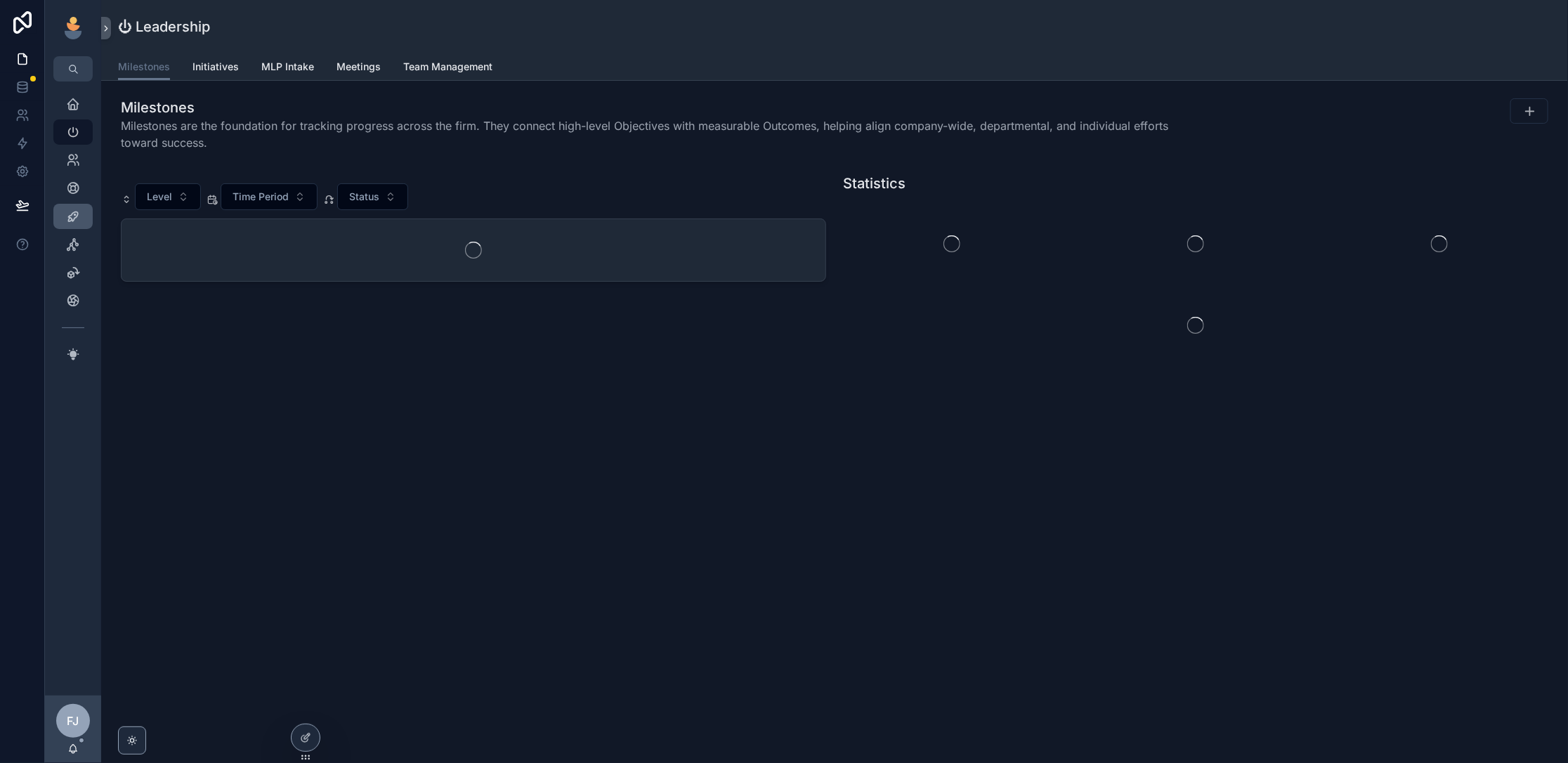
click at [73, 215] on icon "scrollable content" at bounding box center [72, 216] width 14 height 14
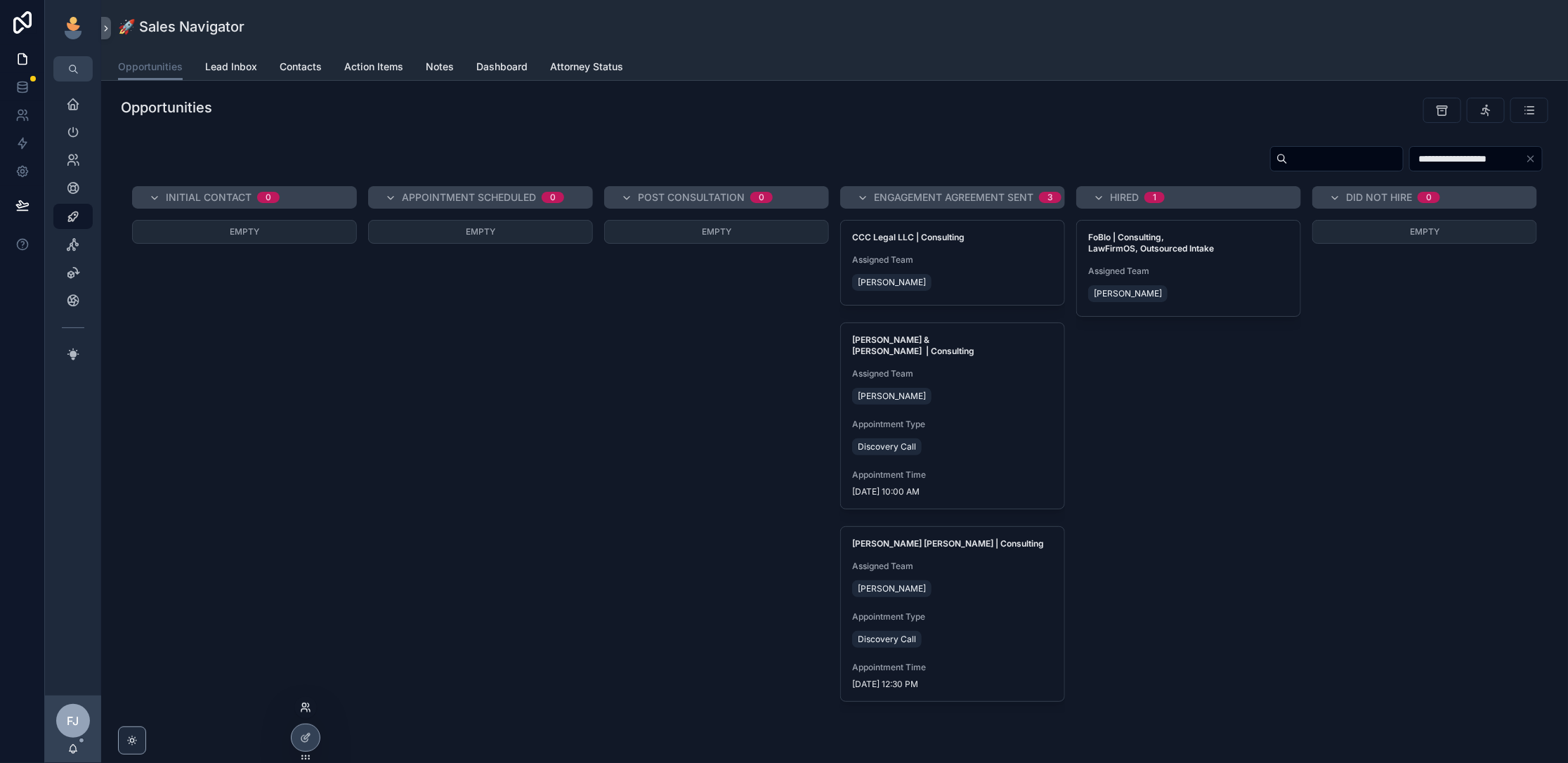
click at [308, 708] on icon at bounding box center [308, 709] width 1 height 3
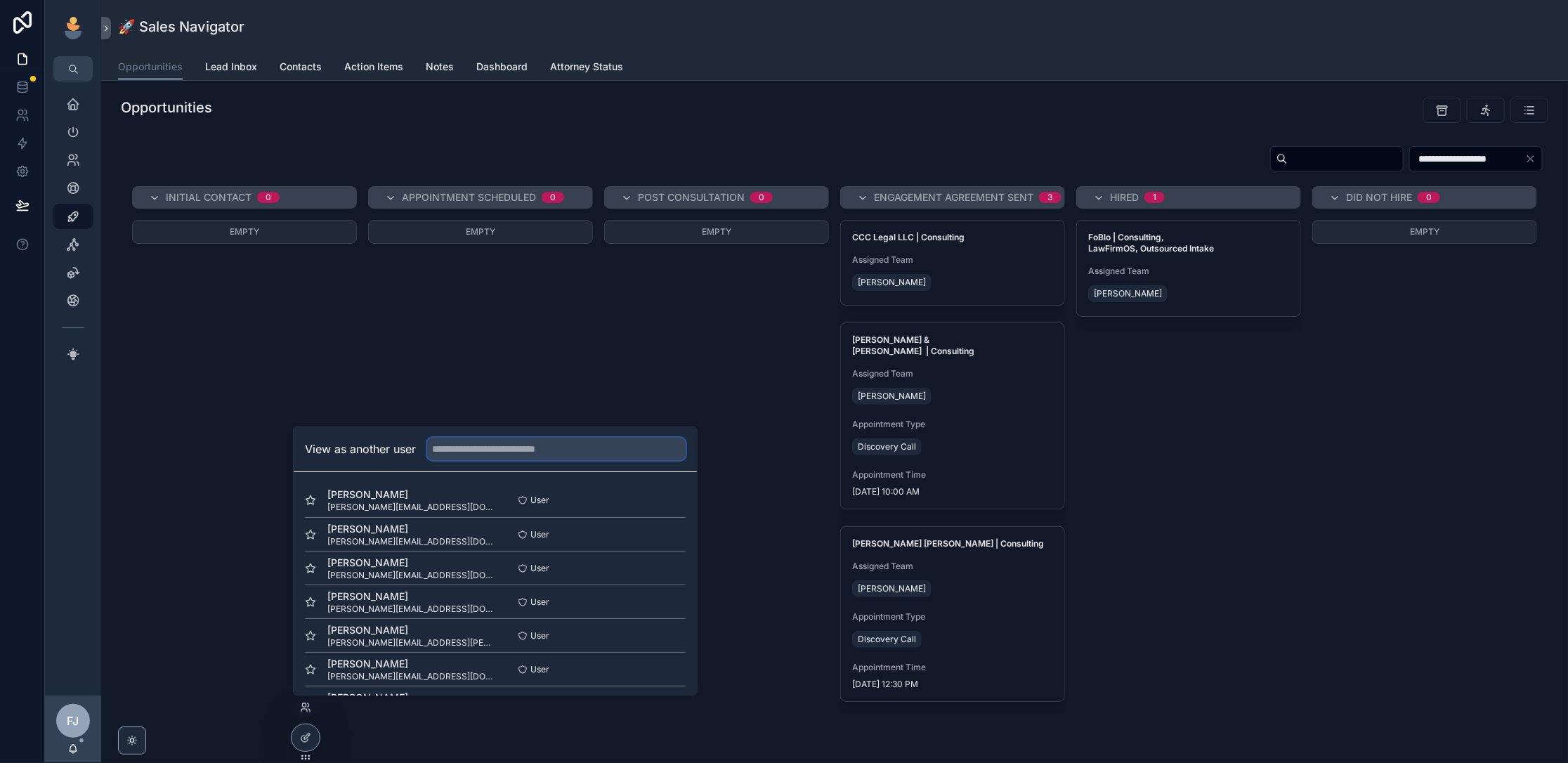
click at [560, 443] on input "text" at bounding box center [557, 448] width 258 height 22
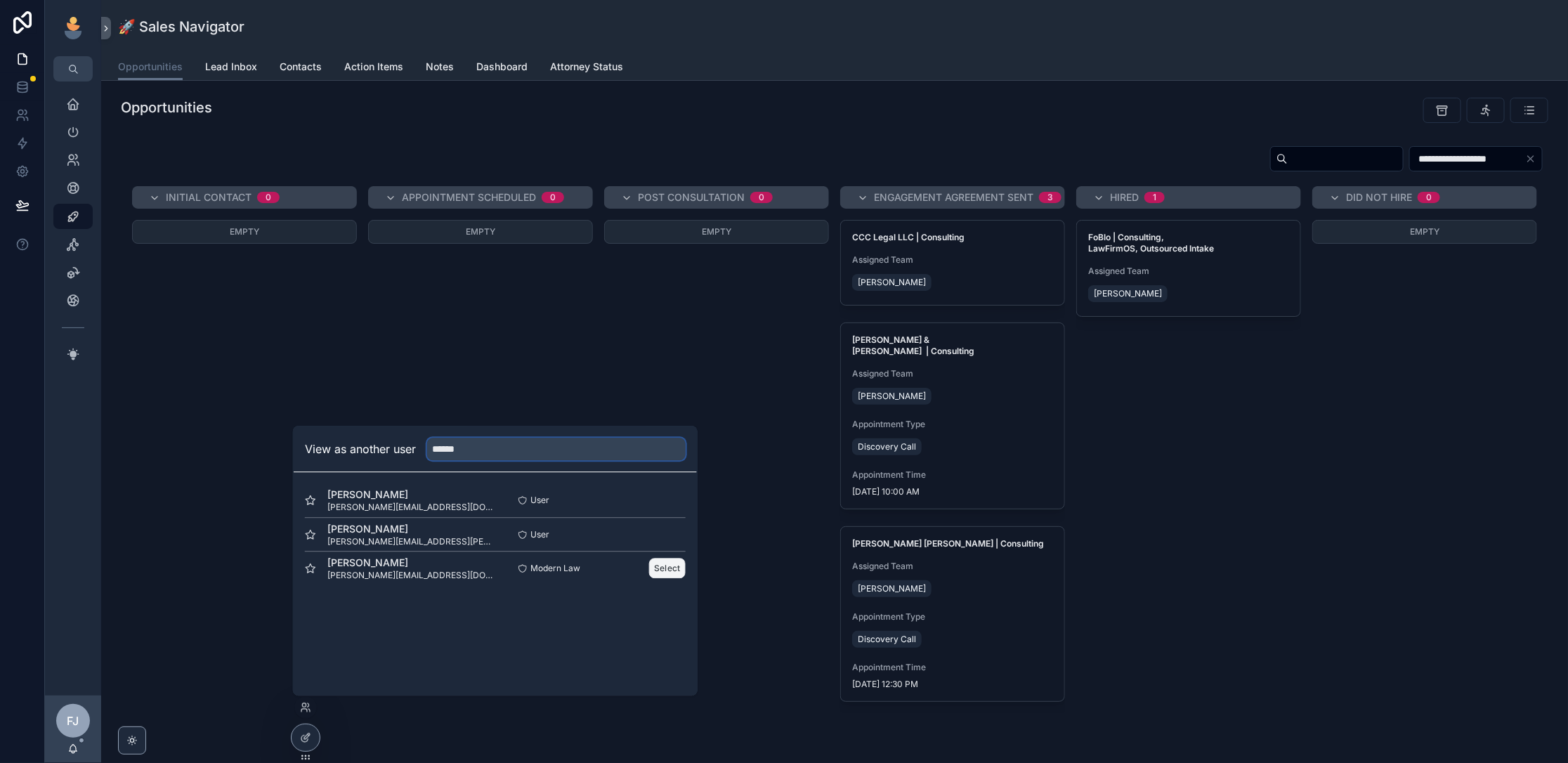
type input "******"
click at [674, 569] on button "Select" at bounding box center [666, 567] width 36 height 21
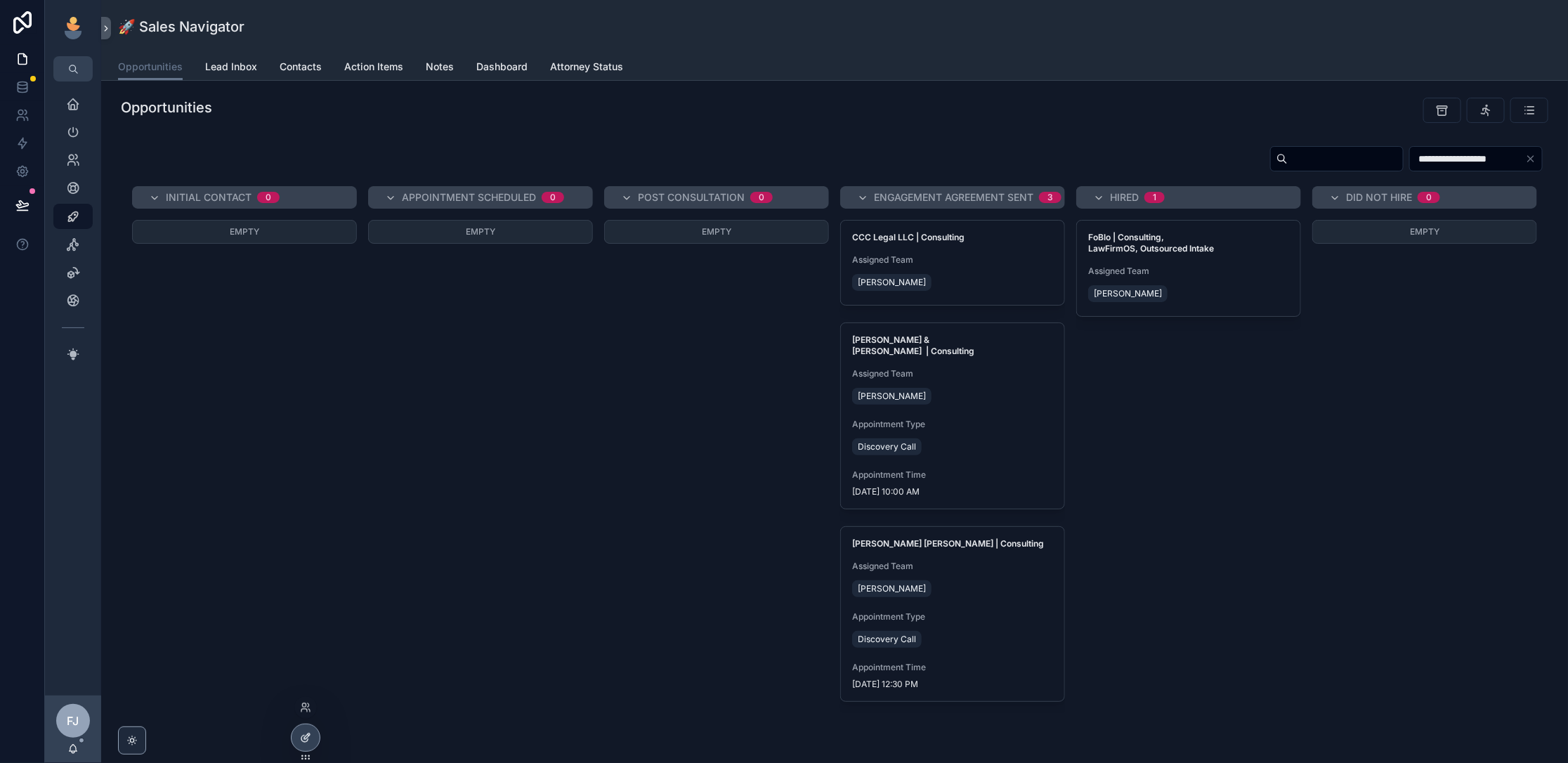
click at [313, 742] on div at bounding box center [305, 737] width 28 height 26
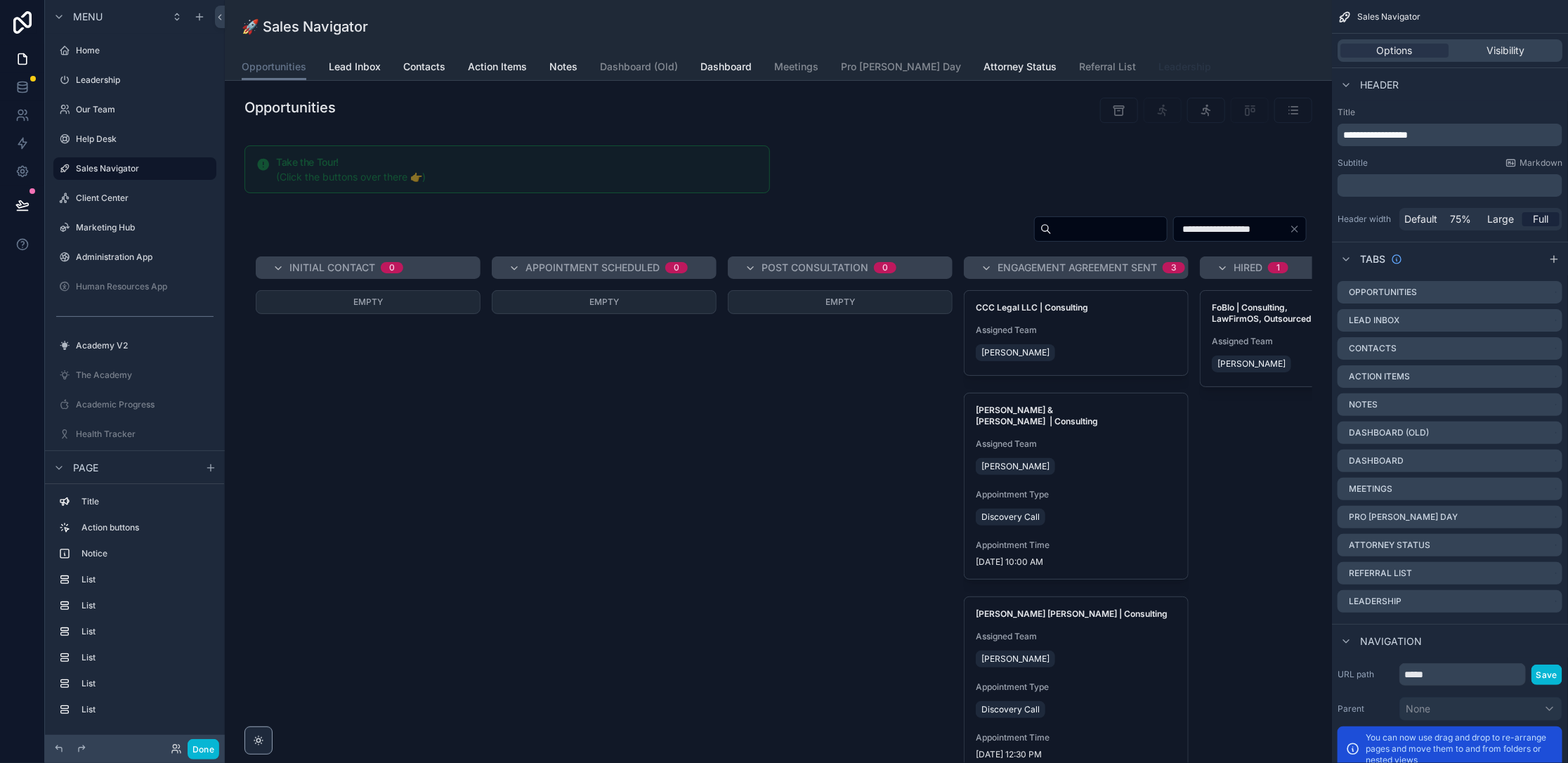
click at [1158, 74] on link "Leadership" at bounding box center [1185, 67] width 53 height 28
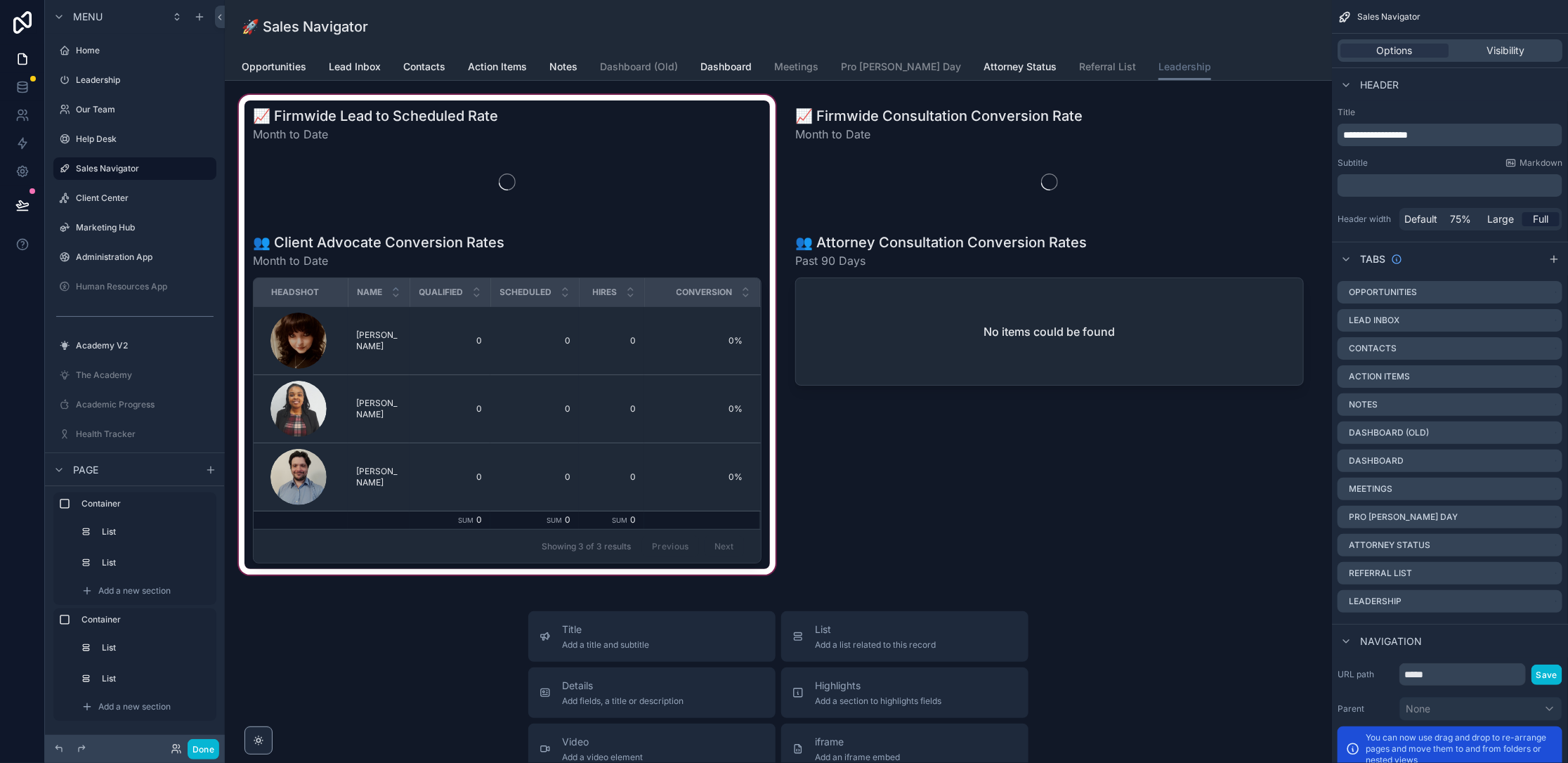
click at [410, 340] on div "scrollable content" at bounding box center [507, 335] width 542 height 485
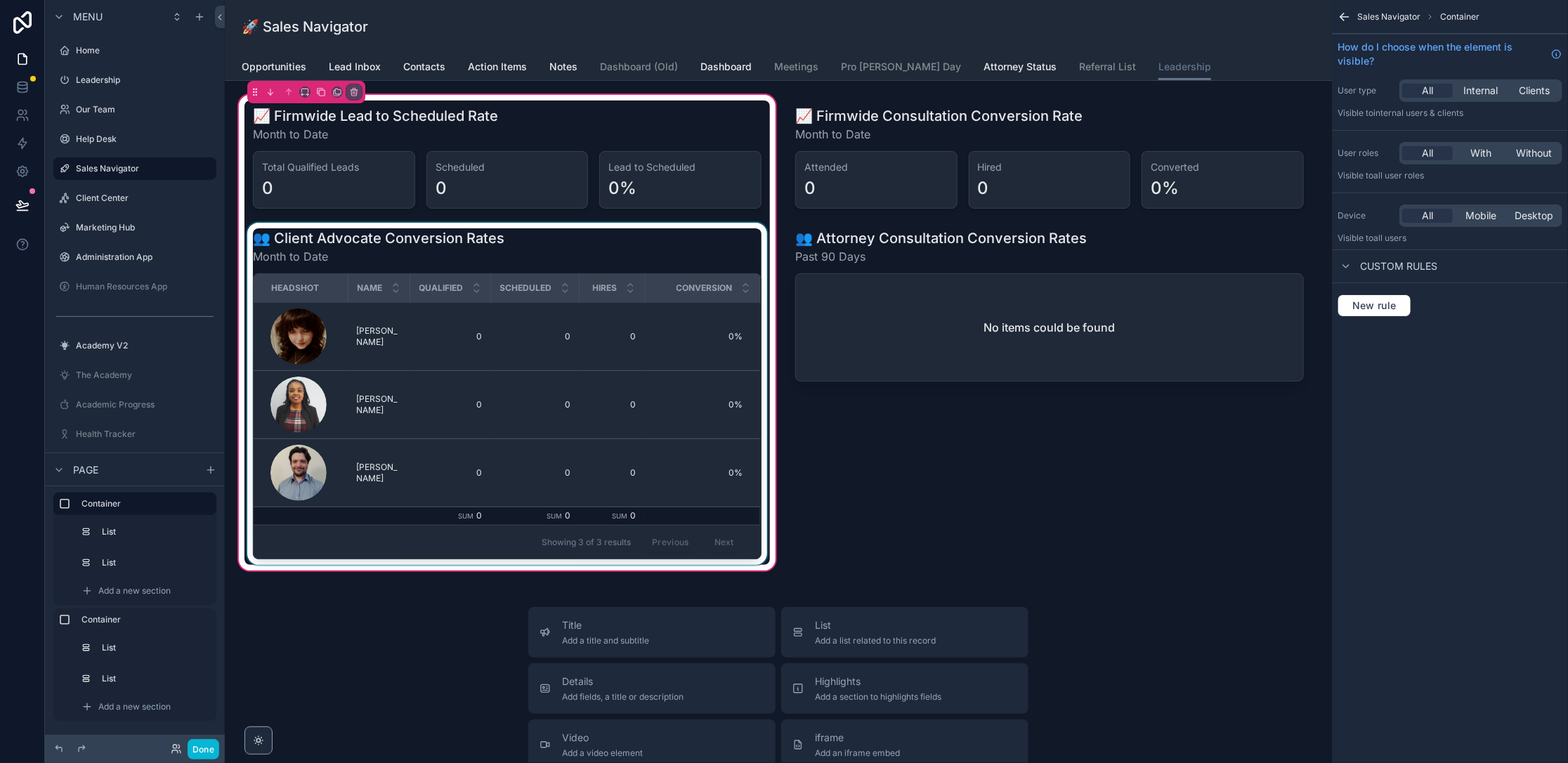
click at [559, 241] on div "scrollable content" at bounding box center [507, 394] width 525 height 342
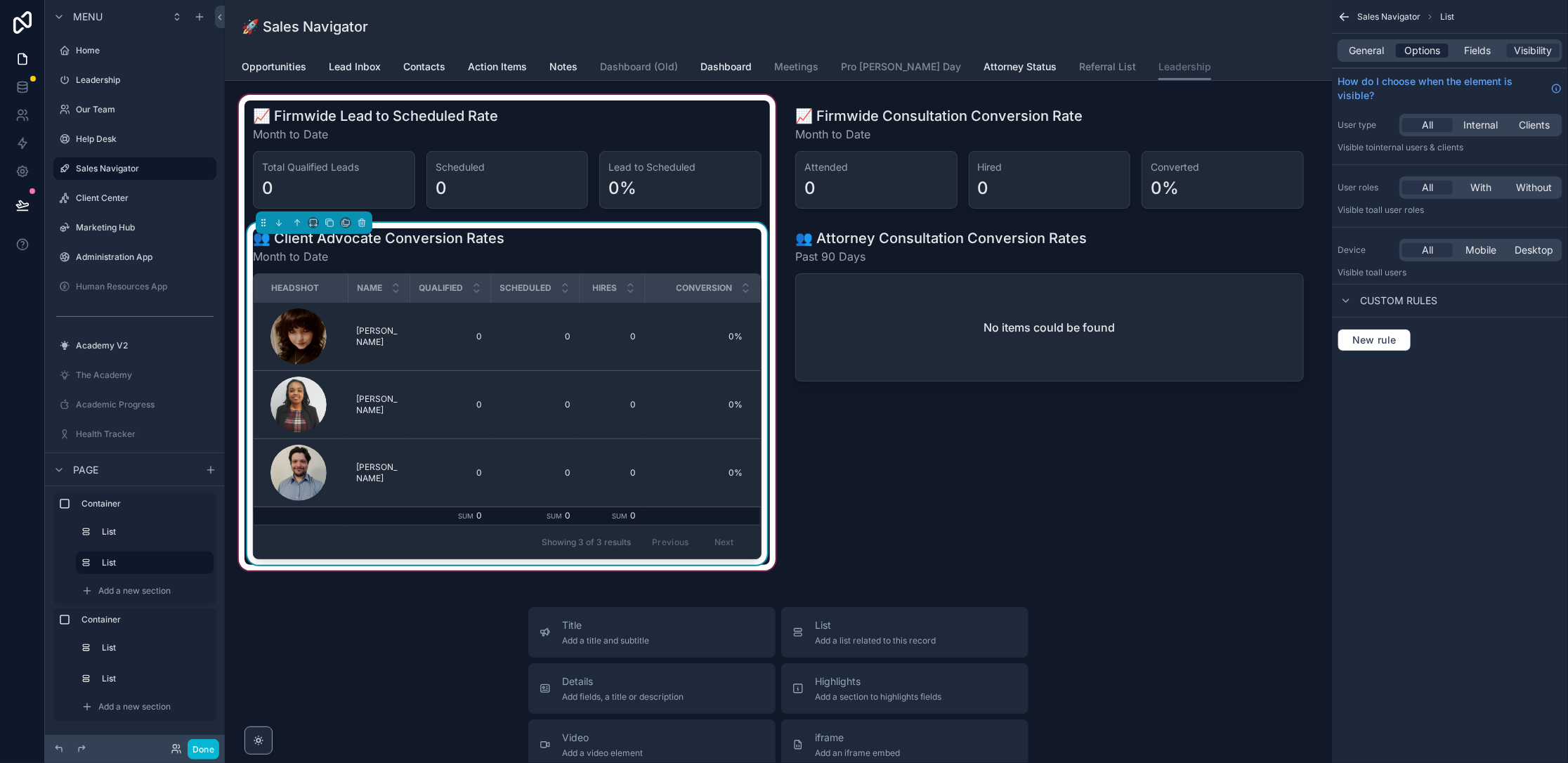
click at [1421, 50] on span "Options" at bounding box center [1421, 51] width 36 height 14
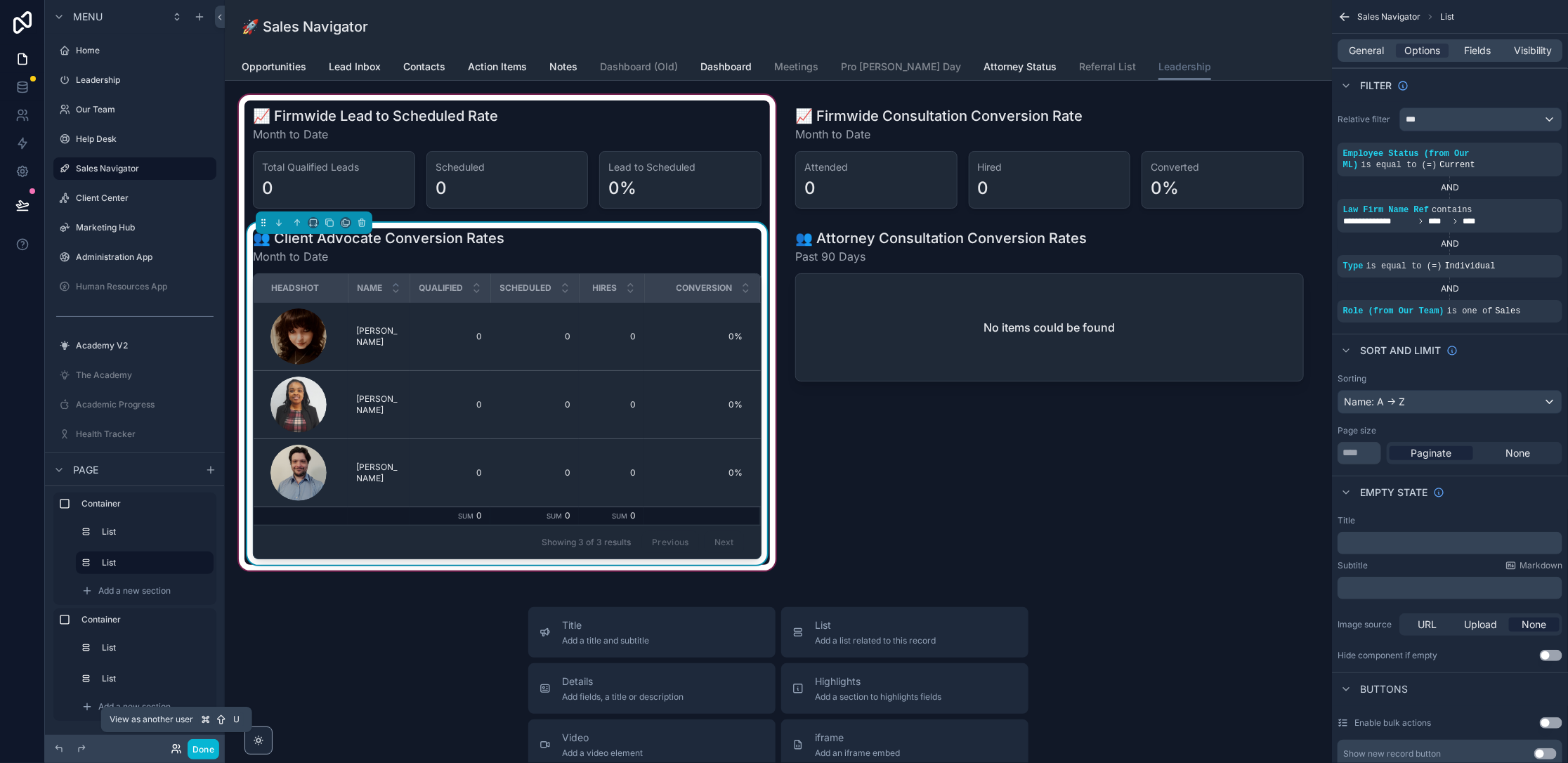
click at [175, 746] on icon at bounding box center [175, 748] width 11 height 11
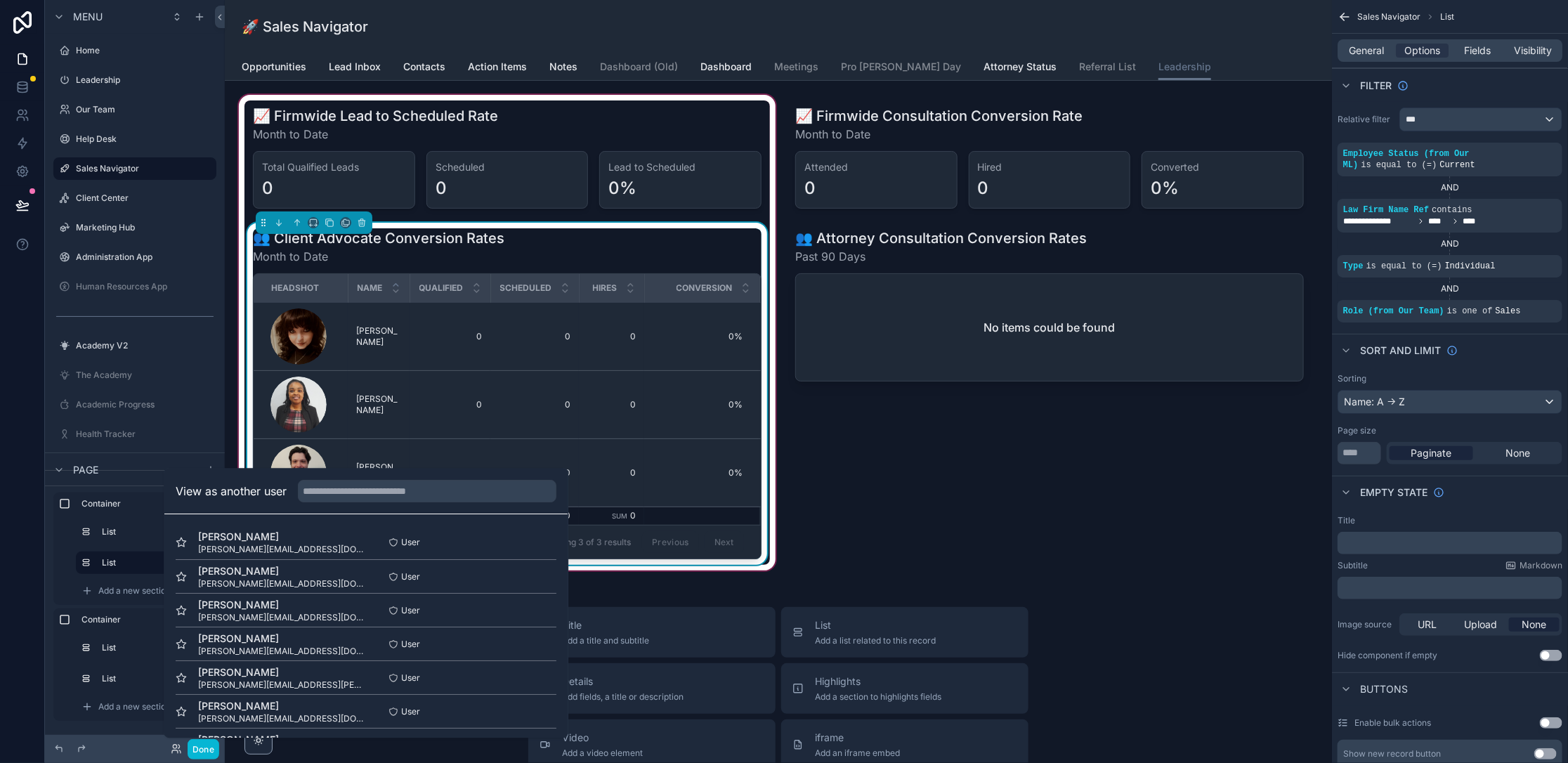
click at [426, 504] on div "View as another user" at bounding box center [366, 491] width 403 height 46
click at [426, 499] on input "text" at bounding box center [426, 490] width 258 height 22
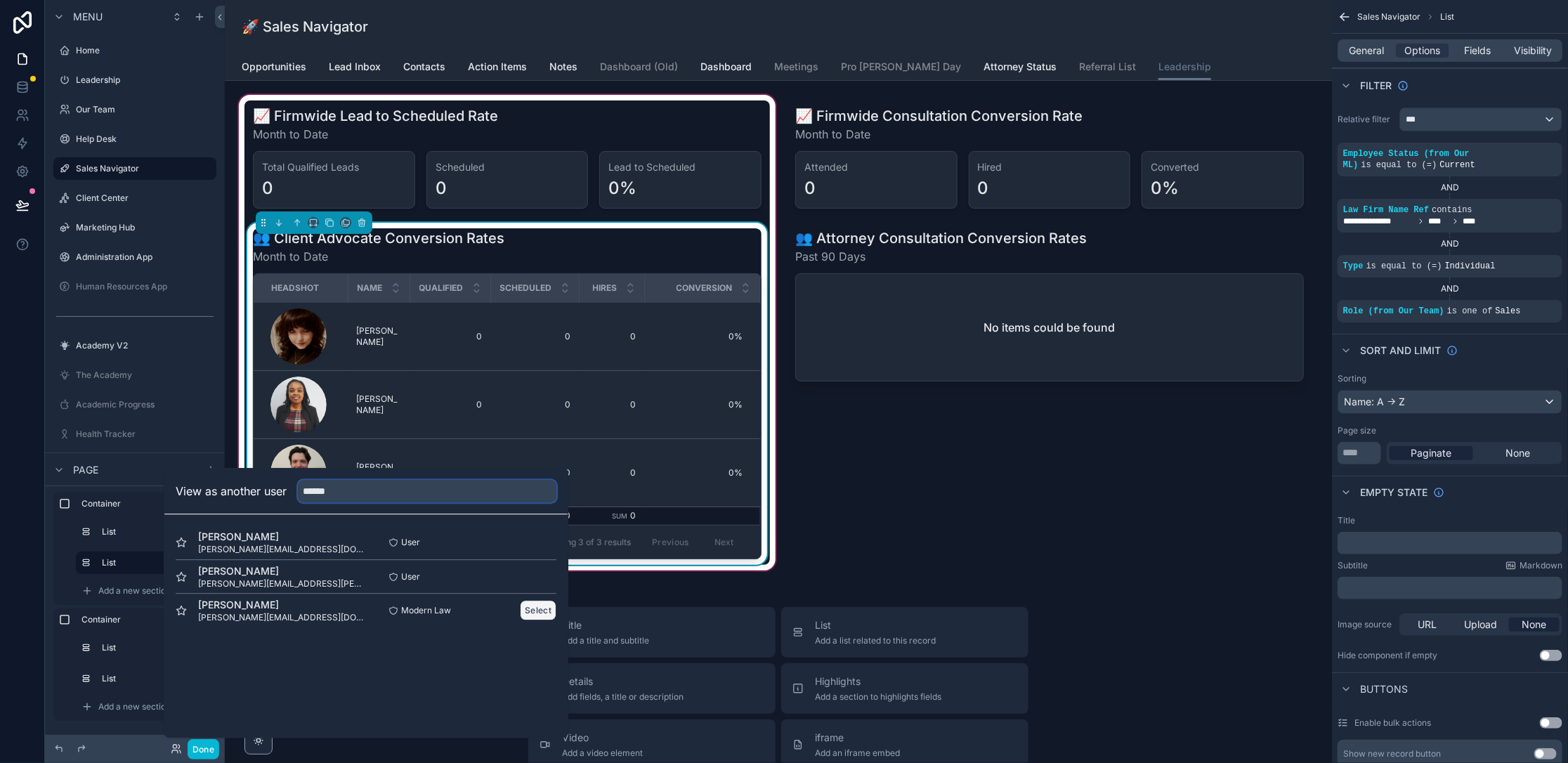
type input "******"
click at [529, 611] on button "Select" at bounding box center [537, 609] width 36 height 21
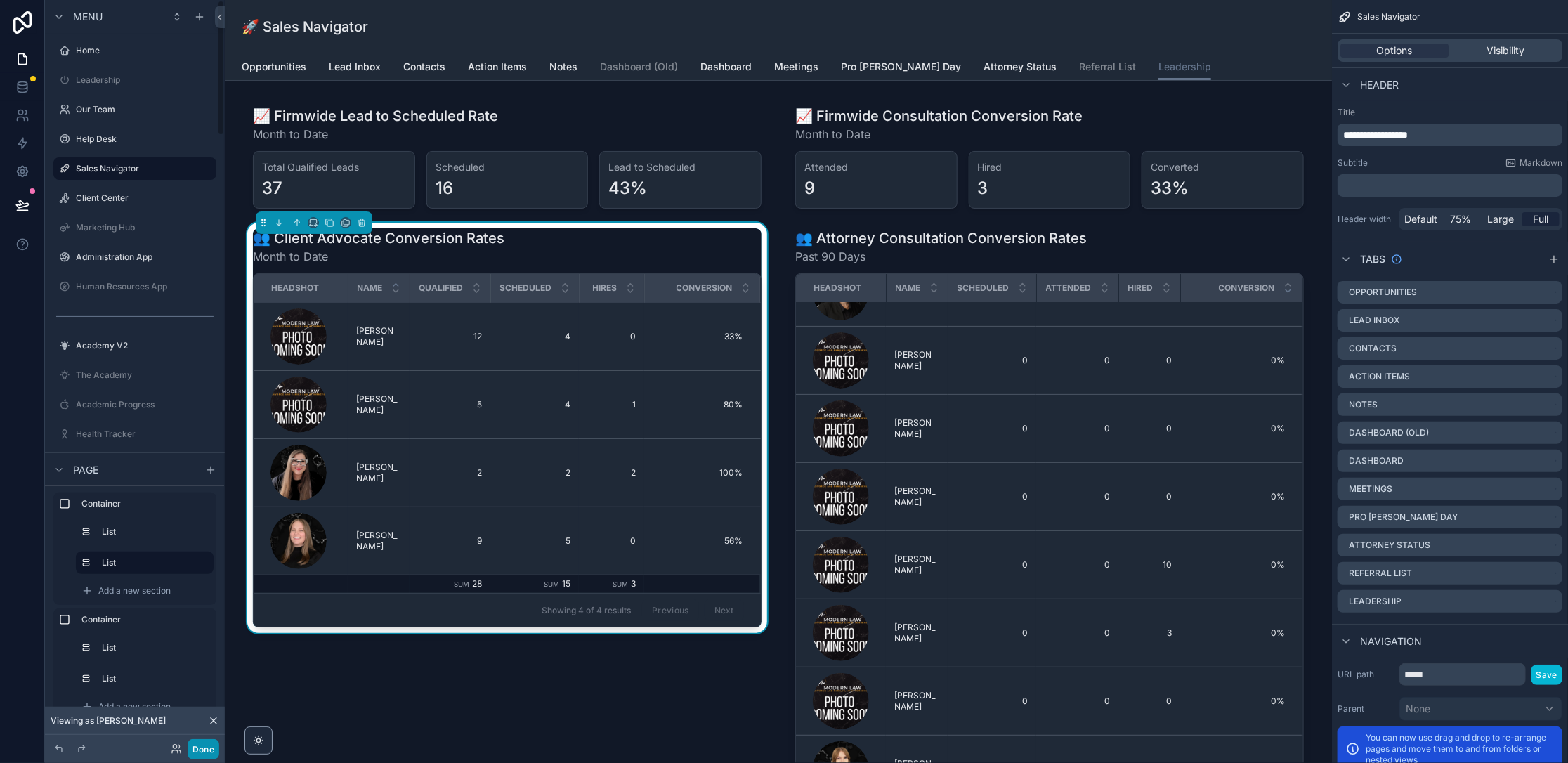
click at [212, 743] on button "Done" at bounding box center [203, 748] width 31 height 21
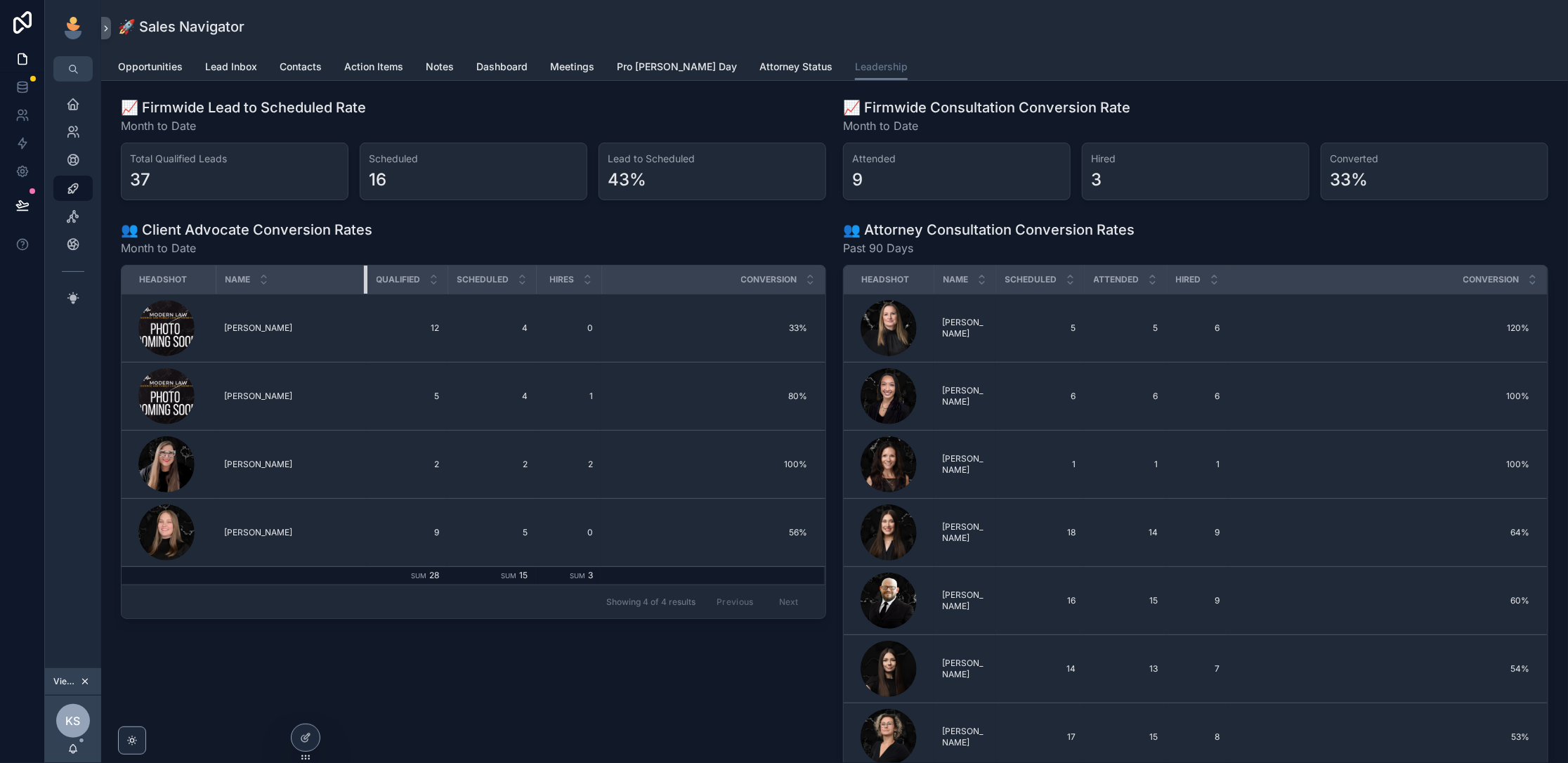
drag, startPoint x: 275, startPoint y: 278, endPoint x: 387, endPoint y: 277, distance: 112.0
click at [387, 277] on tr "Headshot Name Qualified Scheduled Hires Conversion" at bounding box center [472, 279] width 703 height 28
click at [76, 154] on icon "scrollable content" at bounding box center [72, 160] width 14 height 14
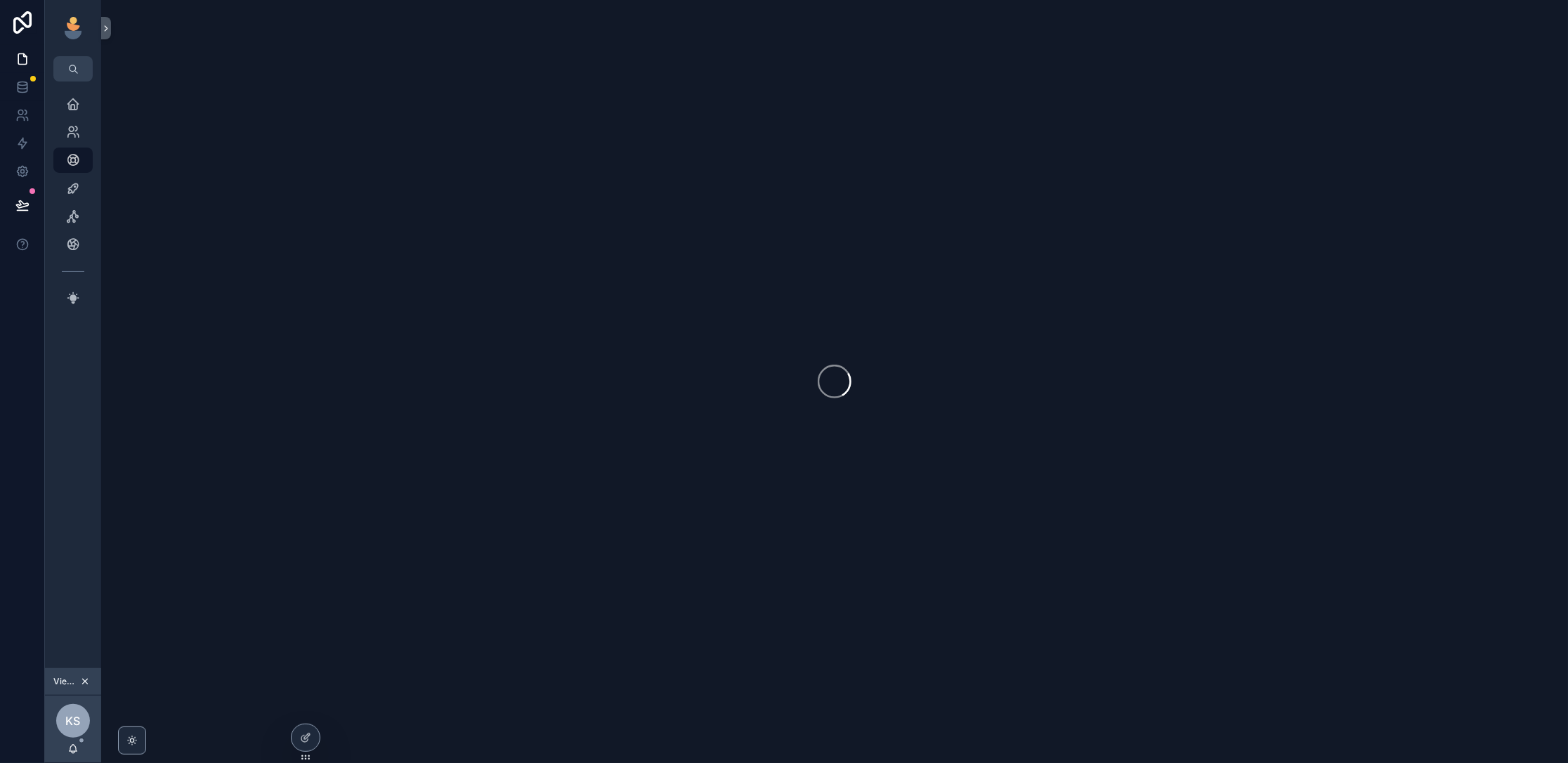
click at [86, 682] on icon "scrollable content" at bounding box center [85, 681] width 5 height 5
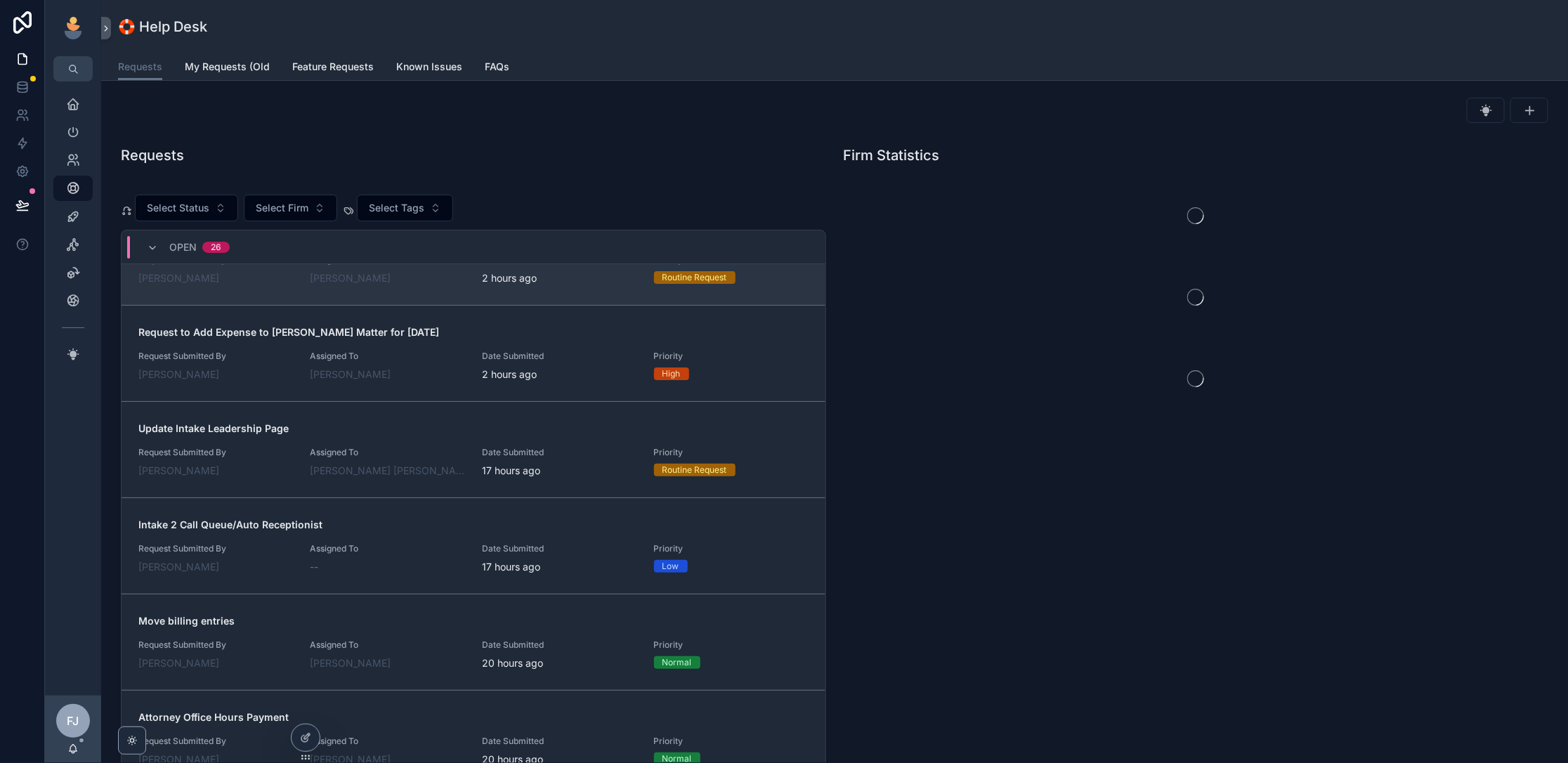
scroll to position [153, 0]
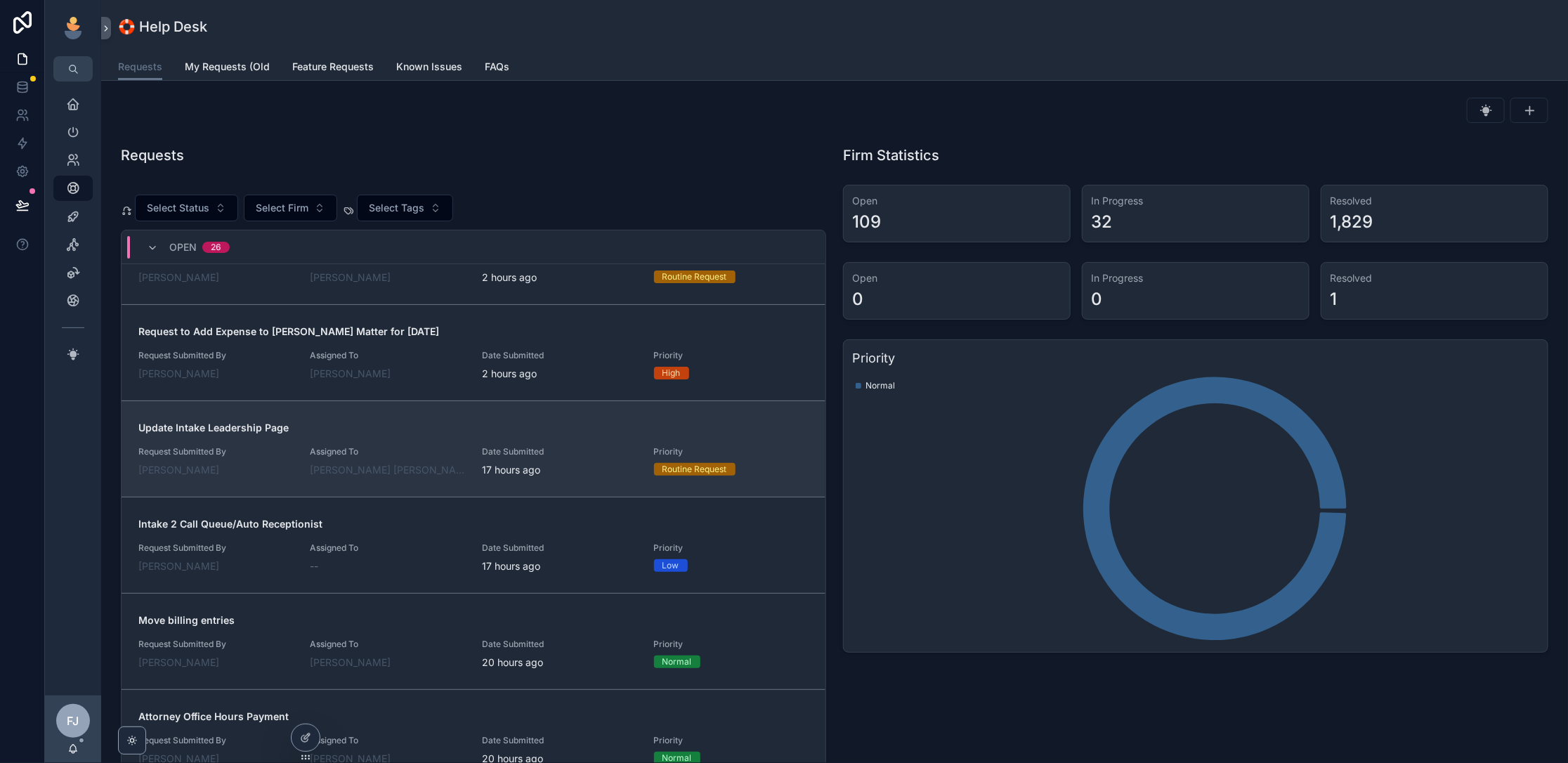
click at [413, 425] on span "Update Intake Leadership Page" at bounding box center [472, 427] width 670 height 14
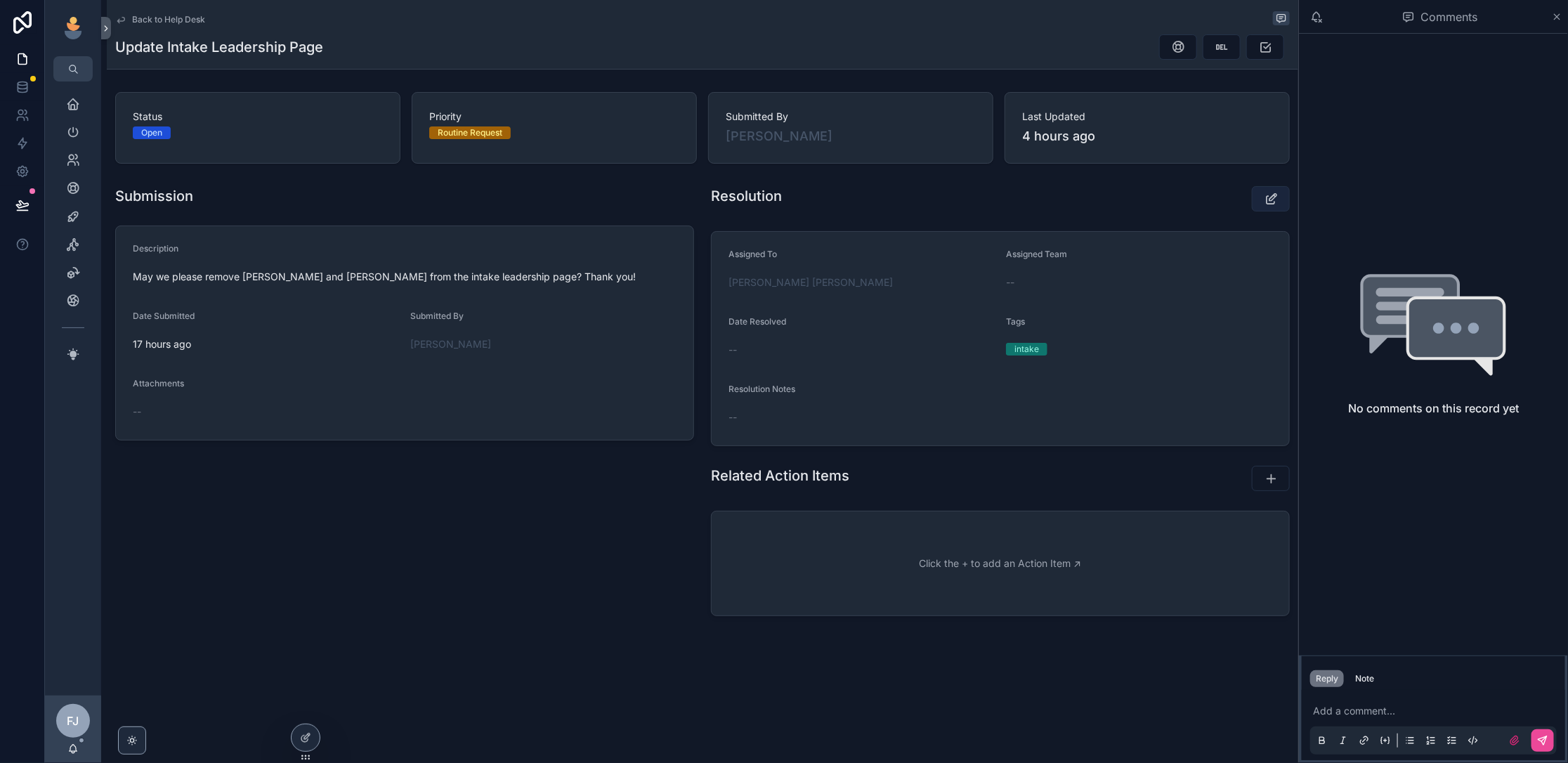
click at [1278, 202] on button "scrollable content" at bounding box center [1270, 199] width 38 height 25
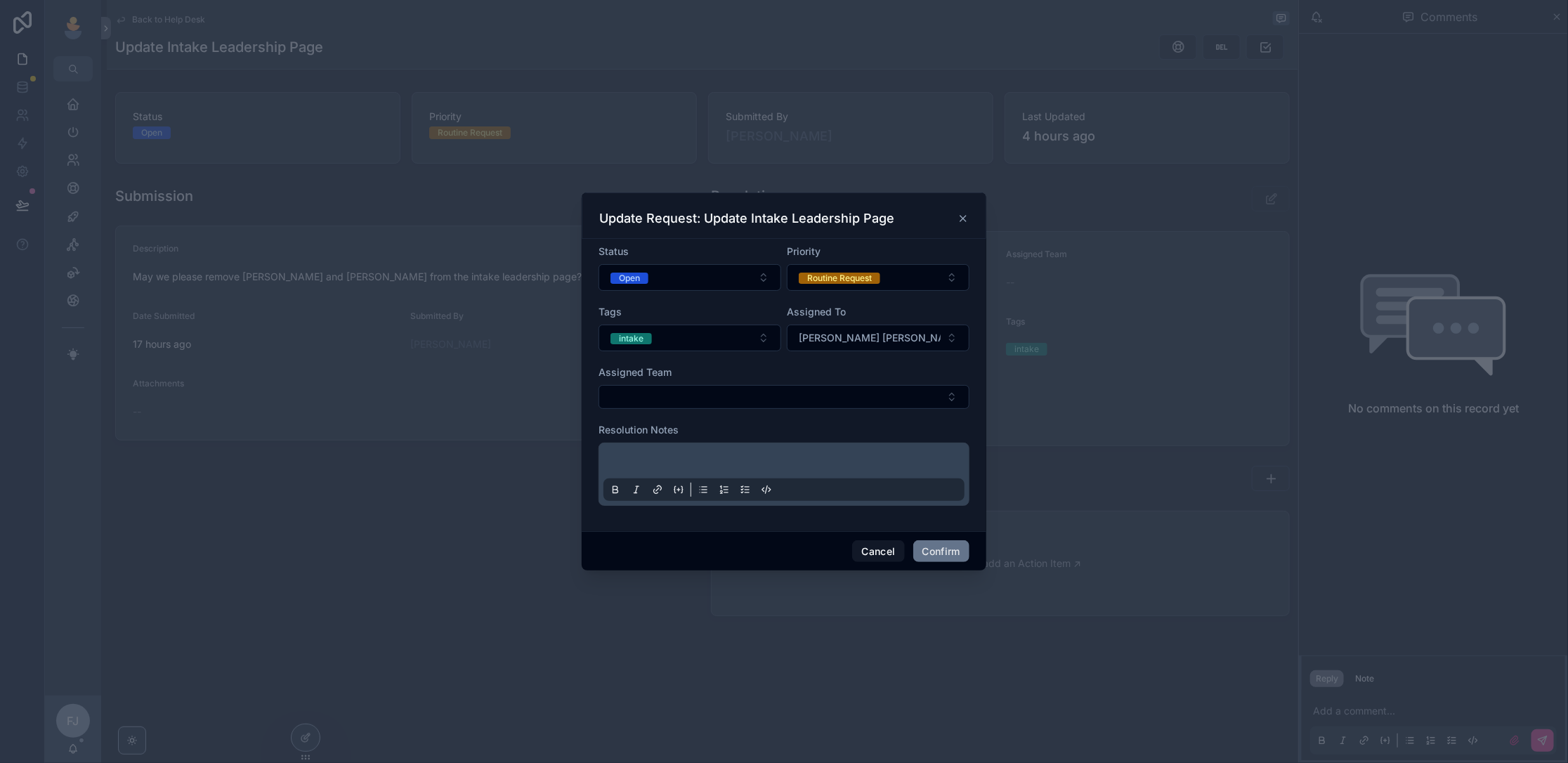
click at [734, 457] on p at bounding box center [786, 463] width 361 height 14
click at [703, 270] on button "Open" at bounding box center [690, 277] width 183 height 26
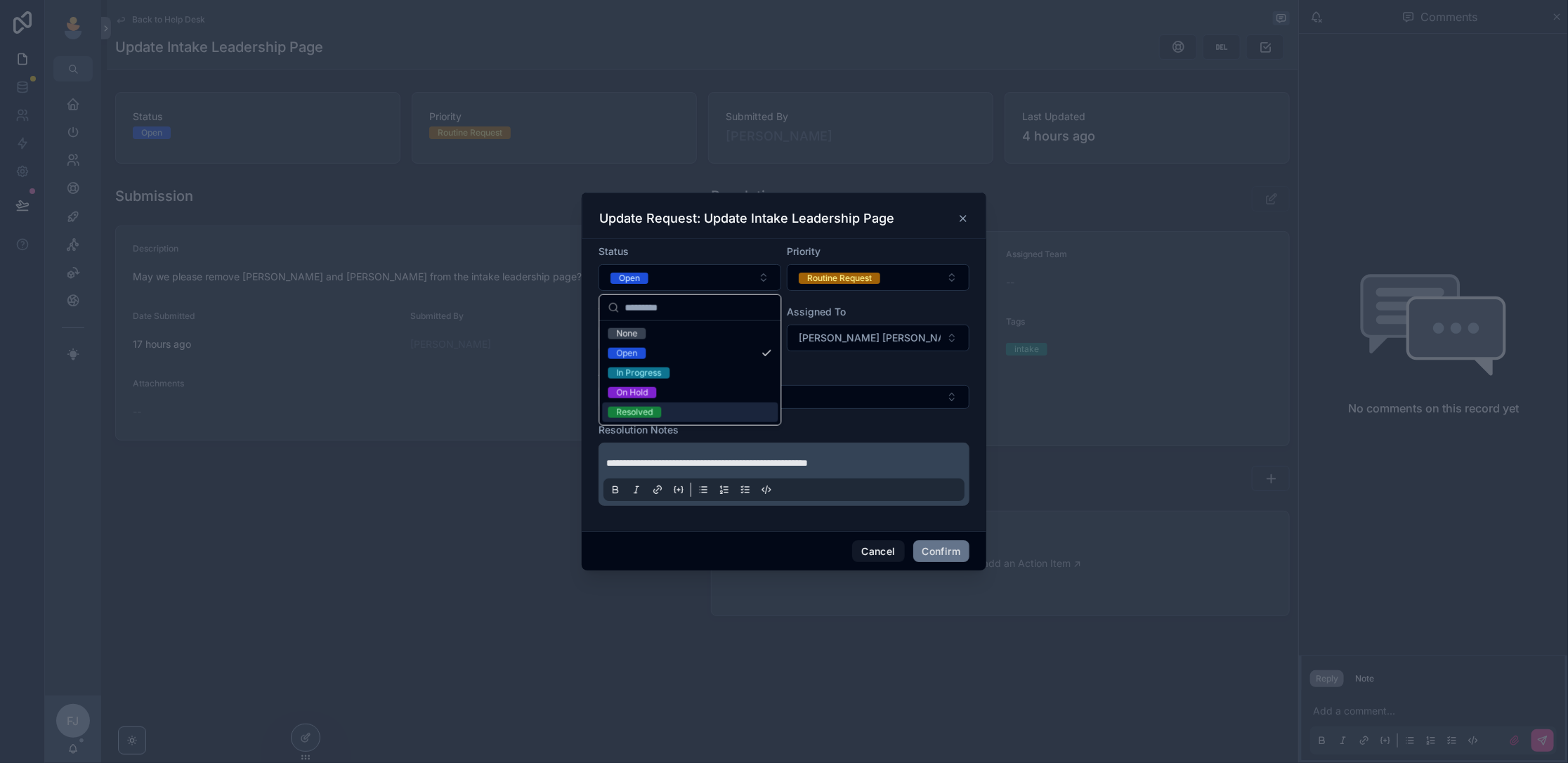
click at [689, 403] on div "Resolved" at bounding box center [690, 412] width 175 height 20
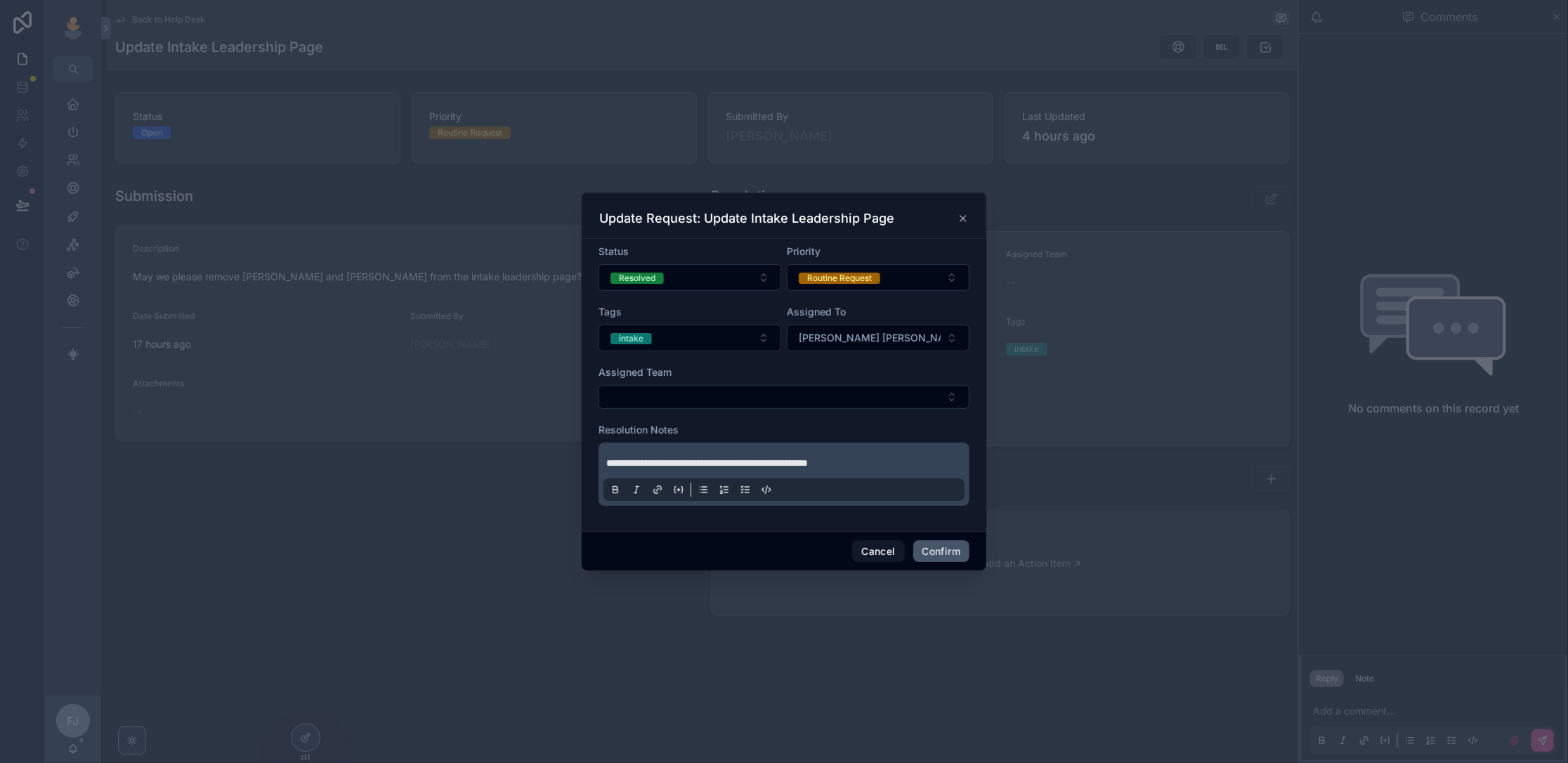
click at [940, 550] on button "Confirm" at bounding box center [940, 551] width 56 height 22
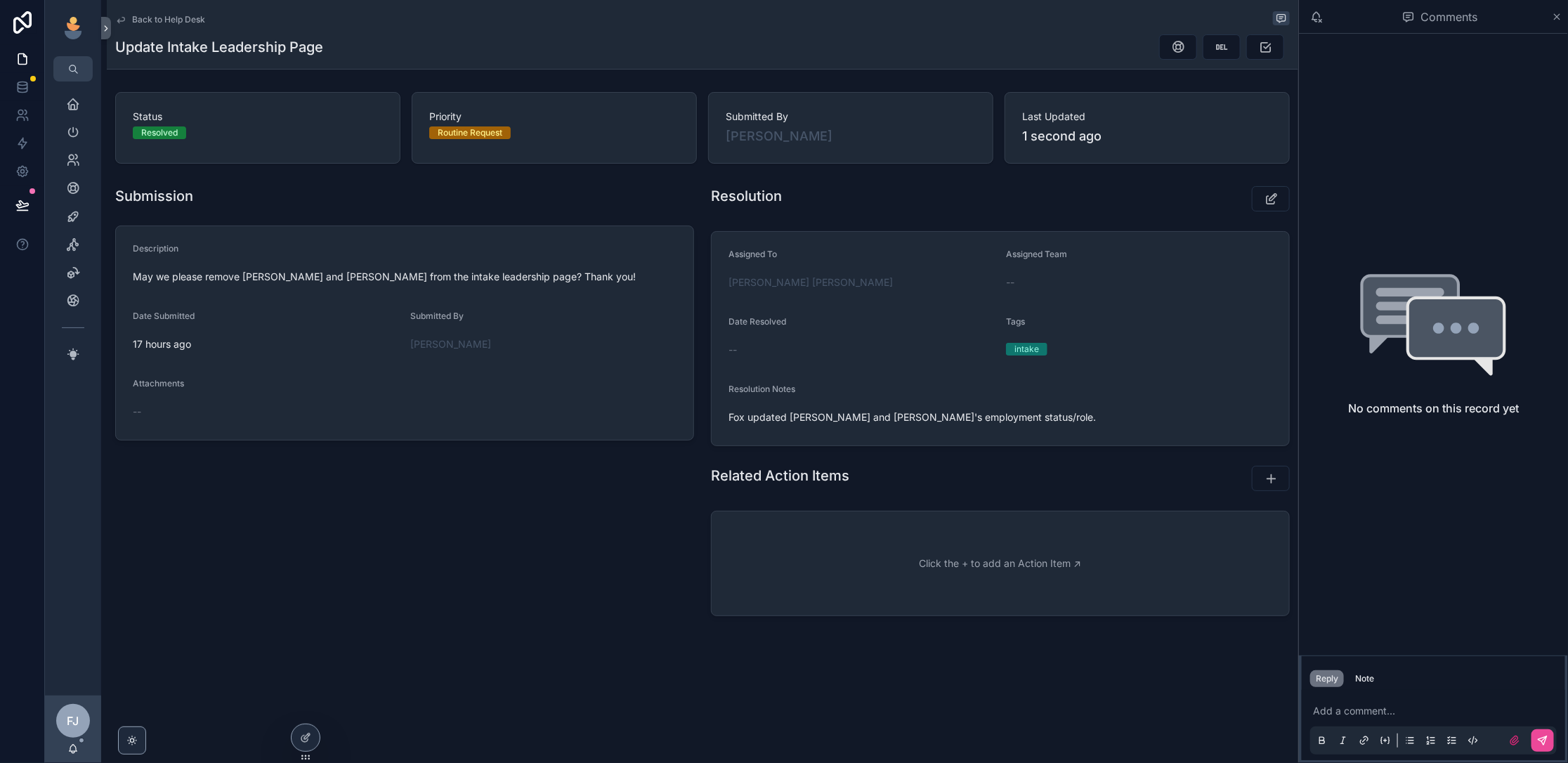
click at [150, 26] on div "Back to Help Desk" at bounding box center [702, 19] width 1174 height 17
click at [167, 17] on span "Back to Help Desk" at bounding box center [168, 19] width 73 height 11
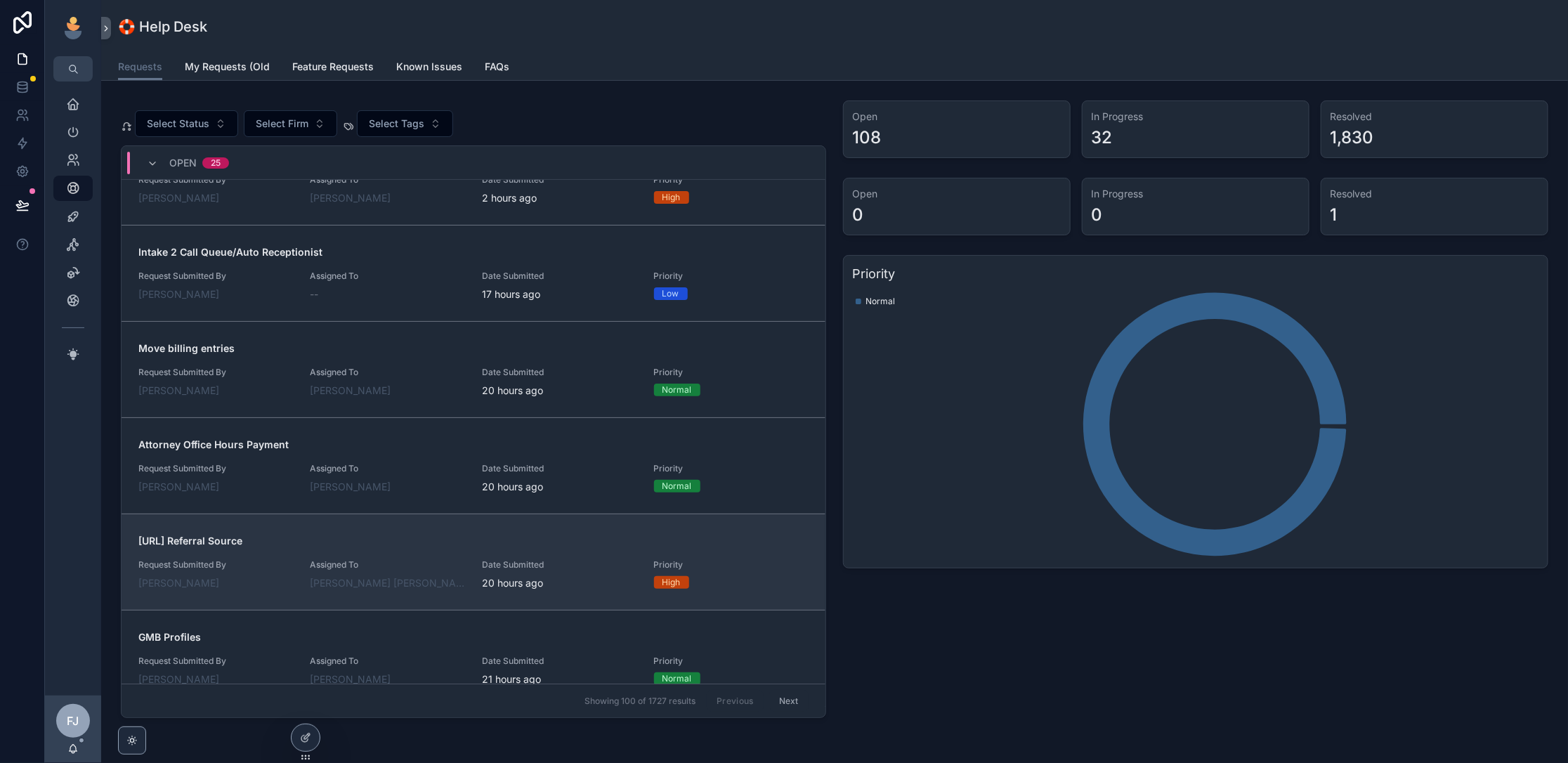
scroll to position [405, 0]
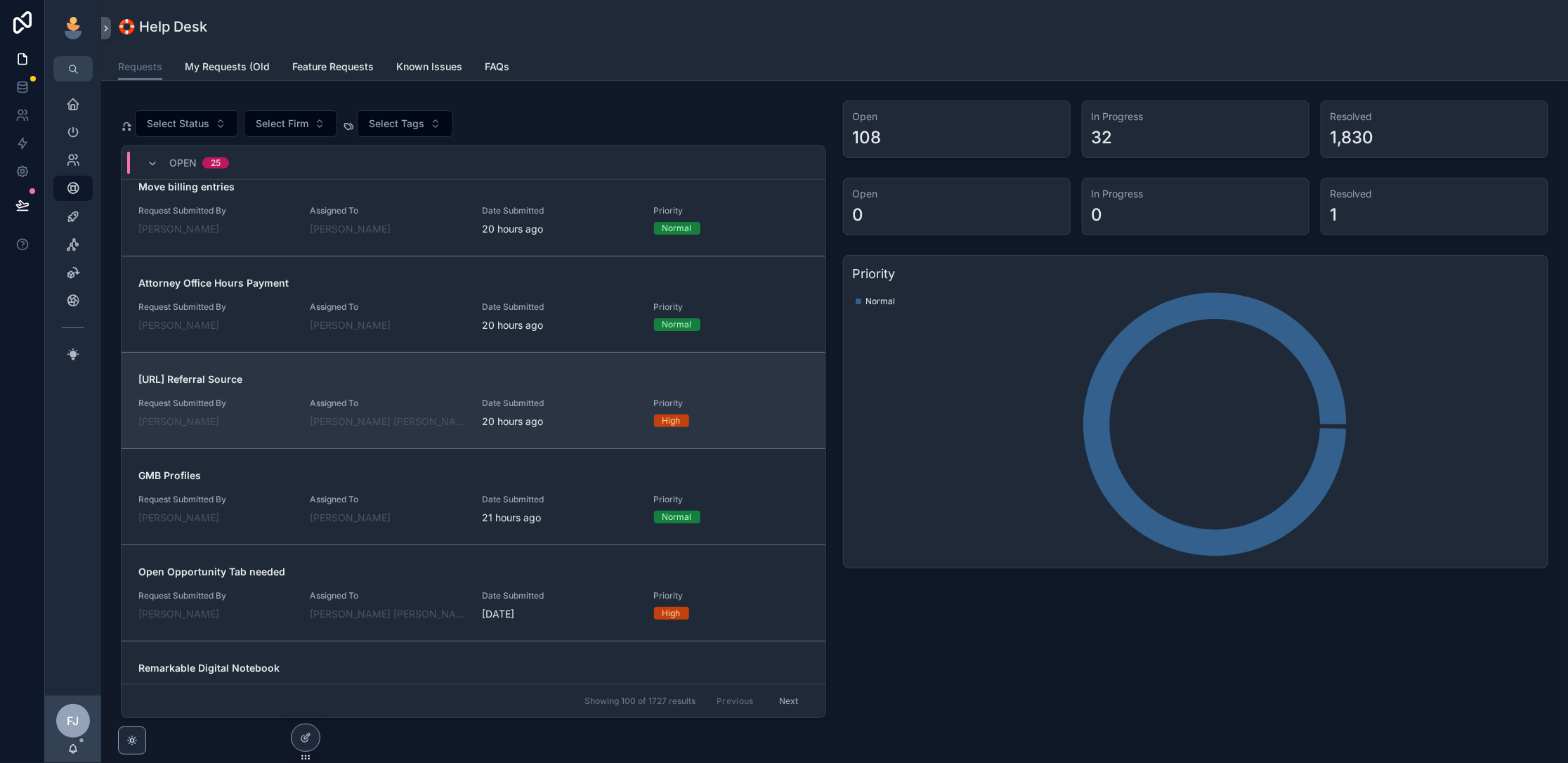
click at [429, 380] on span "[URL] Referral Source" at bounding box center [472, 380] width 670 height 14
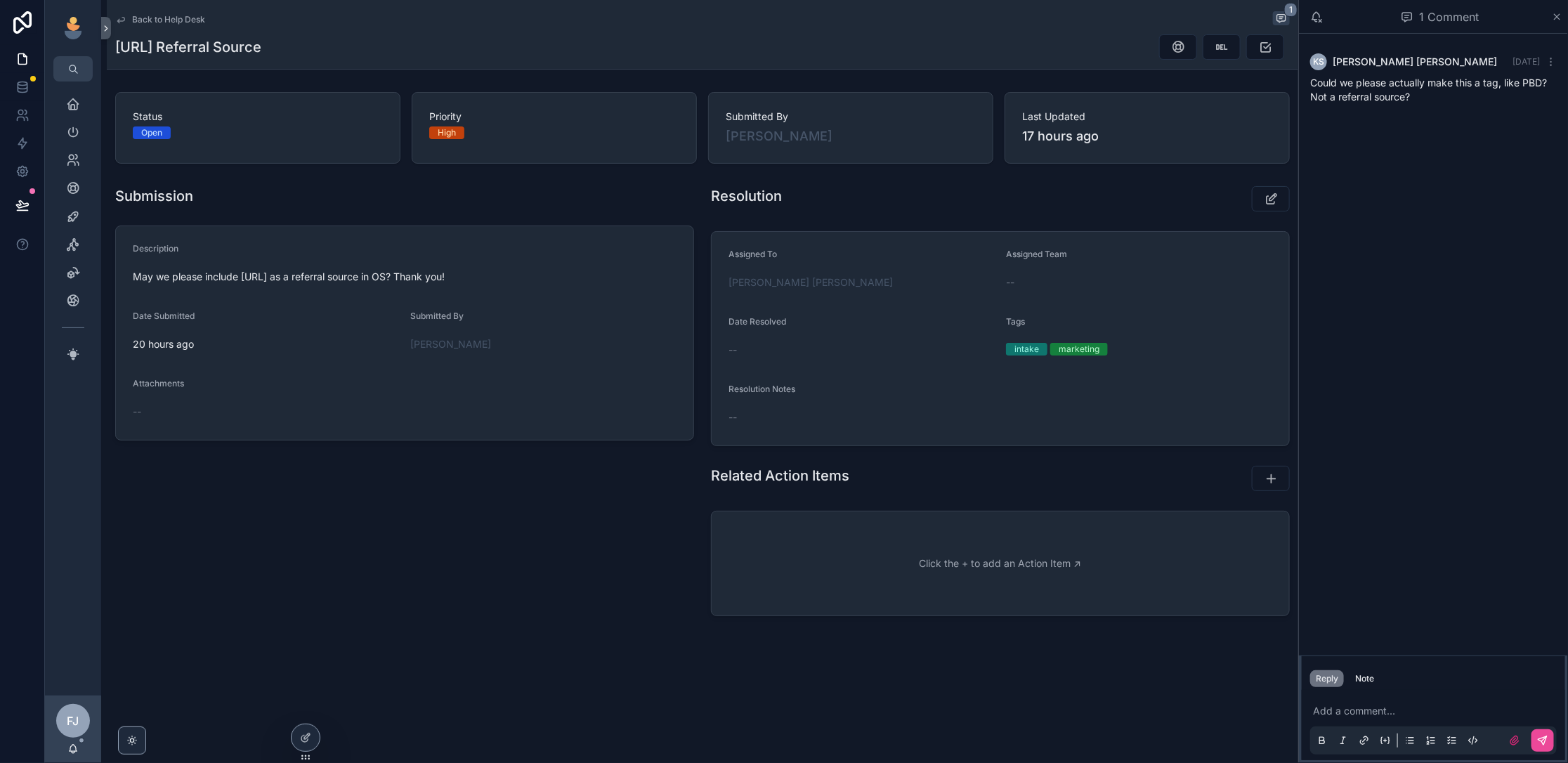
click at [1323, 713] on p "scrollable content" at bounding box center [1436, 710] width 246 height 14
click at [159, 18] on span "Back to Help Desk" at bounding box center [168, 19] width 73 height 11
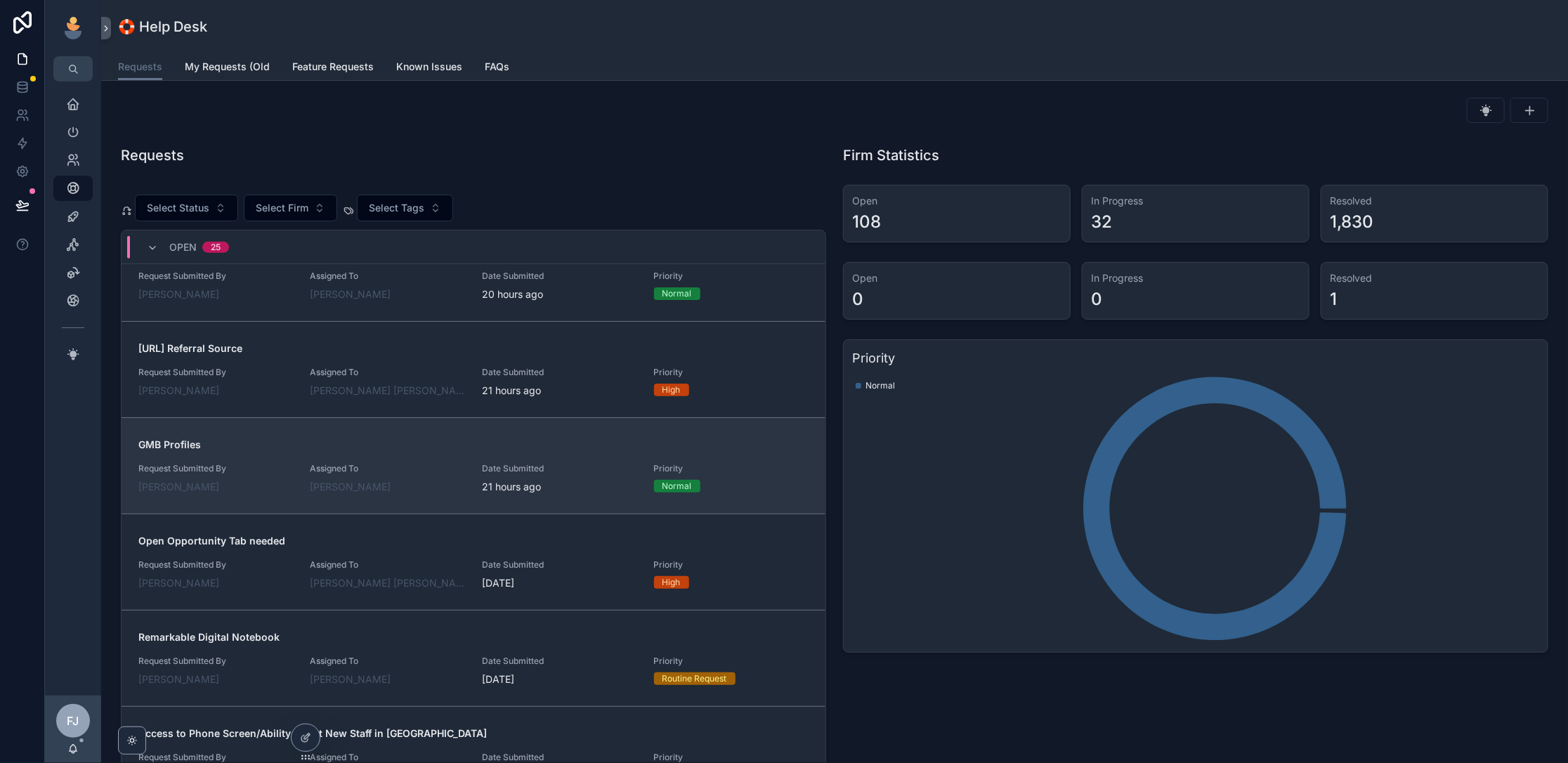
scroll to position [679, 0]
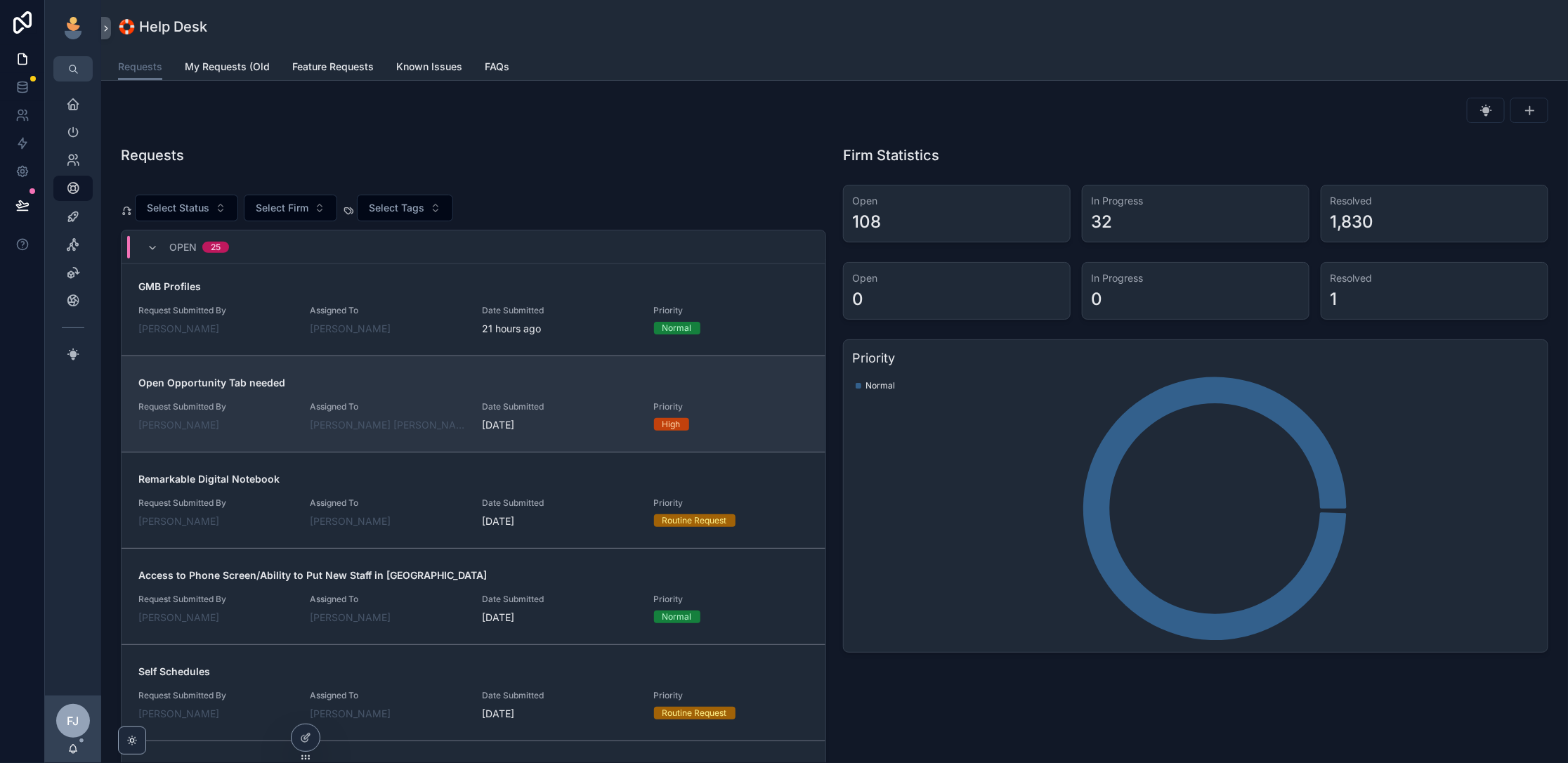
click at [448, 388] on div "Open Opportunity Tab needed Request Submitted By [PERSON_NAME] Assigned To Fox …" at bounding box center [472, 403] width 670 height 56
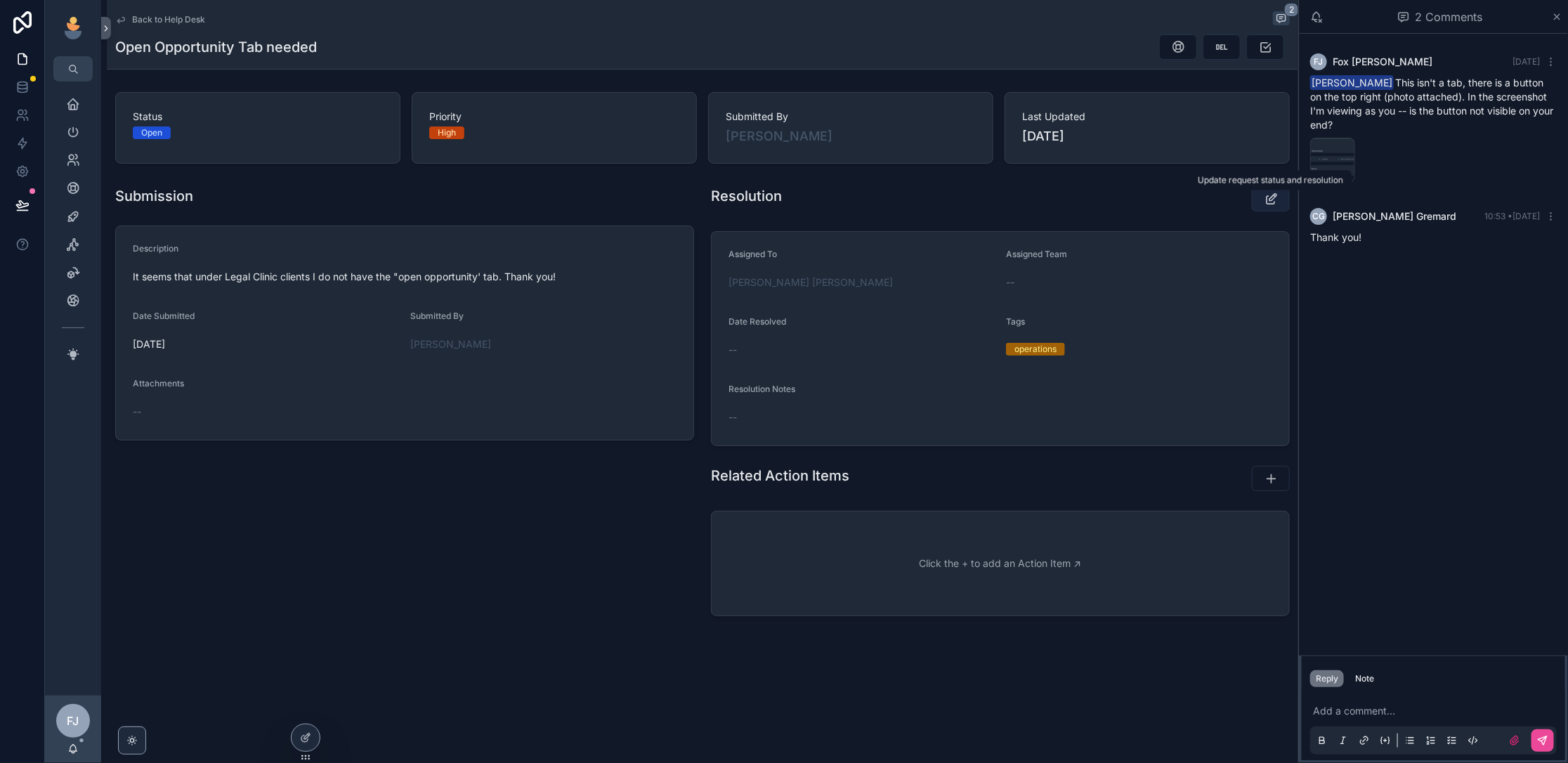
click at [1267, 201] on icon "scrollable content" at bounding box center [1271, 199] width 15 height 14
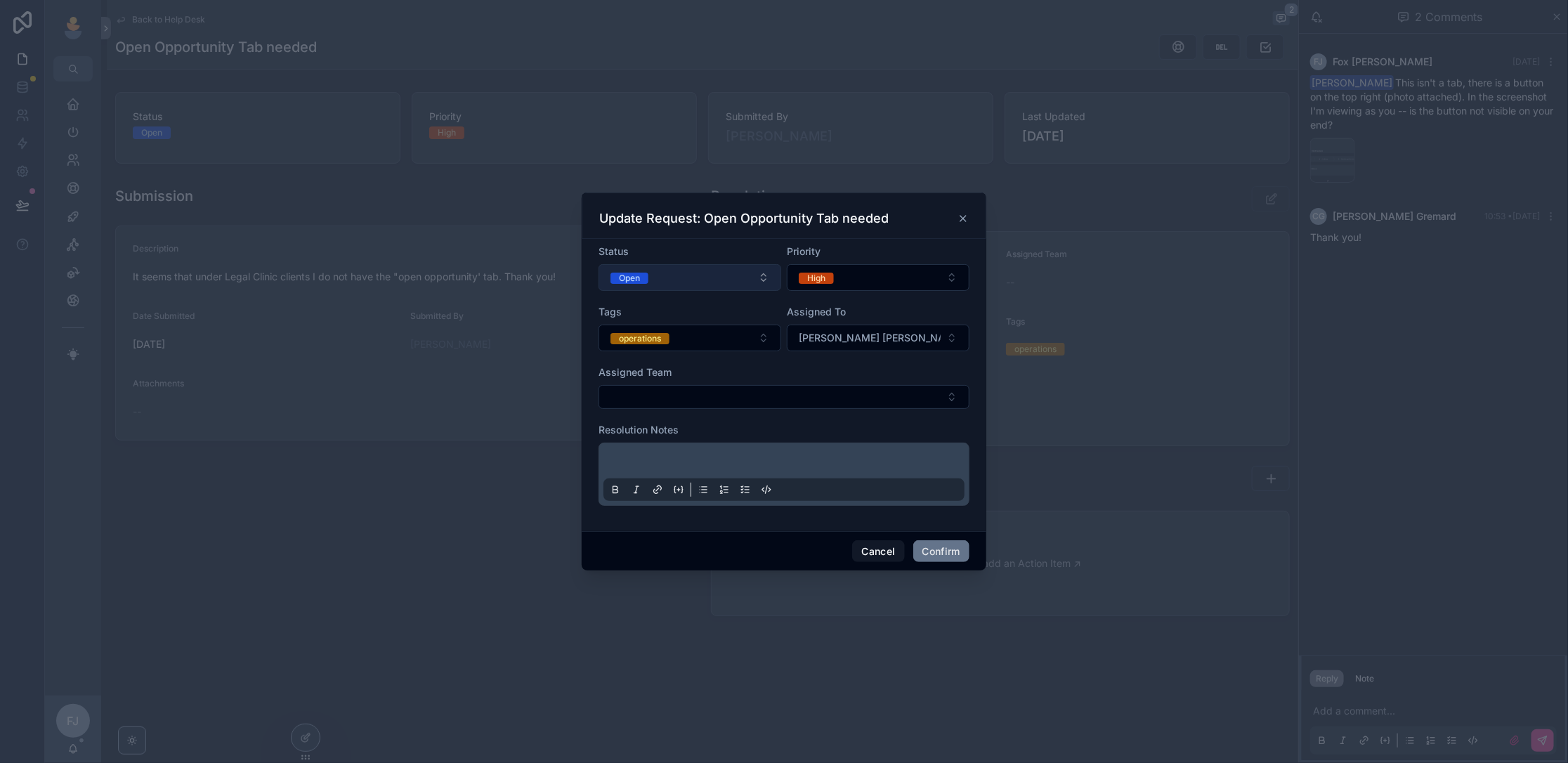
click at [695, 290] on button "Open" at bounding box center [690, 277] width 183 height 26
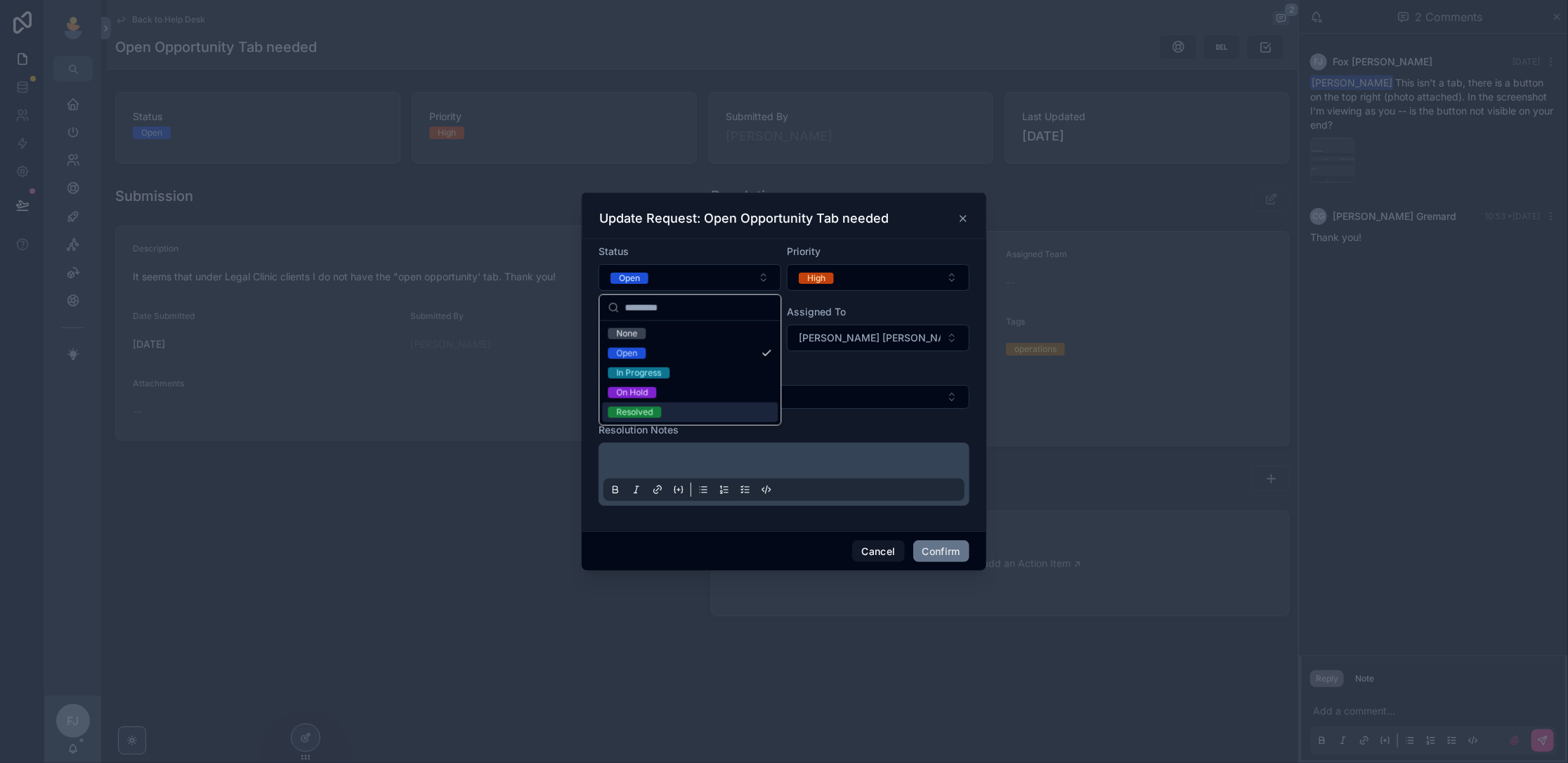
click at [679, 407] on div "Resolved" at bounding box center [690, 412] width 175 height 20
click at [681, 452] on div at bounding box center [784, 473] width 361 height 54
click at [637, 459] on p at bounding box center [786, 463] width 361 height 14
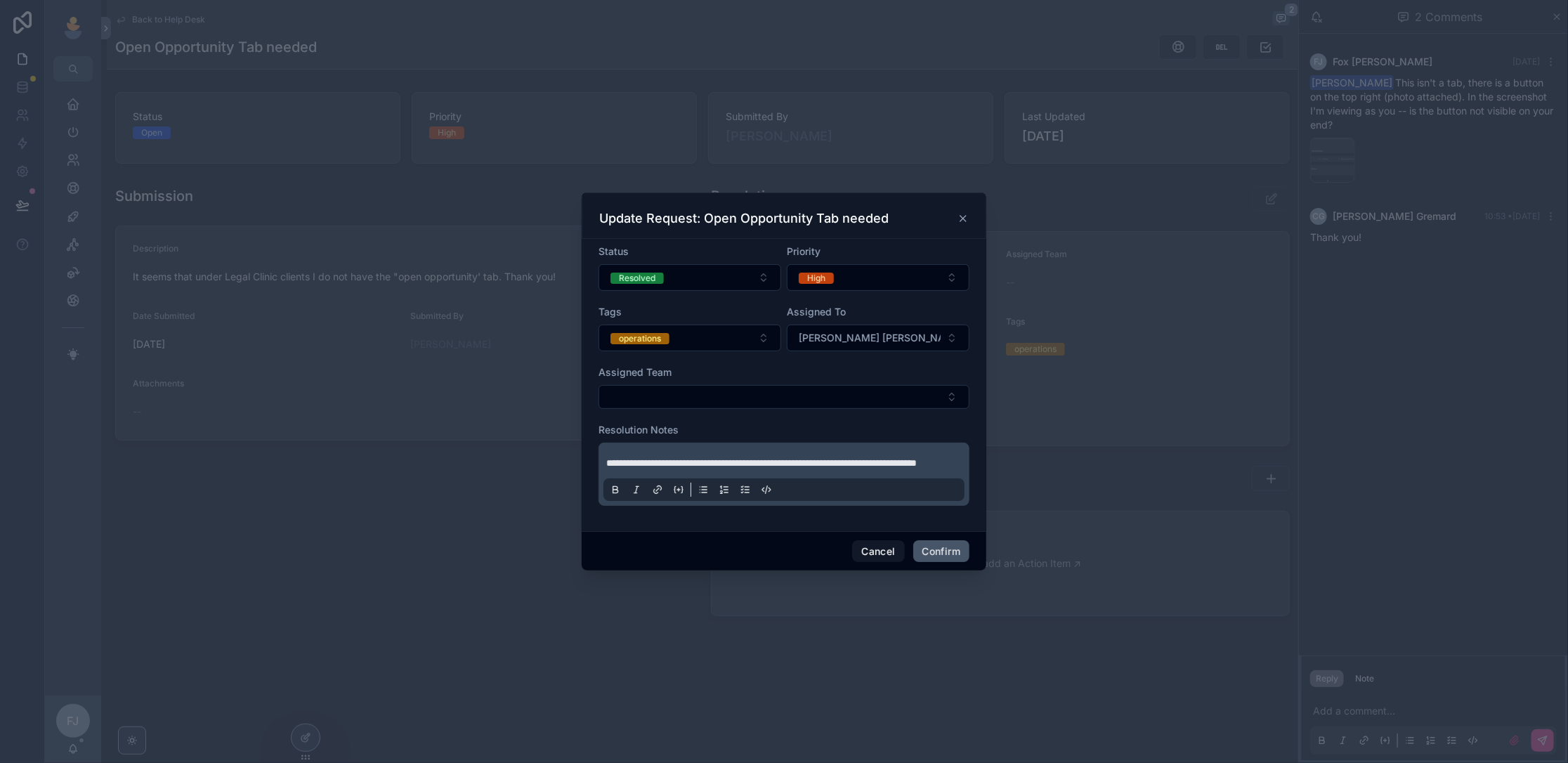
click at [925, 553] on button "Confirm" at bounding box center [940, 551] width 56 height 22
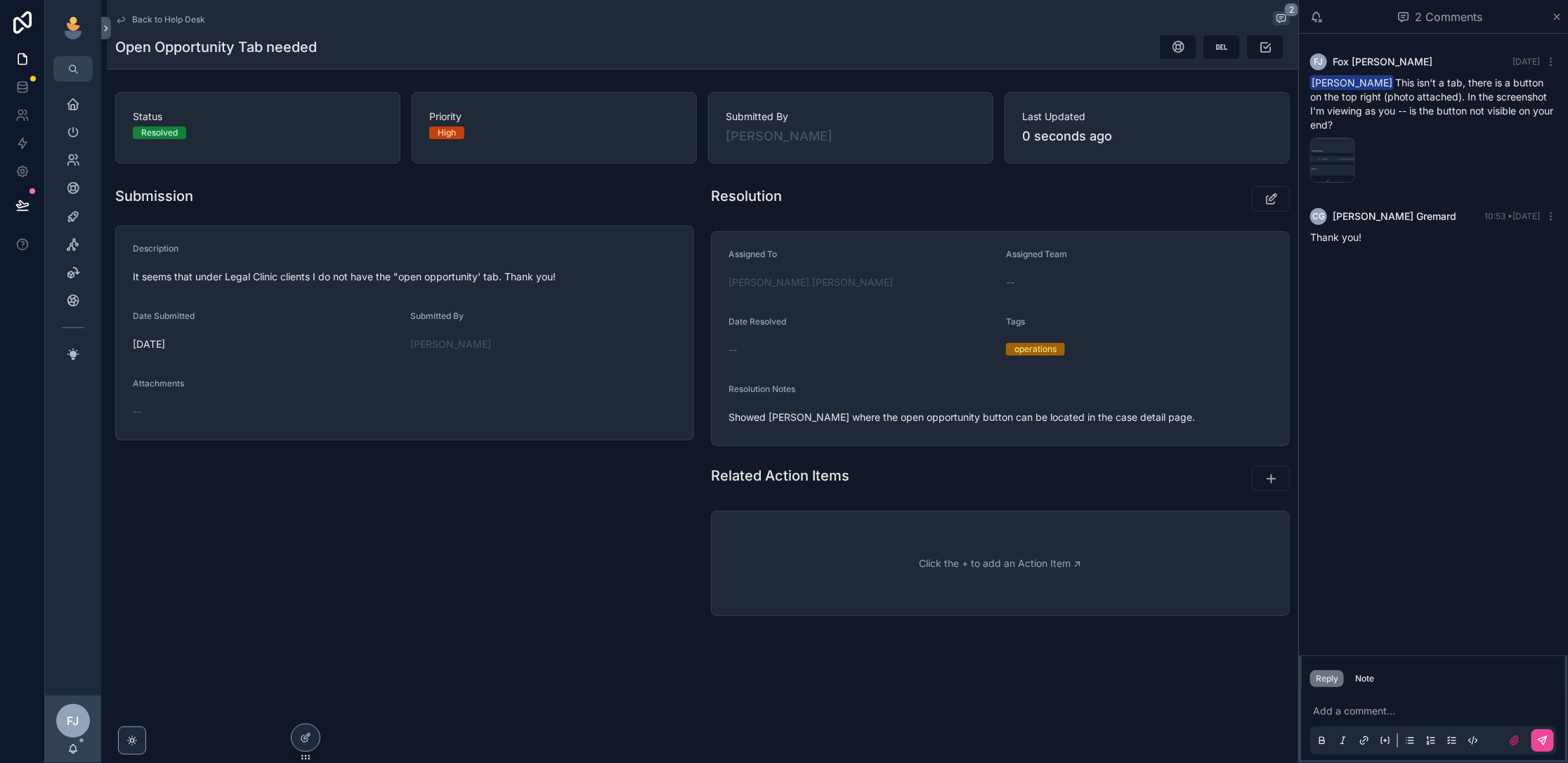
click at [167, 21] on span "Back to Help Desk" at bounding box center [168, 19] width 73 height 11
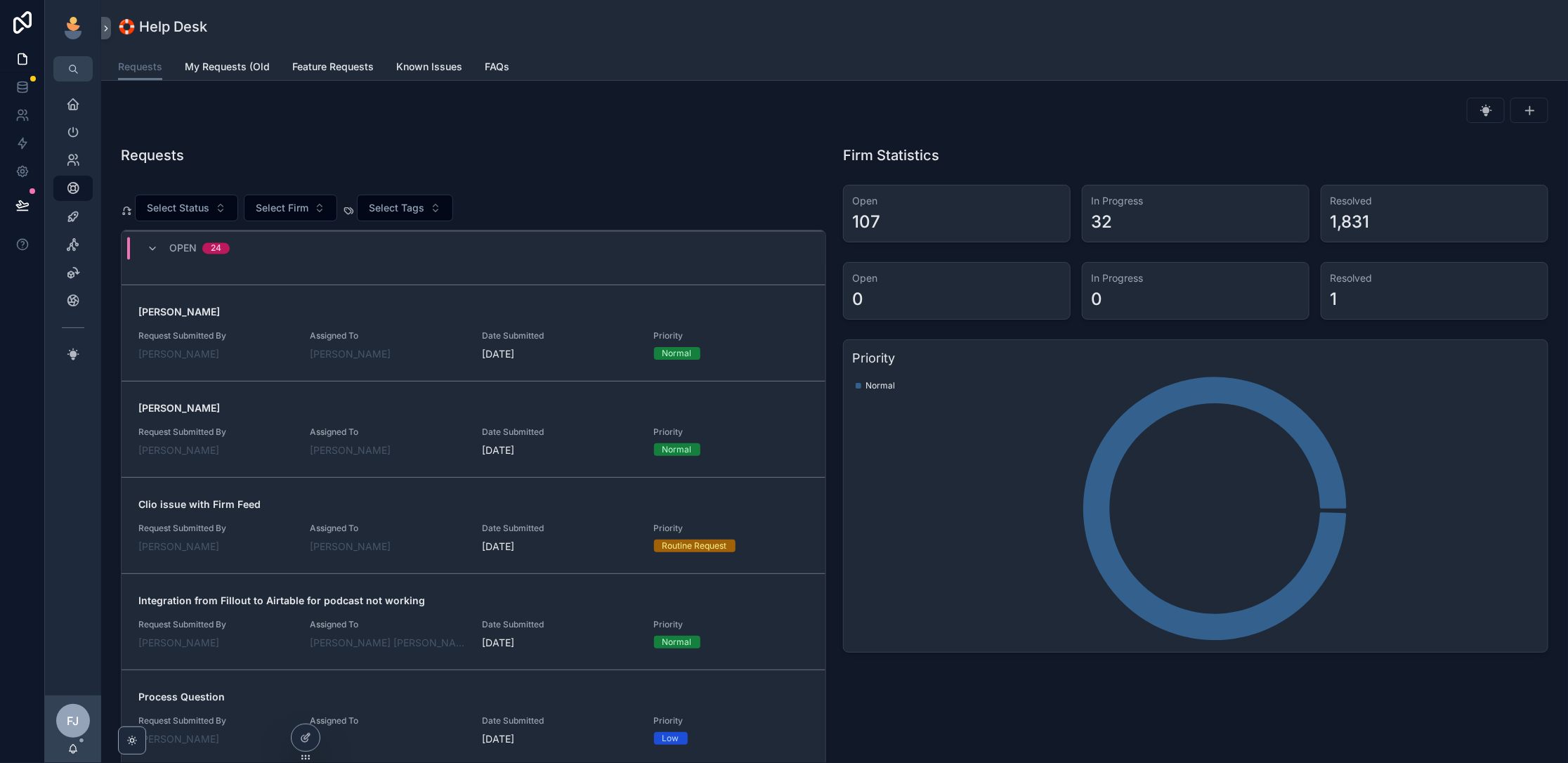
scroll to position [2016, 0]
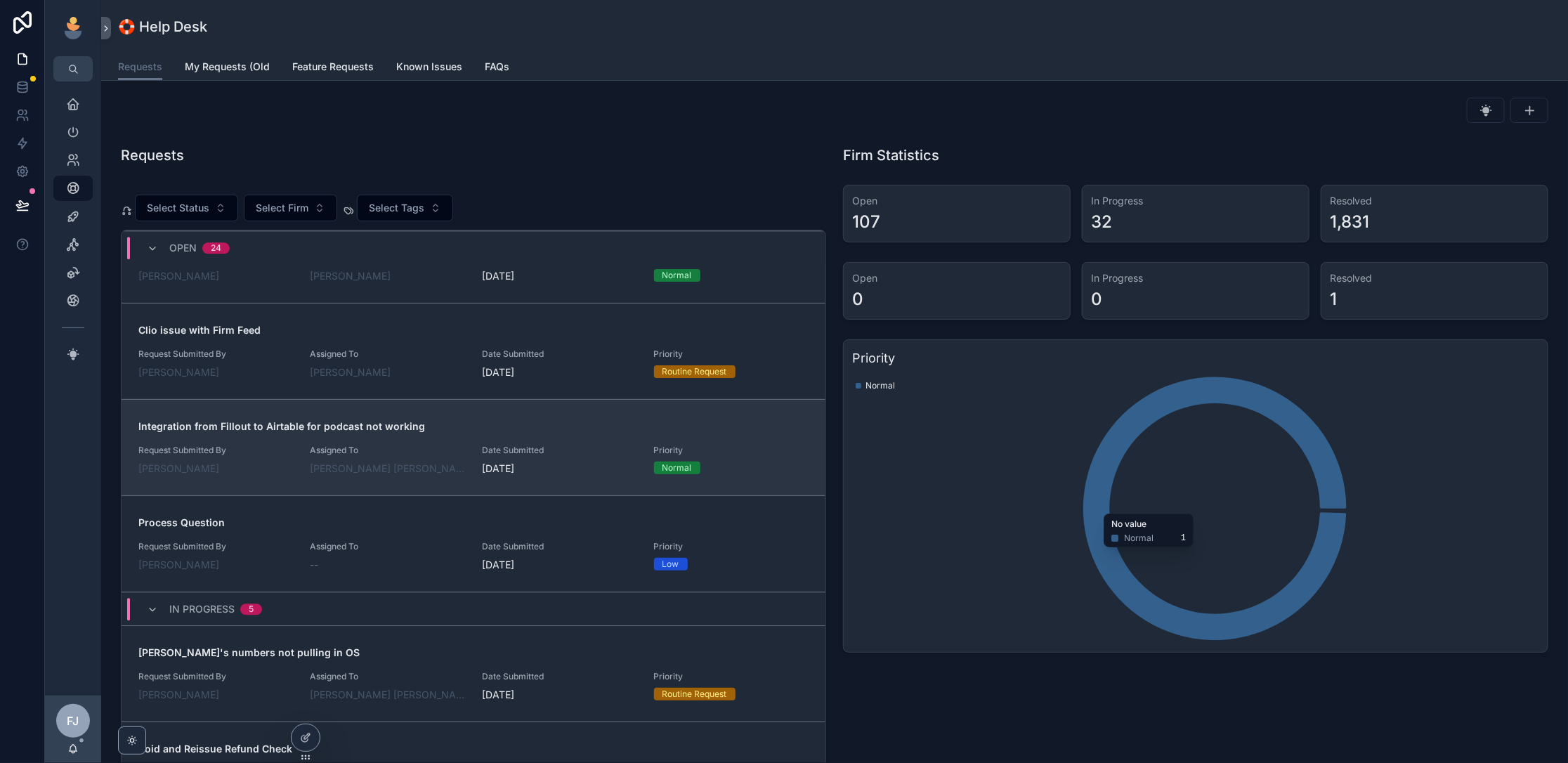
click at [385, 444] on span "Assigned To" at bounding box center [387, 449] width 156 height 11
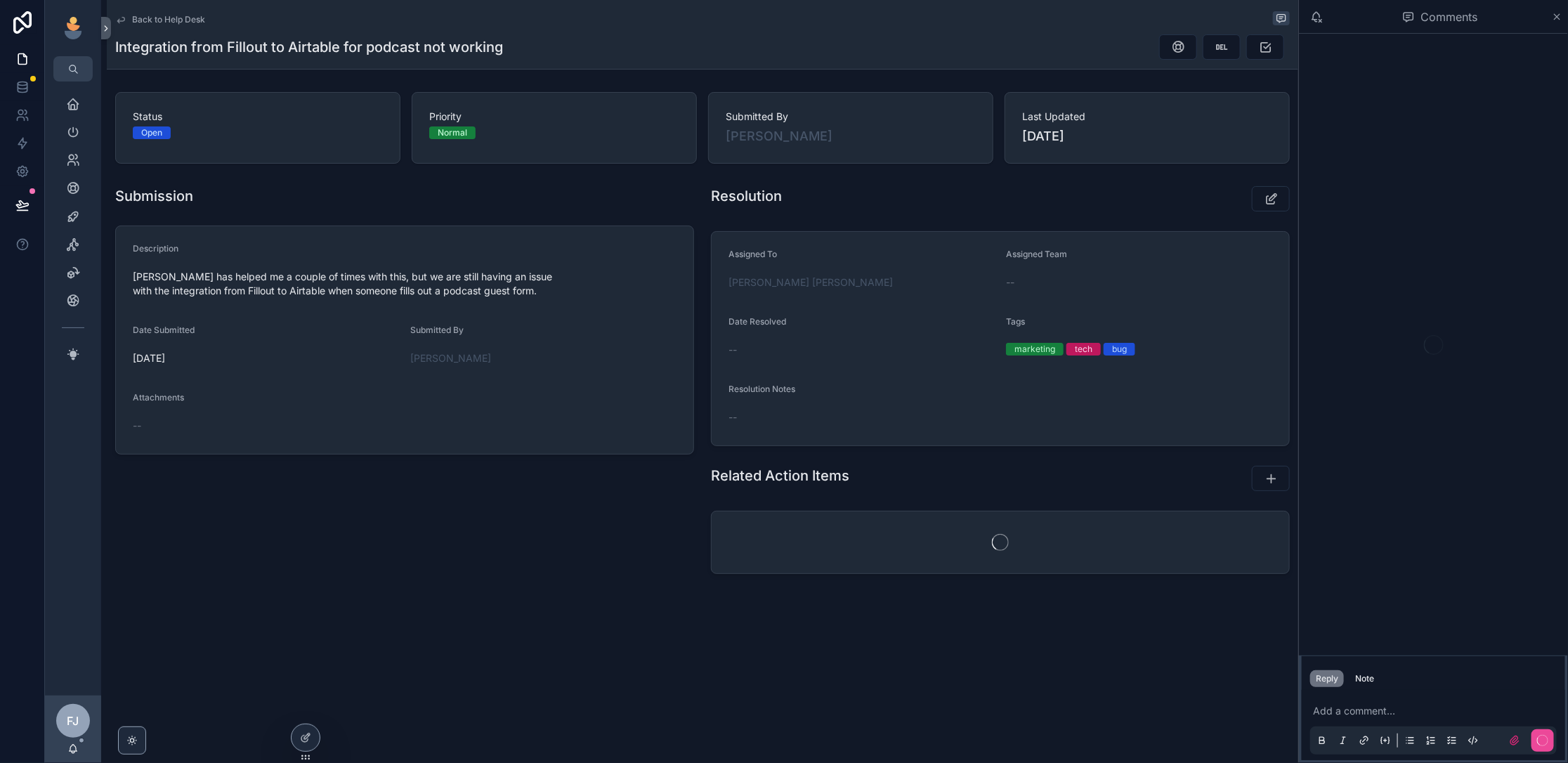
click at [1364, 708] on p "scrollable content" at bounding box center [1436, 710] width 246 height 14
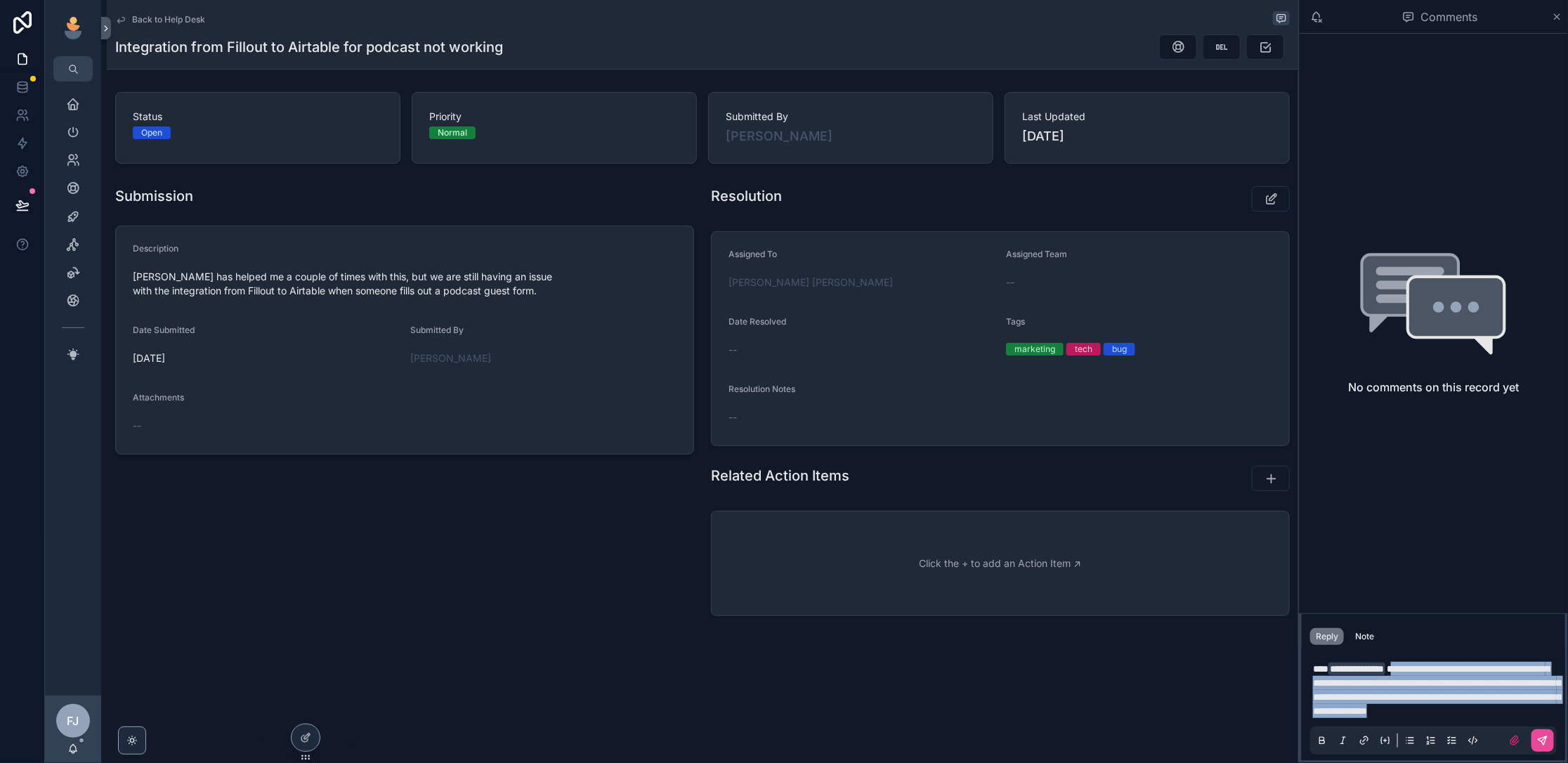
click at [1416, 664] on span "**********" at bounding box center [1436, 690] width 247 height 52
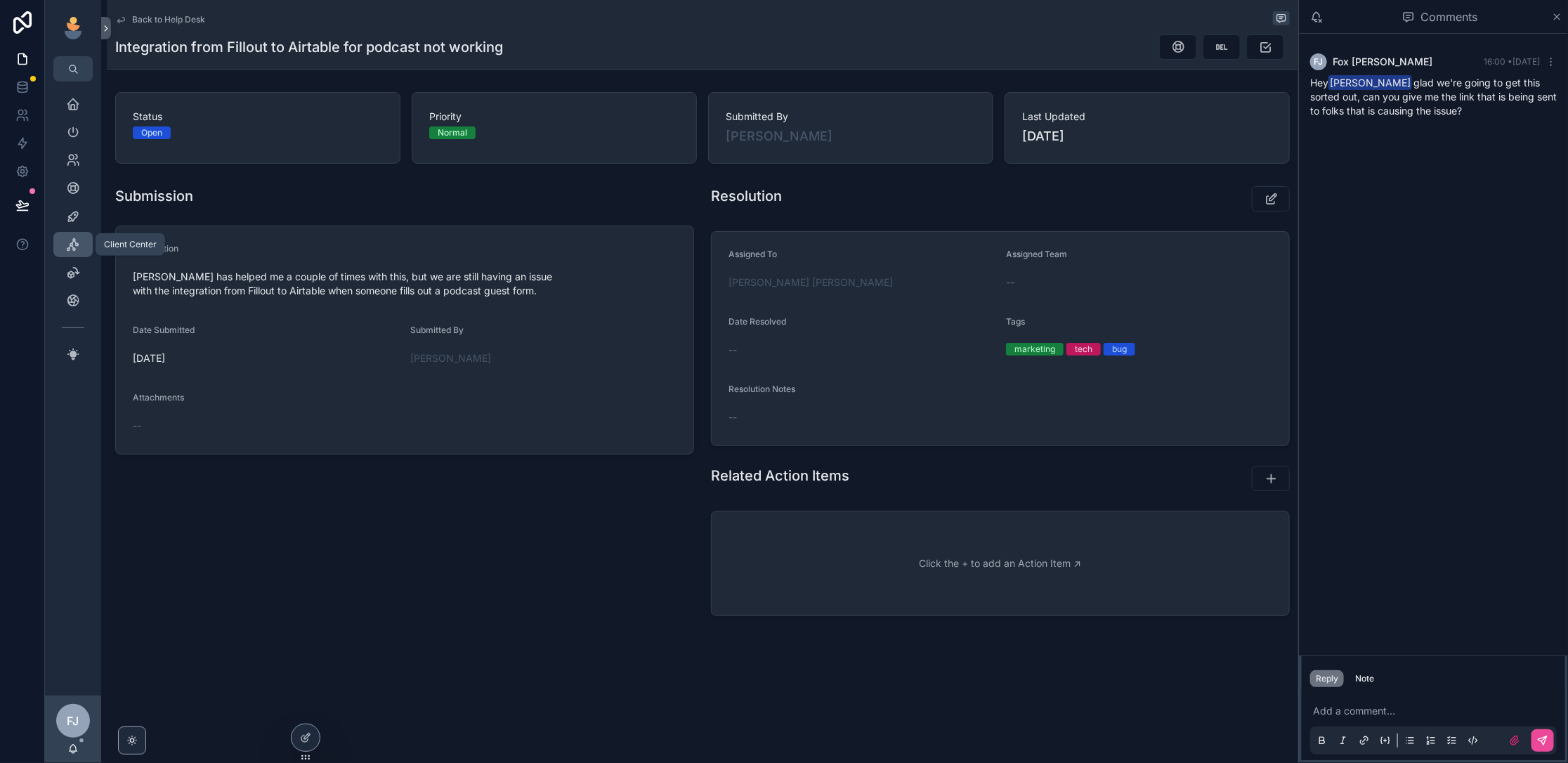
click at [73, 247] on icon "scrollable content" at bounding box center [72, 245] width 14 height 14
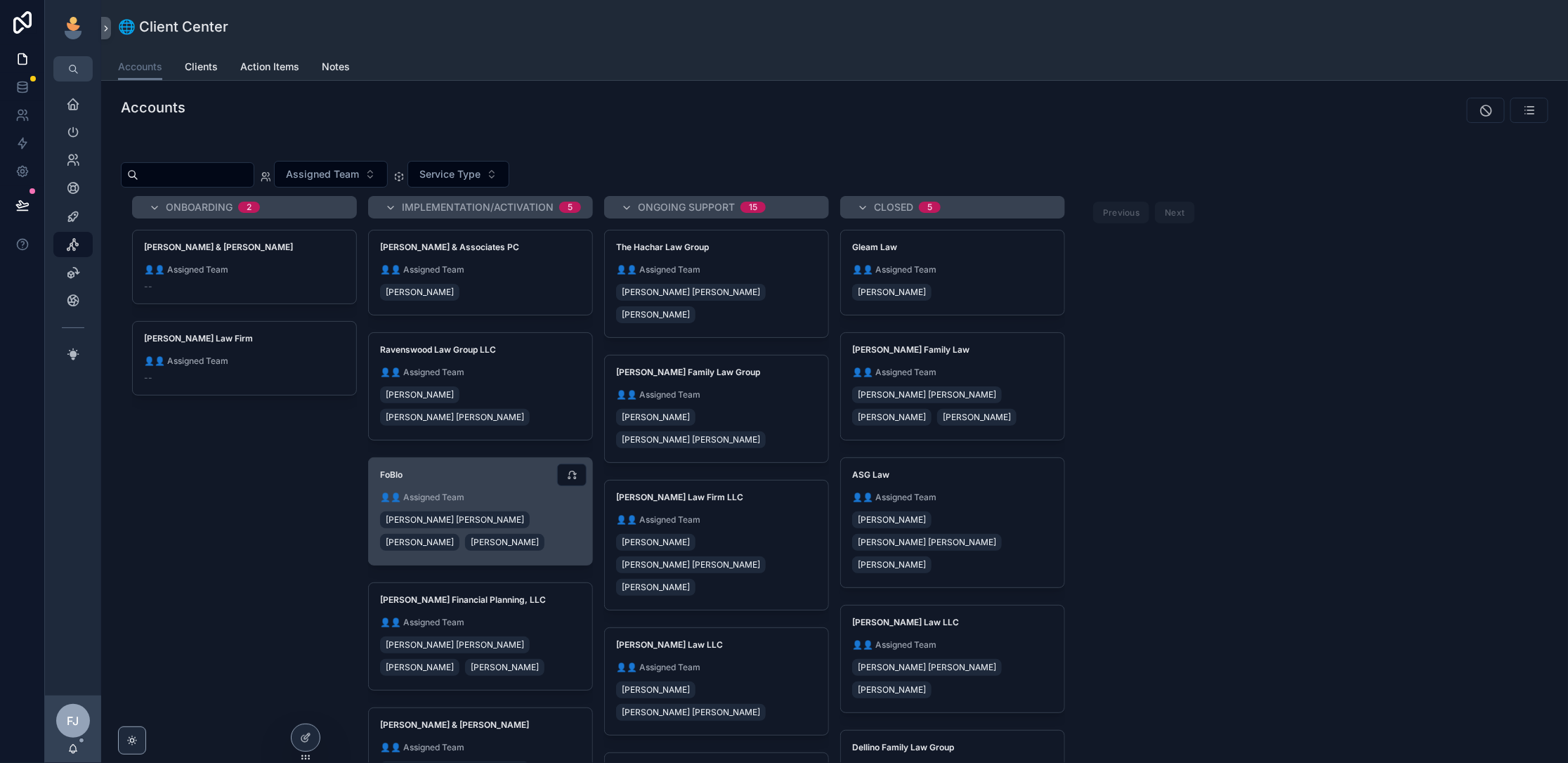
click at [476, 470] on span "FoBlo" at bounding box center [479, 474] width 201 height 11
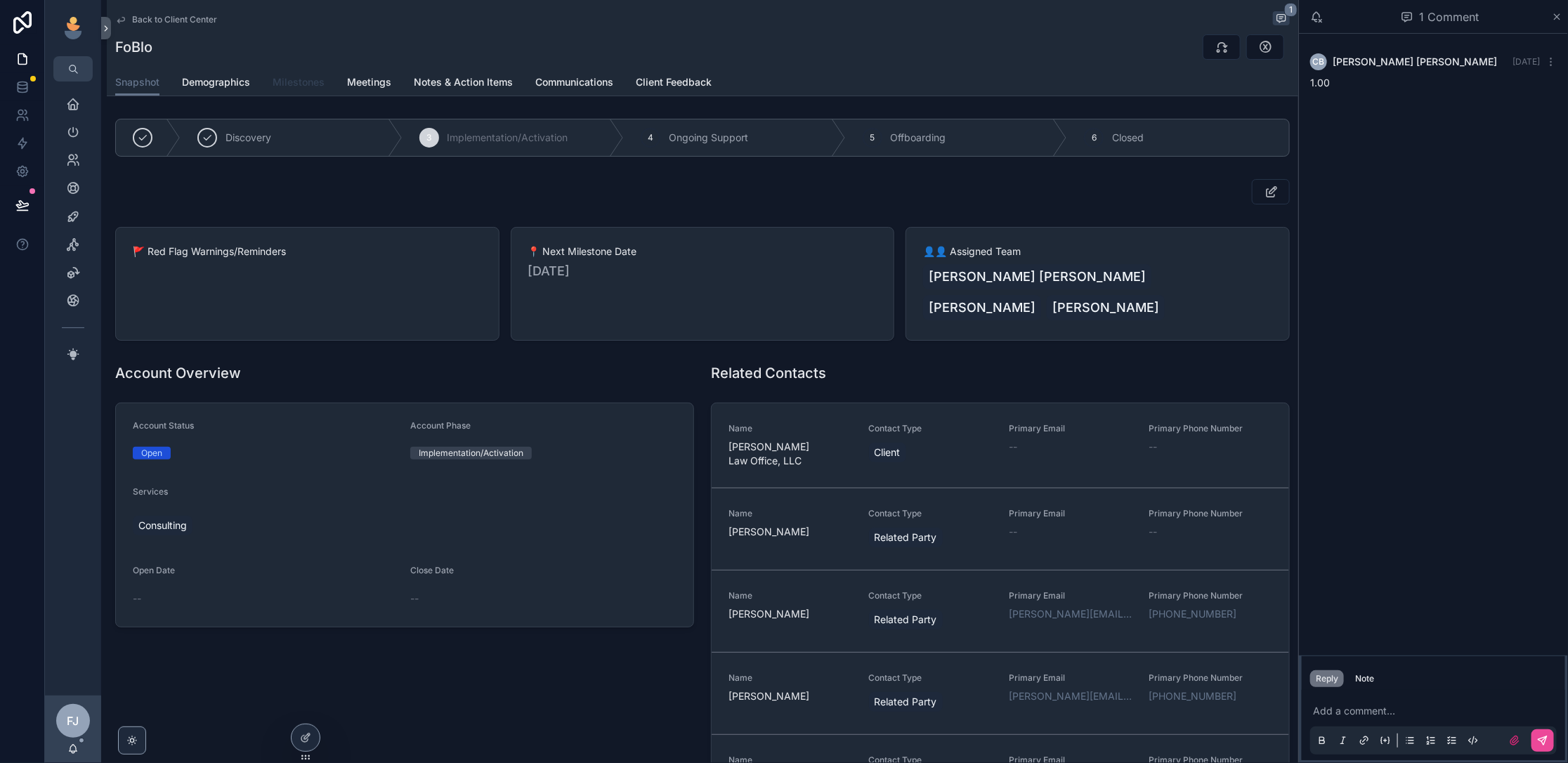
click at [292, 83] on span "Milestones" at bounding box center [298, 82] width 52 height 14
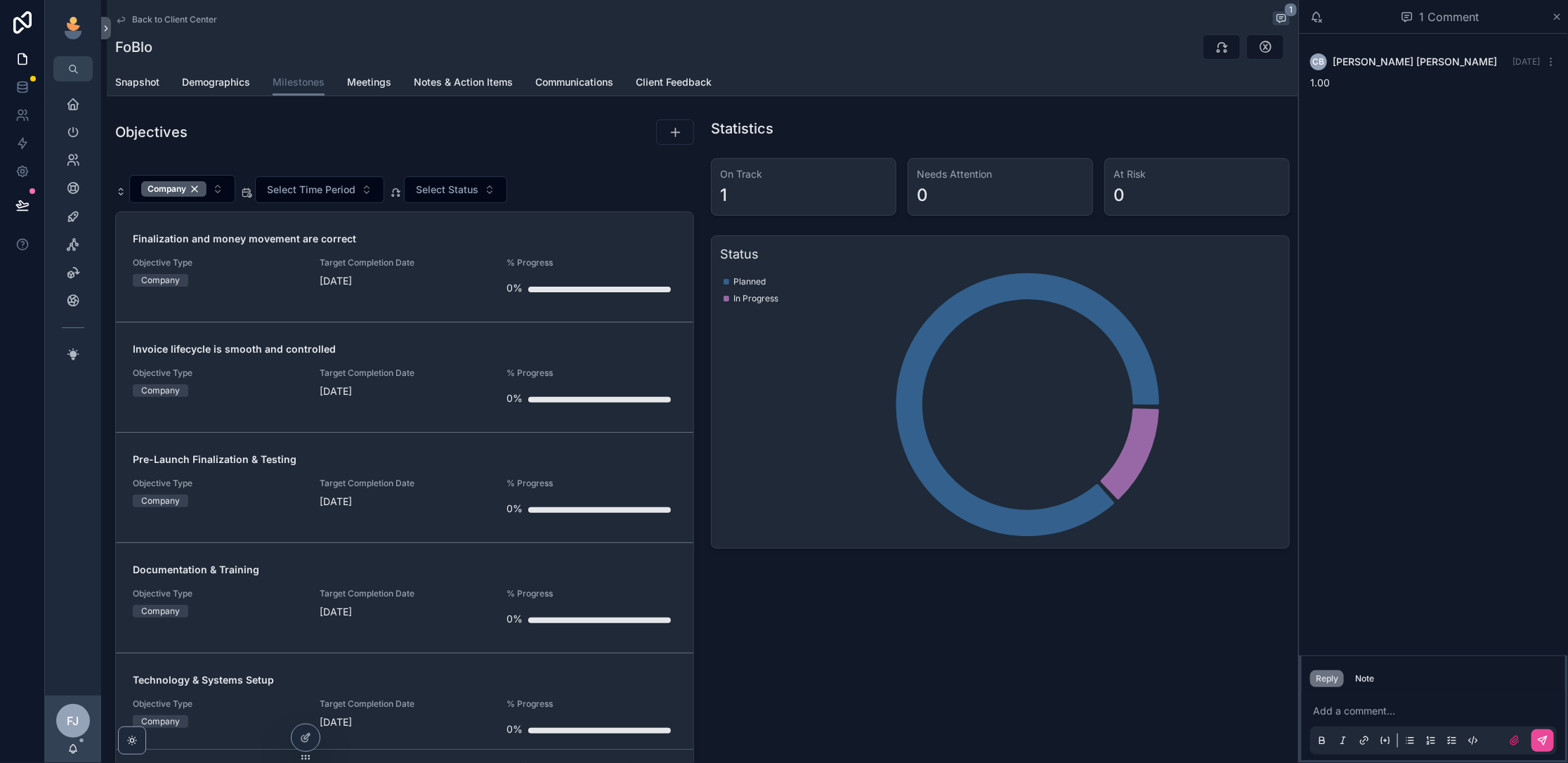
click at [523, 155] on div "Objectives Company Select Time Period Select Status Finalization and money move…" at bounding box center [404, 451] width 596 height 676
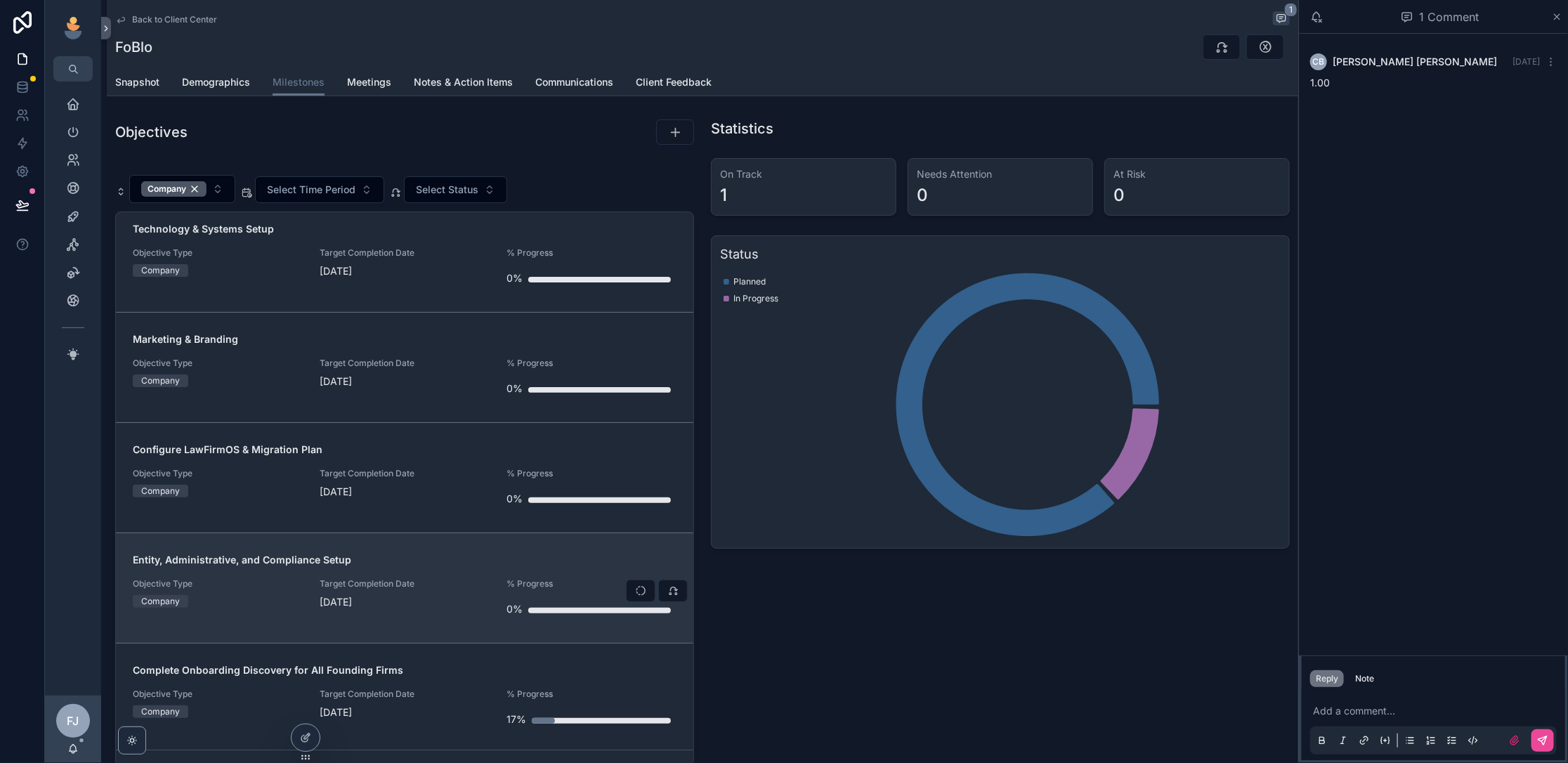
scroll to position [191, 0]
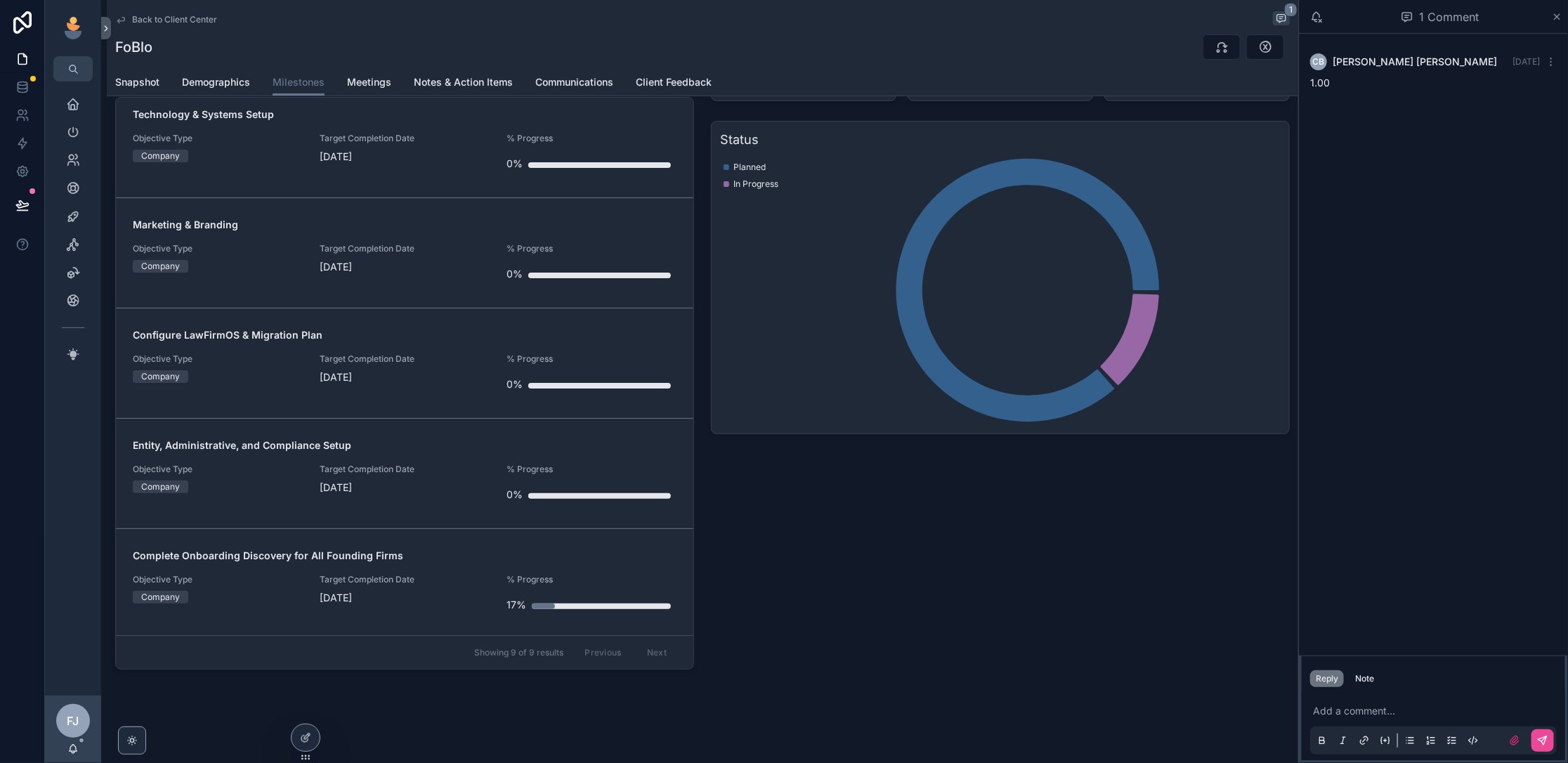
click at [911, 607] on div "Statistics On Track 1 Needs Attention 0 At Risk 0 Status Planned In Progress" at bounding box center [1000, 337] width 596 height 676
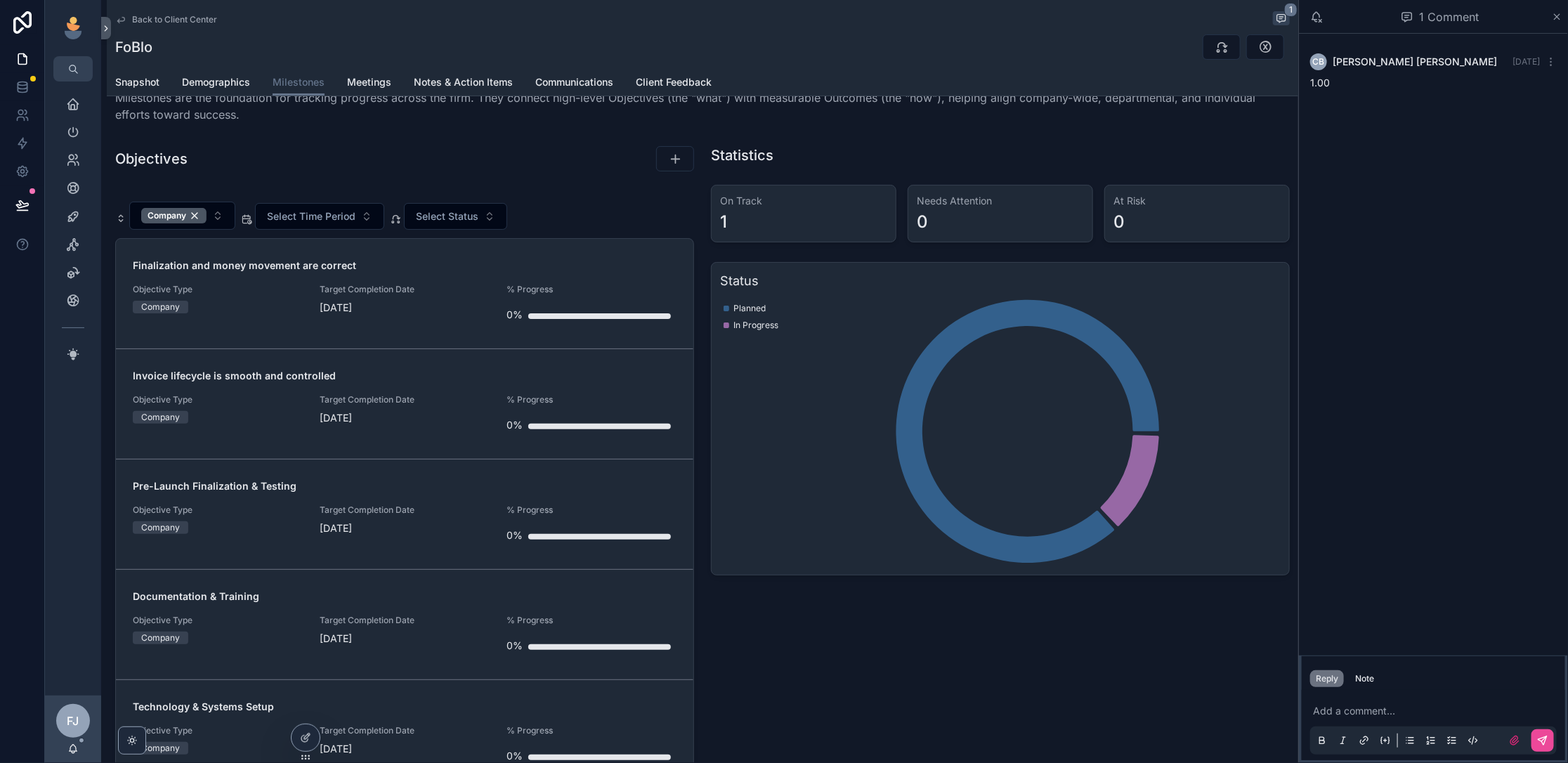
scroll to position [0, 0]
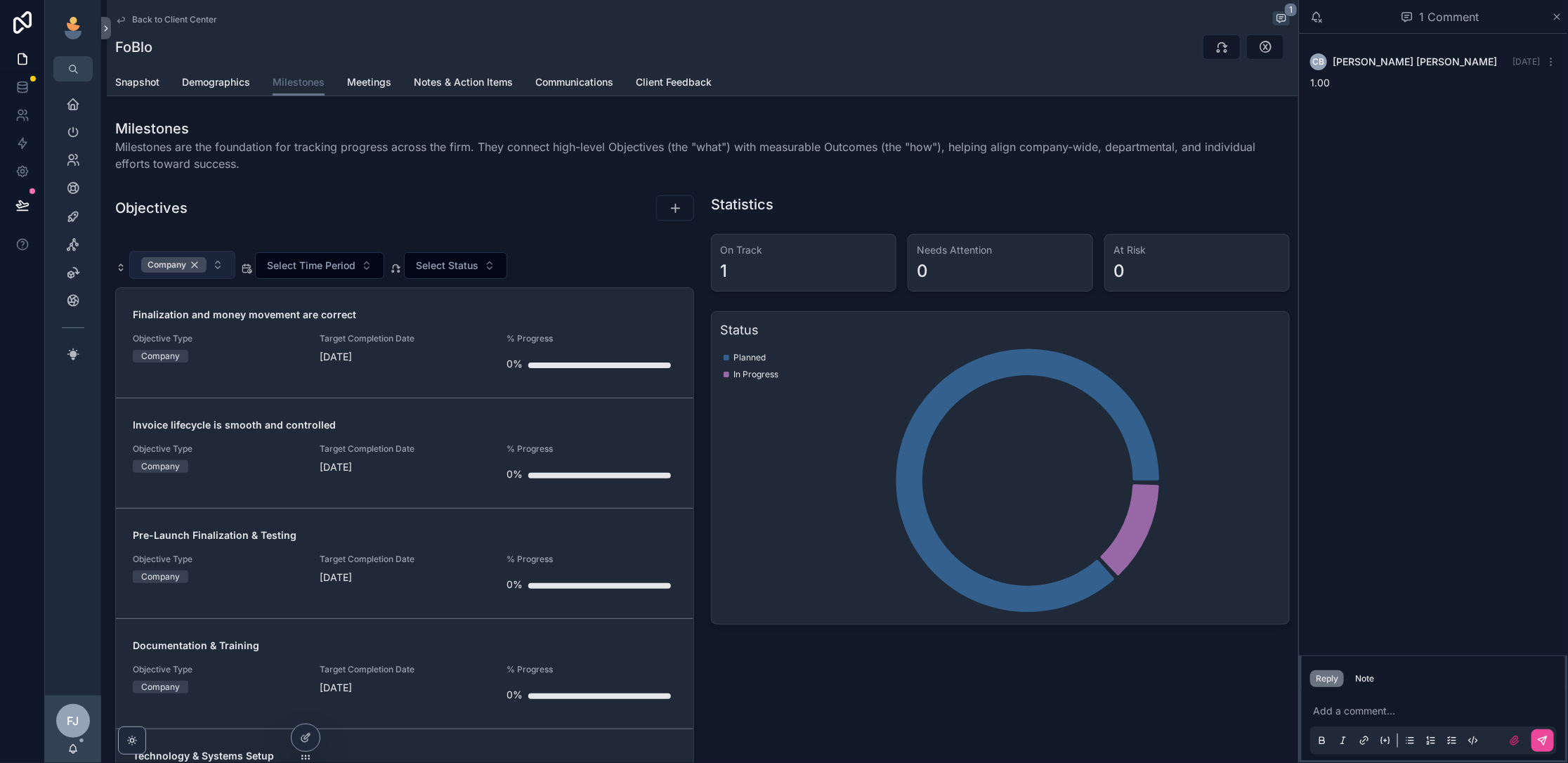
click at [205, 263] on div "Company" at bounding box center [173, 265] width 66 height 16
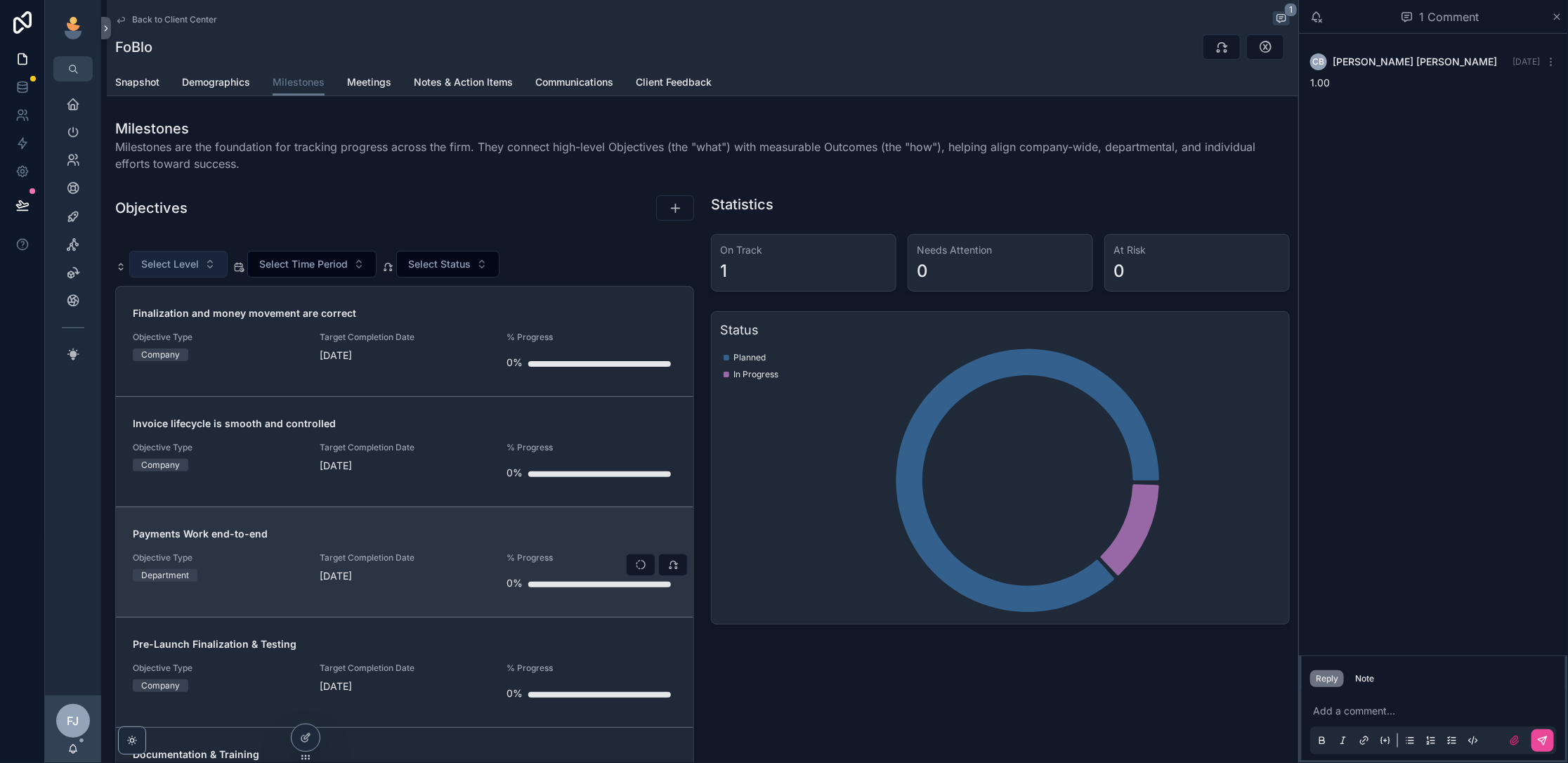
click at [449, 540] on div "Payments Work end-to-end Objective Type Department Target Completion Date [DATE…" at bounding box center [405, 561] width 544 height 70
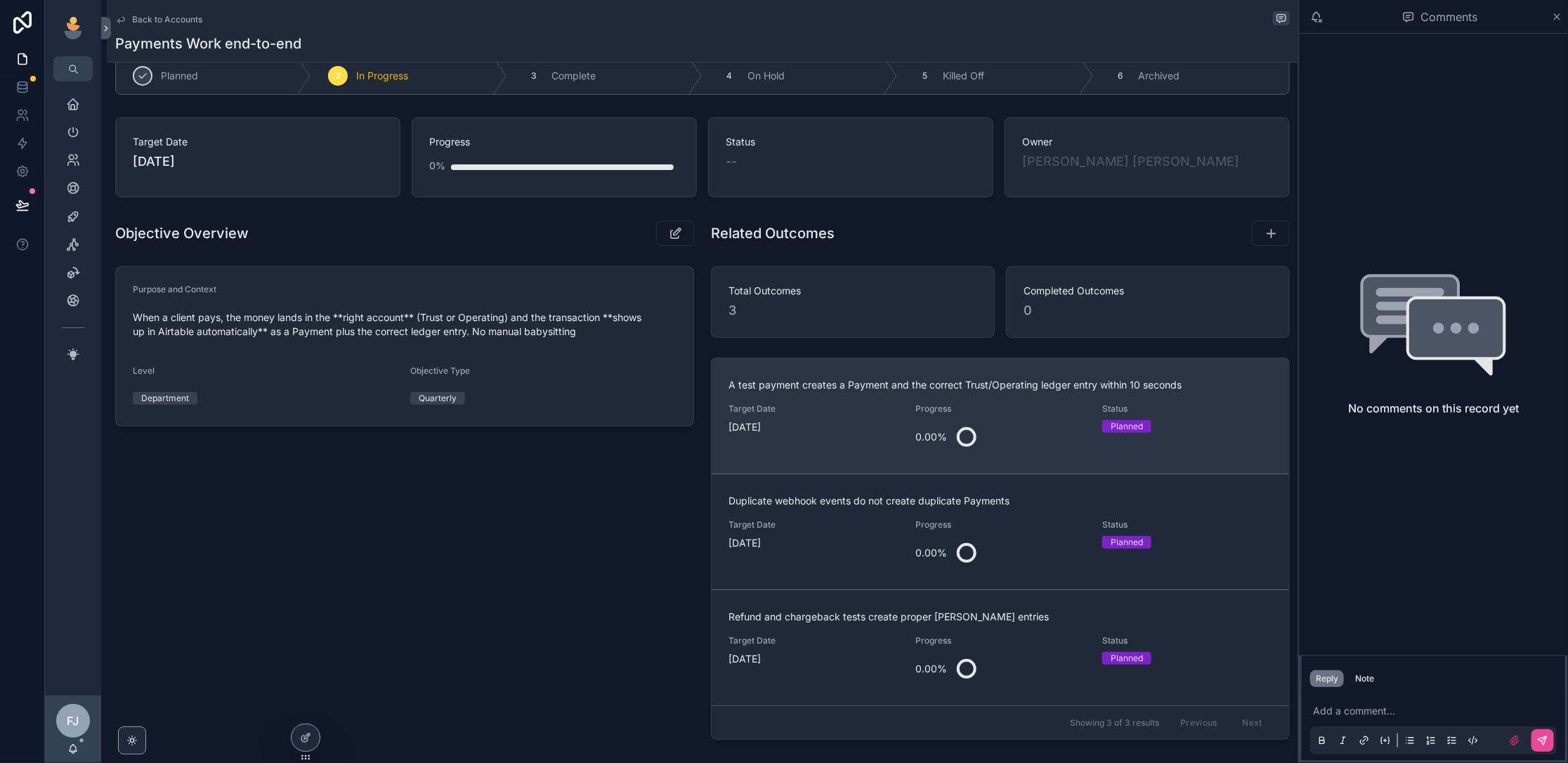
scroll to position [1, 0]
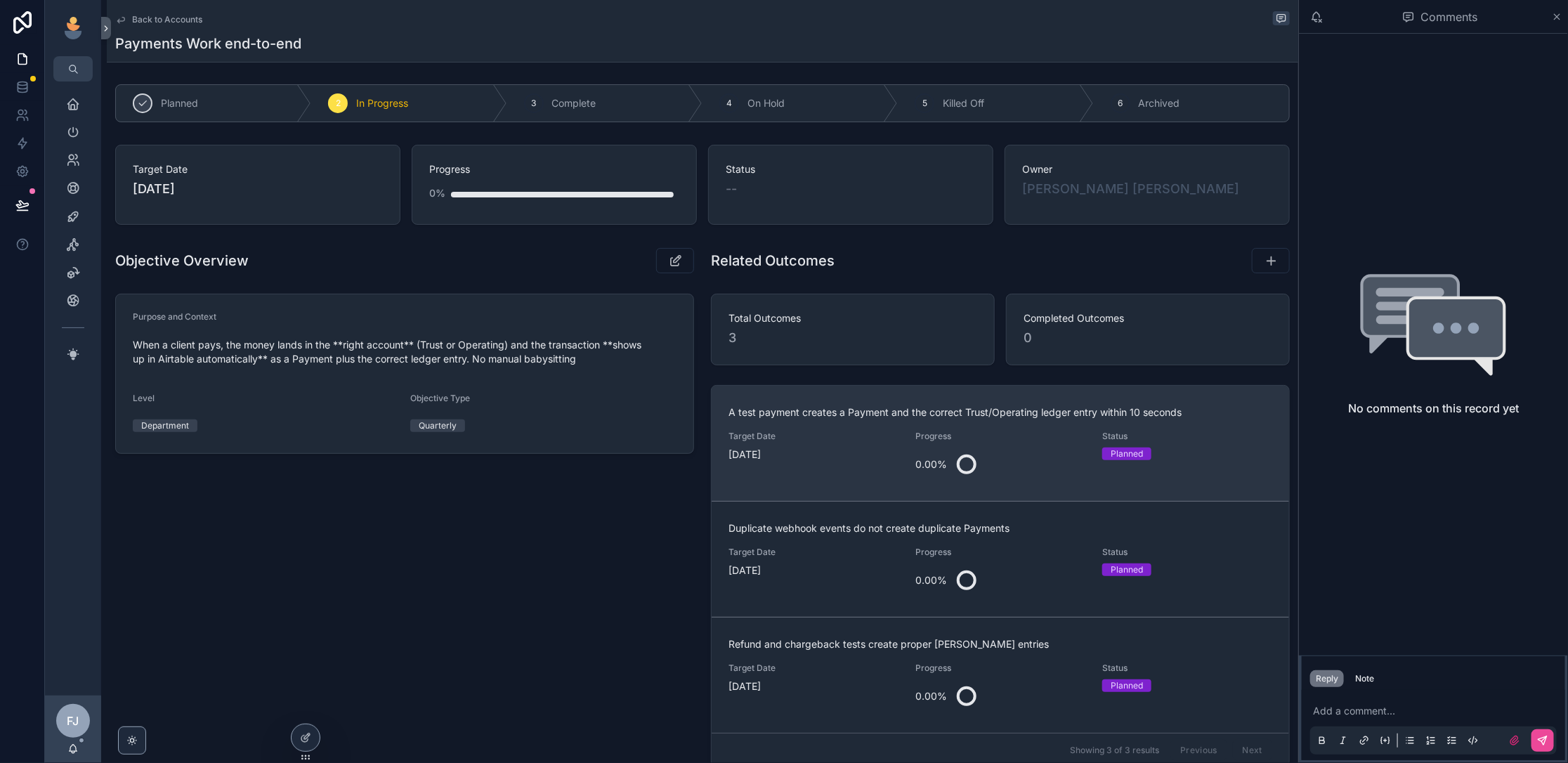
click at [840, 473] on div "Target Date [DATE]" at bounding box center [814, 456] width 170 height 51
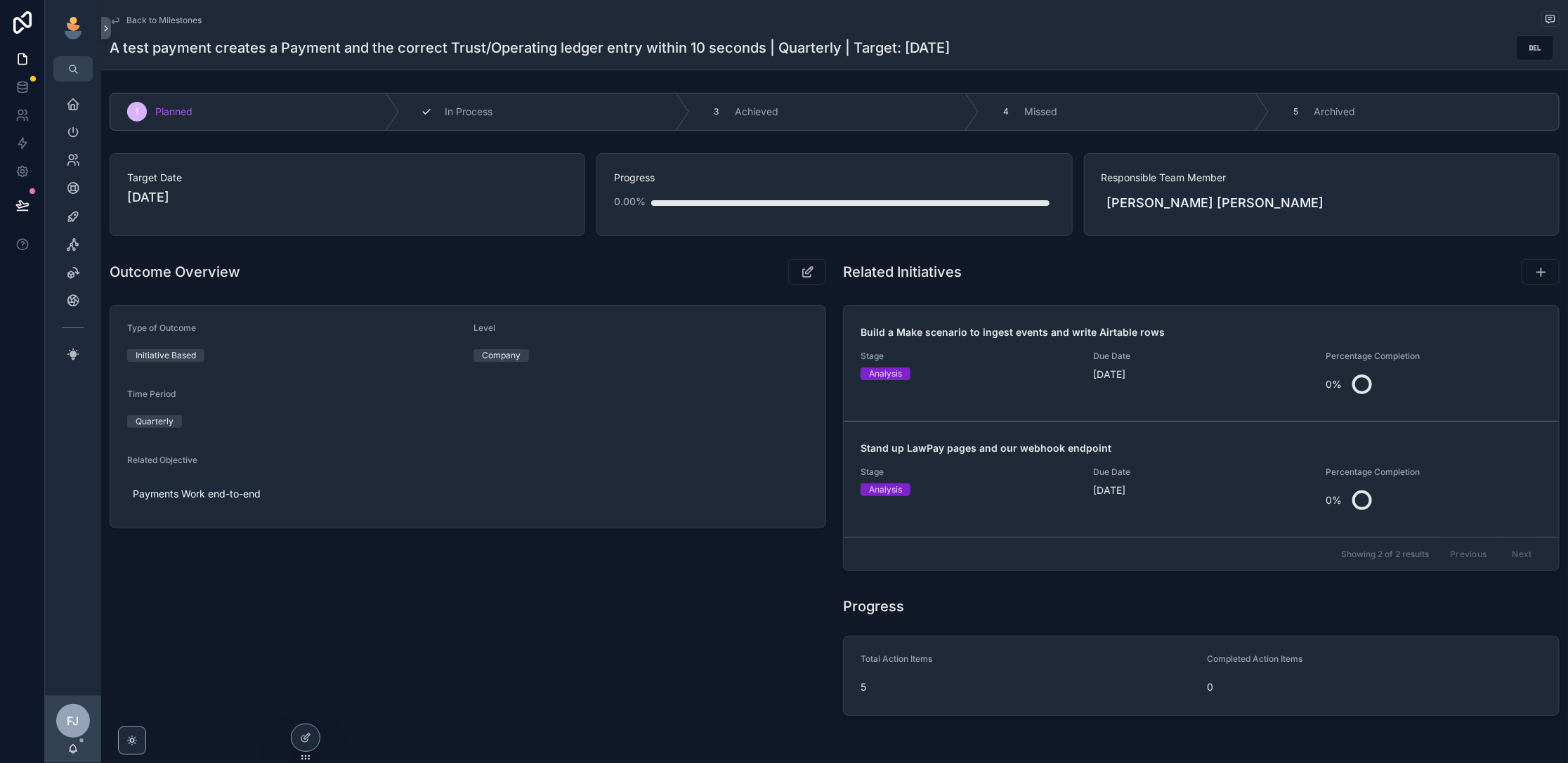
click at [456, 108] on span "In Process" at bounding box center [468, 112] width 48 height 14
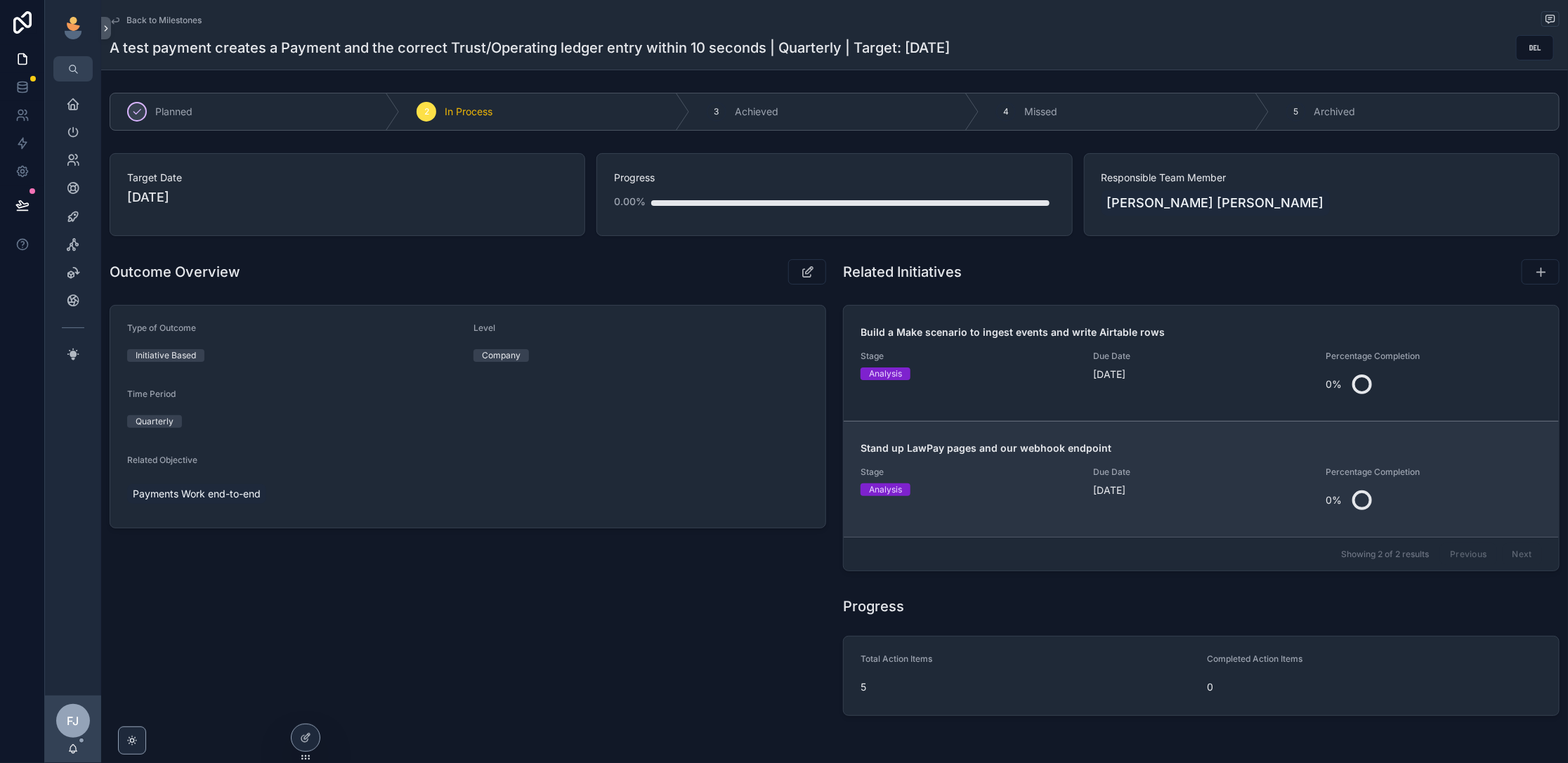
click at [1216, 471] on span "Due Date" at bounding box center [1200, 471] width 215 height 11
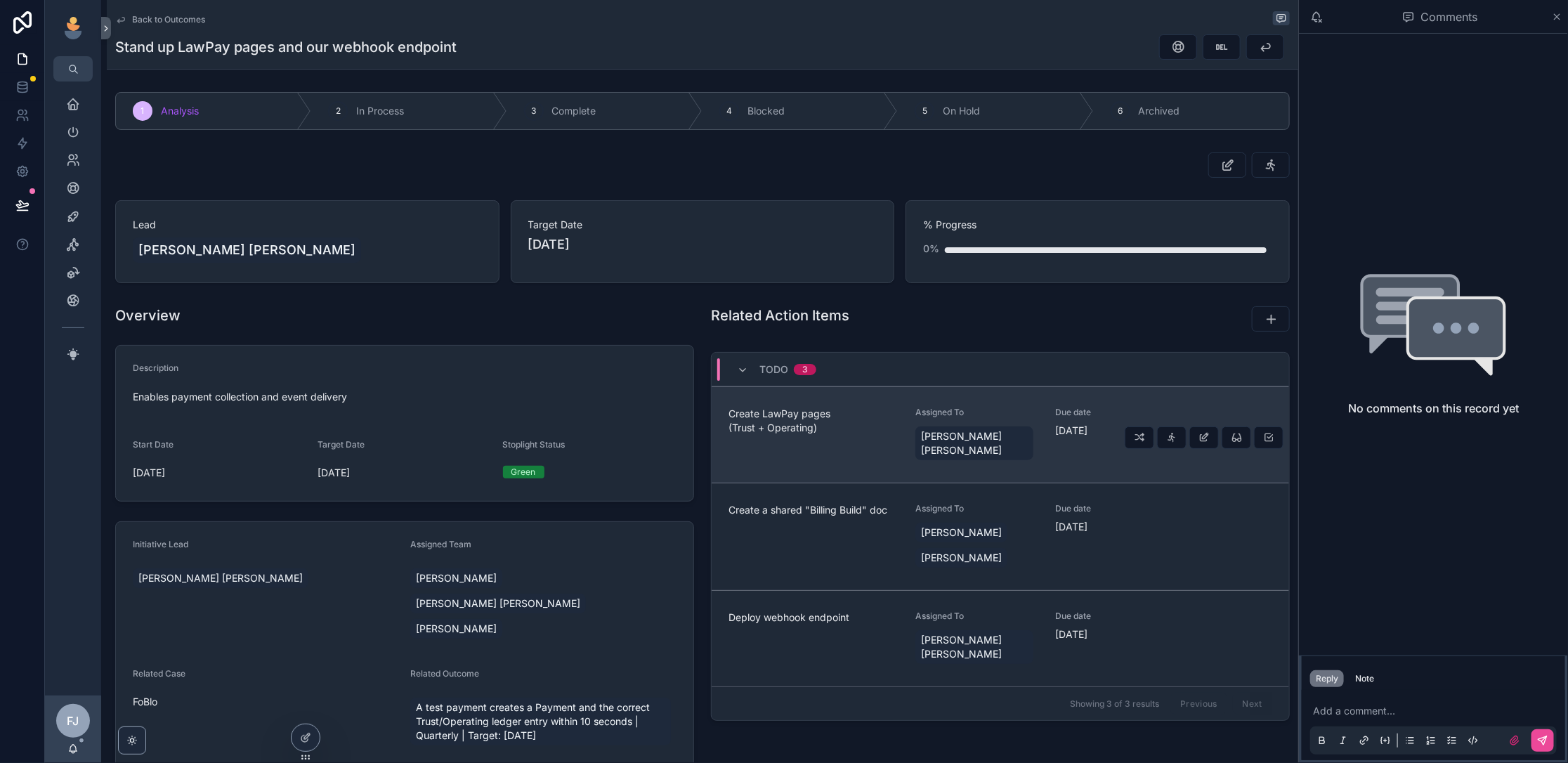
click at [865, 412] on span "Create LawPay pages (Trust + Operating)" at bounding box center [814, 421] width 170 height 28
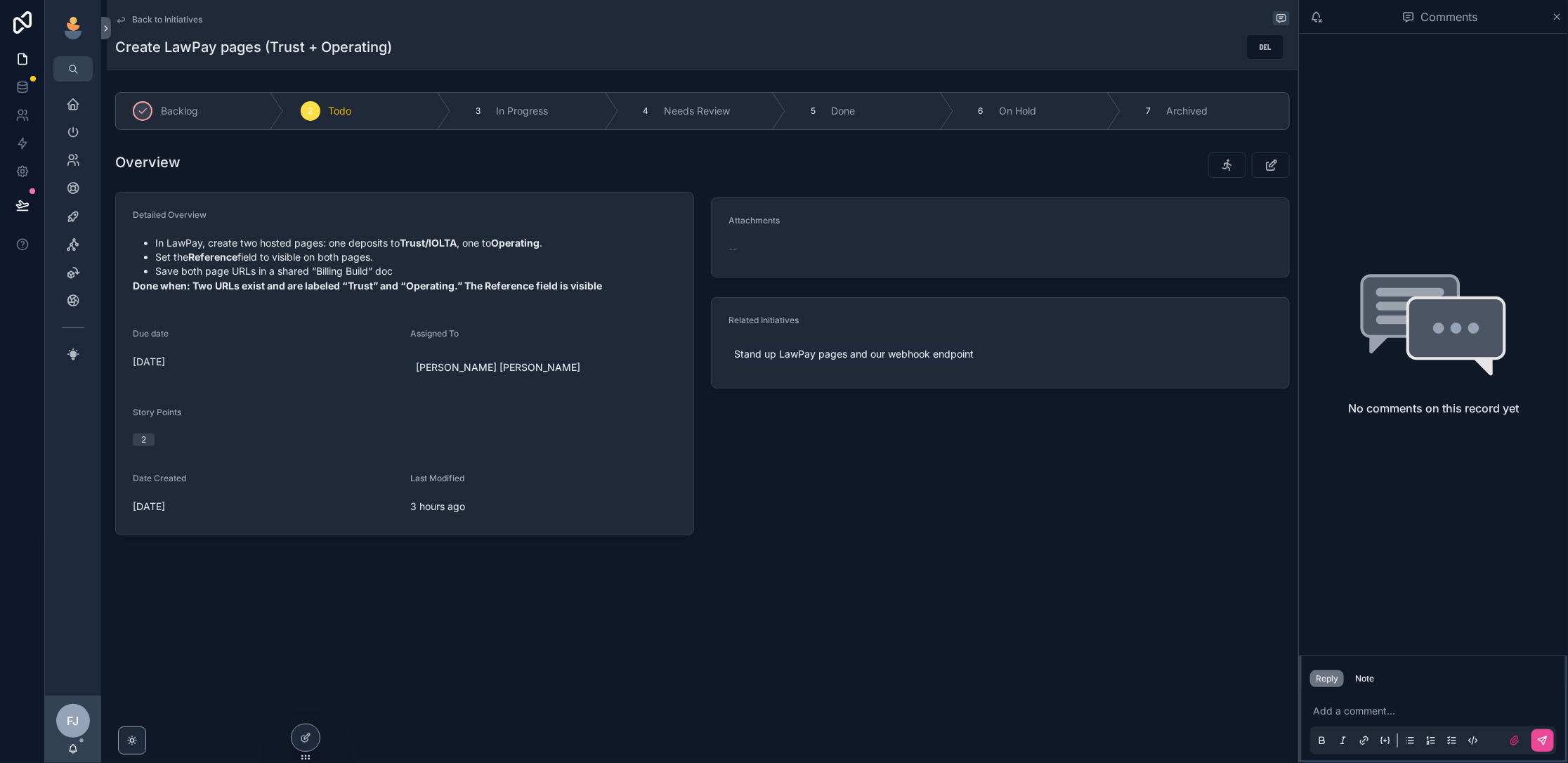
click at [164, 19] on span "Back to Initiatives" at bounding box center [167, 19] width 70 height 11
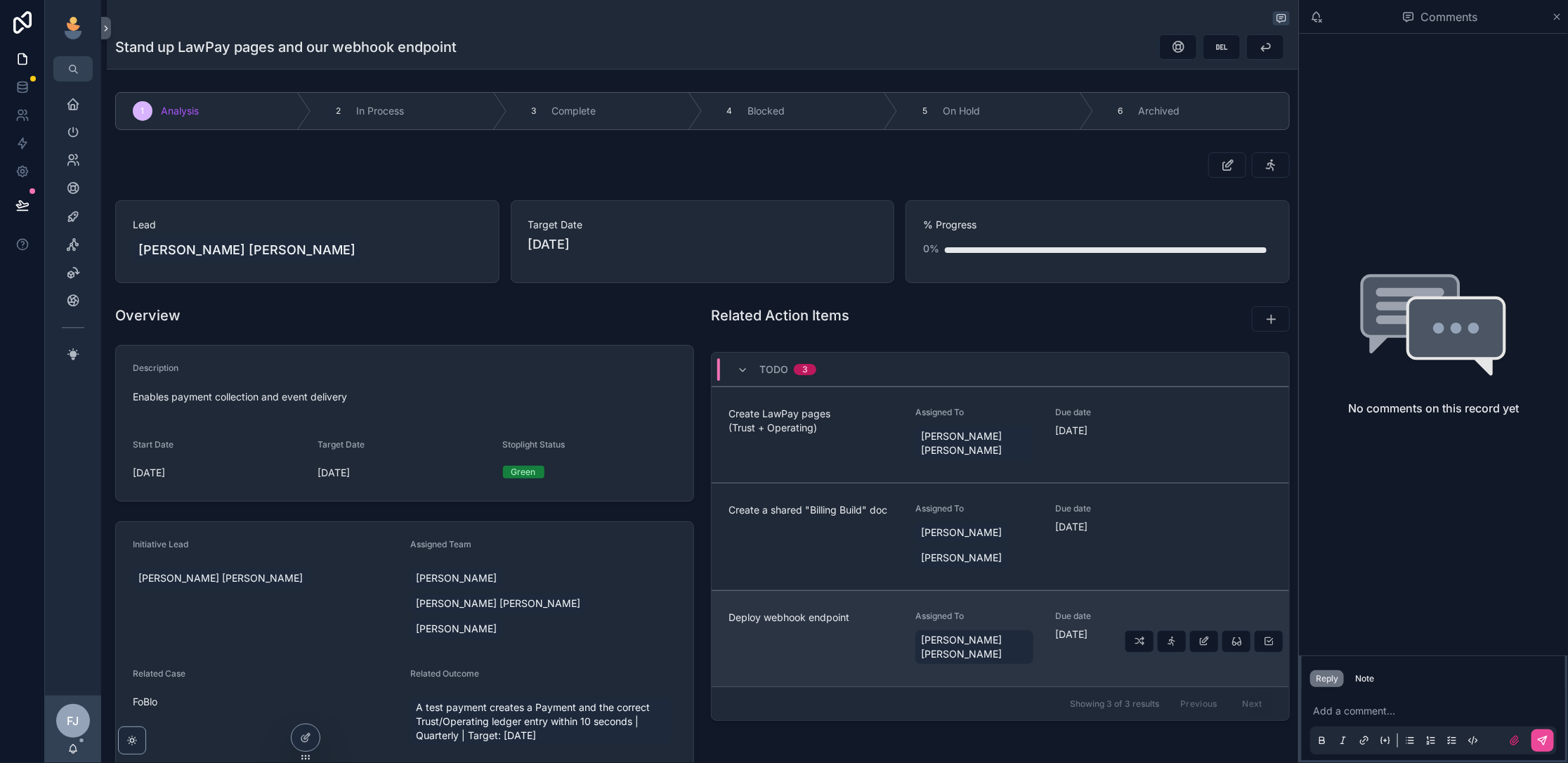
click at [893, 611] on div "Deploy webhook endpoint" at bounding box center [814, 638] width 170 height 56
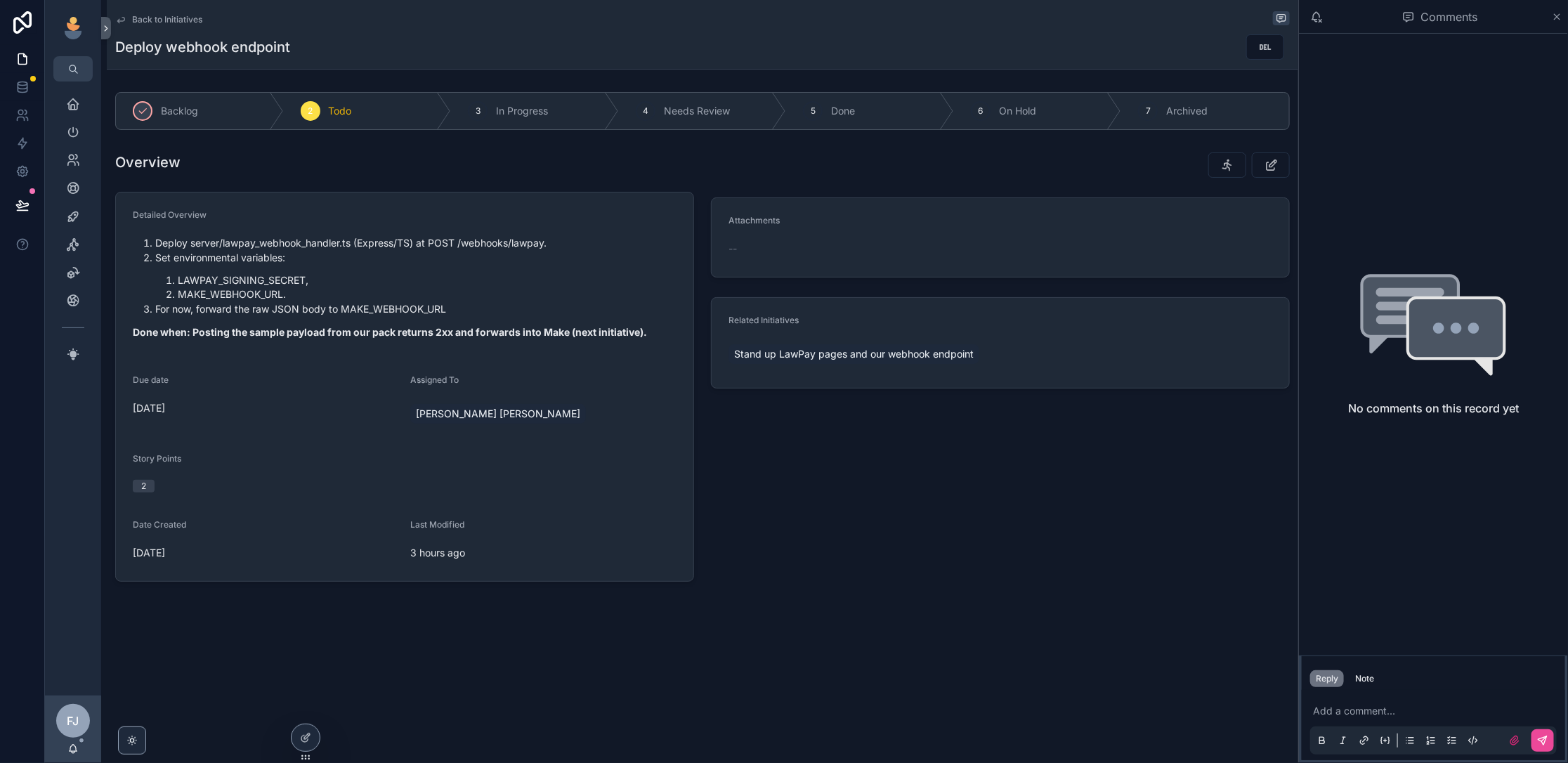
click at [155, 14] on span "Back to Initiatives" at bounding box center [167, 19] width 70 height 11
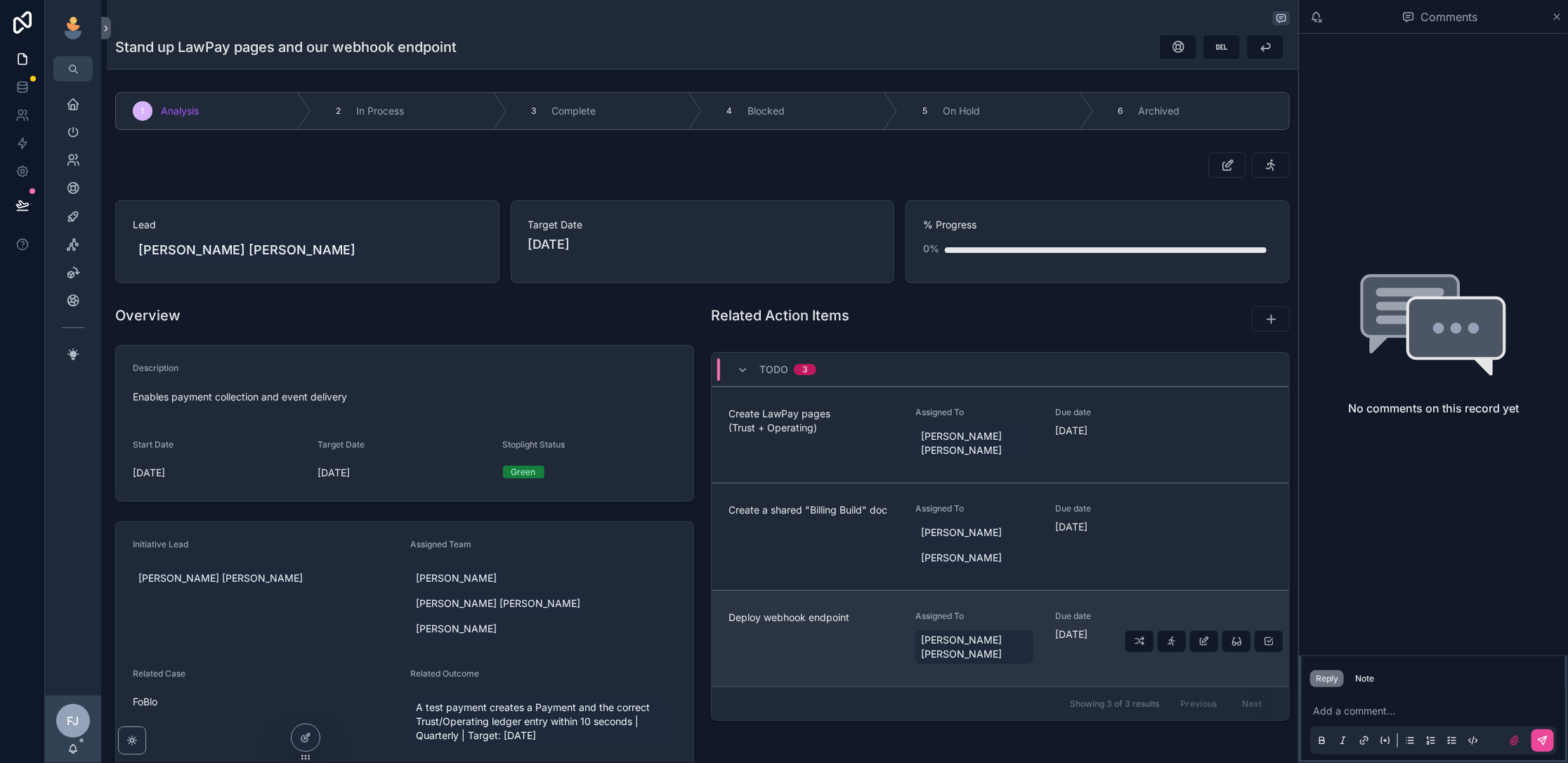
click at [866, 632] on div "Deploy webhook endpoint" at bounding box center [814, 638] width 170 height 56
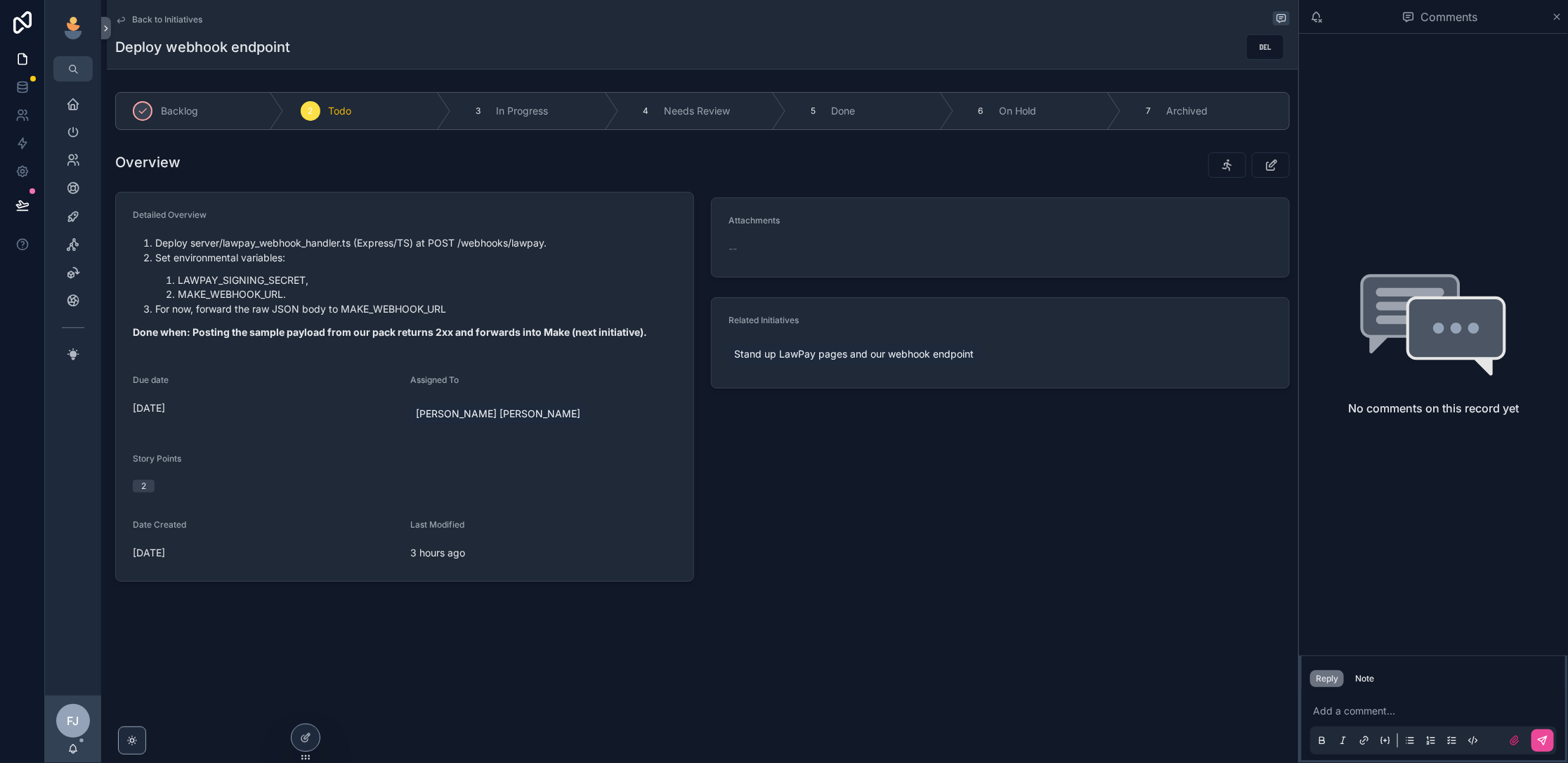
click at [173, 19] on span "Back to Initiatives" at bounding box center [167, 19] width 70 height 11
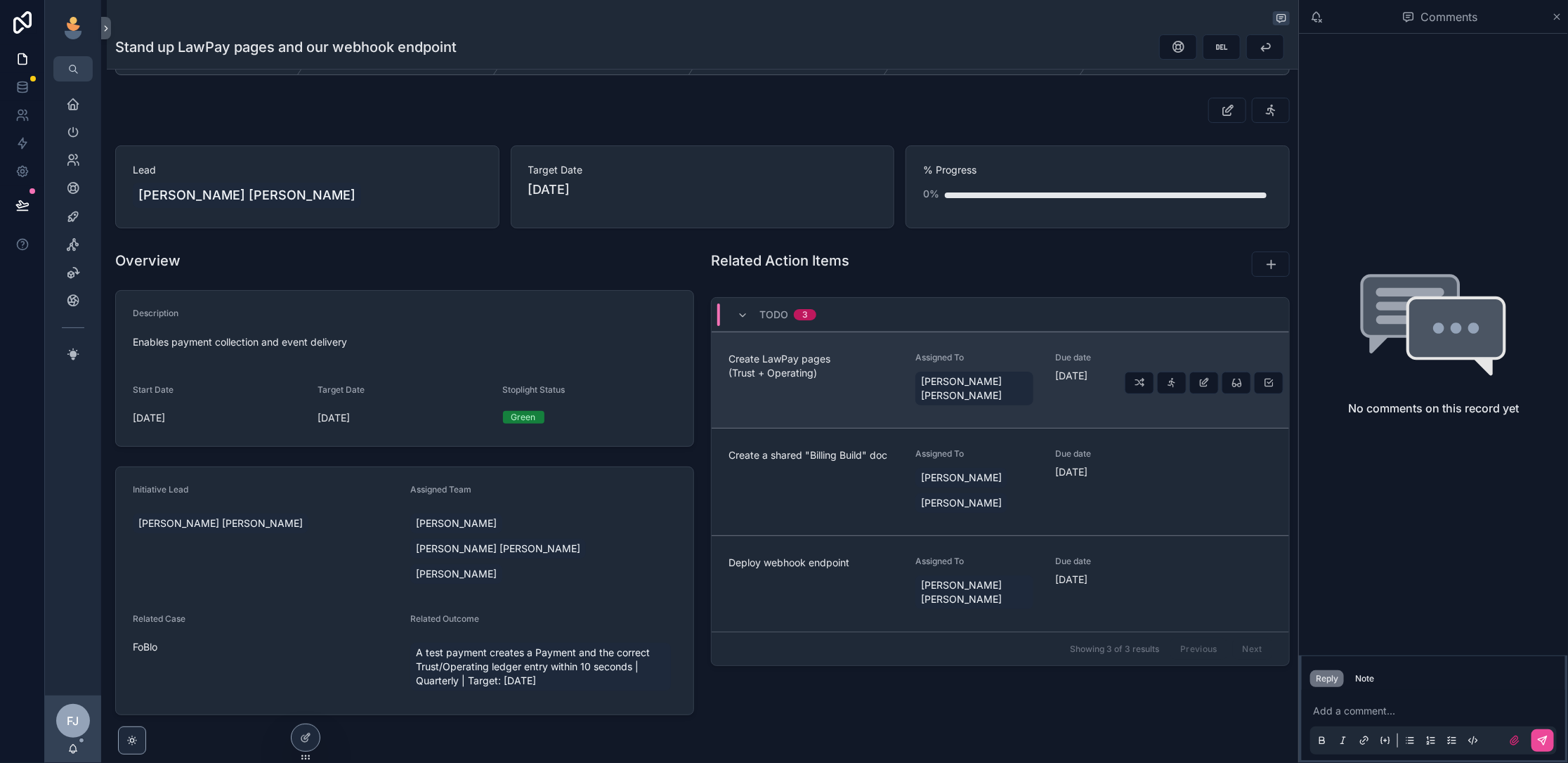
scroll to position [67, 0]
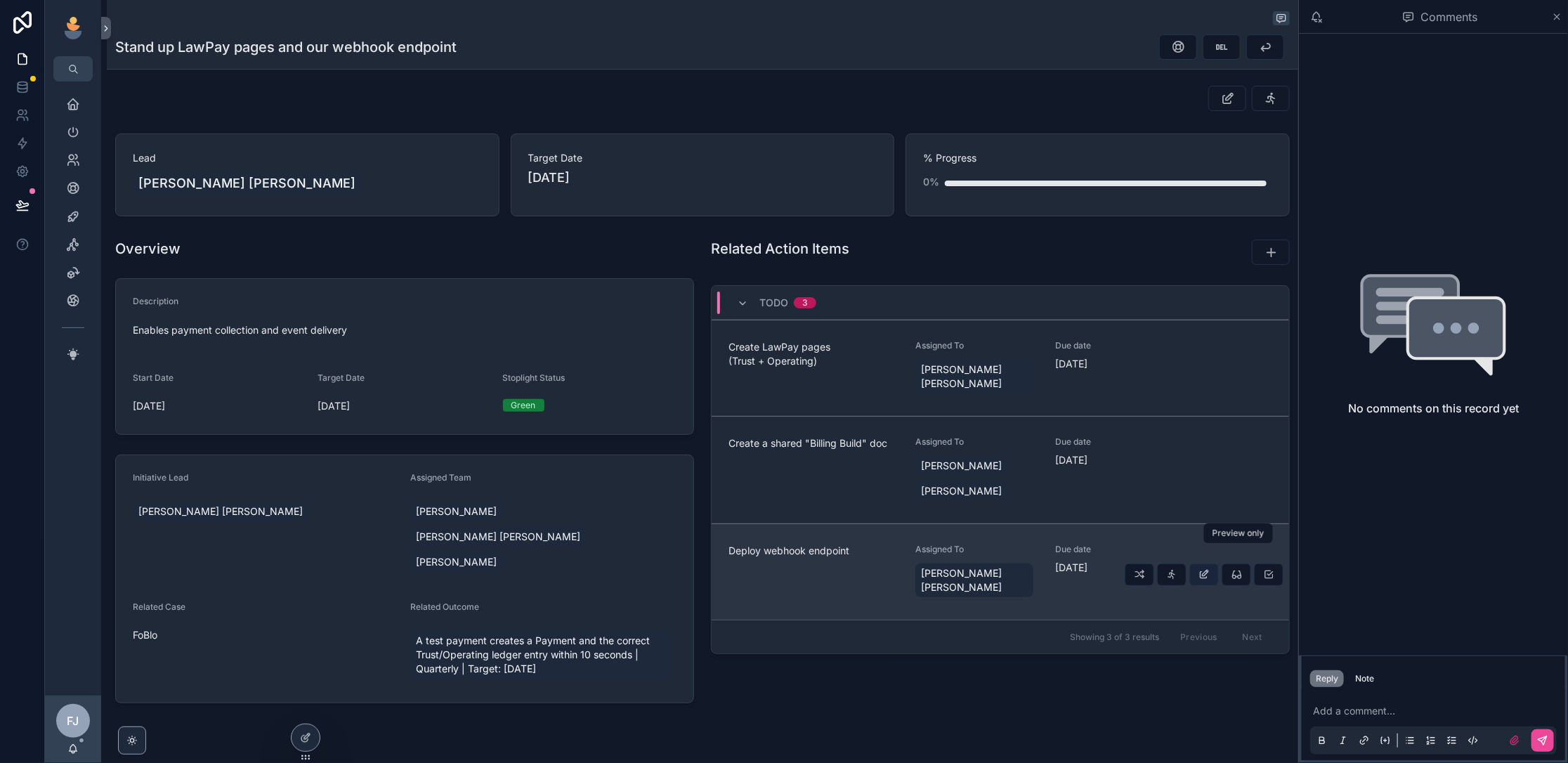
click at [1213, 563] on button "scrollable content" at bounding box center [1204, 574] width 29 height 22
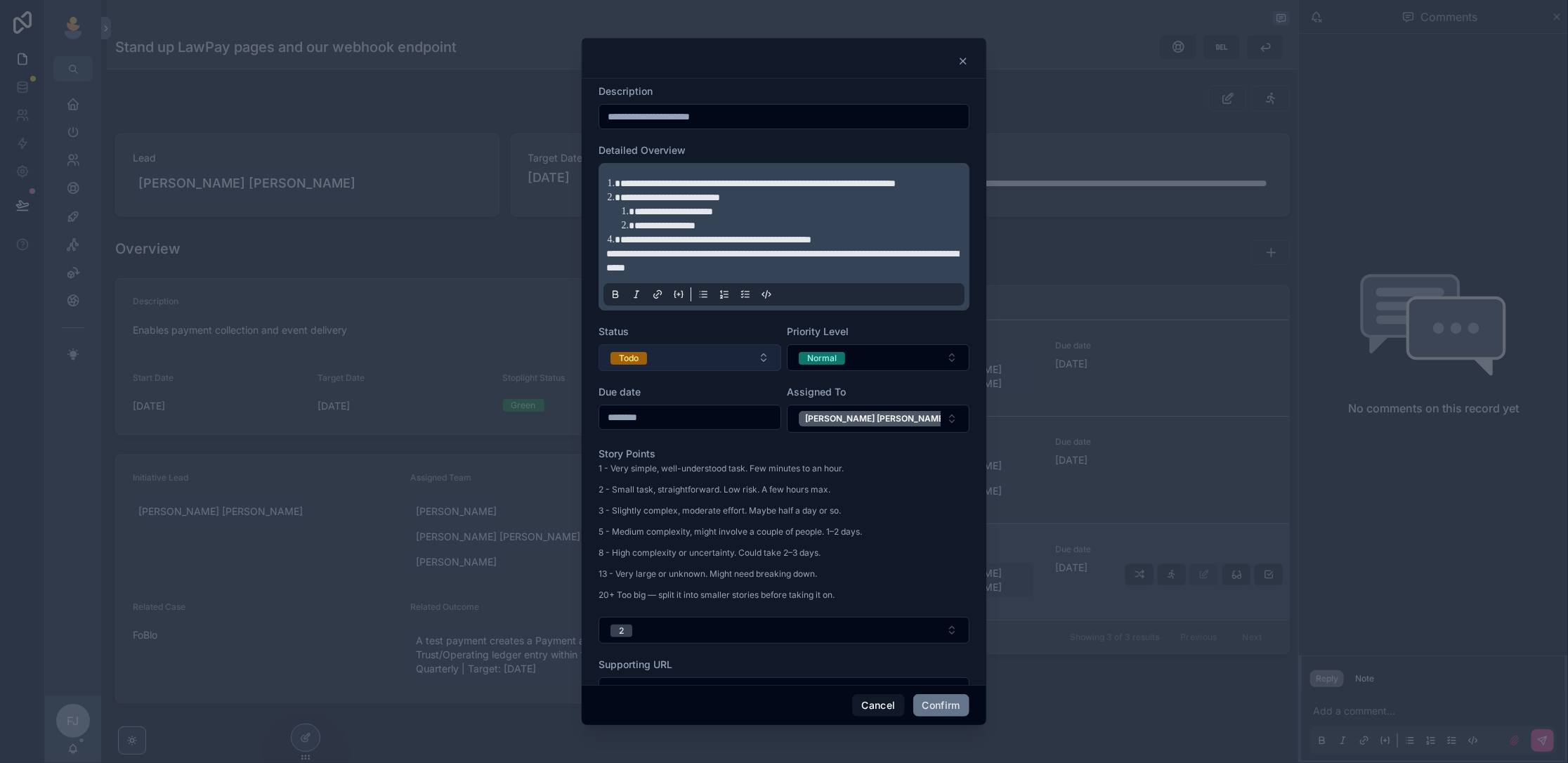
click at [728, 371] on button "Todo" at bounding box center [690, 357] width 183 height 26
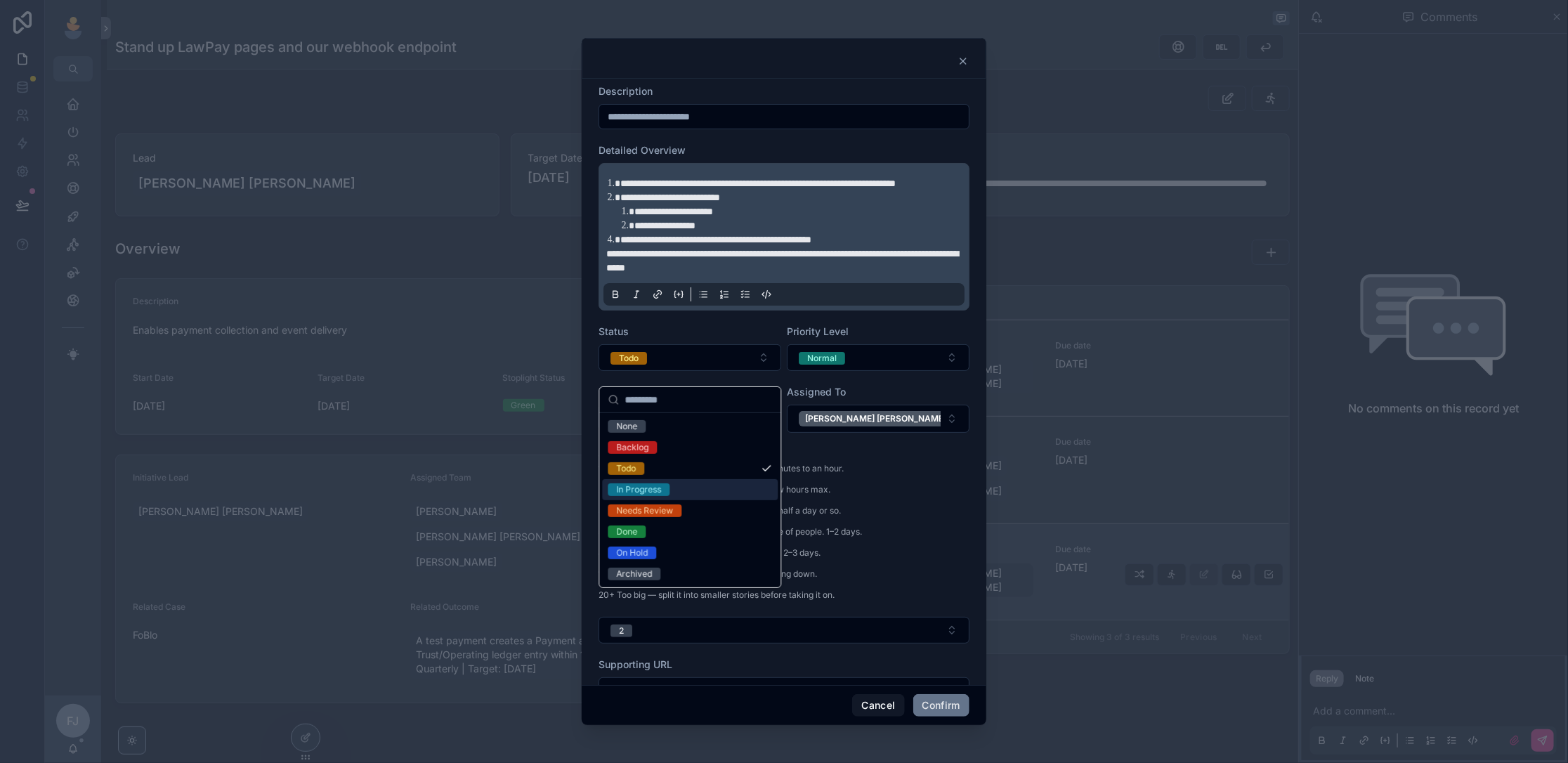
click at [653, 491] on div "In Progress" at bounding box center [639, 489] width 45 height 13
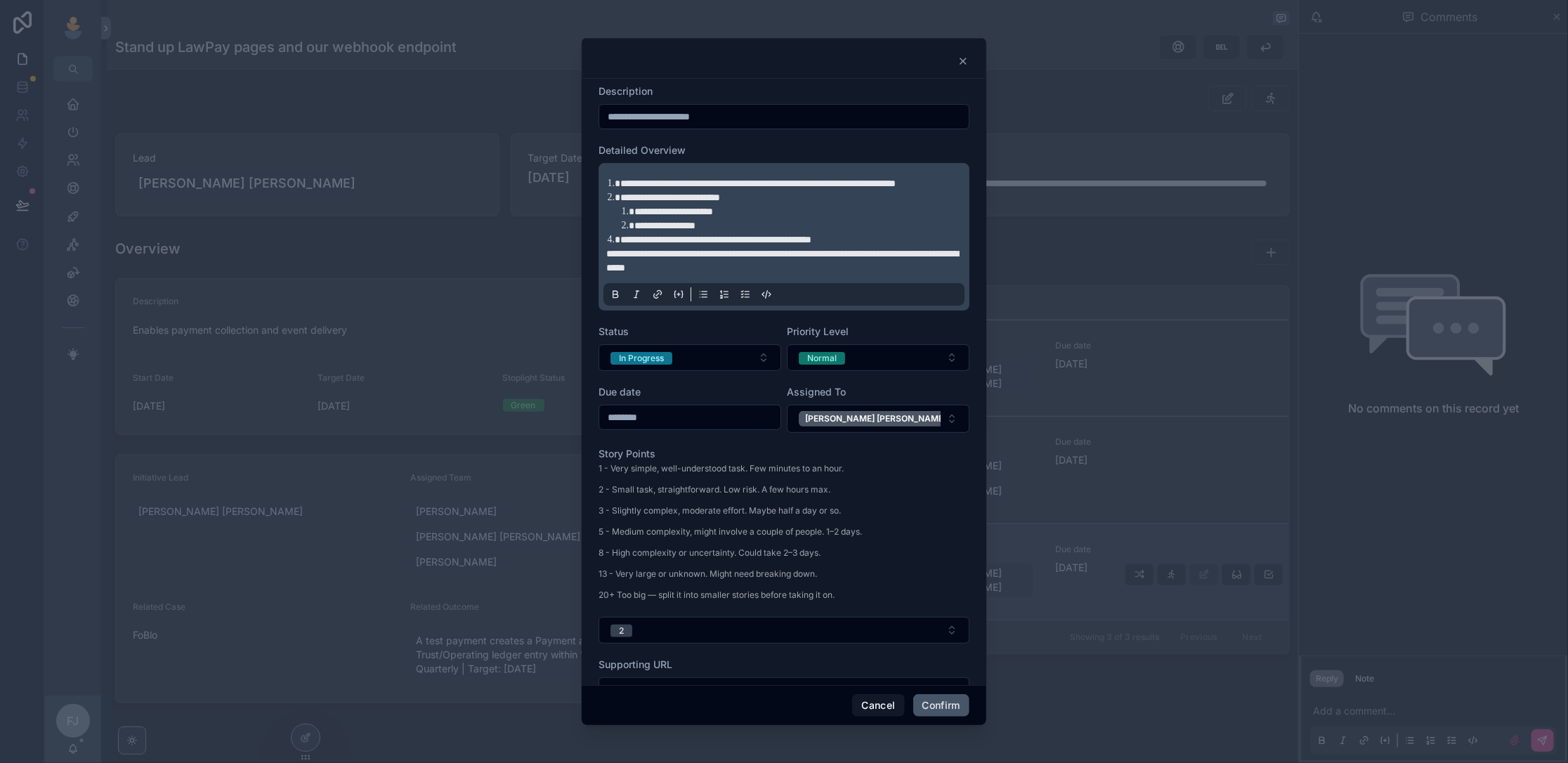
click at [951, 711] on button "Confirm" at bounding box center [940, 704] width 56 height 22
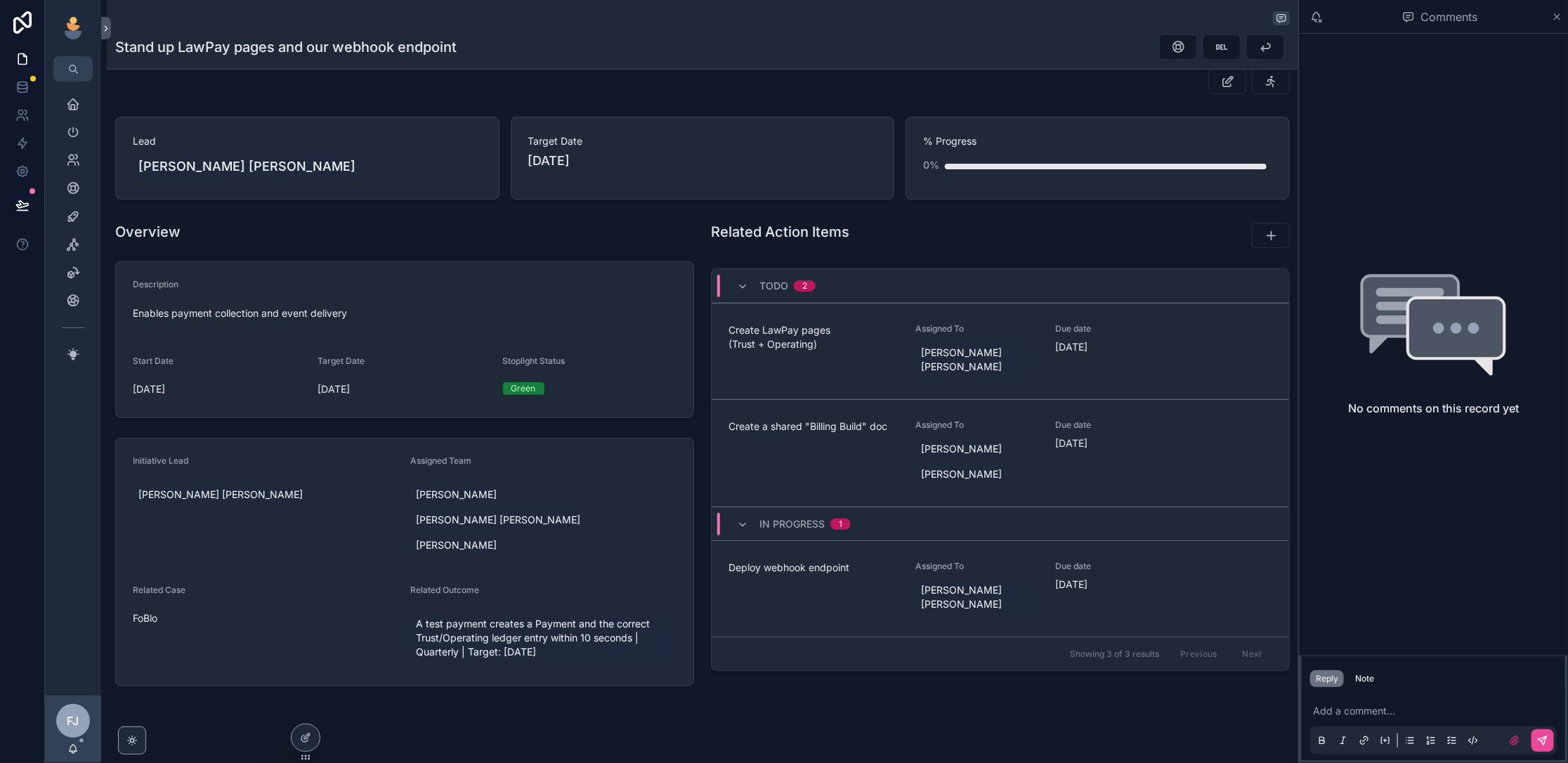
scroll to position [0, 0]
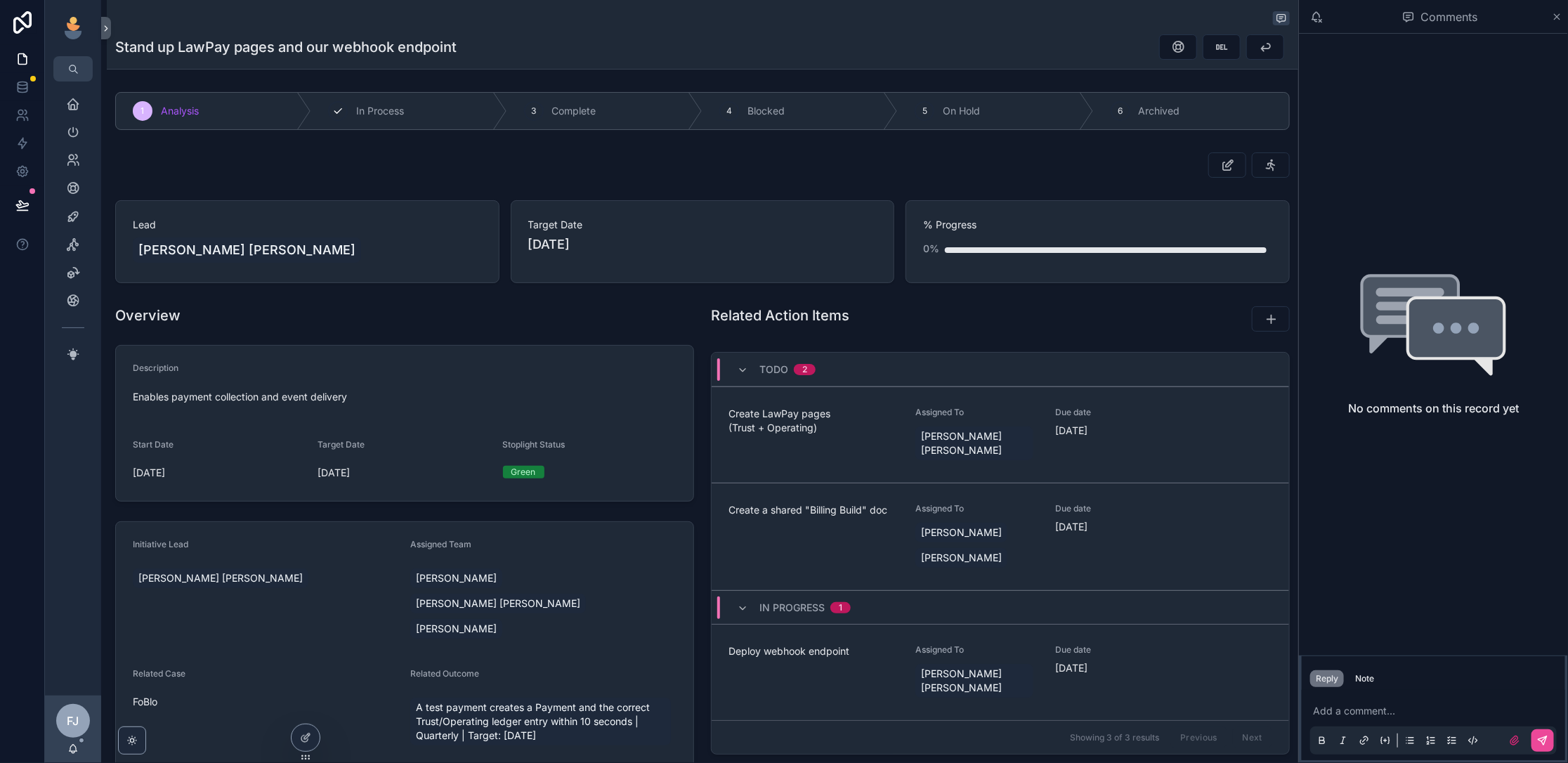
click at [439, 113] on div "2 In Process" at bounding box center [409, 111] width 196 height 36
click at [76, 139] on div "Leadership" at bounding box center [72, 131] width 22 height 22
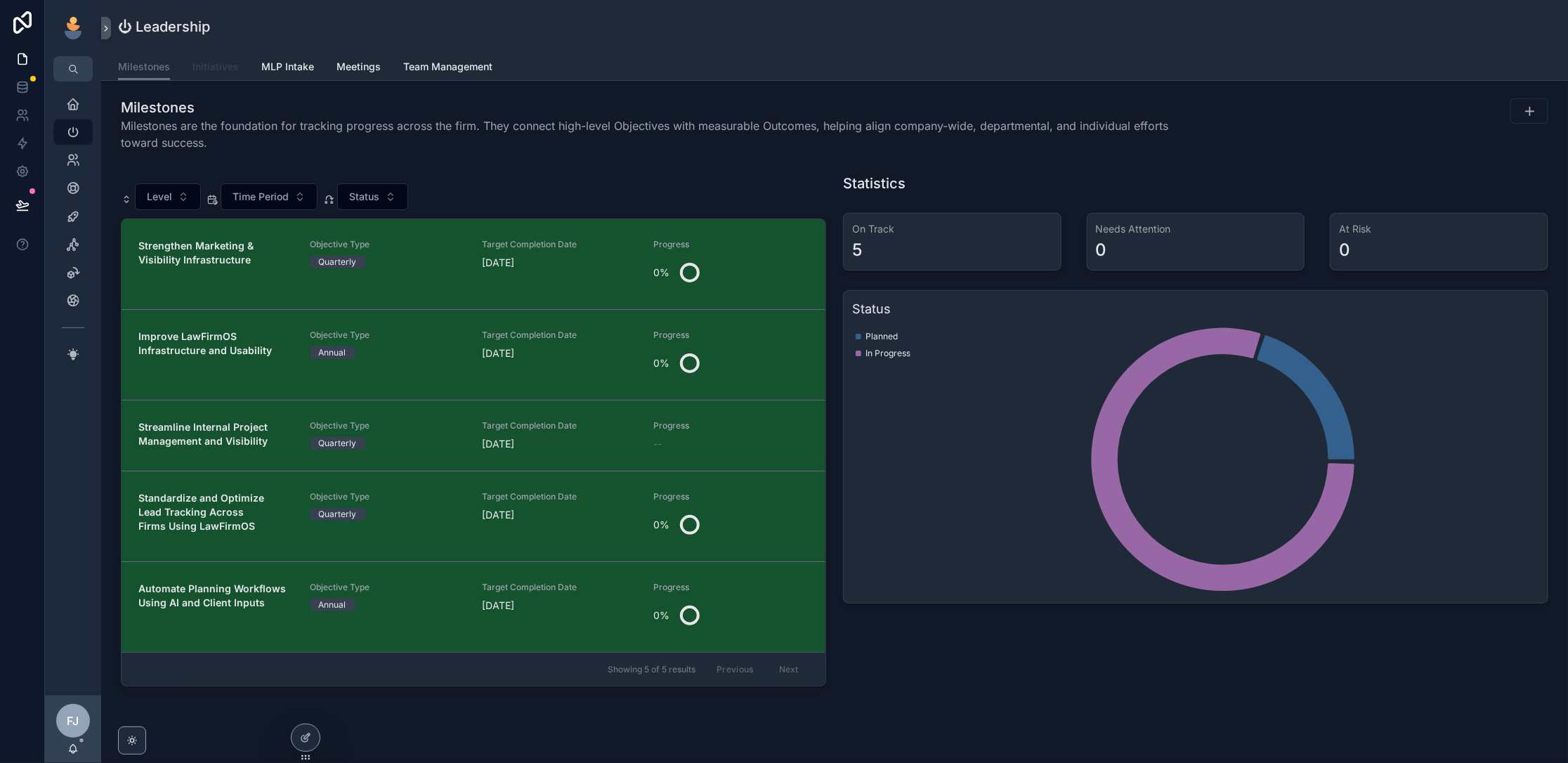
click at [220, 70] on span "Initiatives" at bounding box center [215, 67] width 46 height 14
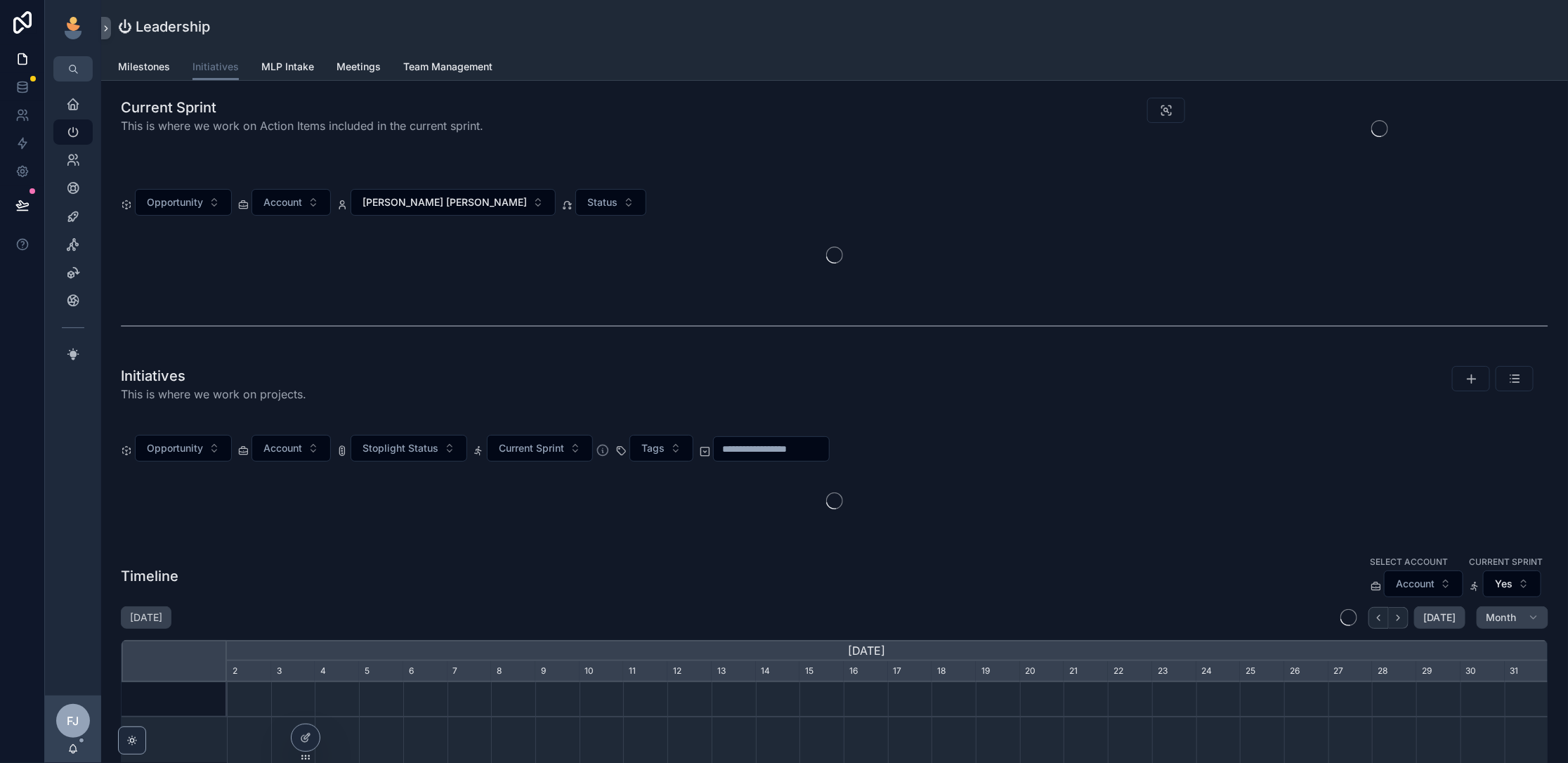
click at [313, 178] on div "Opportunity Account Fox [PERSON_NAME] Status" at bounding box center [834, 232] width 1444 height 118
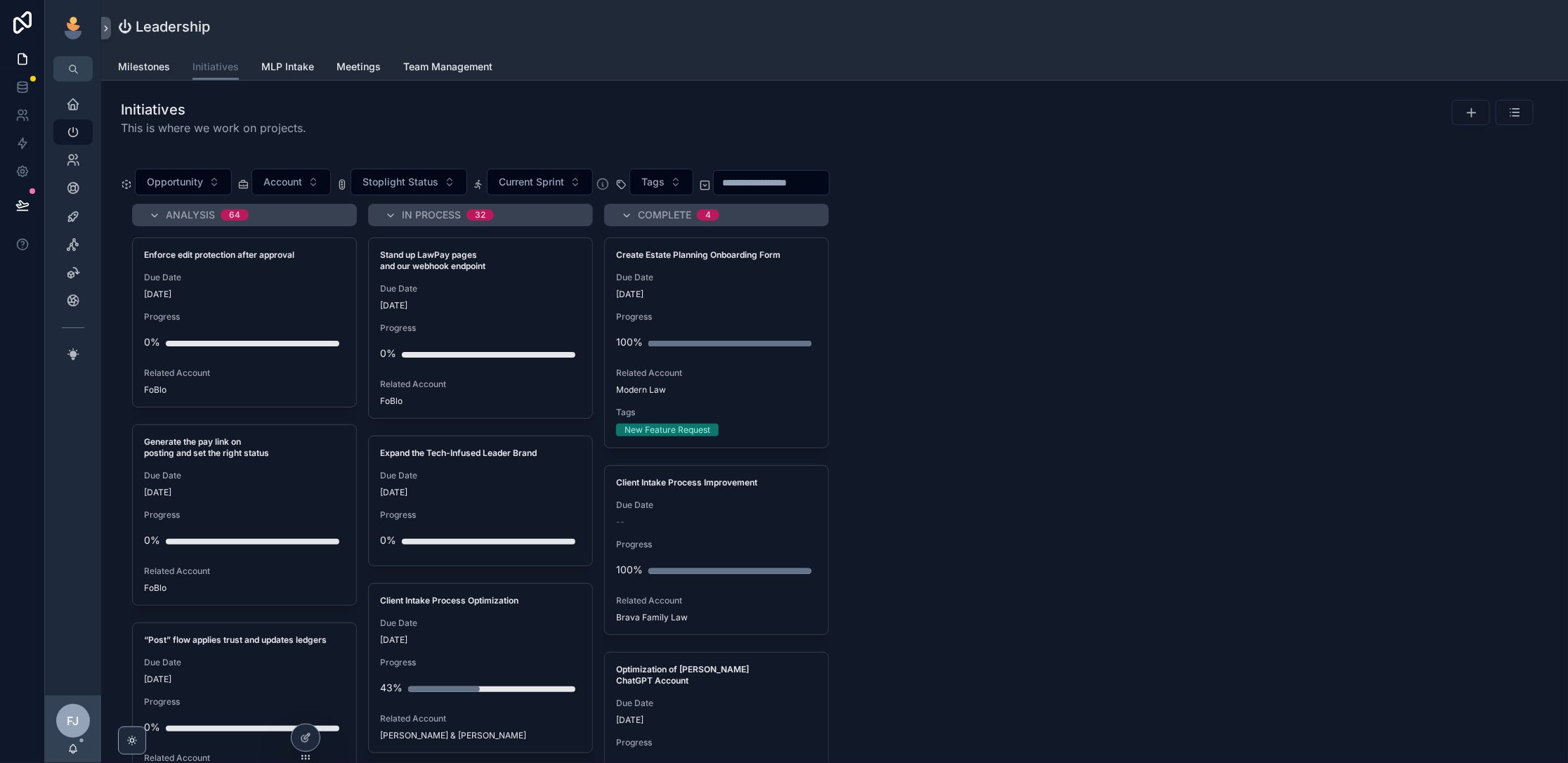
scroll to position [719, 0]
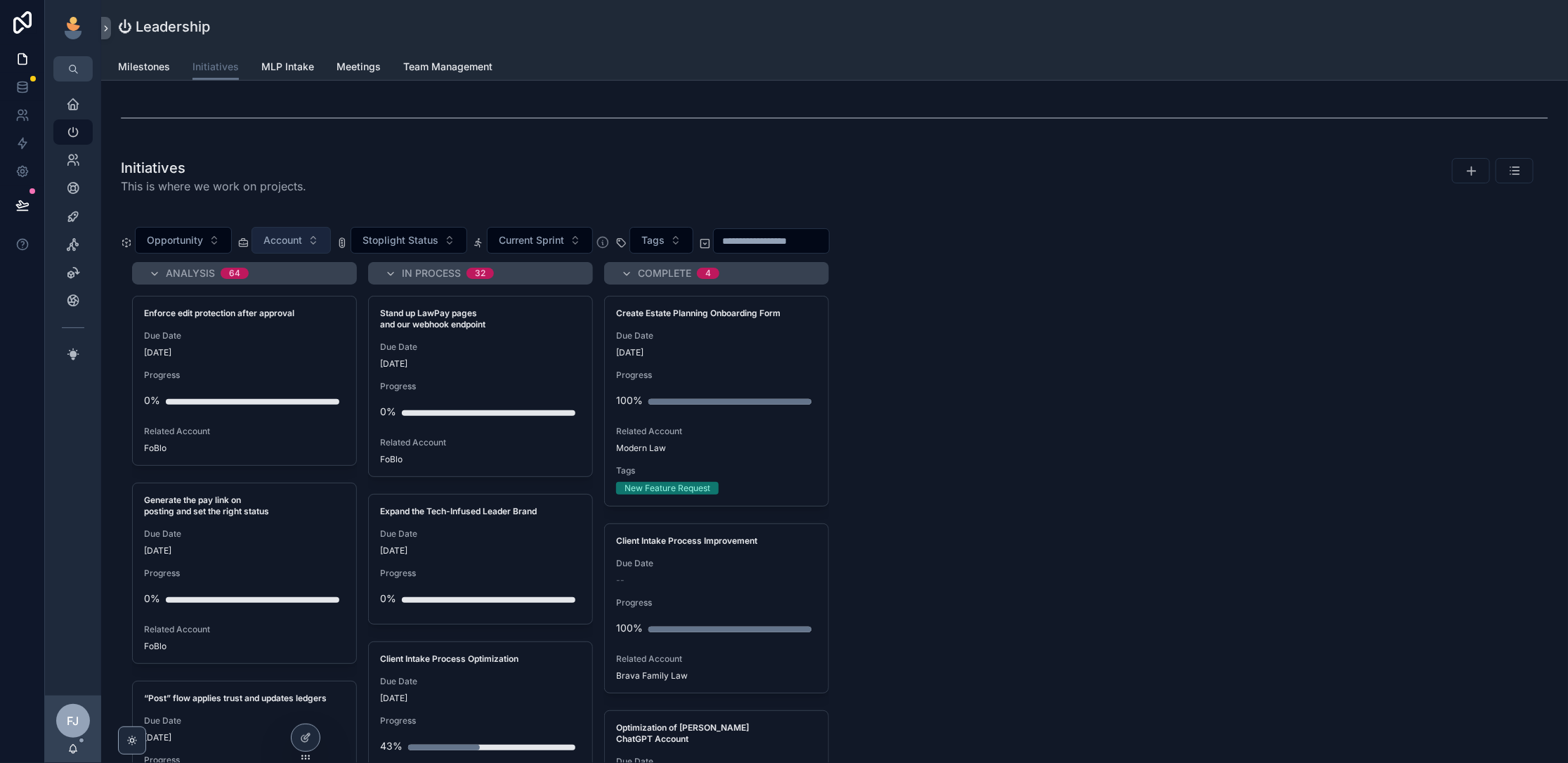
click at [315, 231] on button "Account" at bounding box center [291, 240] width 79 height 26
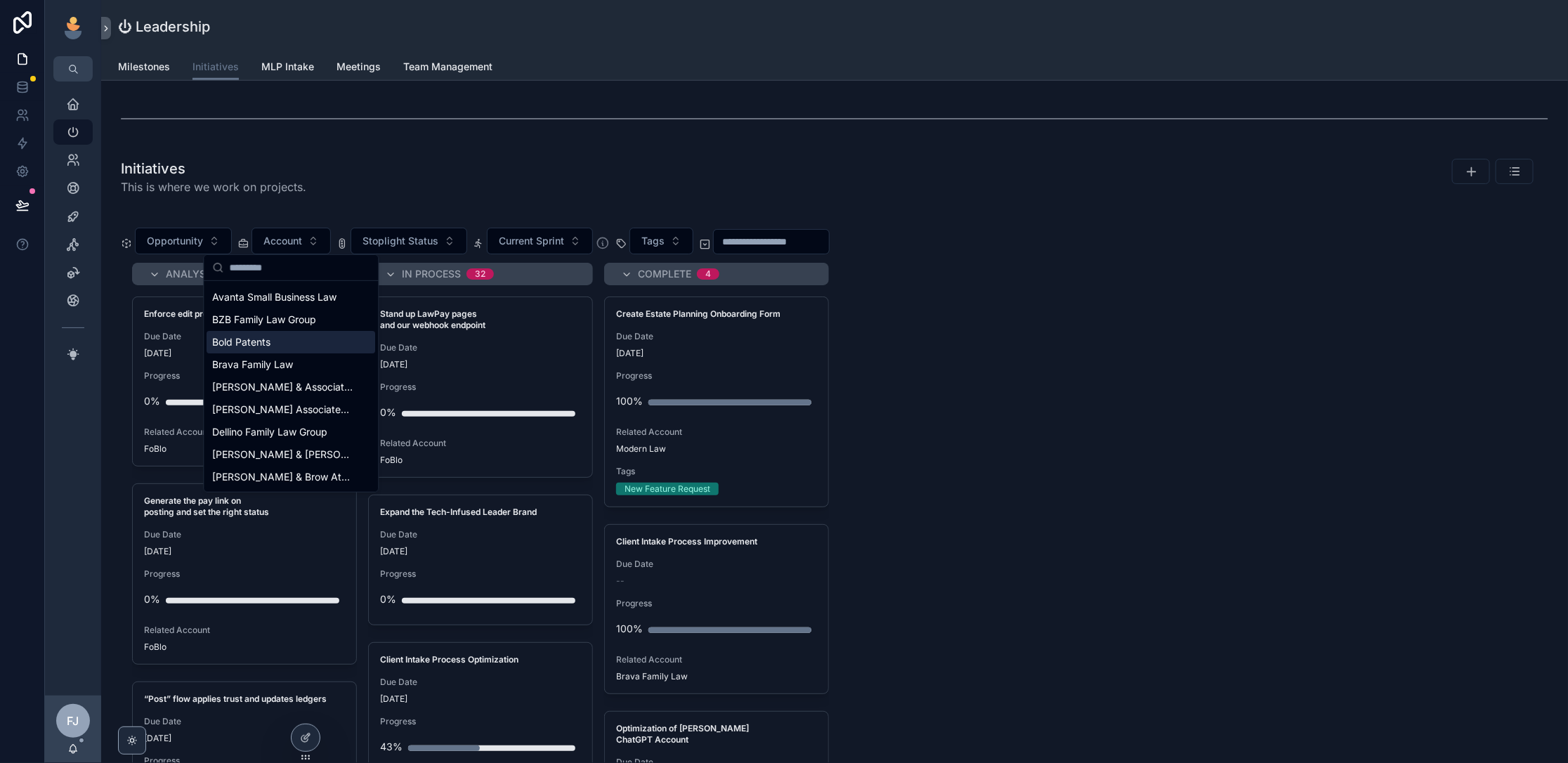
scroll to position [193, 0]
click at [275, 458] on div "FoBlo" at bounding box center [291, 461] width 168 height 22
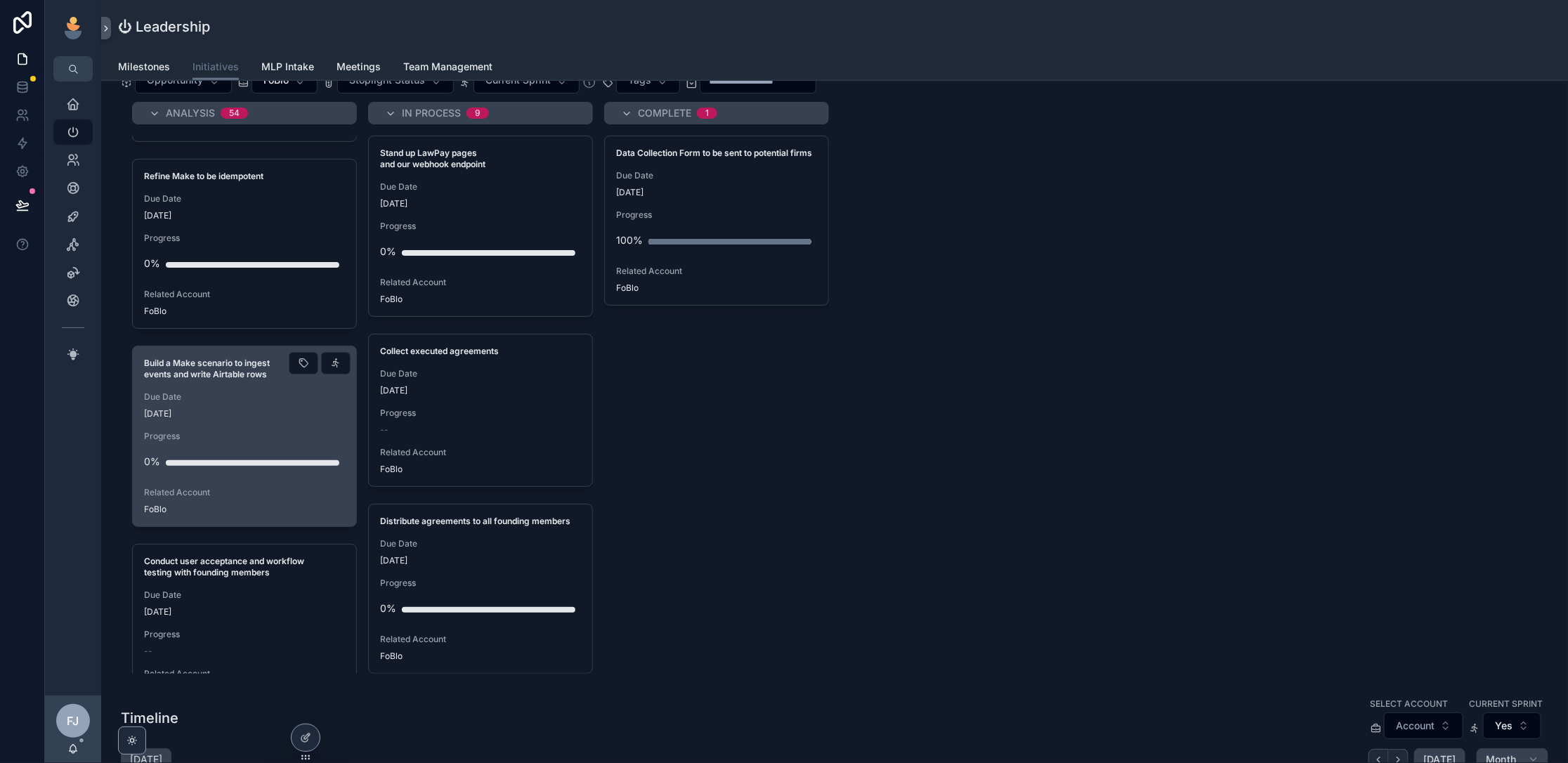
scroll to position [1306, 0]
click at [287, 409] on div "[DATE]" at bounding box center [244, 414] width 201 height 11
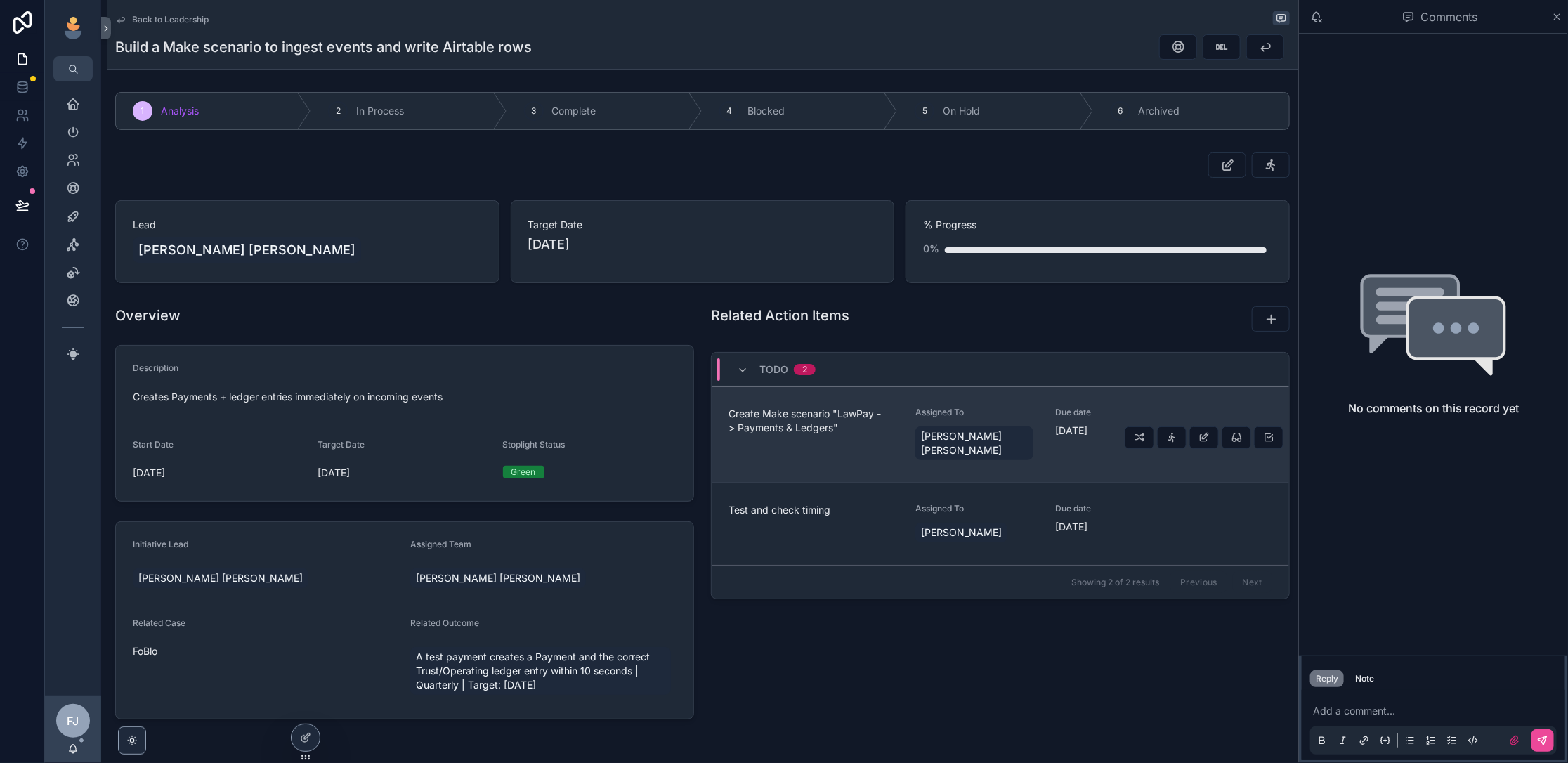
click at [861, 434] on div "Create Make scenario "LawPay -> Payments & Ledgers"" at bounding box center [814, 434] width 170 height 56
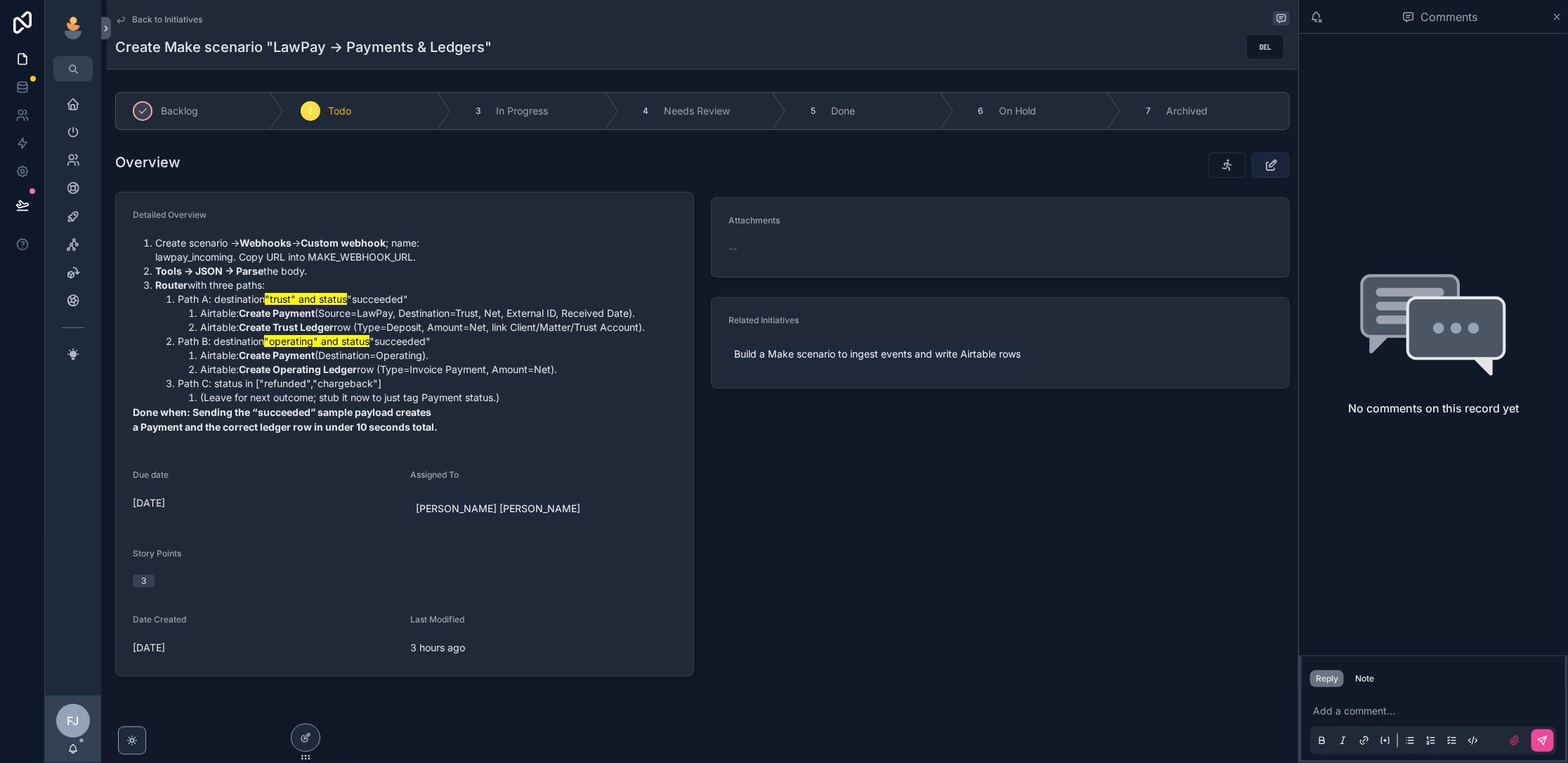
click at [1262, 163] on button "scrollable content" at bounding box center [1270, 165] width 38 height 25
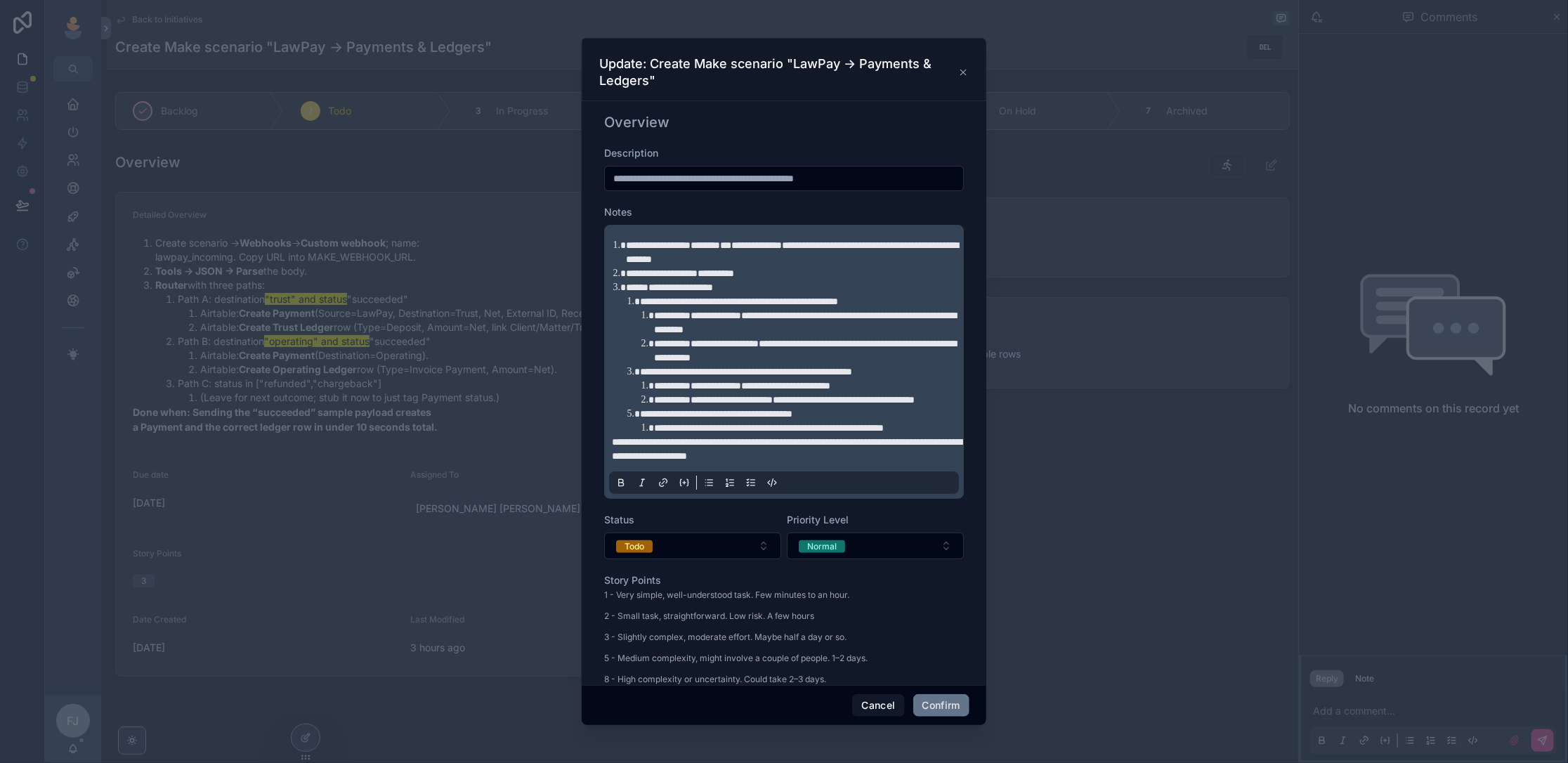
click at [785, 373] on span "**********" at bounding box center [745, 372] width 212 height 10
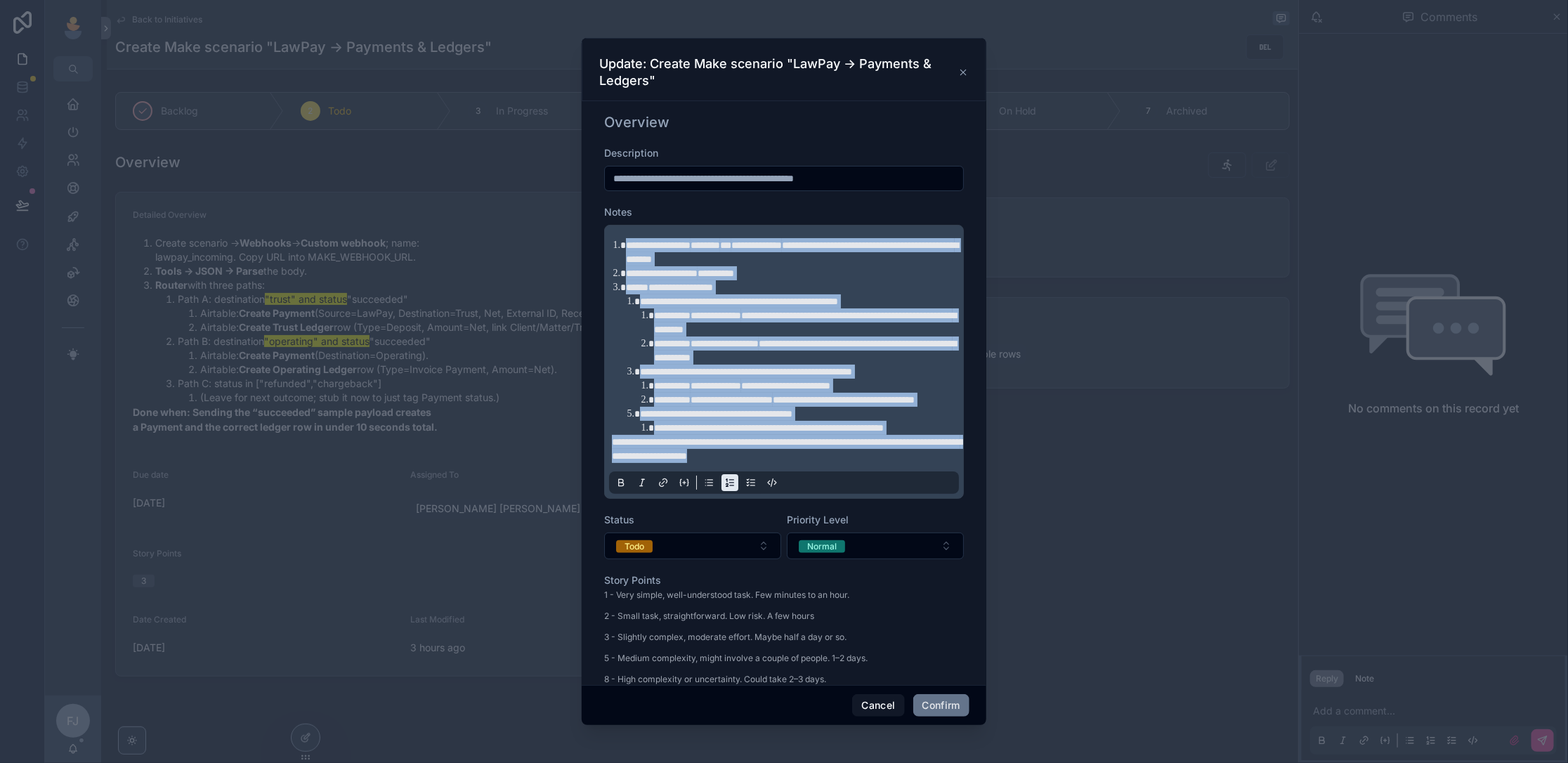
click at [754, 419] on span "**********" at bounding box center [716, 414] width 153 height 10
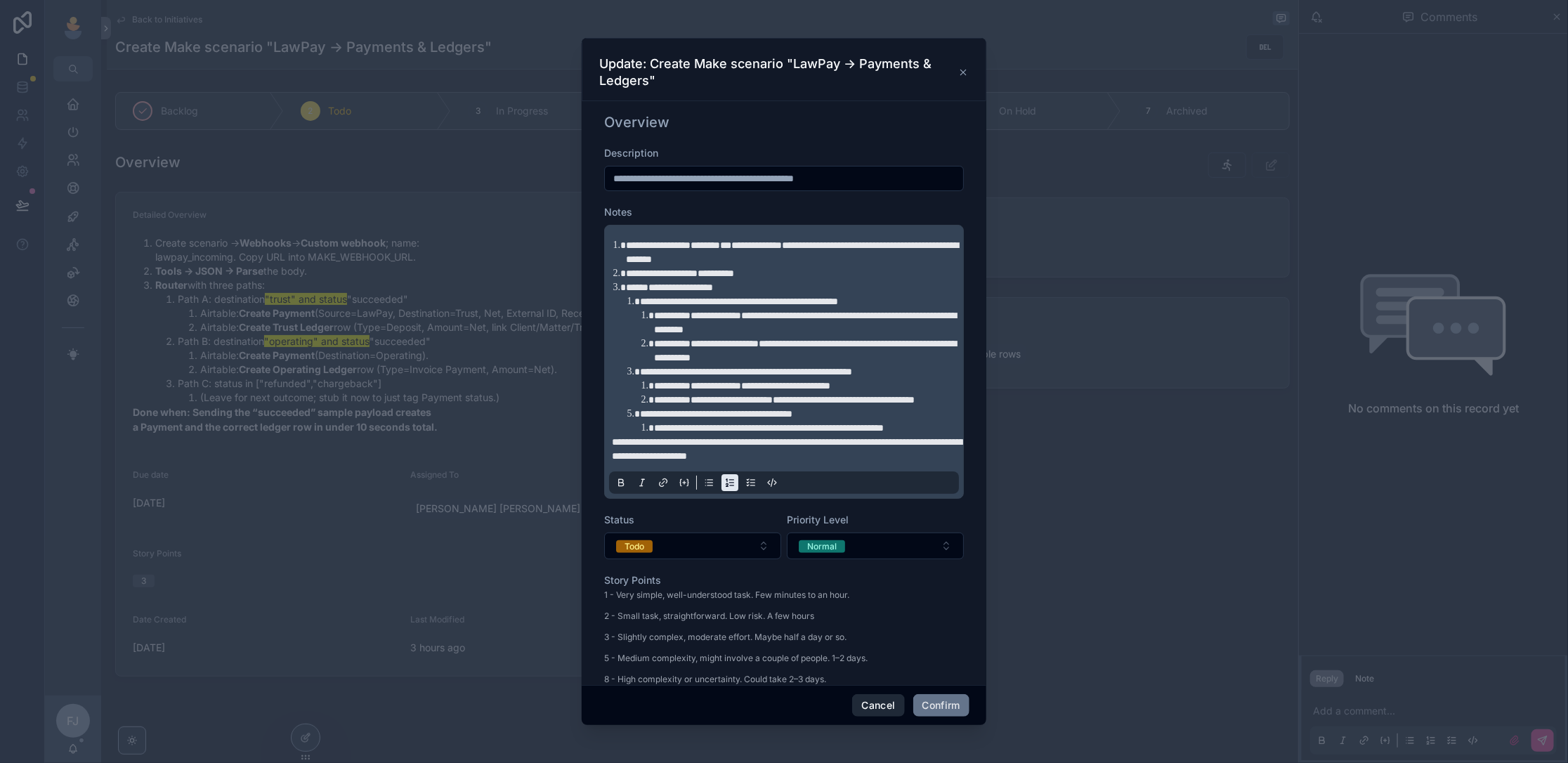
click at [874, 701] on button "Cancel" at bounding box center [877, 704] width 52 height 22
